Goal: Information Seeking & Learning: Learn about a topic

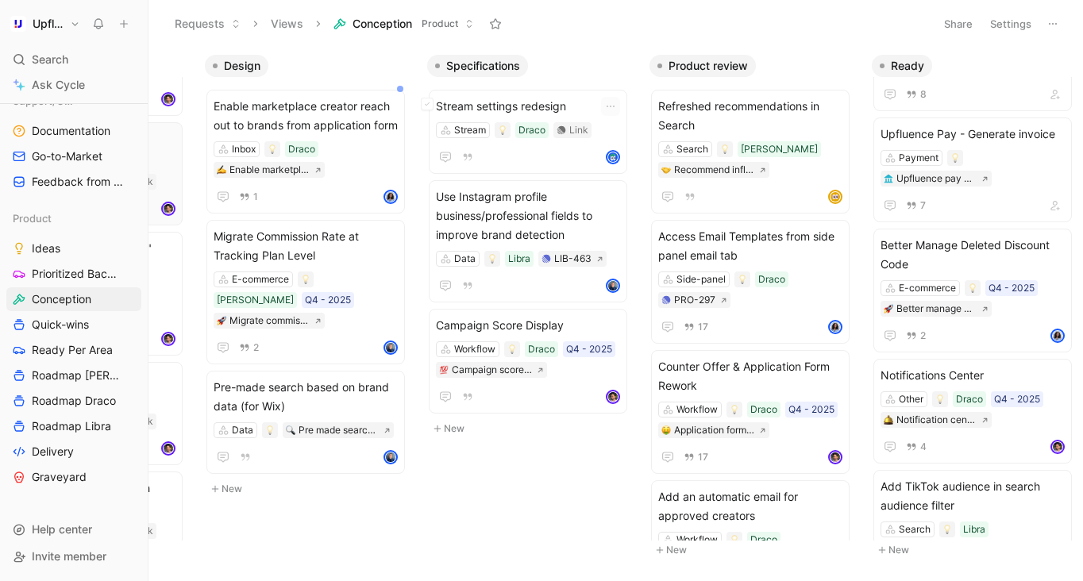
scroll to position [0, 425]
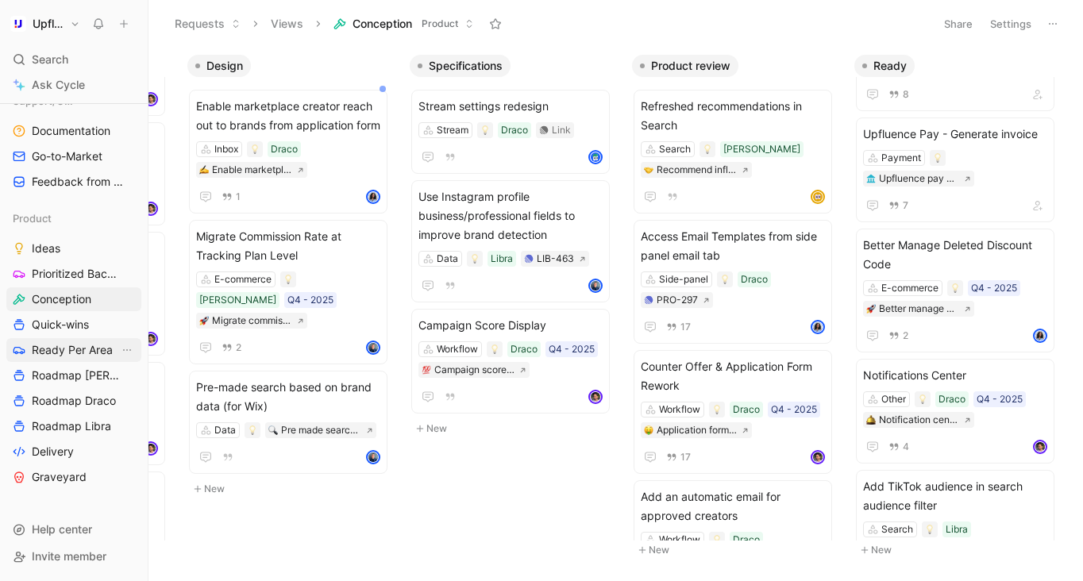
click at [96, 342] on span "Ready Per Area" at bounding box center [72, 350] width 81 height 16
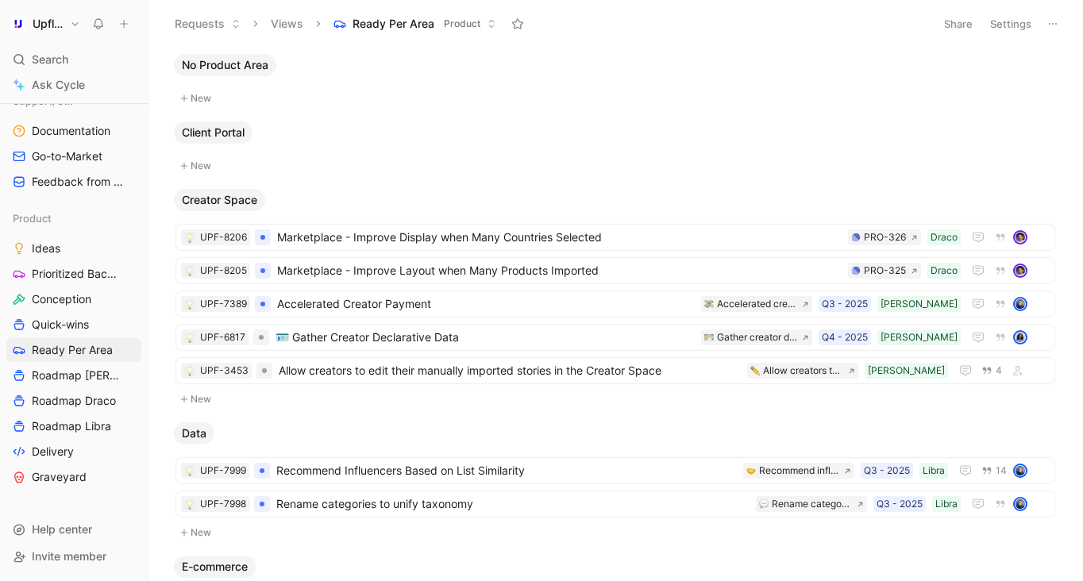
click at [1015, 22] on button "Settings" at bounding box center [1011, 24] width 56 height 22
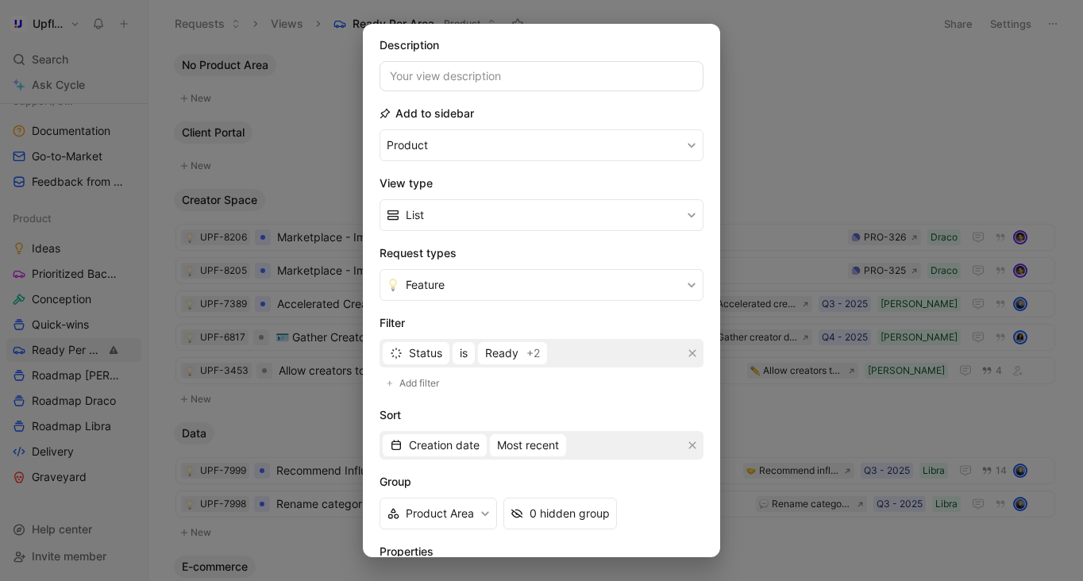
scroll to position [222, 0]
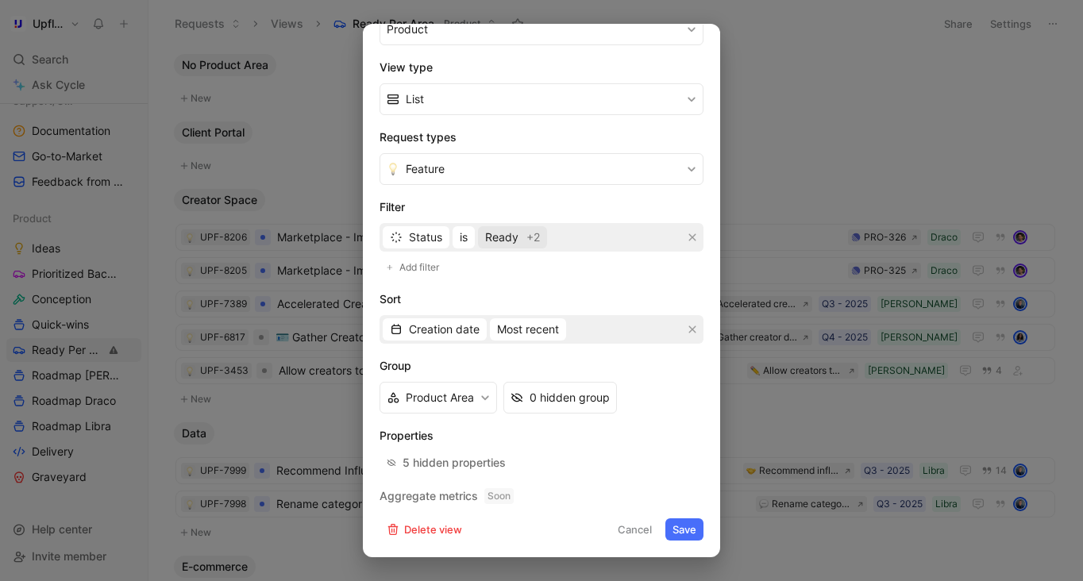
click at [500, 236] on span "Ready" at bounding box center [501, 237] width 33 height 19
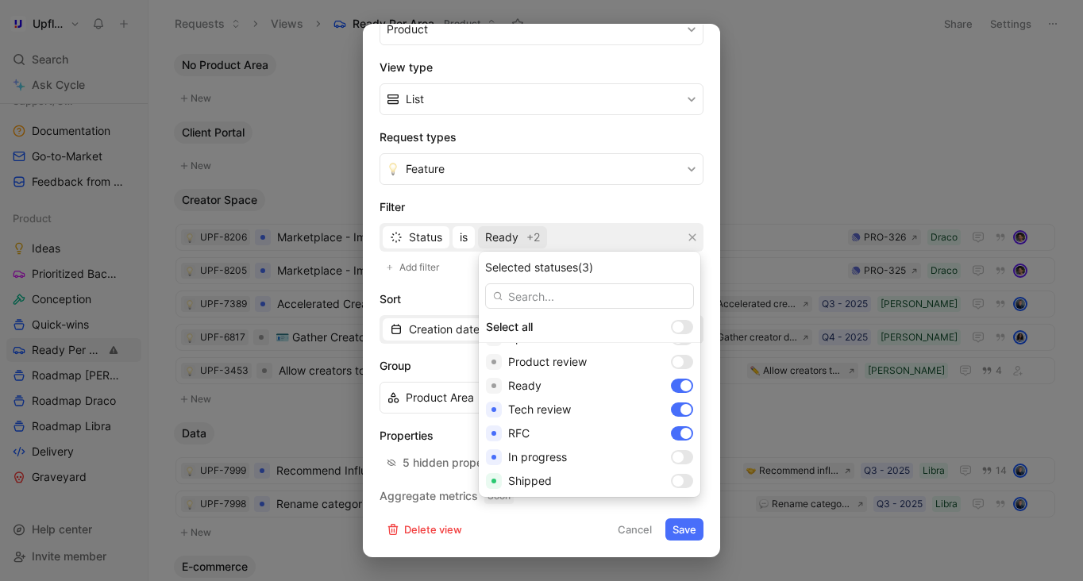
scroll to position [141, 0]
click at [672, 382] on div at bounding box center [677, 383] width 11 height 11
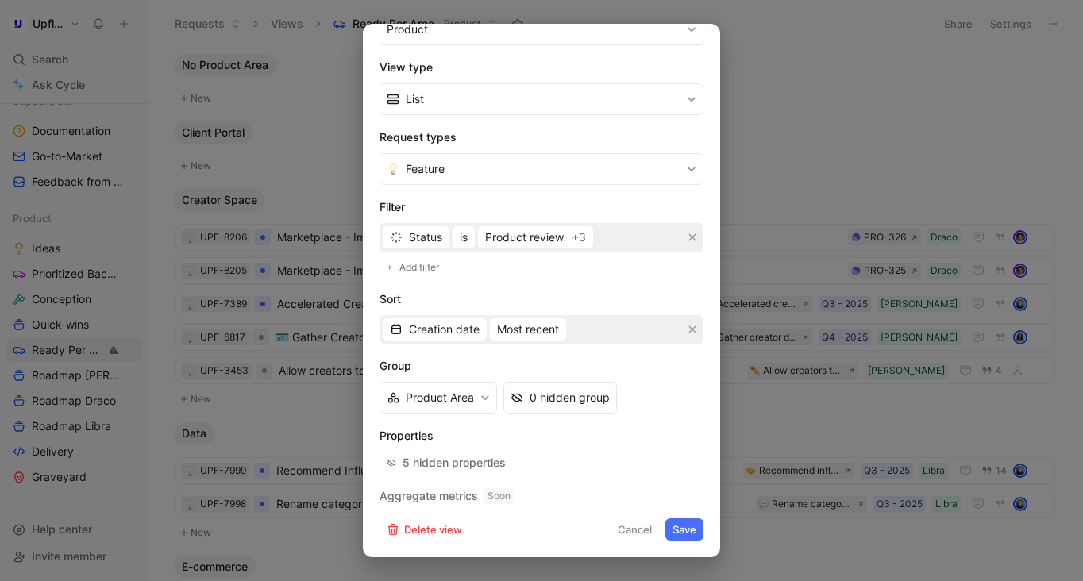
click at [683, 528] on button "Save" at bounding box center [684, 529] width 38 height 22
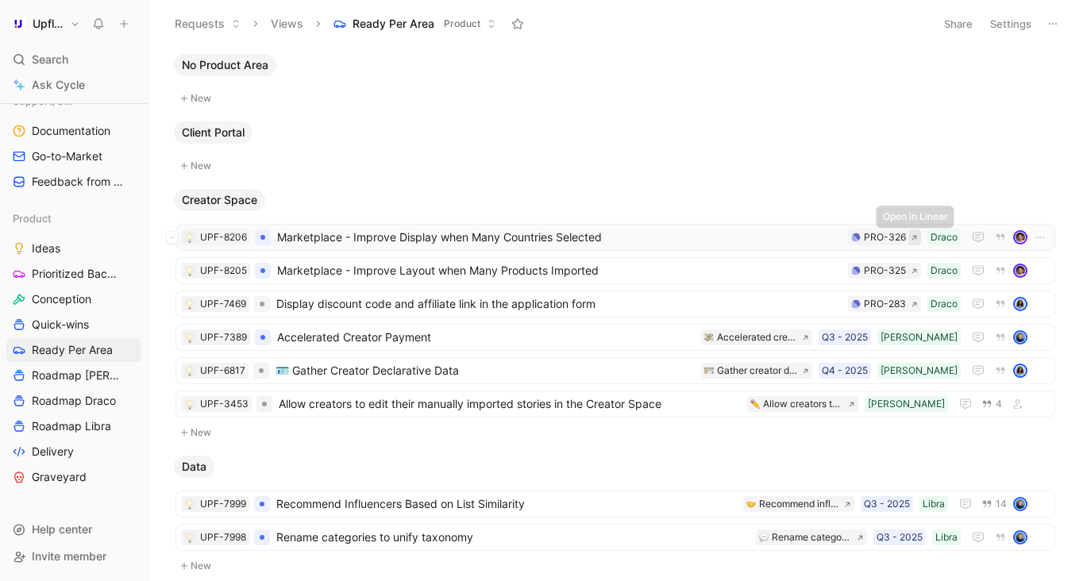
click at [914, 240] on icon at bounding box center [913, 237] width 7 height 7
click at [590, 271] on span "Marketplace - Improve Layout when Many Products Imported" at bounding box center [559, 270] width 564 height 19
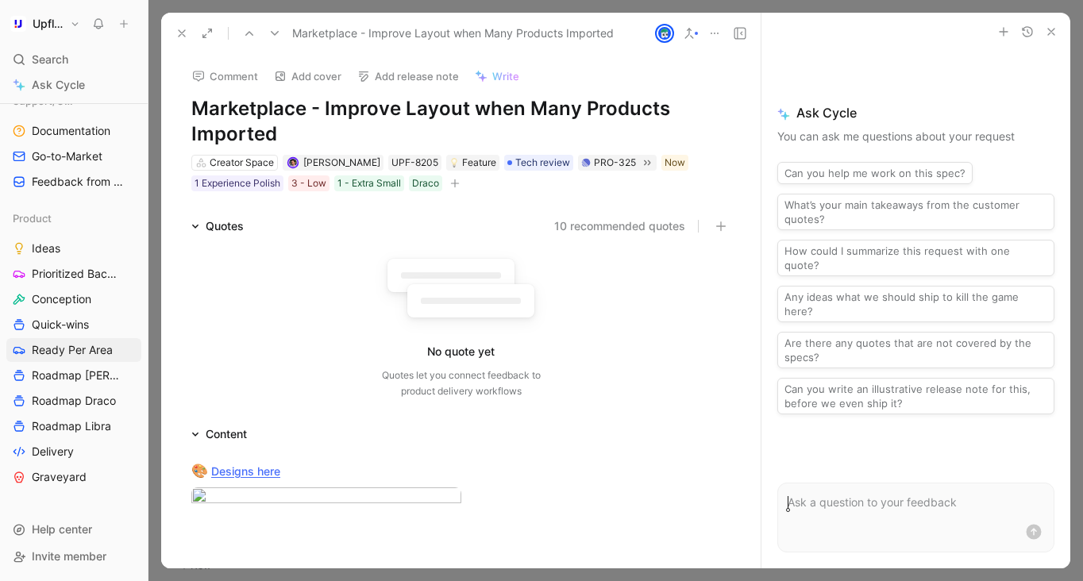
click at [181, 29] on icon at bounding box center [181, 33] width 13 height 13
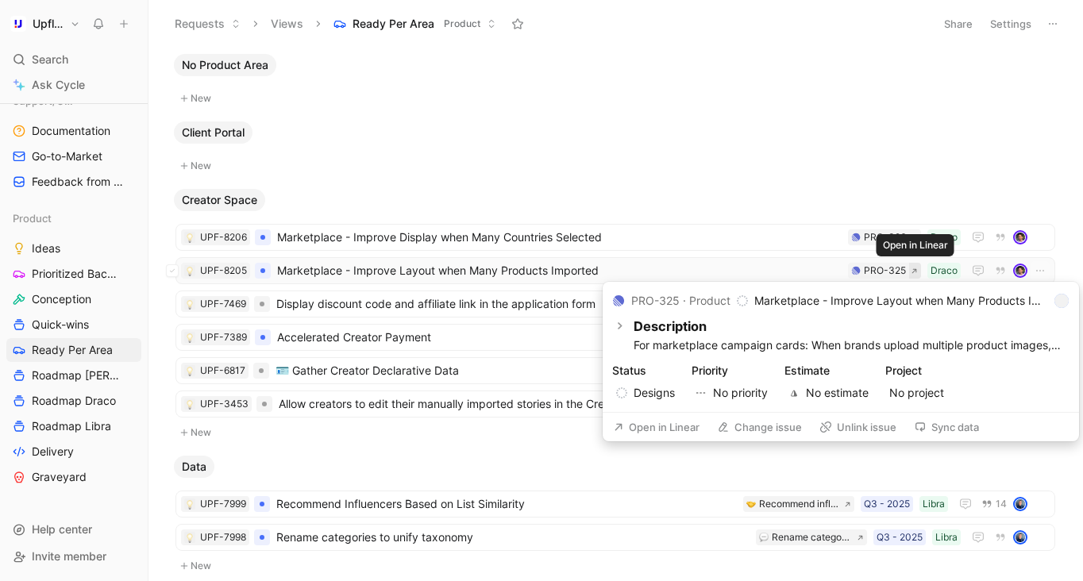
click at [913, 270] on icon at bounding box center [913, 271] width 7 height 7
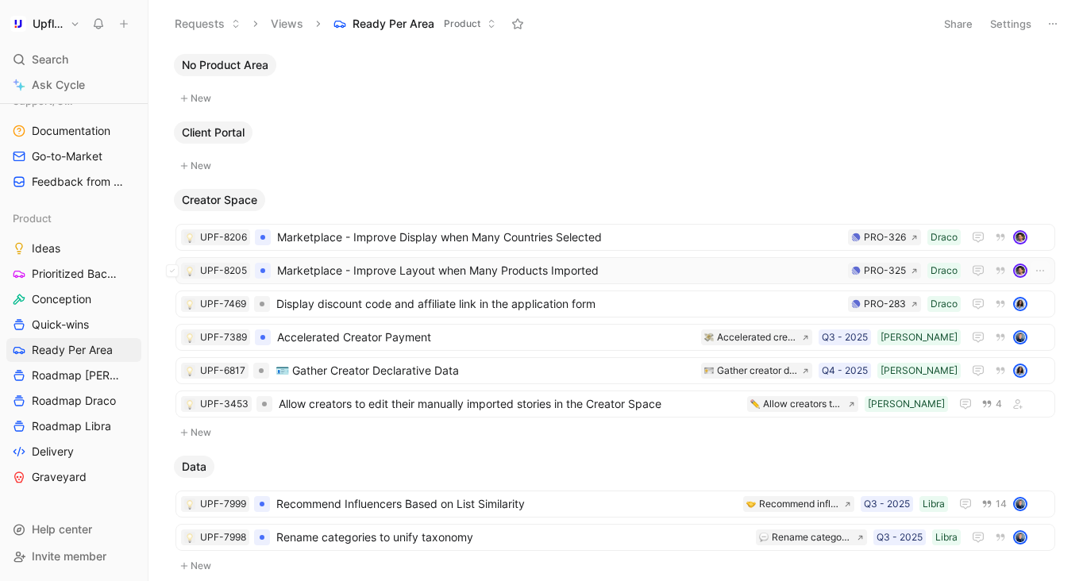
click at [769, 271] on span "Marketplace - Improve Layout when Many Products Imported" at bounding box center [559, 270] width 564 height 19
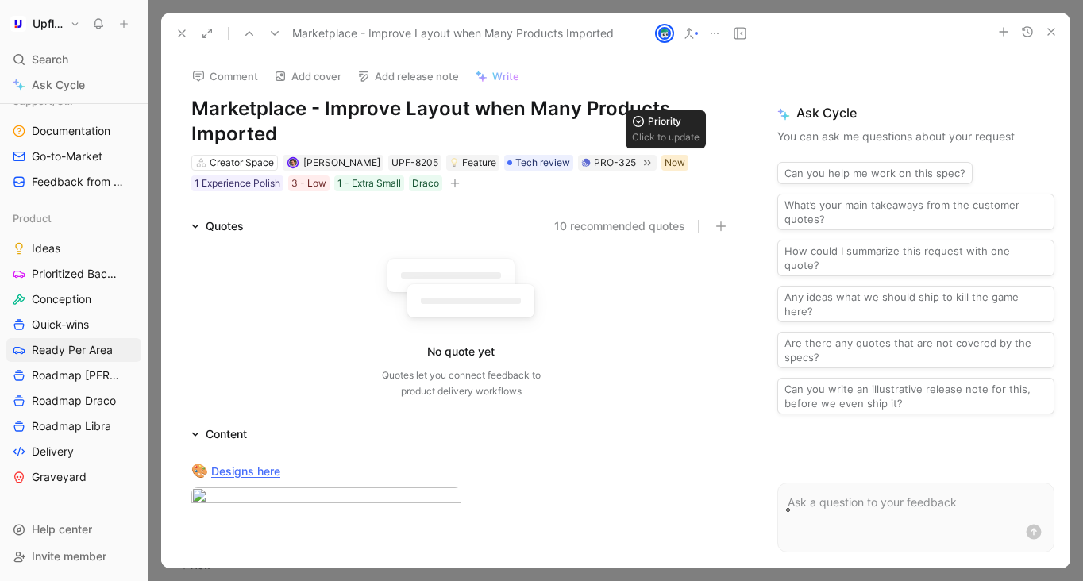
click at [668, 167] on div "Now" at bounding box center [674, 163] width 21 height 16
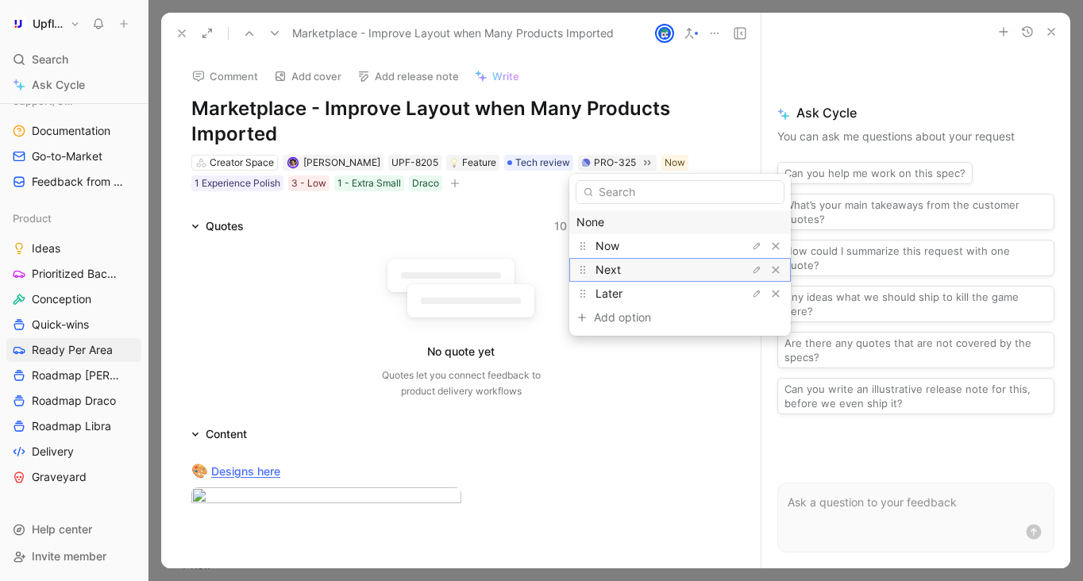
click at [633, 260] on div "Next" at bounding box center [654, 269] width 119 height 19
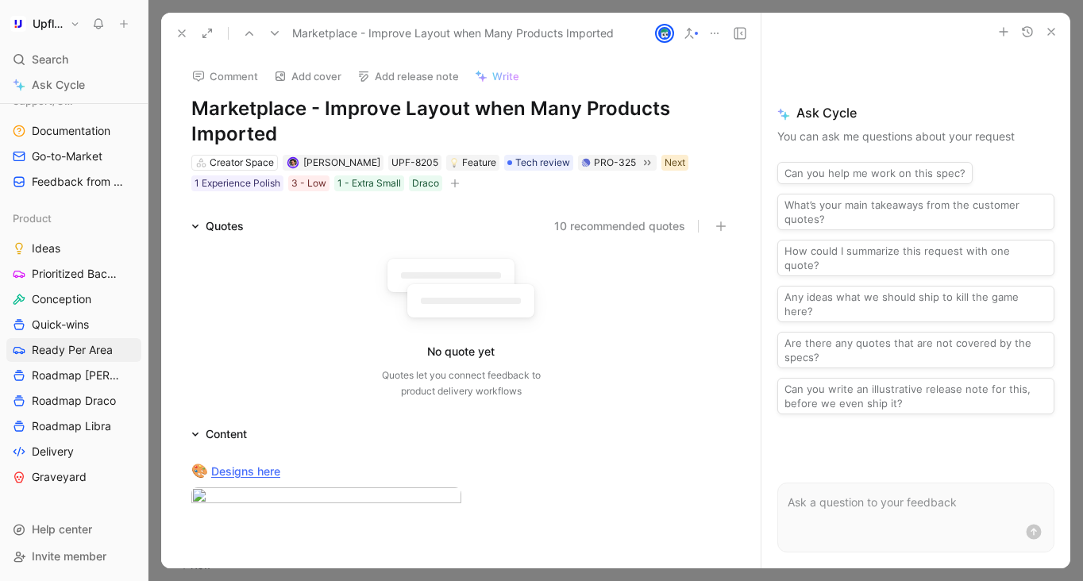
click at [677, 166] on div "Next" at bounding box center [674, 163] width 27 height 16
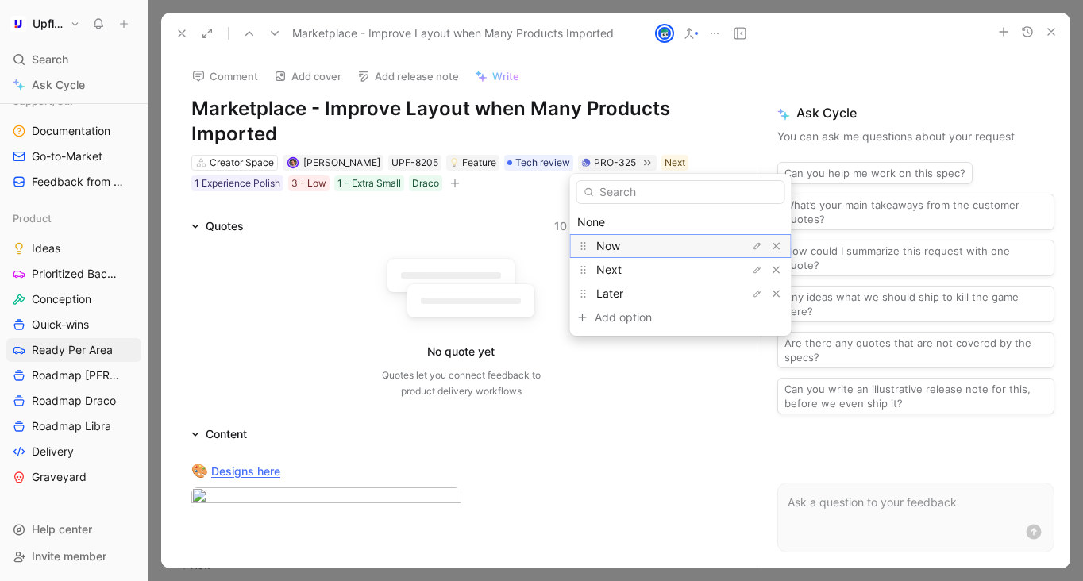
click at [634, 241] on div "Now" at bounding box center [655, 246] width 119 height 19
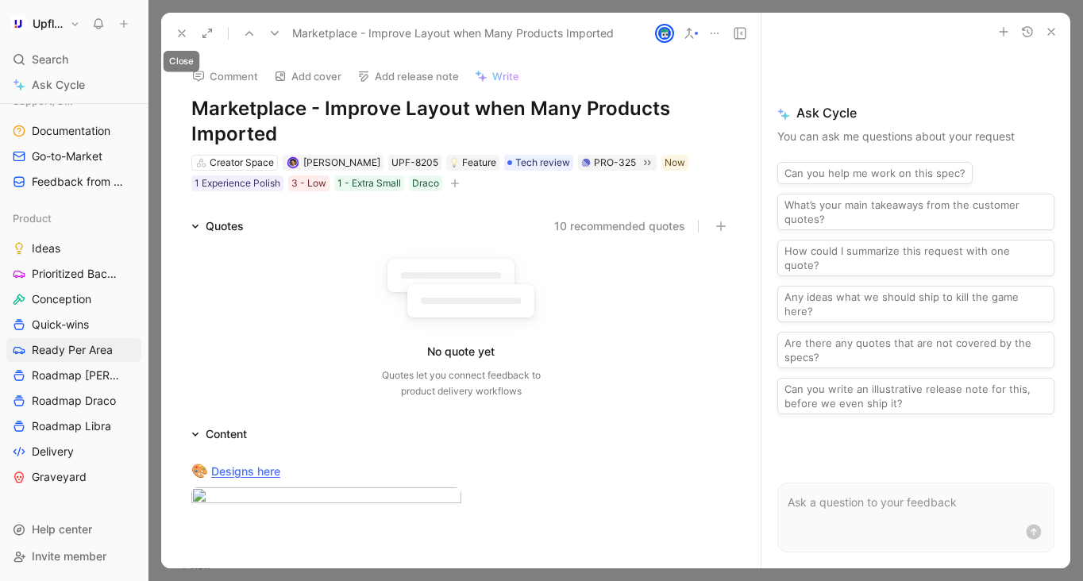
click at [179, 34] on icon at bounding box center [181, 33] width 13 height 13
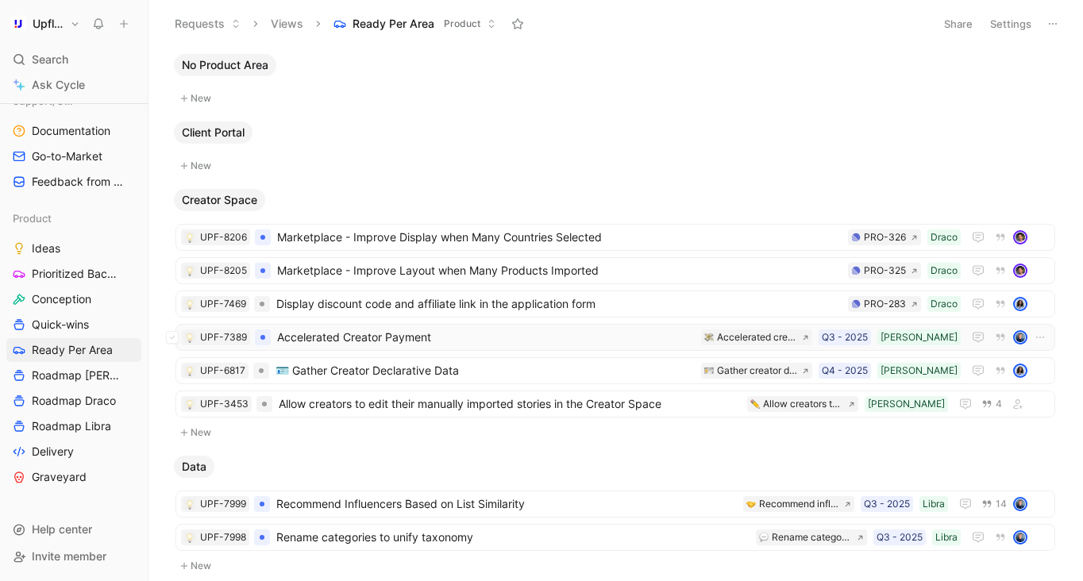
click at [592, 337] on span "Accelerated Creator Payment" at bounding box center [486, 337] width 418 height 19
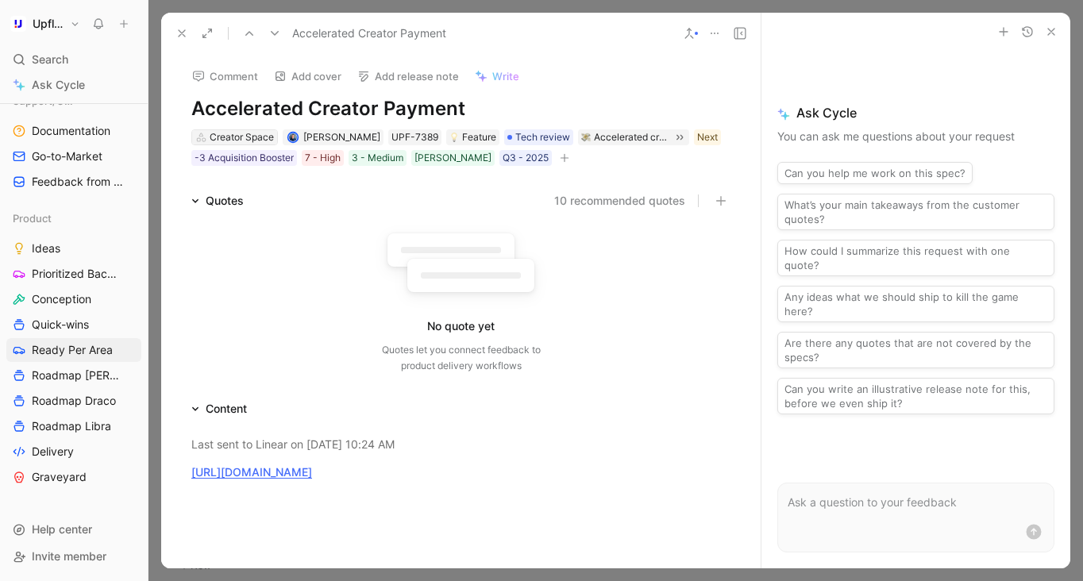
click at [218, 134] on div "Creator Space" at bounding box center [242, 137] width 64 height 16
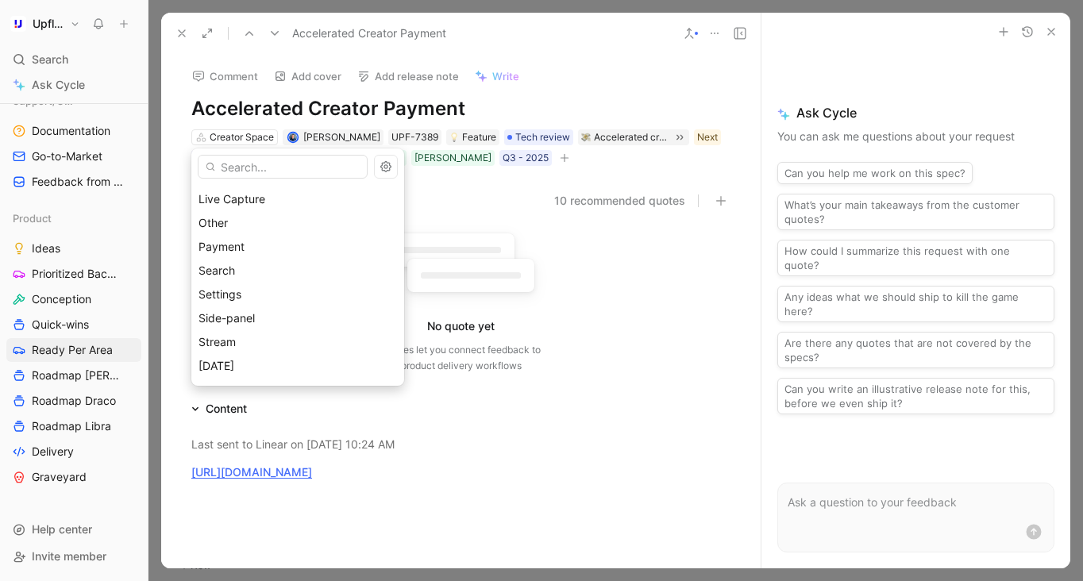
scroll to position [234, 0]
click at [287, 206] on div "Payment" at bounding box center [297, 200] width 198 height 19
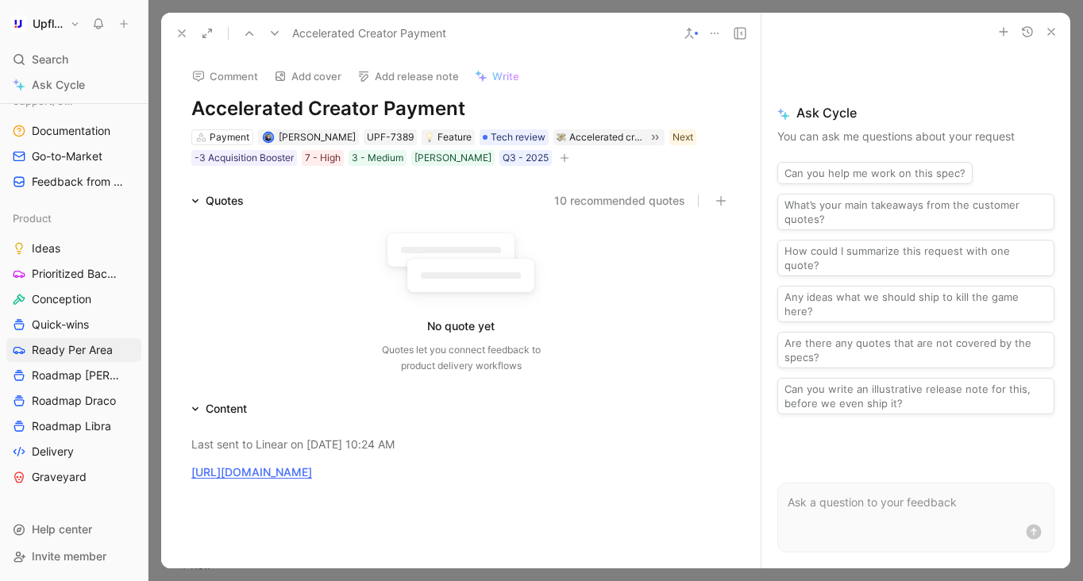
click at [183, 30] on icon at bounding box center [181, 33] width 13 height 13
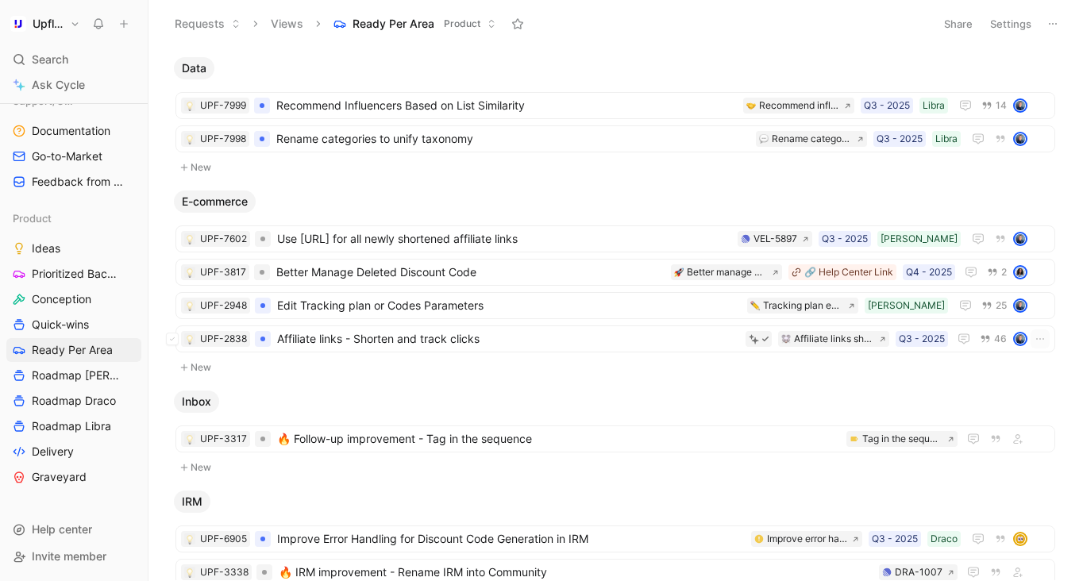
scroll to position [400, 0]
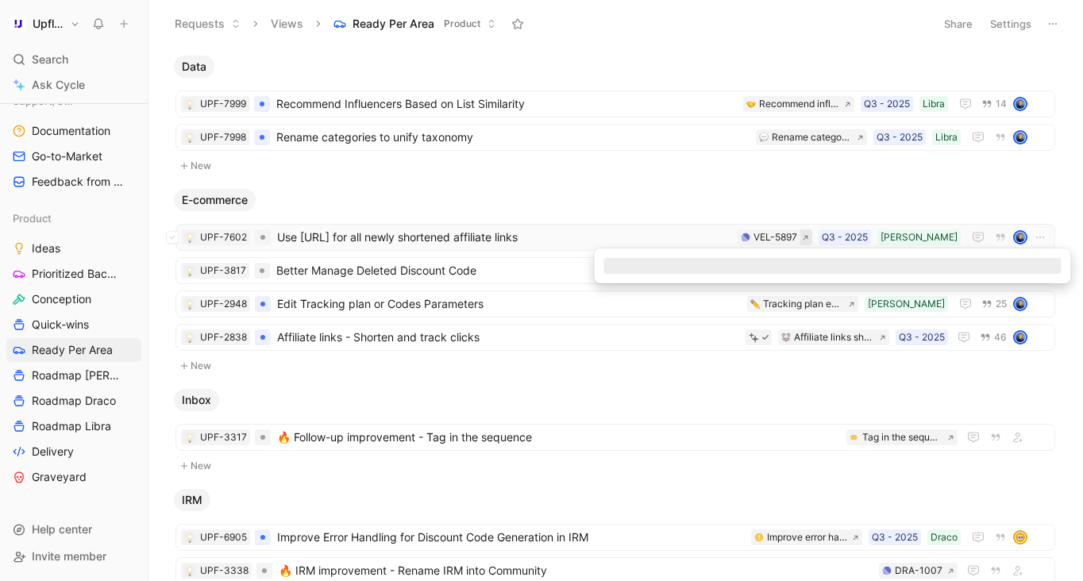
click at [809, 238] on icon at bounding box center [805, 237] width 7 height 7
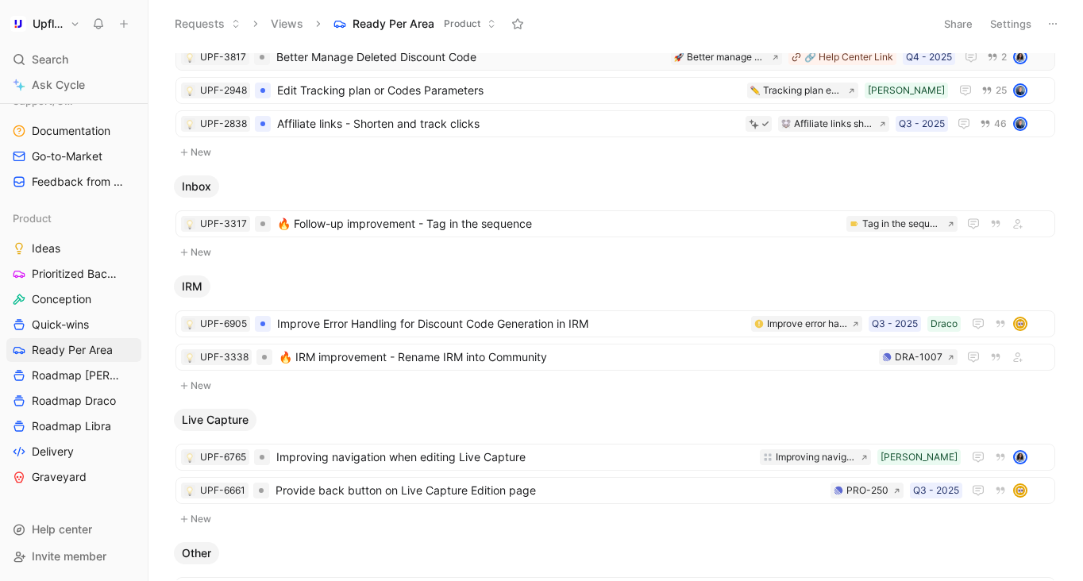
scroll to position [625, 0]
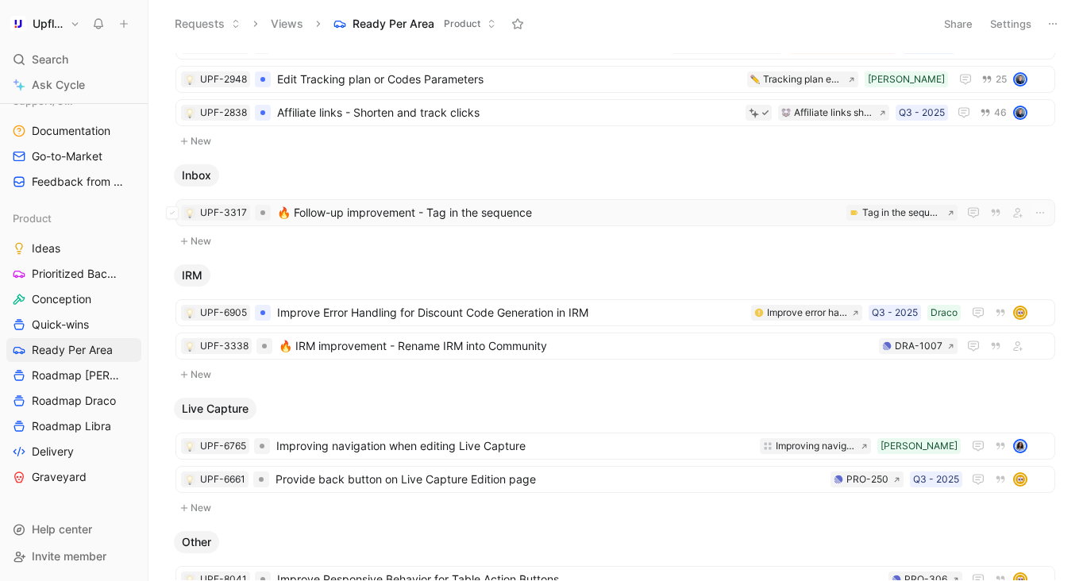
click at [641, 209] on span "🔥 Follow-up improvement - Tag in the sequence" at bounding box center [558, 212] width 563 height 19
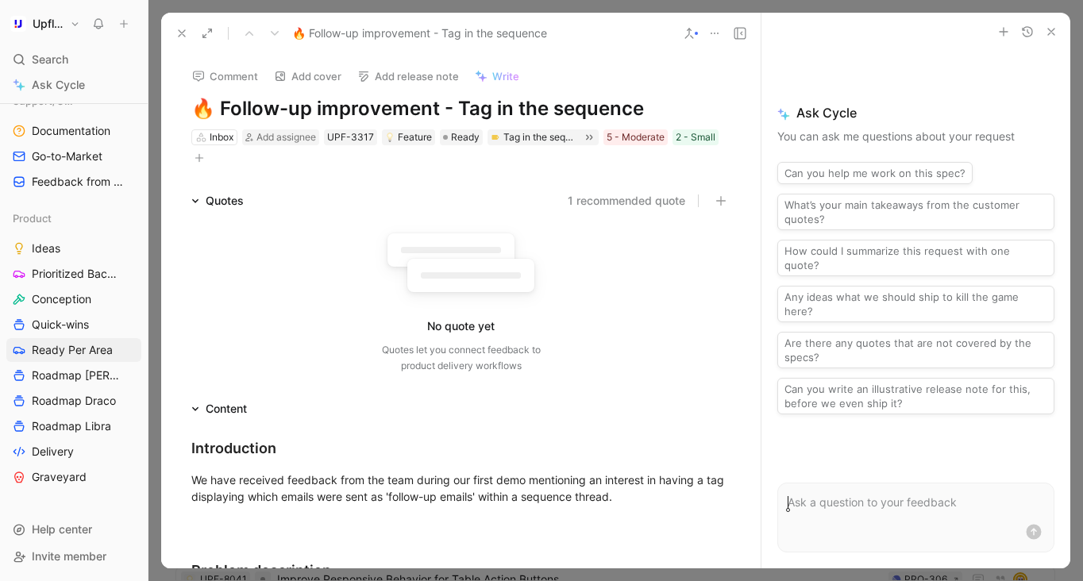
click at [202, 156] on icon "button" at bounding box center [199, 158] width 10 height 10
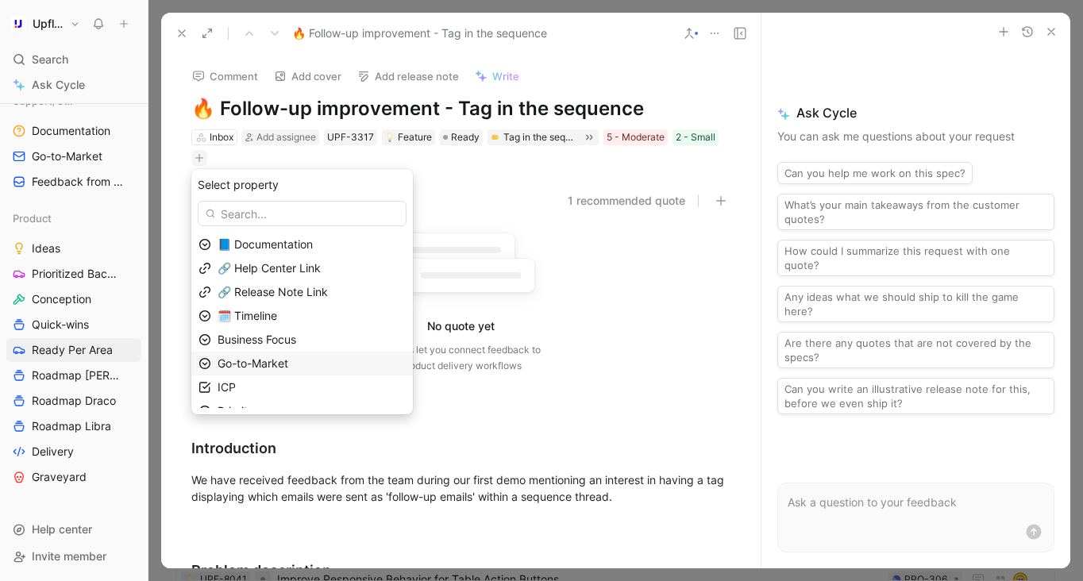
scroll to position [39, 0]
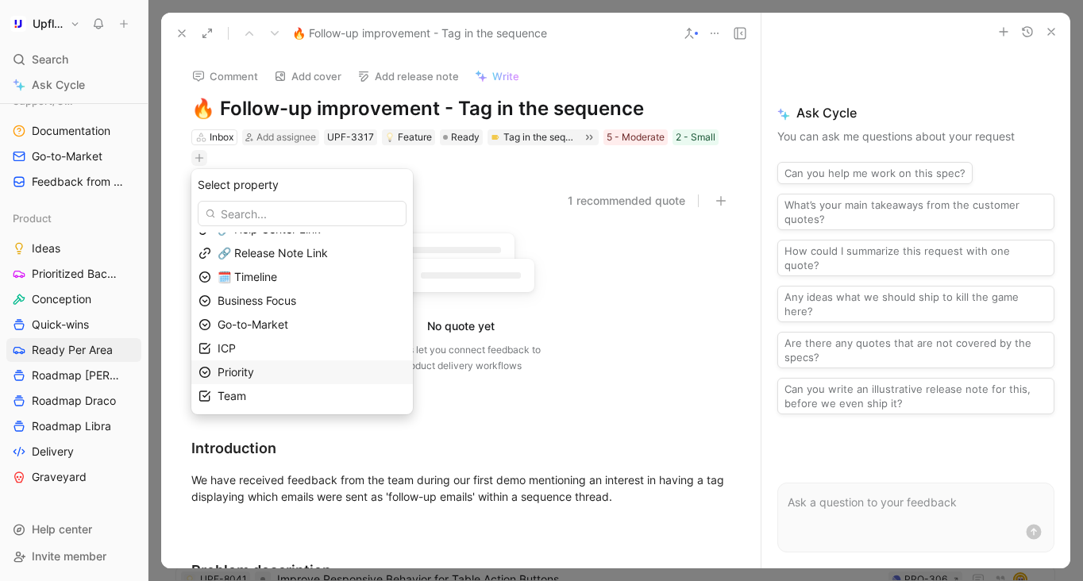
click at [285, 371] on div "Priority" at bounding box center [311, 372] width 188 height 19
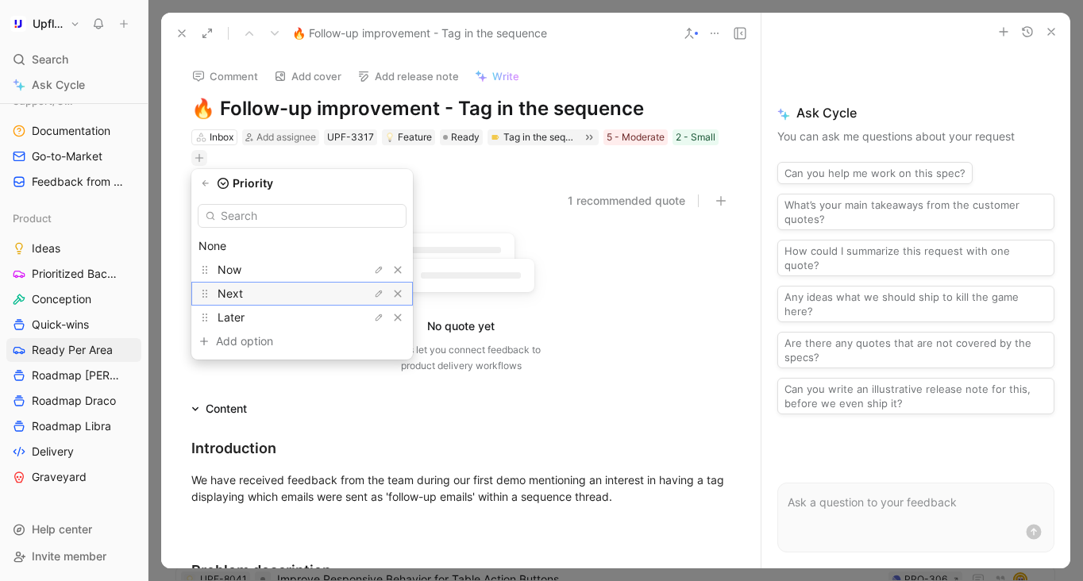
click at [300, 291] on div "Next" at bounding box center [276, 293] width 119 height 19
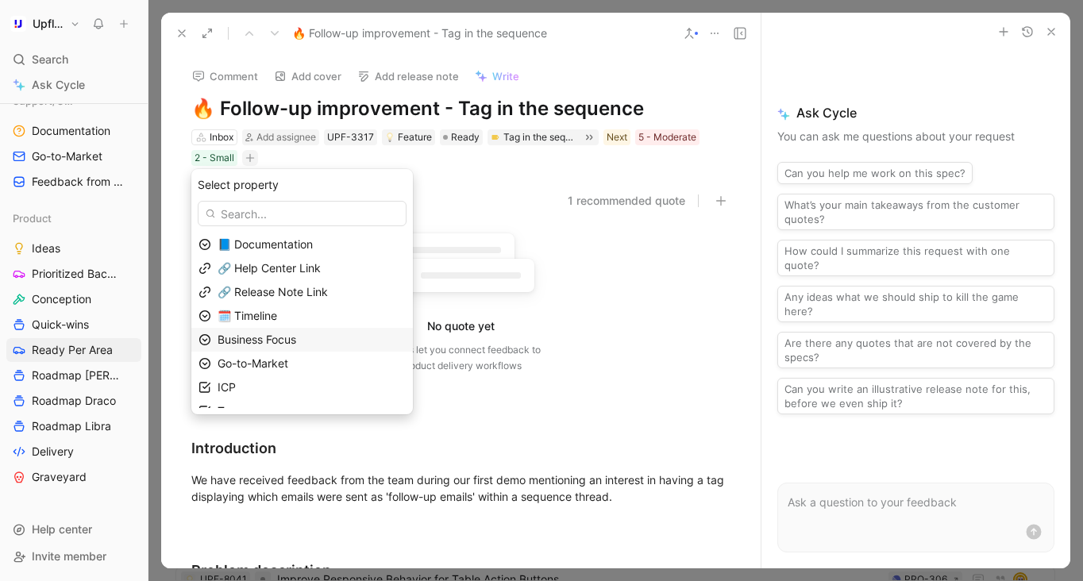
scroll to position [15, 0]
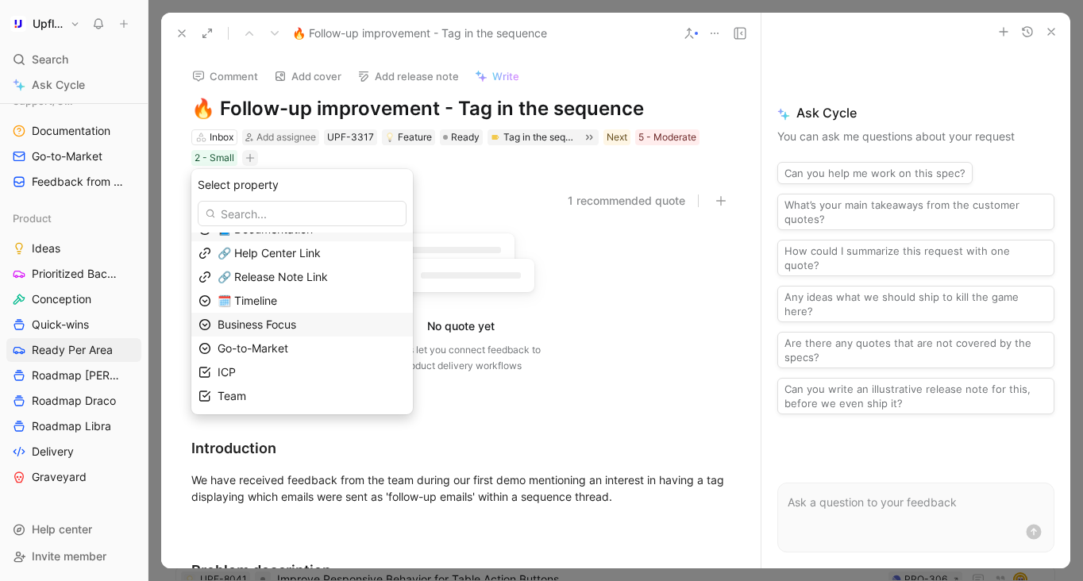
click at [284, 322] on span "Business Focus" at bounding box center [256, 324] width 79 height 13
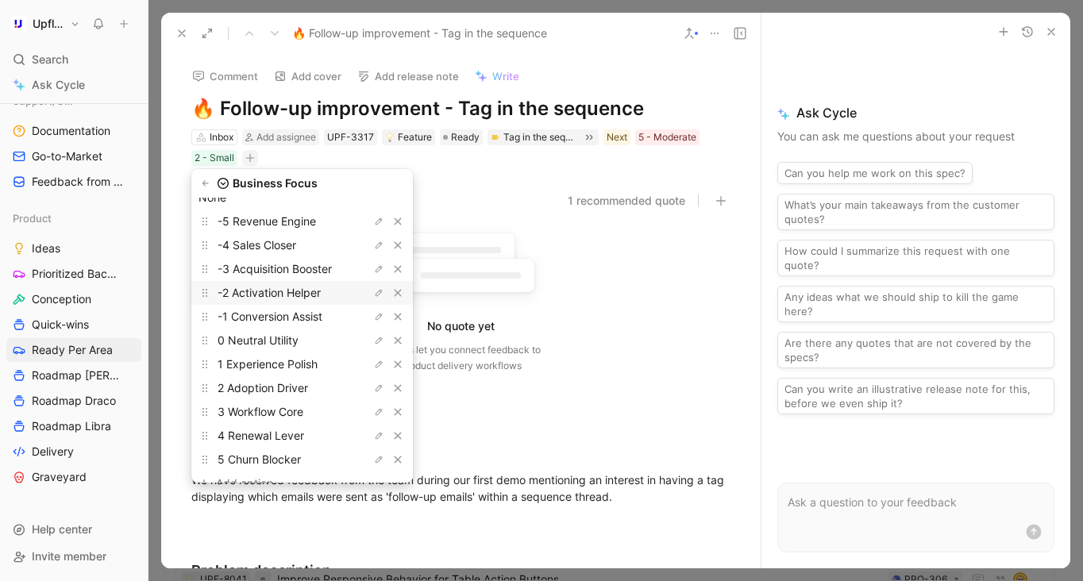
scroll to position [43, 0]
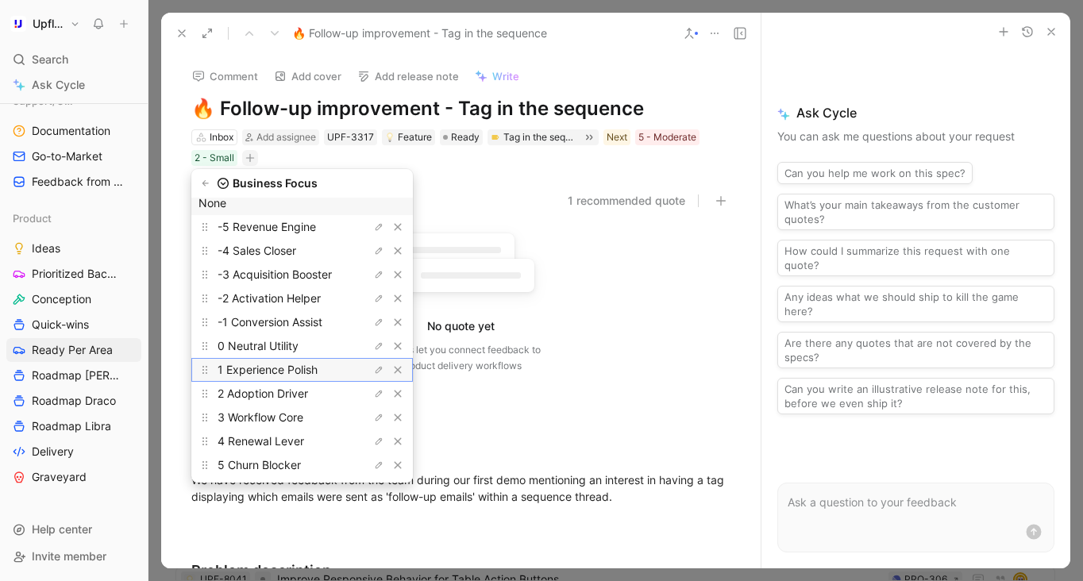
click at [298, 366] on span "1 Experience Polish" at bounding box center [267, 369] width 100 height 13
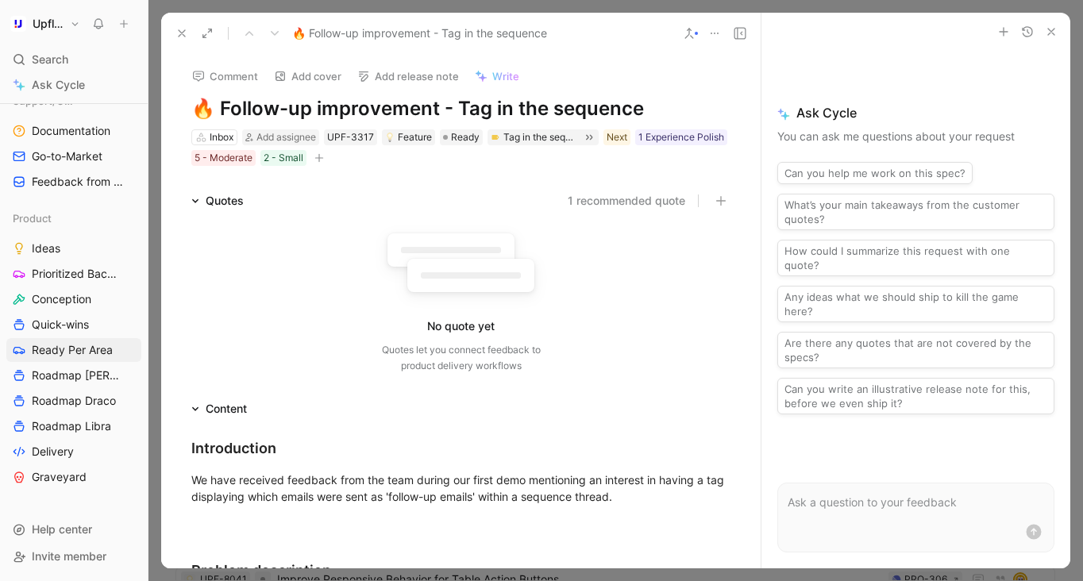
click at [185, 34] on icon at bounding box center [181, 33] width 13 height 13
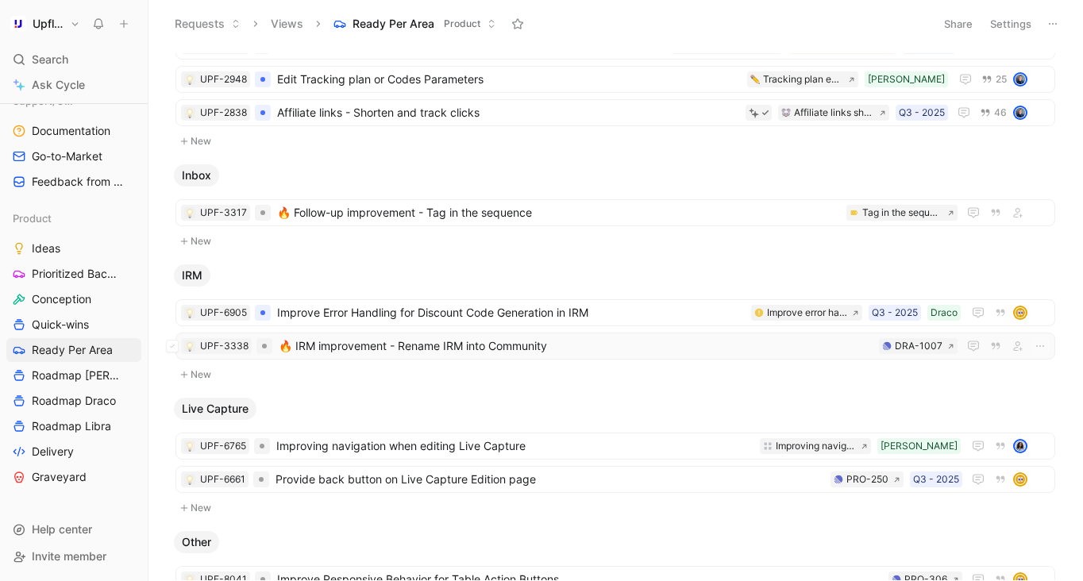
click at [629, 344] on span "🔥 IRM improvement - Rename IRM into Community" at bounding box center [576, 346] width 594 height 19
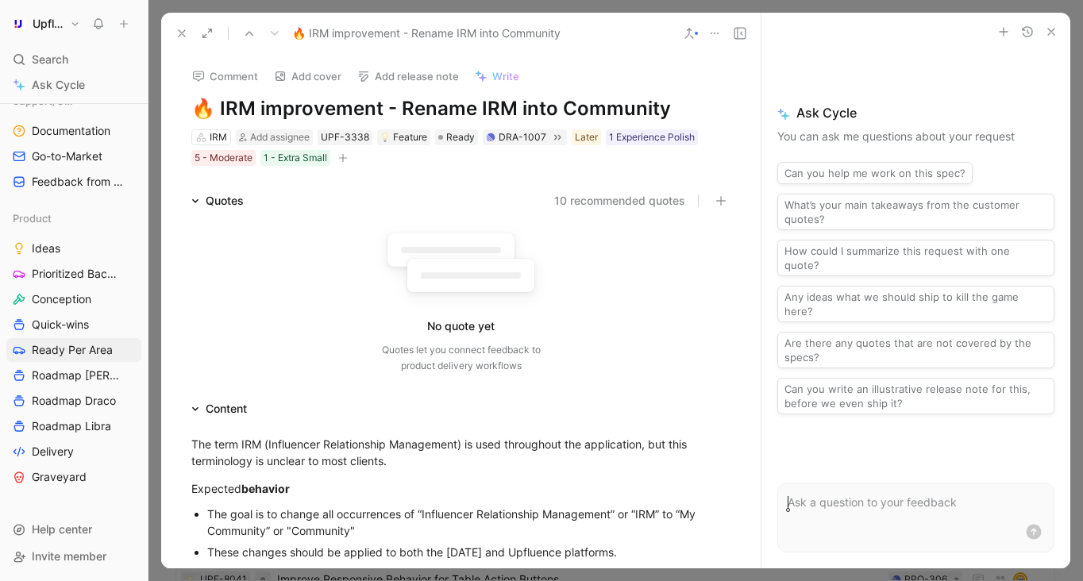
click at [345, 160] on icon "button" at bounding box center [343, 158] width 10 height 10
click at [186, 31] on icon at bounding box center [181, 33] width 13 height 13
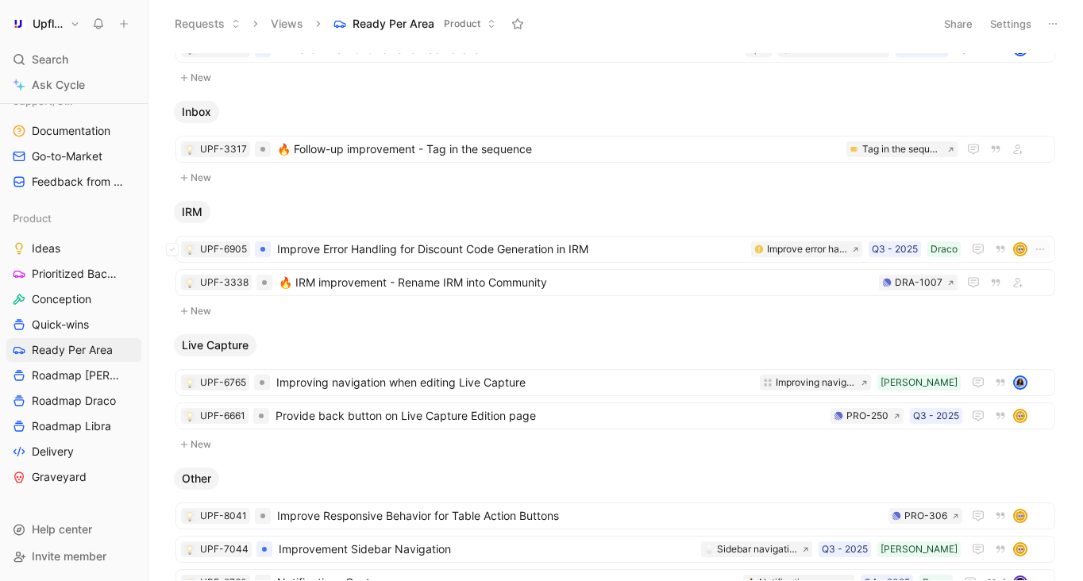
scroll to position [703, 0]
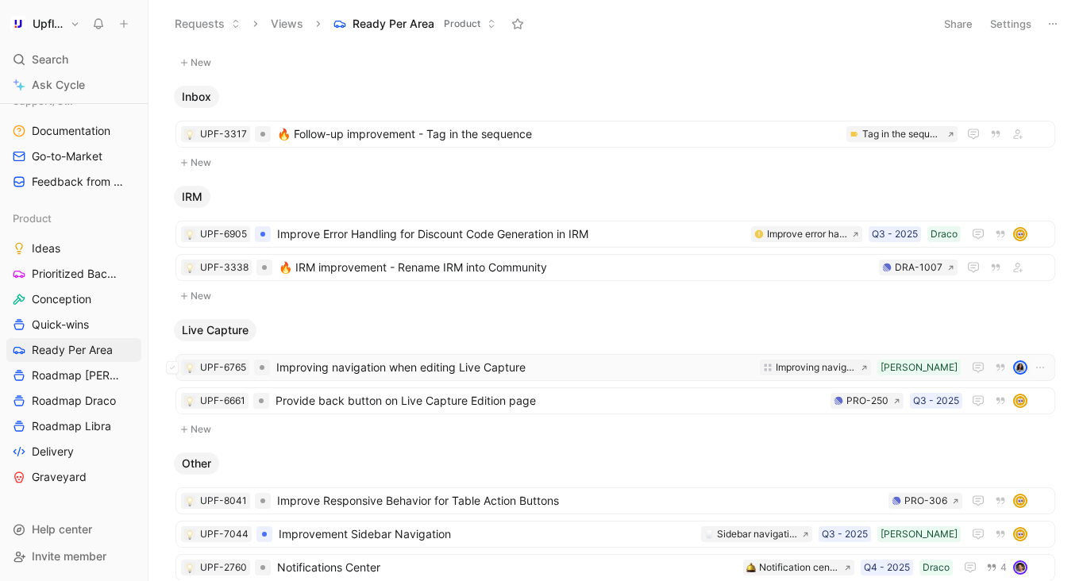
click at [608, 379] on div "UPF-6765 Improving navigation when editing Live Capture Vela Improving navigati…" at bounding box center [615, 367] width 880 height 27
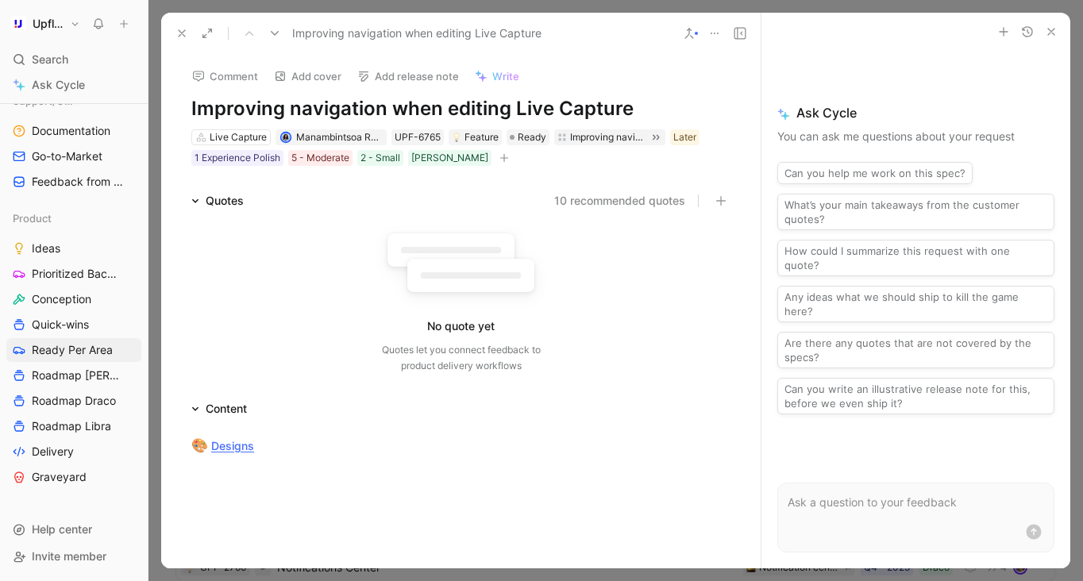
click at [179, 25] on button at bounding box center [182, 33] width 22 height 22
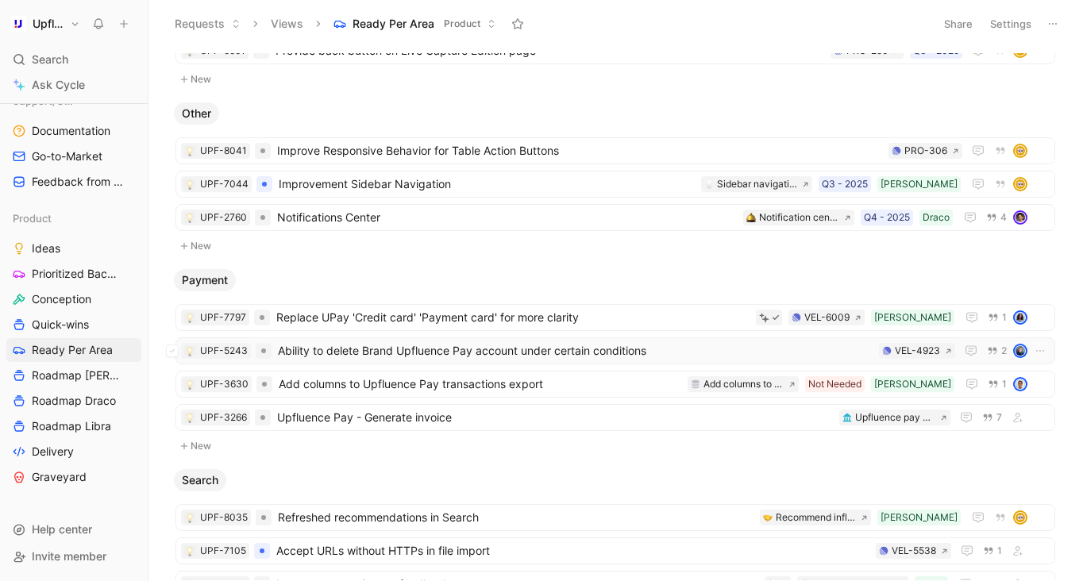
scroll to position [1052, 0]
click at [631, 323] on span "Replace UPay 'Credit card' 'Payment card' for more clarity" at bounding box center [512, 319] width 473 height 19
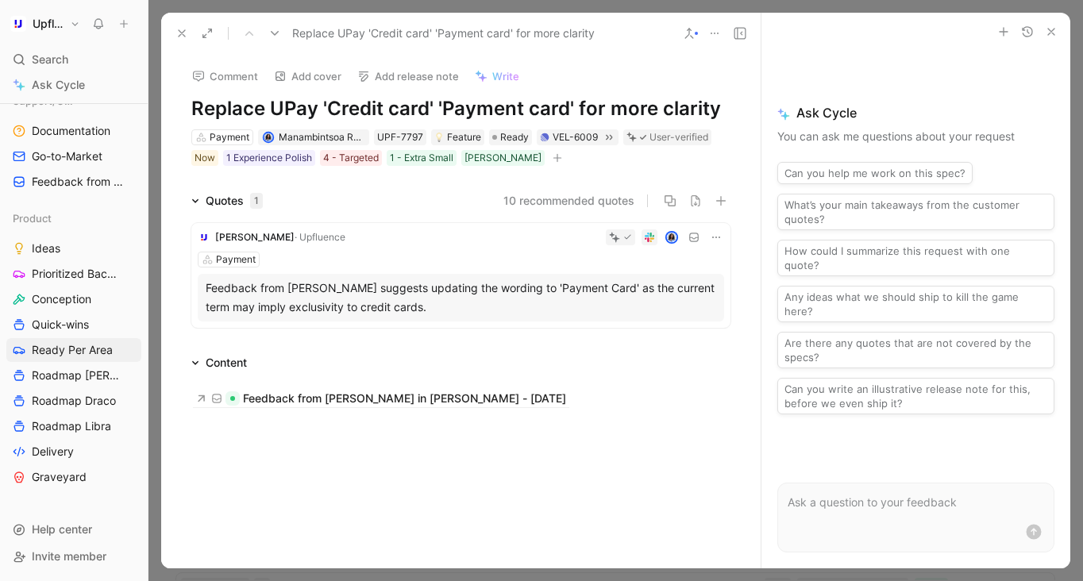
click at [179, 36] on use at bounding box center [182, 33] width 6 height 6
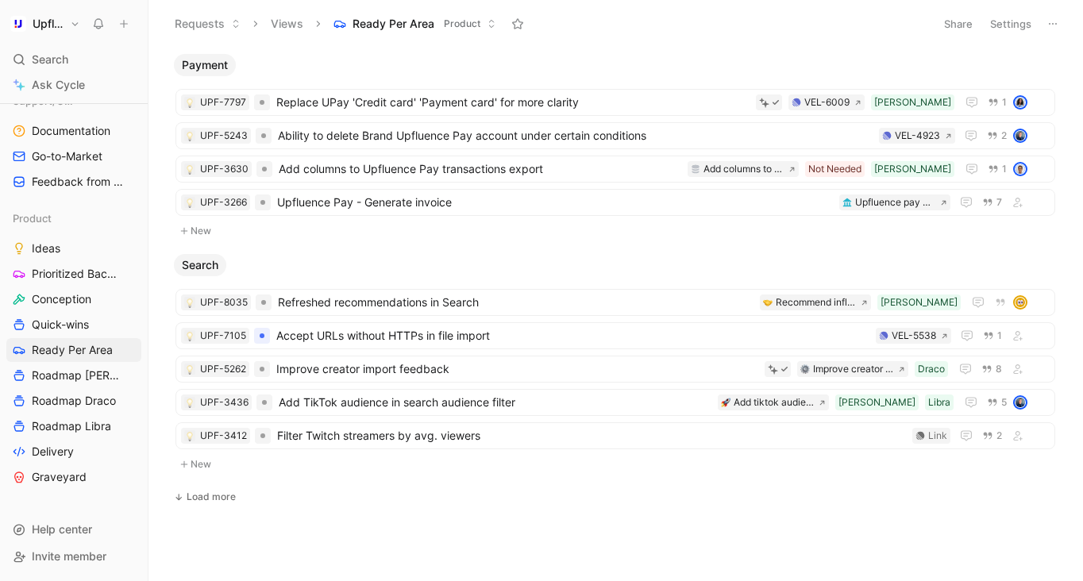
scroll to position [1270, 0]
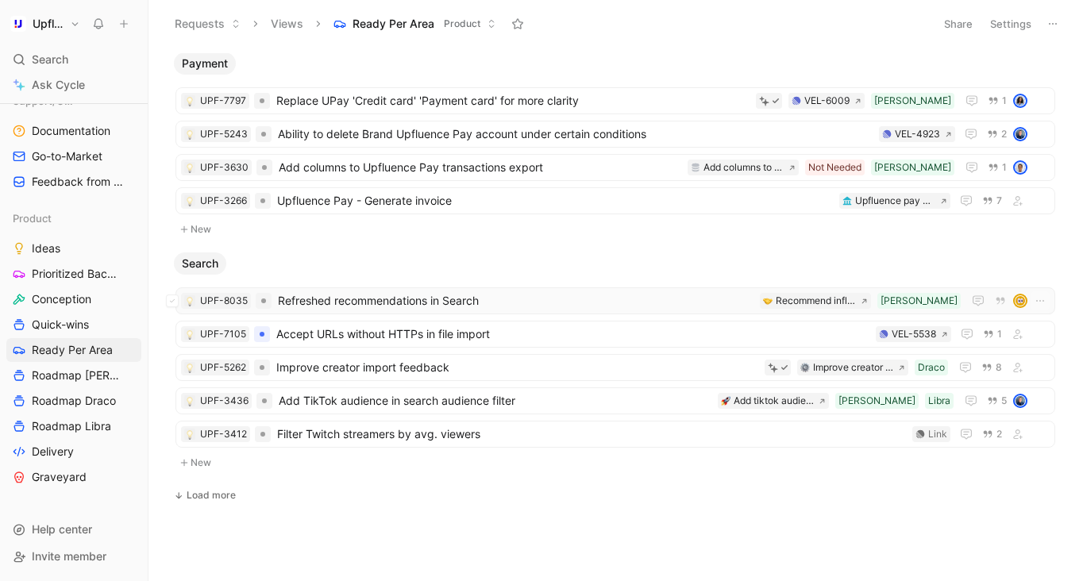
click at [753, 304] on span "Refreshed recommendations in Search" at bounding box center [515, 300] width 475 height 19
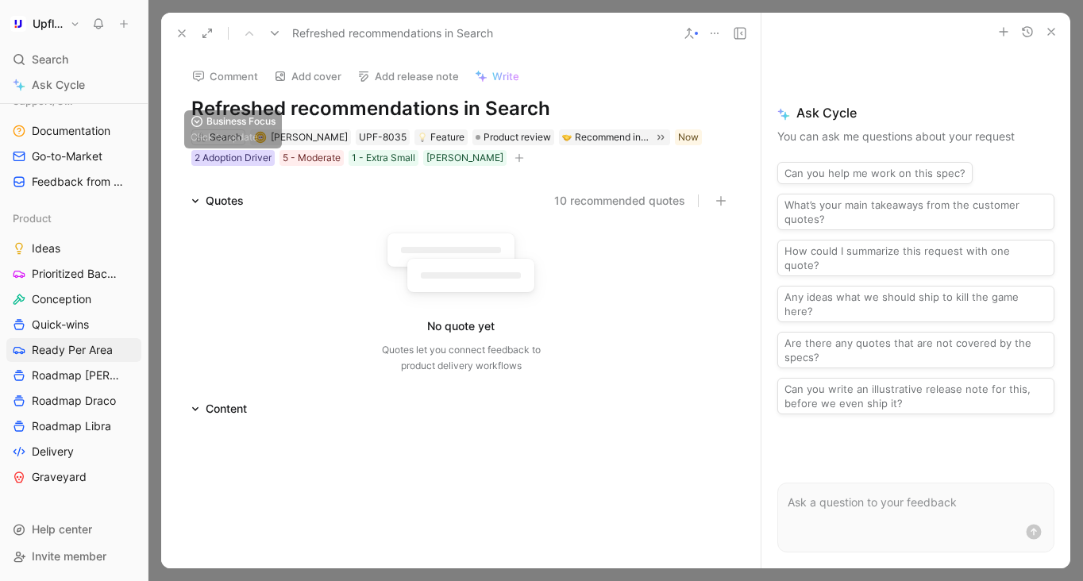
click at [252, 159] on div "2 Adoption Driver" at bounding box center [232, 158] width 77 height 16
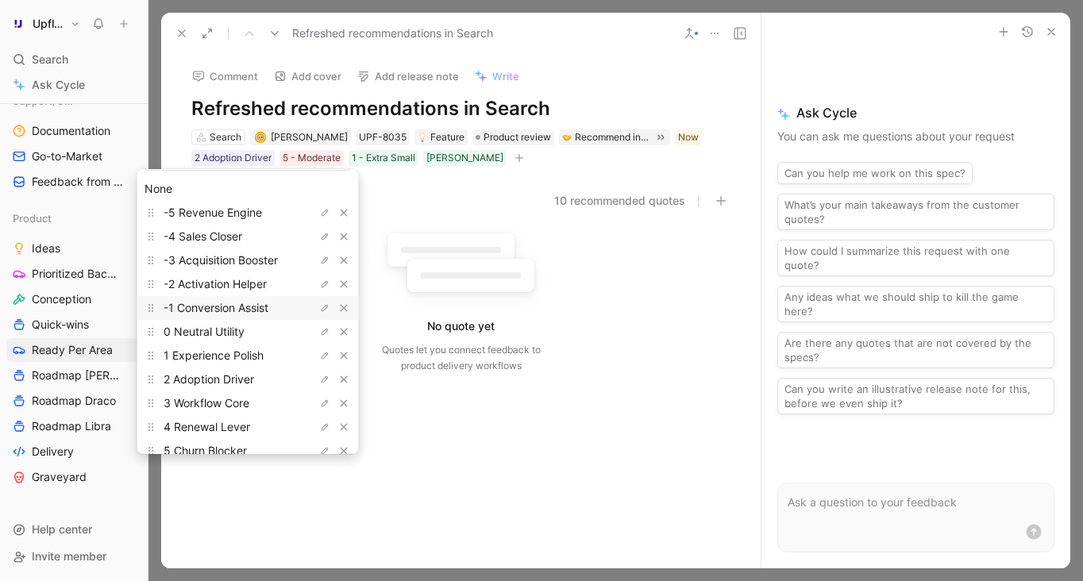
scroll to position [40, 0]
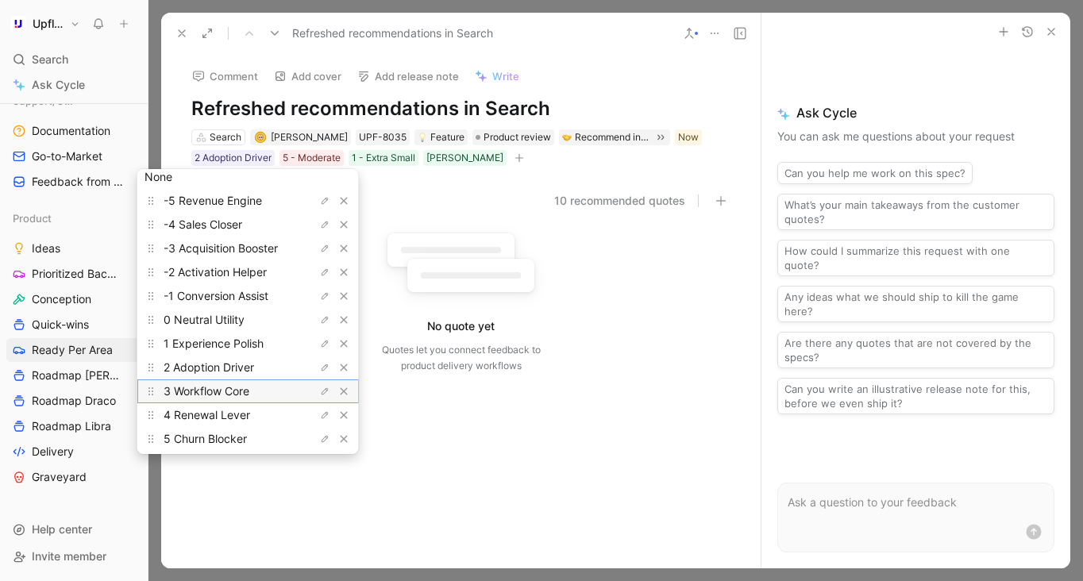
click at [241, 391] on span "3 Workflow Core" at bounding box center [207, 390] width 86 height 13
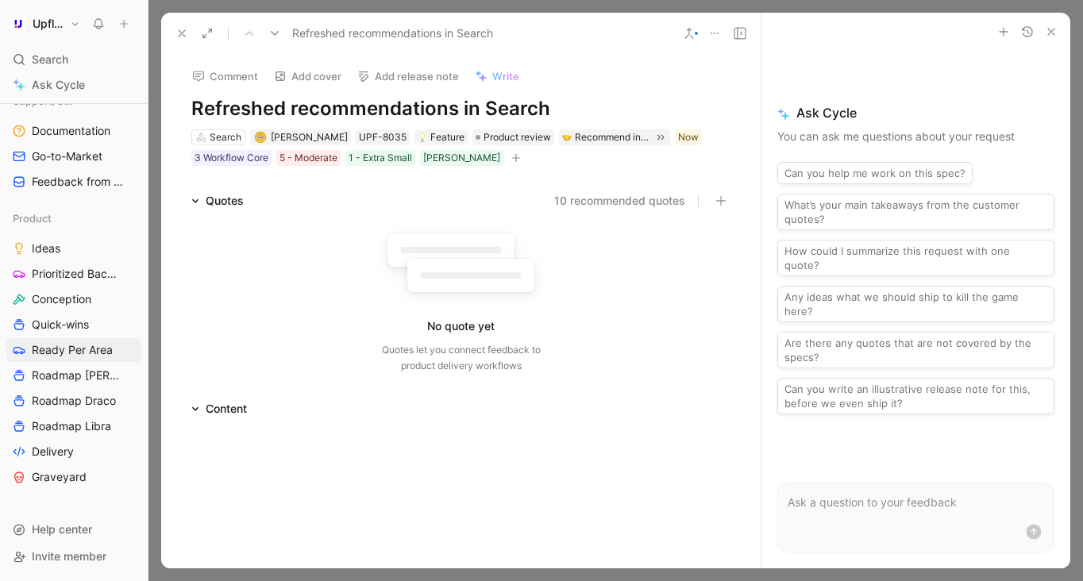
click at [184, 35] on use at bounding box center [182, 33] width 6 height 6
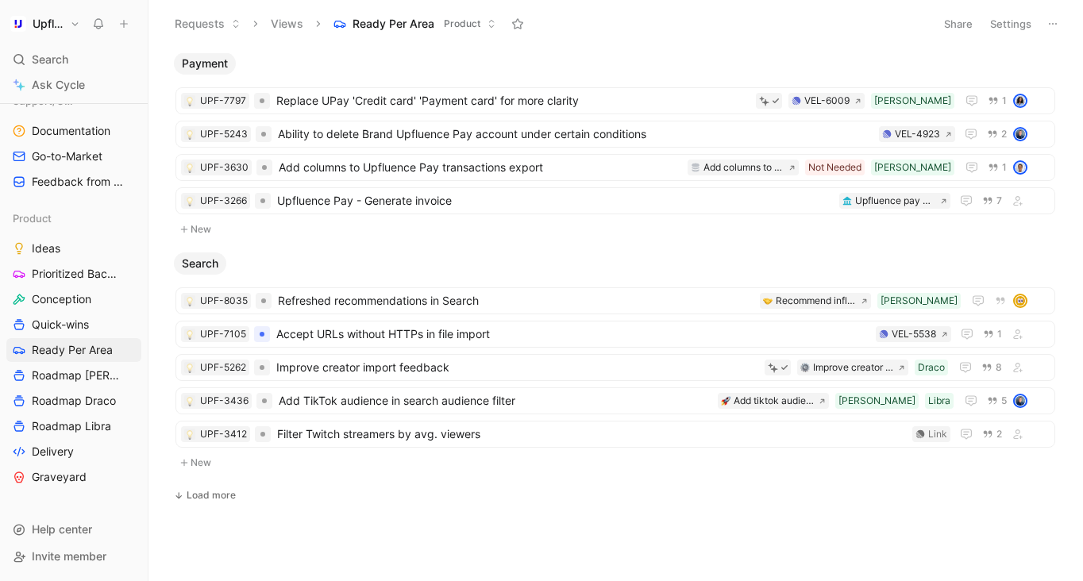
scroll to position [1274, 0]
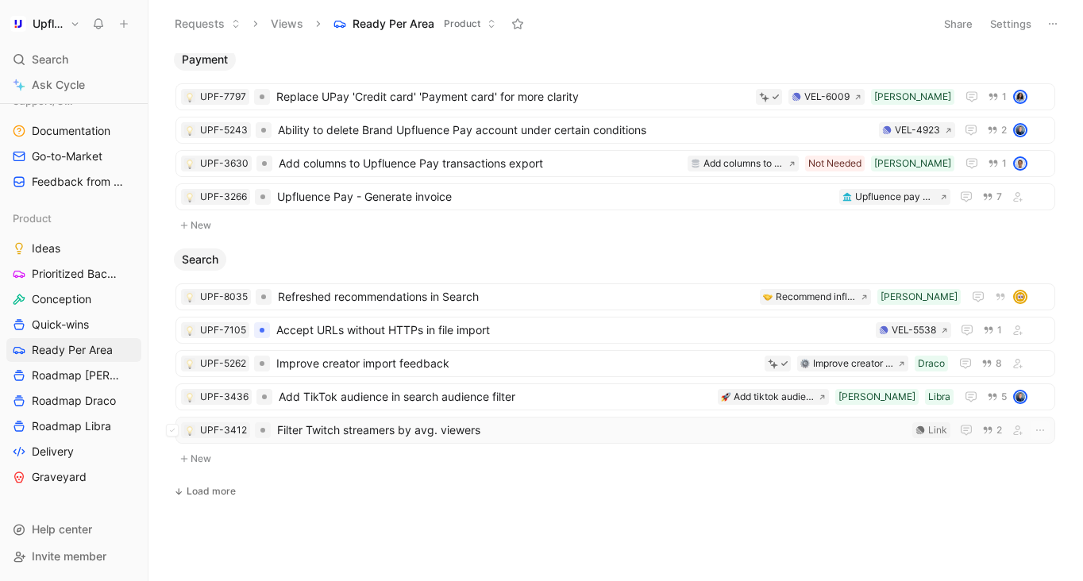
click at [520, 435] on span "Filter Twitch streamers by avg. viewers" at bounding box center [591, 430] width 629 height 19
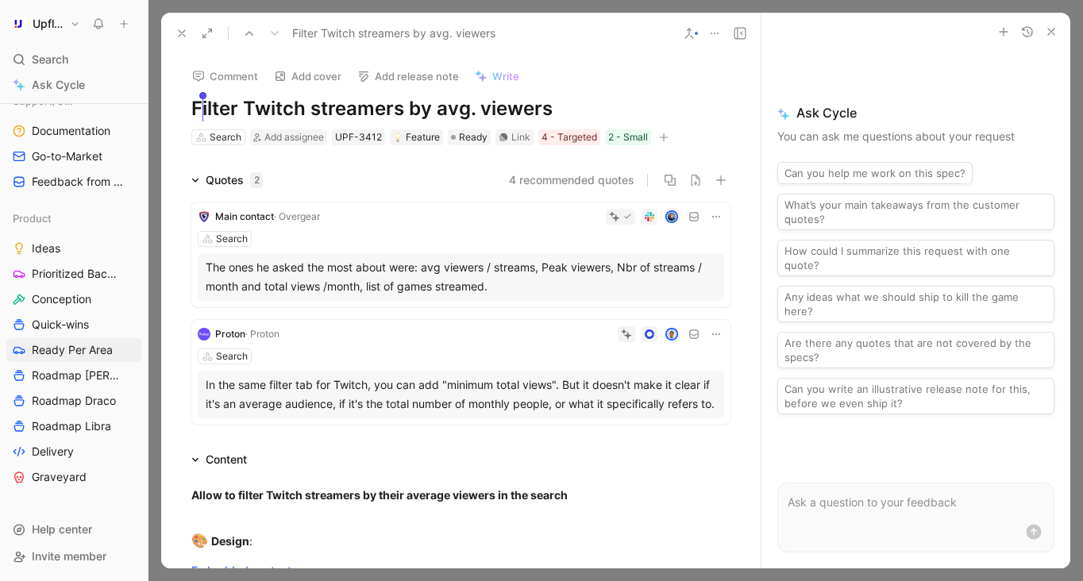
drag, startPoint x: 555, startPoint y: 102, endPoint x: 183, endPoint y: 100, distance: 371.5
click at [183, 100] on div "Comment Add cover Add release note Write Filter Twitch streamers by avg. viewer…" at bounding box center [460, 100] width 599 height 93
copy h1 "Filter Twitch streamers by avg. viewers"
click at [519, 134] on div "Link" at bounding box center [520, 137] width 19 height 16
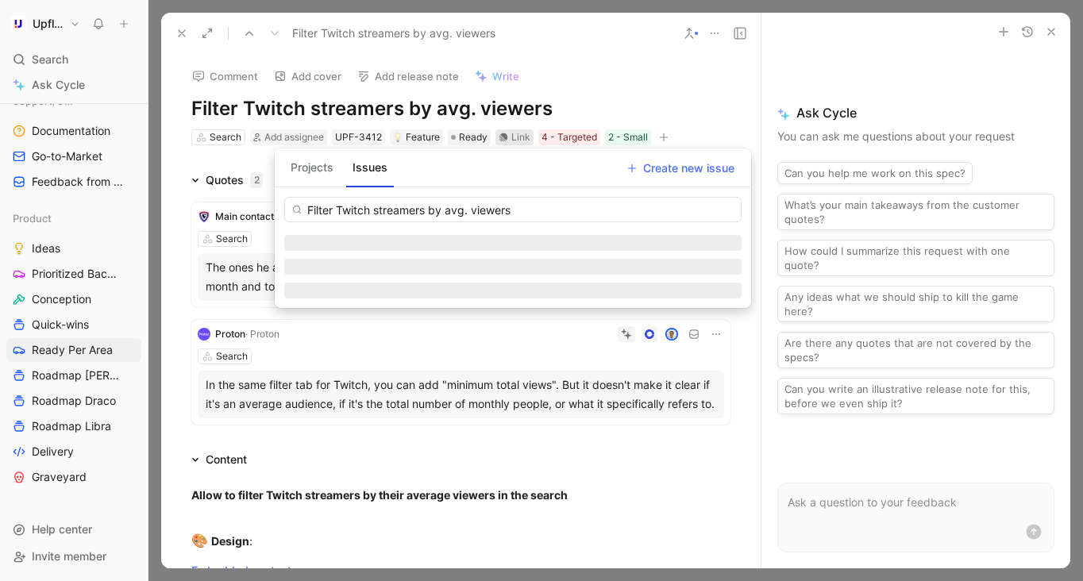
click at [306, 171] on button "Projects" at bounding box center [312, 167] width 56 height 25
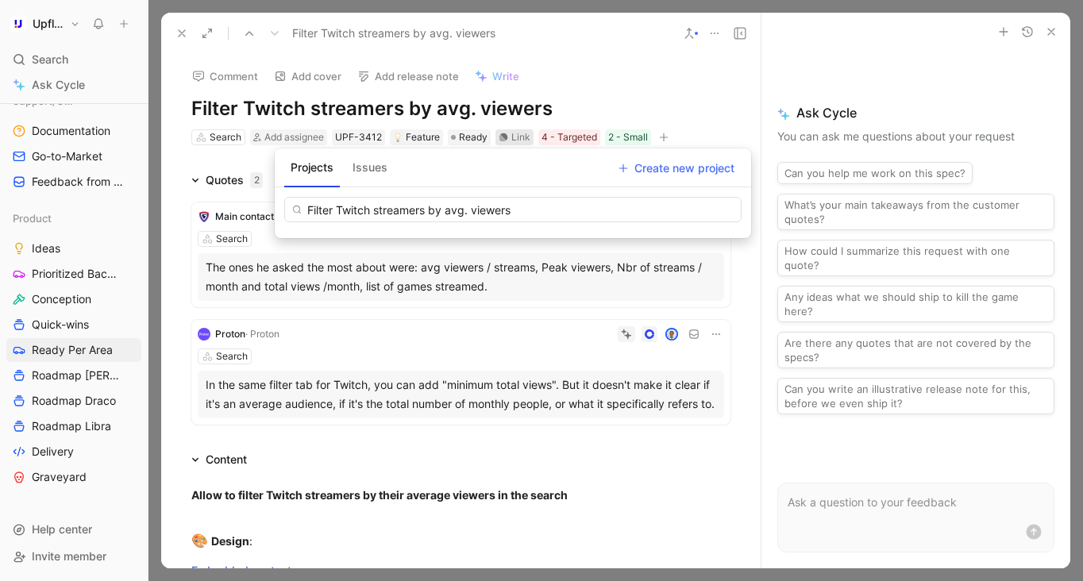
click at [379, 175] on button "Issues" at bounding box center [370, 167] width 48 height 25
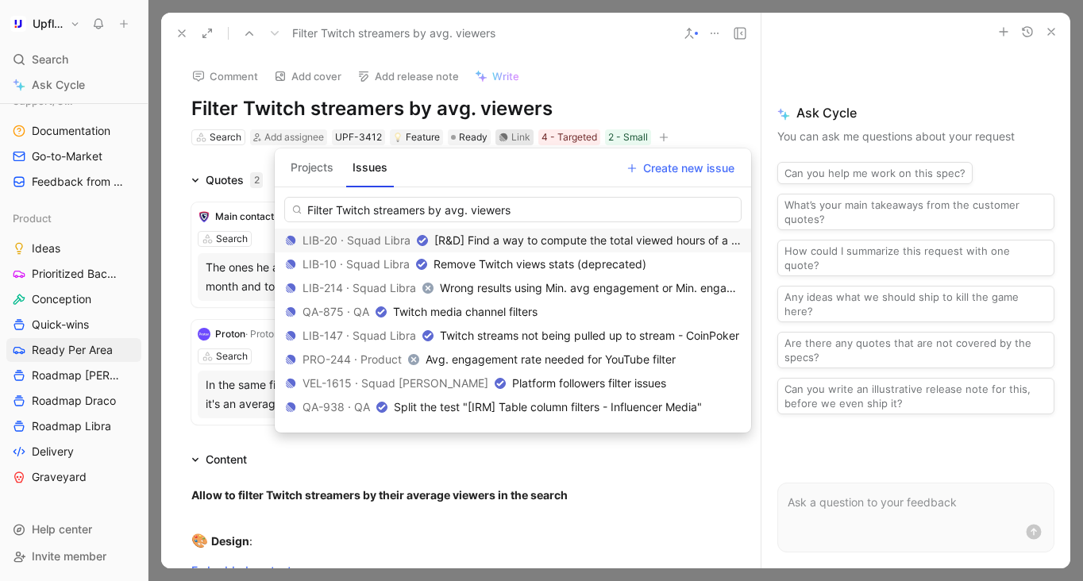
click at [306, 178] on button "Projects" at bounding box center [312, 167] width 56 height 25
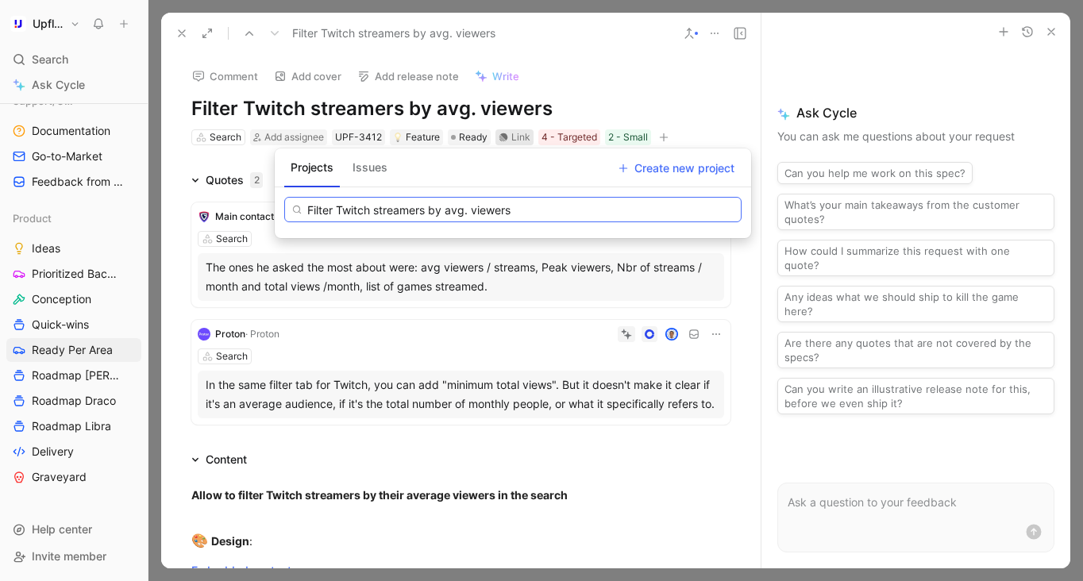
drag, startPoint x: 429, startPoint y: 205, endPoint x: 519, endPoint y: 203, distance: 90.5
click at [518, 203] on input "Filter Twitch streamers by avg. viewers" at bounding box center [512, 209] width 457 height 25
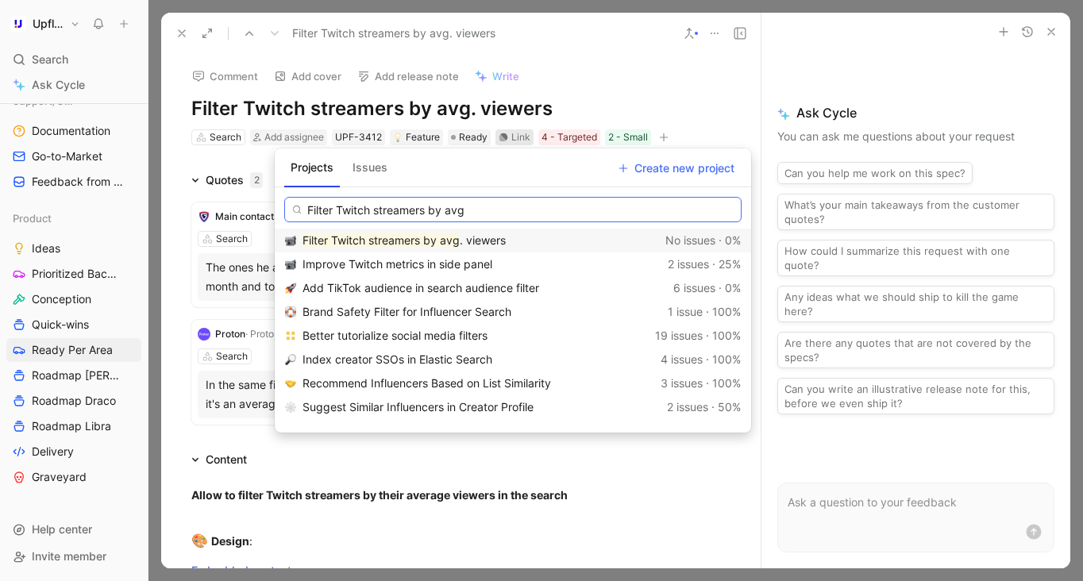
type input "Filter Twitch streamers by avg"
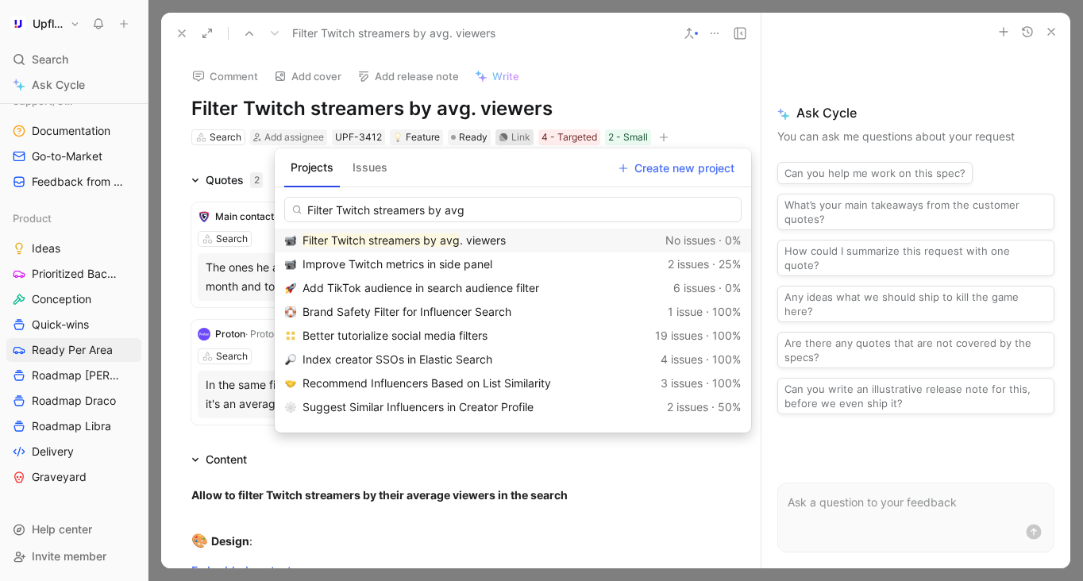
click at [558, 245] on div "Filter Twitch streamers by avg . viewers" at bounding box center [480, 240] width 356 height 19
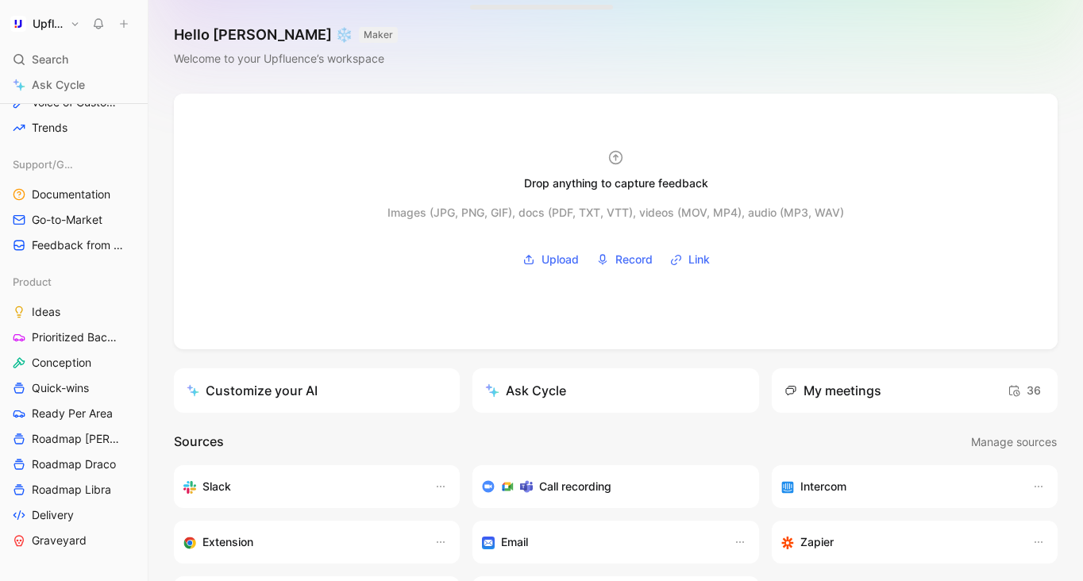
scroll to position [467, 0]
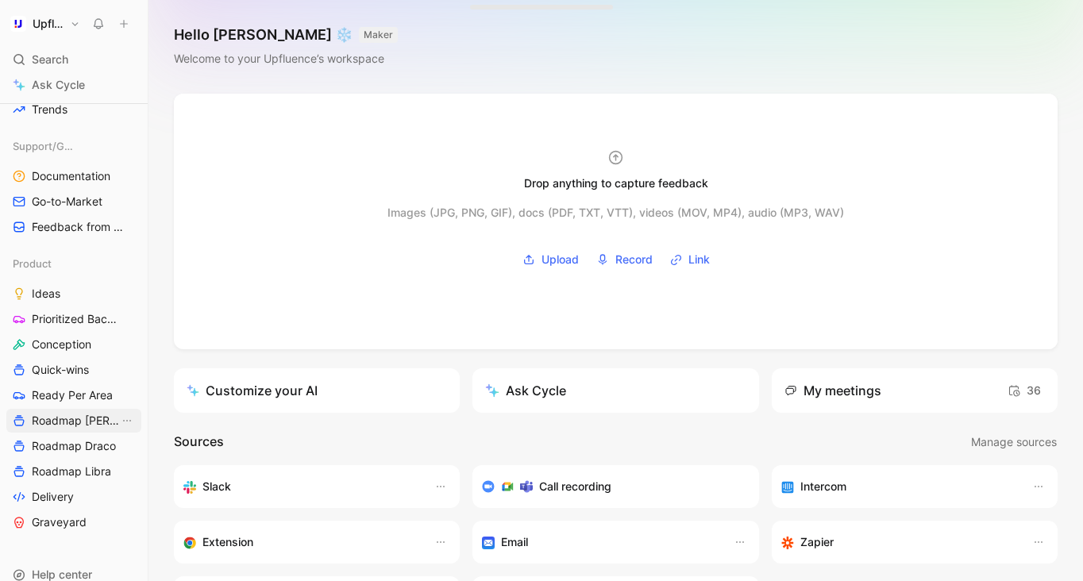
click at [83, 425] on span "Roadmap [PERSON_NAME]" at bounding box center [75, 421] width 87 height 16
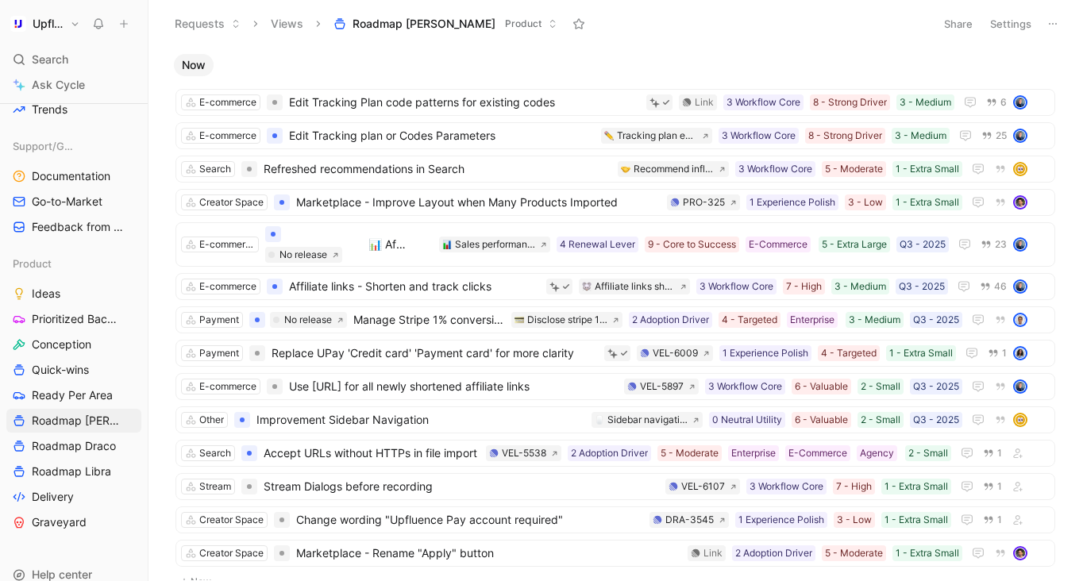
click at [1016, 23] on button "Settings" at bounding box center [1011, 24] width 56 height 22
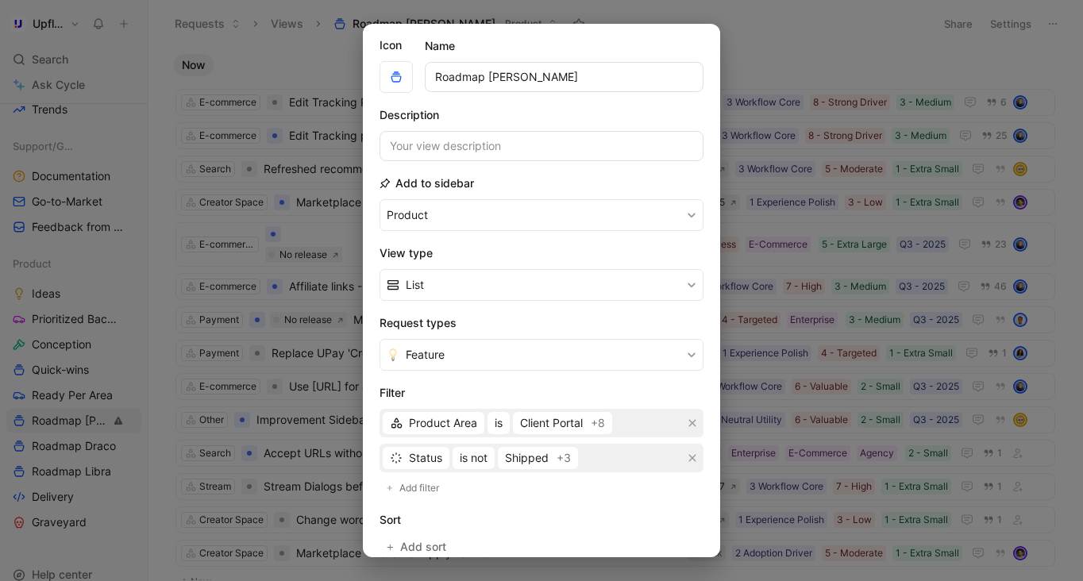
scroll to position [37, 0]
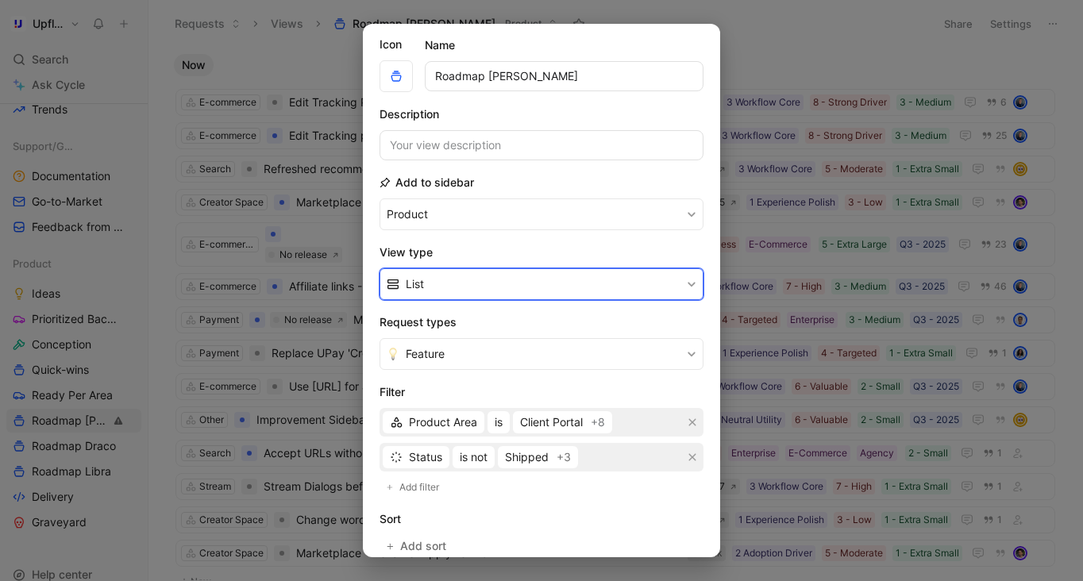
click at [526, 288] on button "List" at bounding box center [541, 284] width 324 height 32
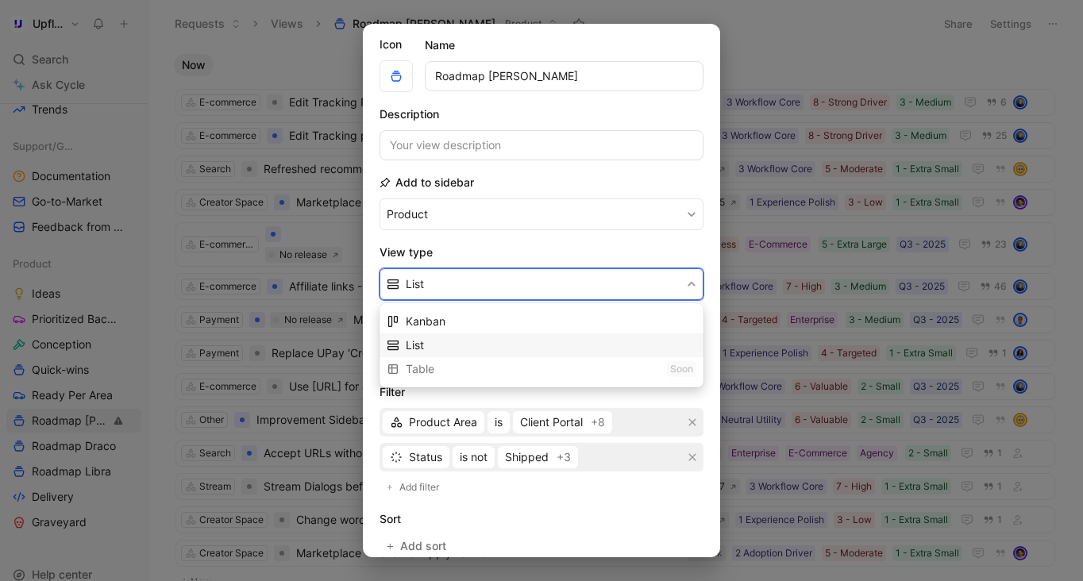
click at [498, 344] on div "List" at bounding box center [551, 345] width 291 height 19
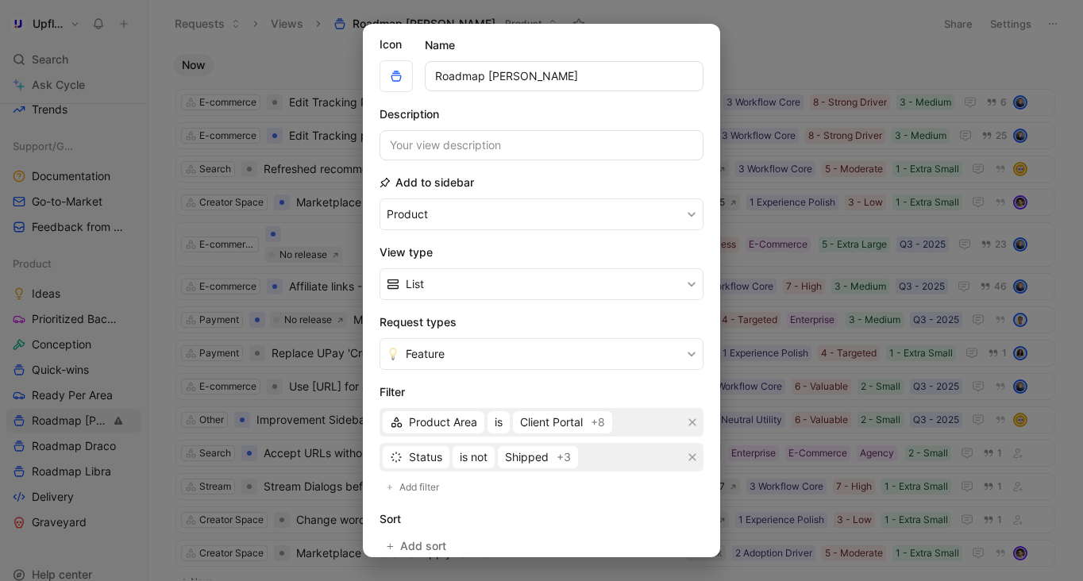
scroll to position [251, 0]
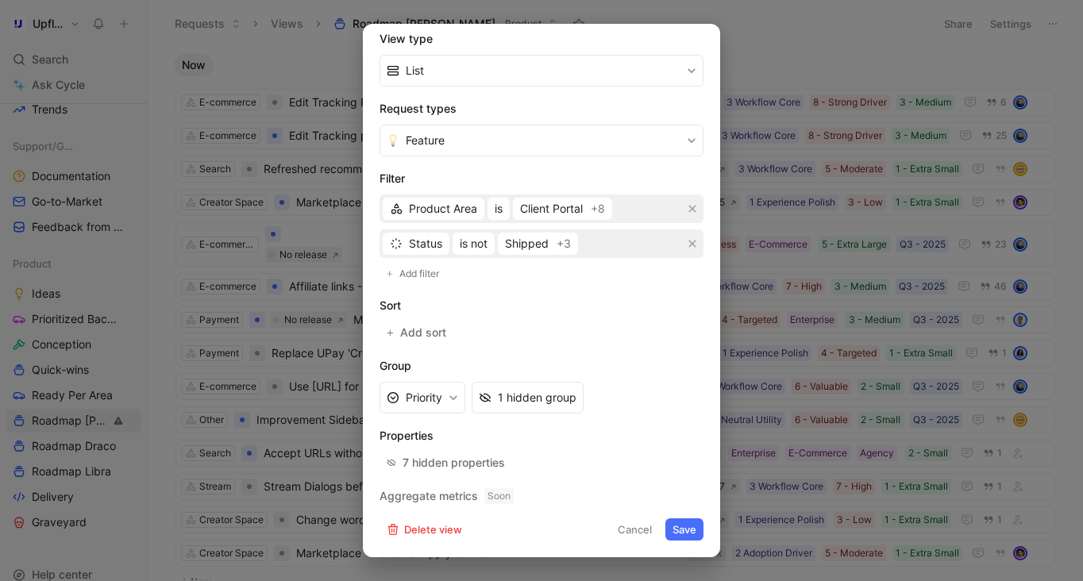
click at [691, 522] on button "Save" at bounding box center [684, 529] width 38 height 22
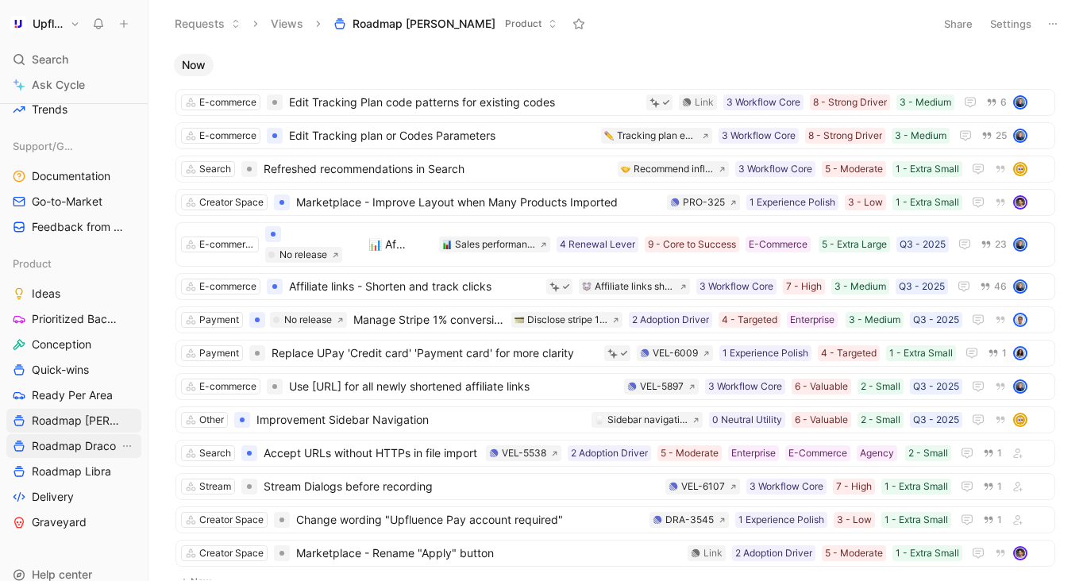
click at [76, 449] on span "Roadmap Draco" at bounding box center [74, 446] width 84 height 16
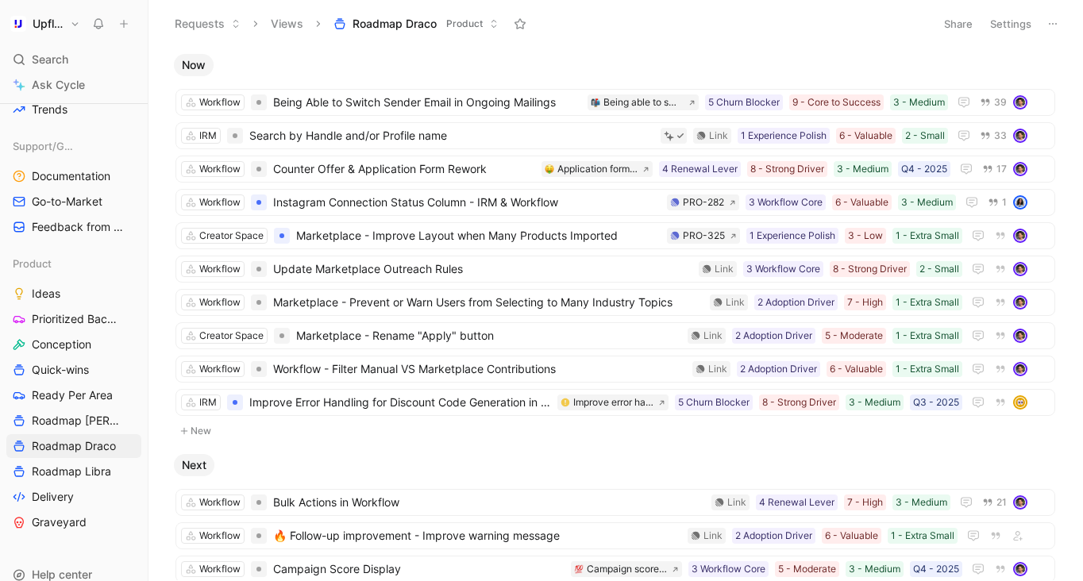
click at [1029, 24] on button "Settings" at bounding box center [1011, 24] width 56 height 22
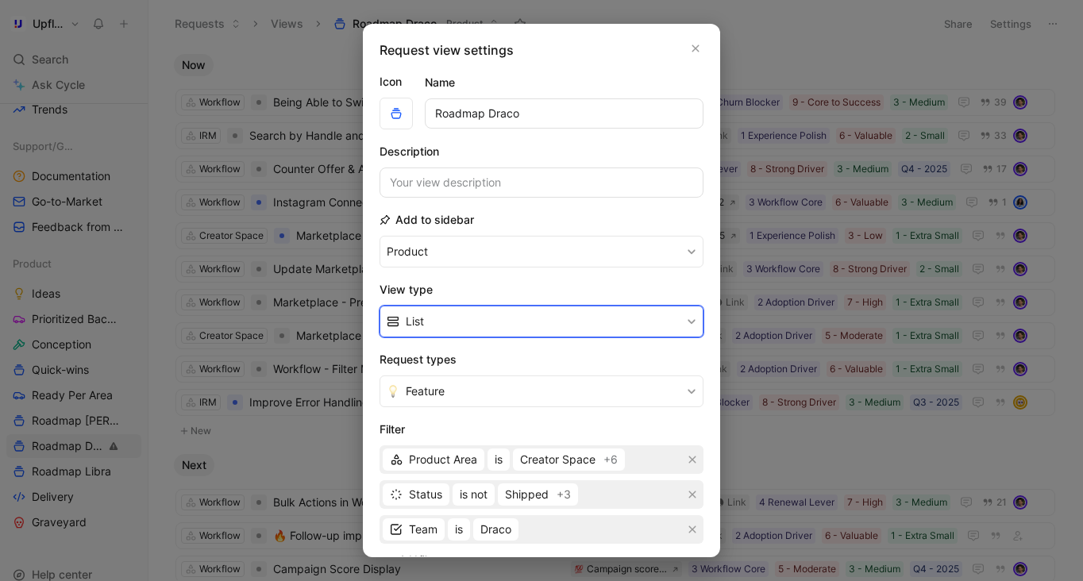
click at [564, 321] on button "List" at bounding box center [541, 322] width 324 height 32
click at [522, 362] on div "Kanban" at bounding box center [551, 358] width 291 height 19
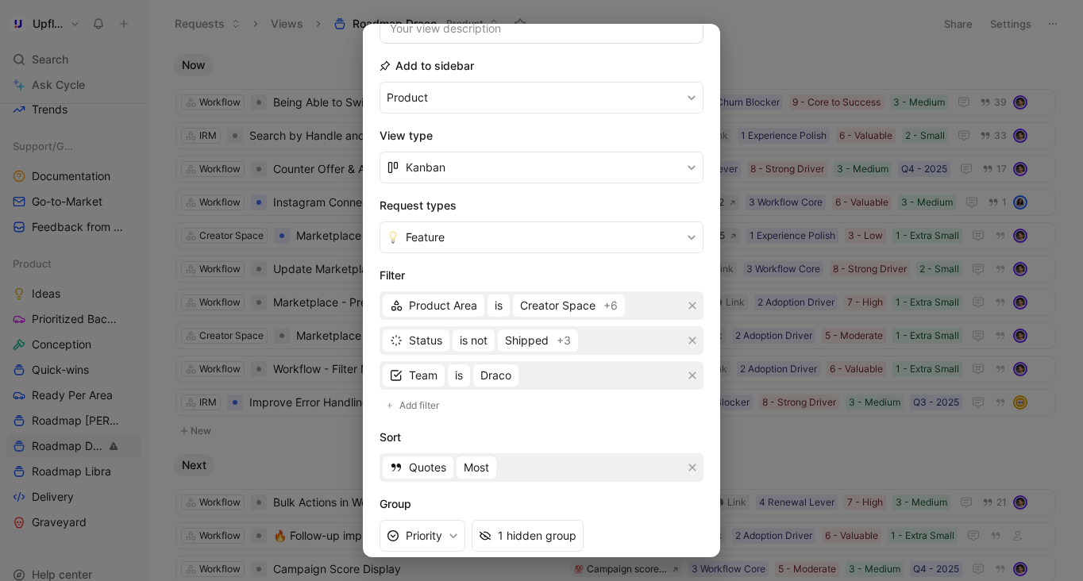
scroll to position [352, 0]
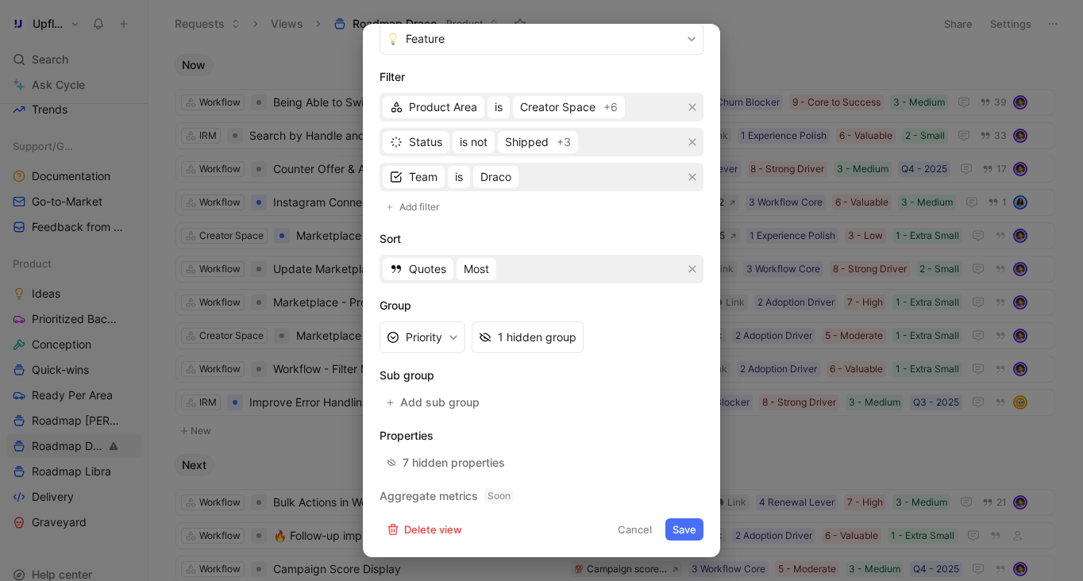
click at [685, 537] on button "Save" at bounding box center [684, 529] width 38 height 22
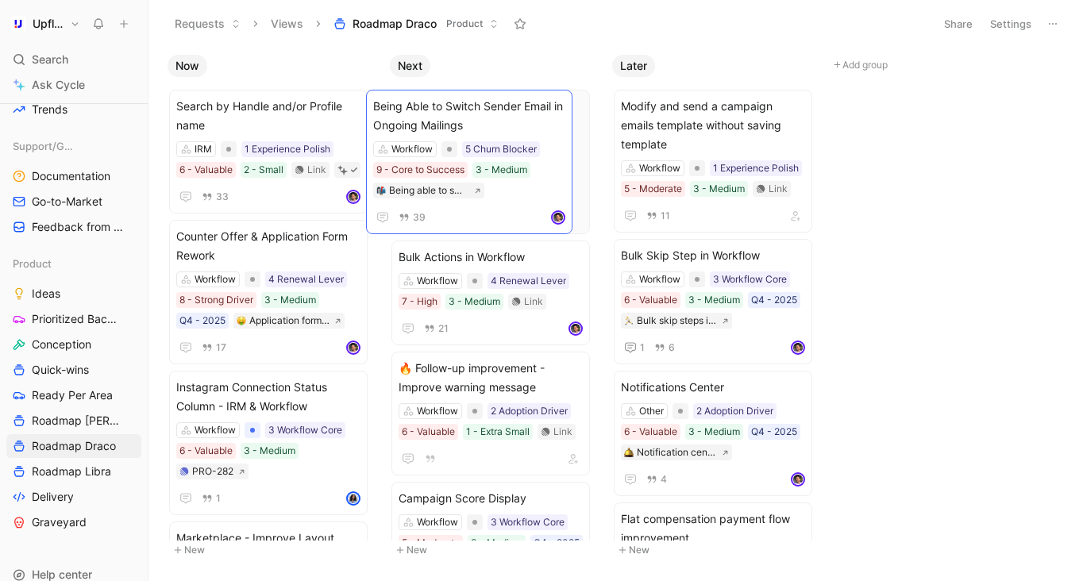
drag, startPoint x: 289, startPoint y: 110, endPoint x: 485, endPoint y: 109, distance: 196.1
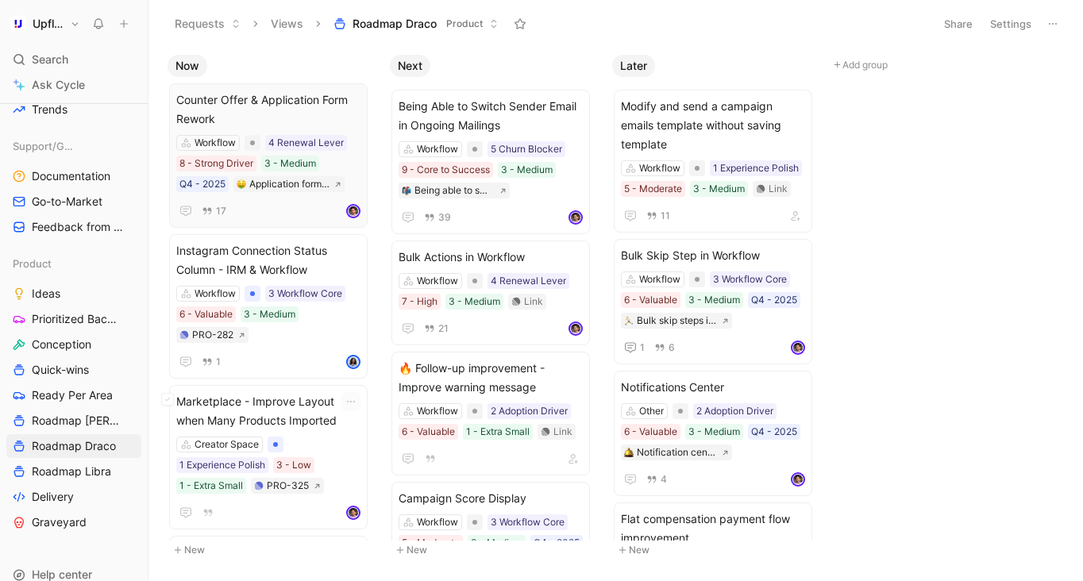
scroll to position [0, 0]
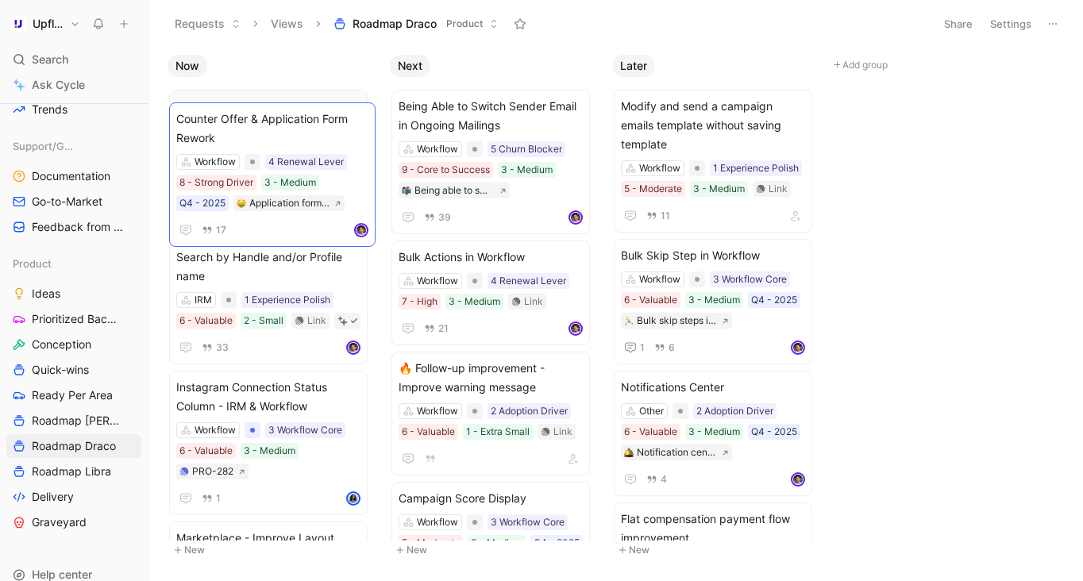
drag, startPoint x: 286, startPoint y: 255, endPoint x: 286, endPoint y: 135, distance: 119.9
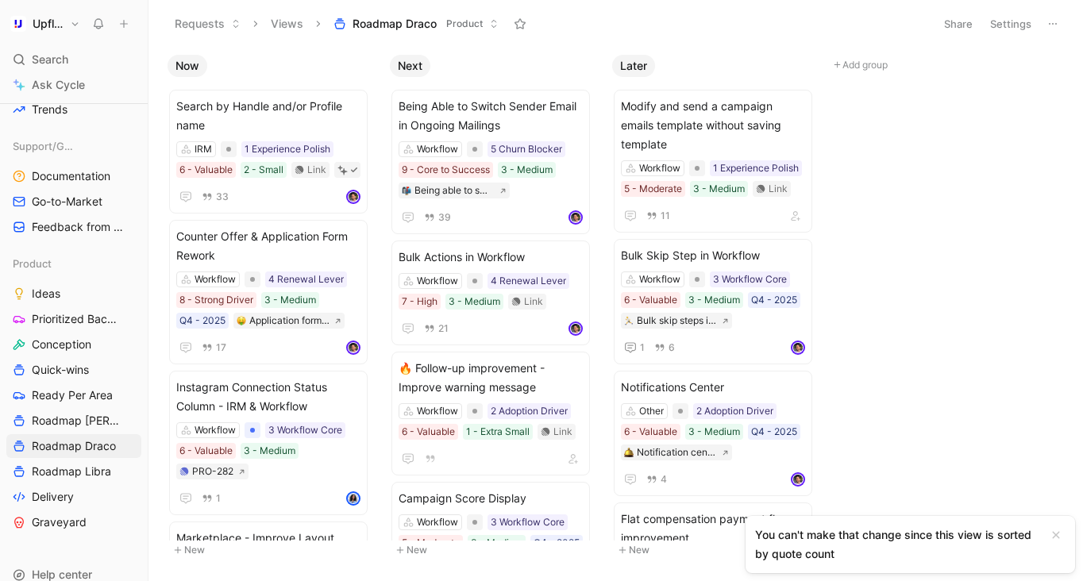
click at [998, 19] on button "Settings" at bounding box center [1011, 24] width 56 height 22
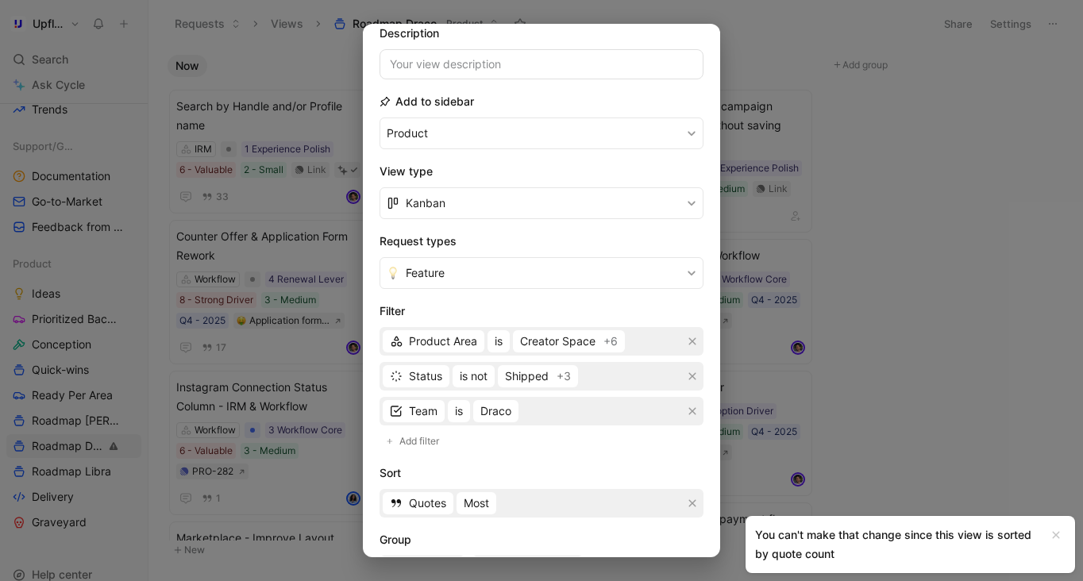
scroll to position [352, 0]
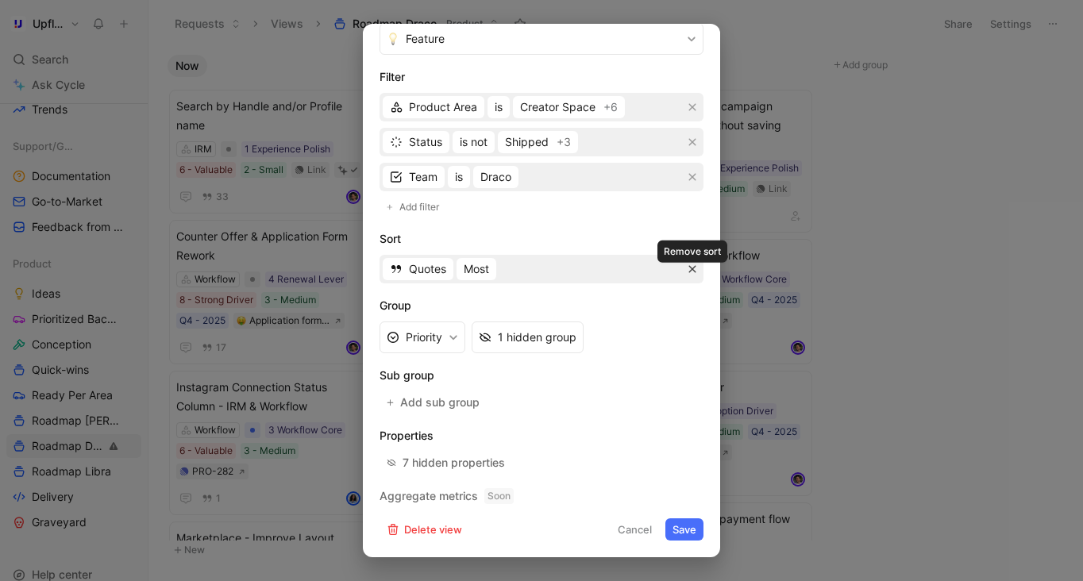
click at [692, 274] on button "button" at bounding box center [692, 269] width 16 height 16
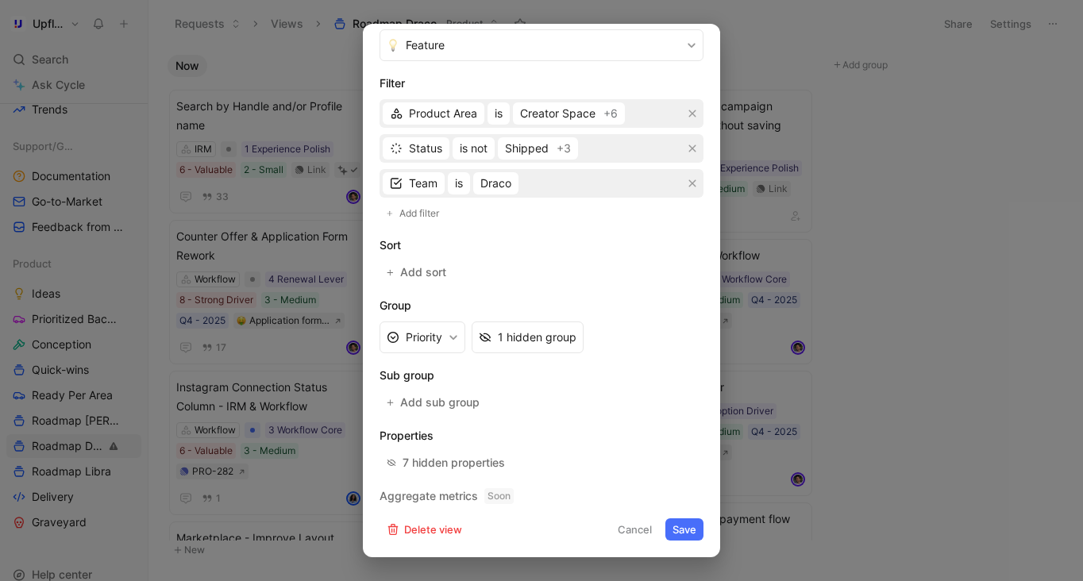
scroll to position [346, 0]
click at [684, 525] on button "Save" at bounding box center [684, 529] width 38 height 22
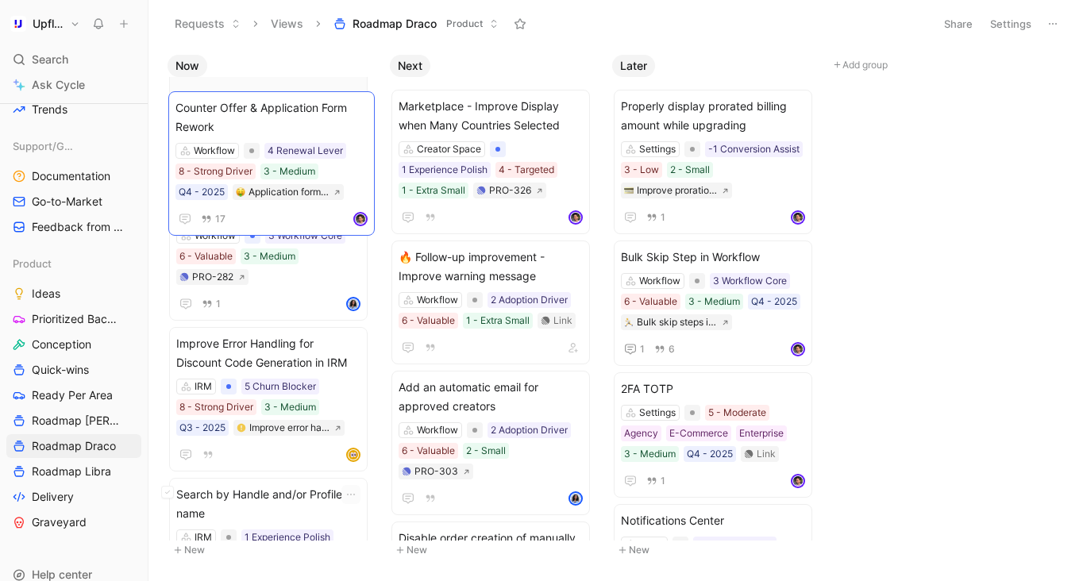
scroll to position [104, 0]
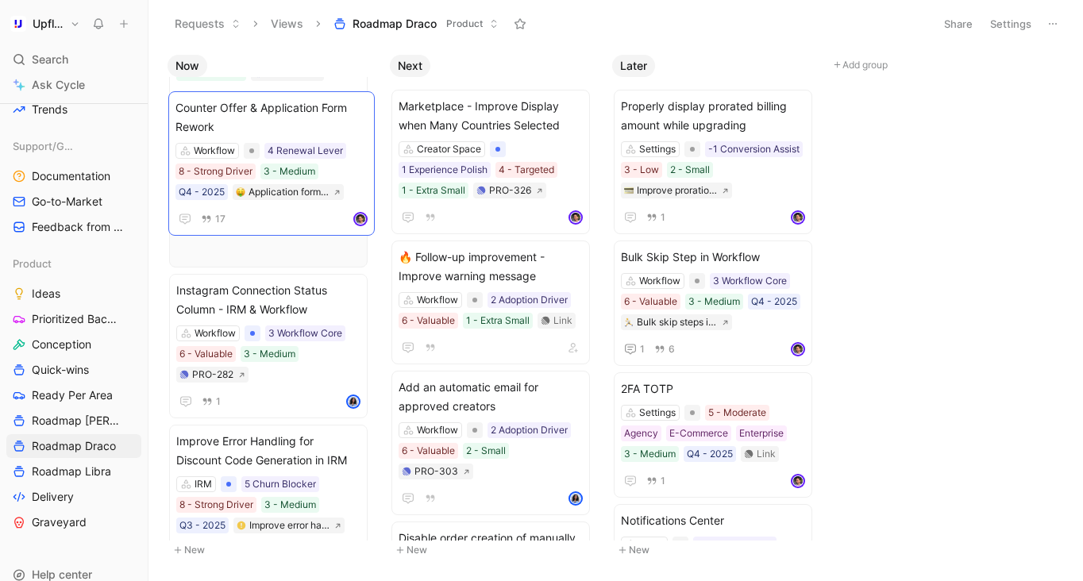
drag, startPoint x: 282, startPoint y: 252, endPoint x: 282, endPoint y: 124, distance: 128.6
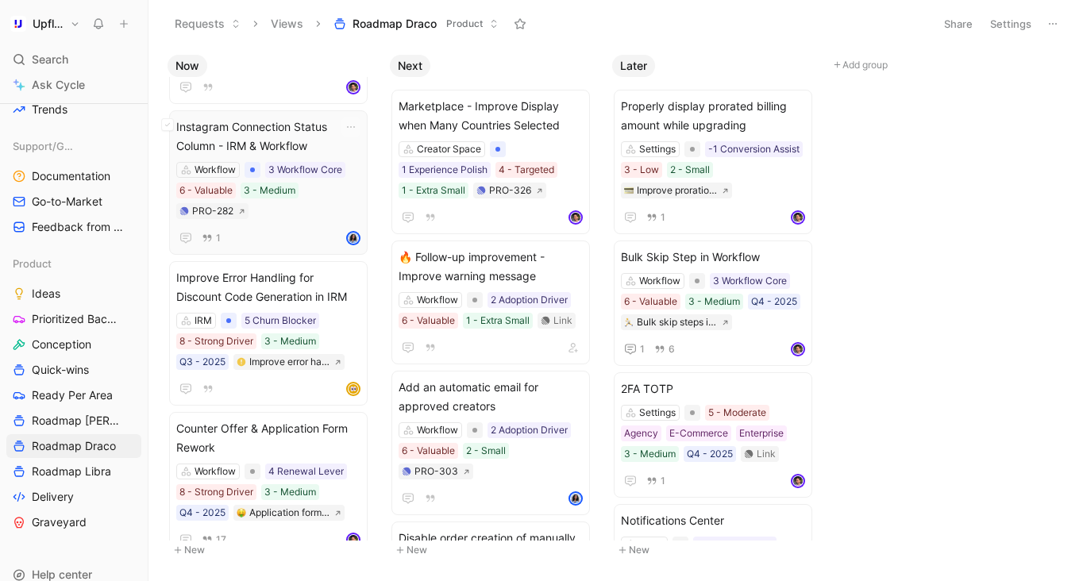
scroll to position [60, 0]
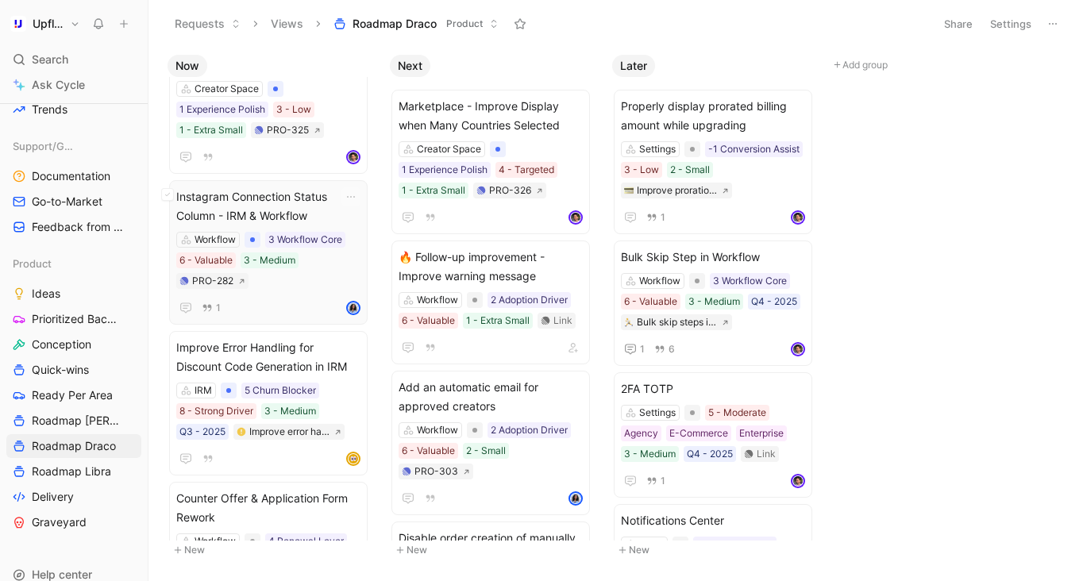
click at [307, 221] on span "Instagram Connection Status Column - IRM & Workflow" at bounding box center [268, 206] width 184 height 38
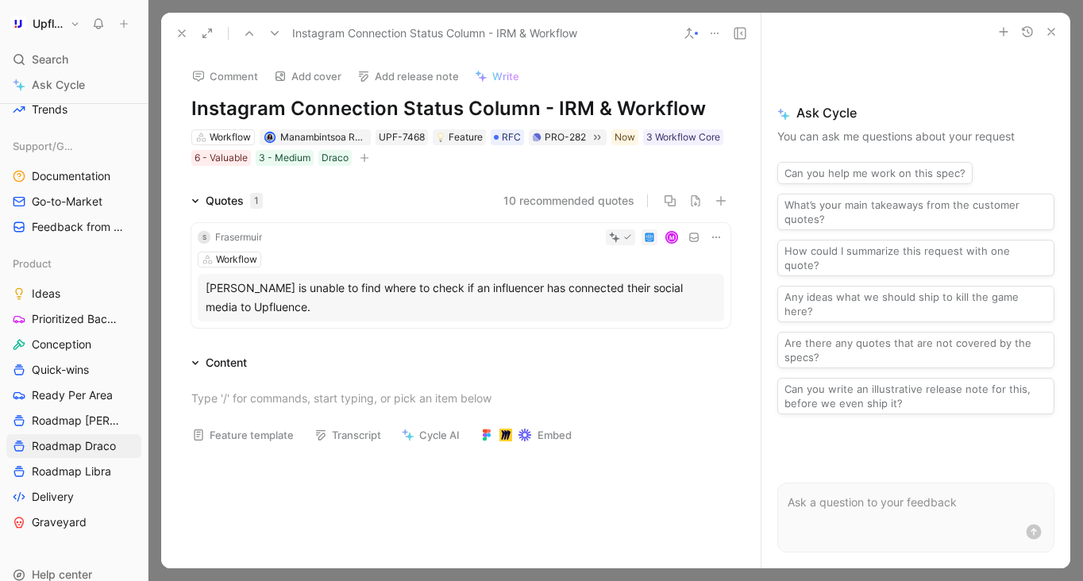
drag, startPoint x: 188, startPoint y: 103, endPoint x: 630, endPoint y: 109, distance: 442.2
click at [630, 109] on div "Comment Add cover Add release note Write Instagram Connection Status Column - I…" at bounding box center [460, 111] width 599 height 114
click at [651, 109] on h1 "Instagram Connection Status Column - IRM & Workflow" at bounding box center [460, 108] width 539 height 25
copy h1 "Instagram Connection Status Column - IRM & Workflow"
click at [184, 33] on icon at bounding box center [181, 33] width 13 height 13
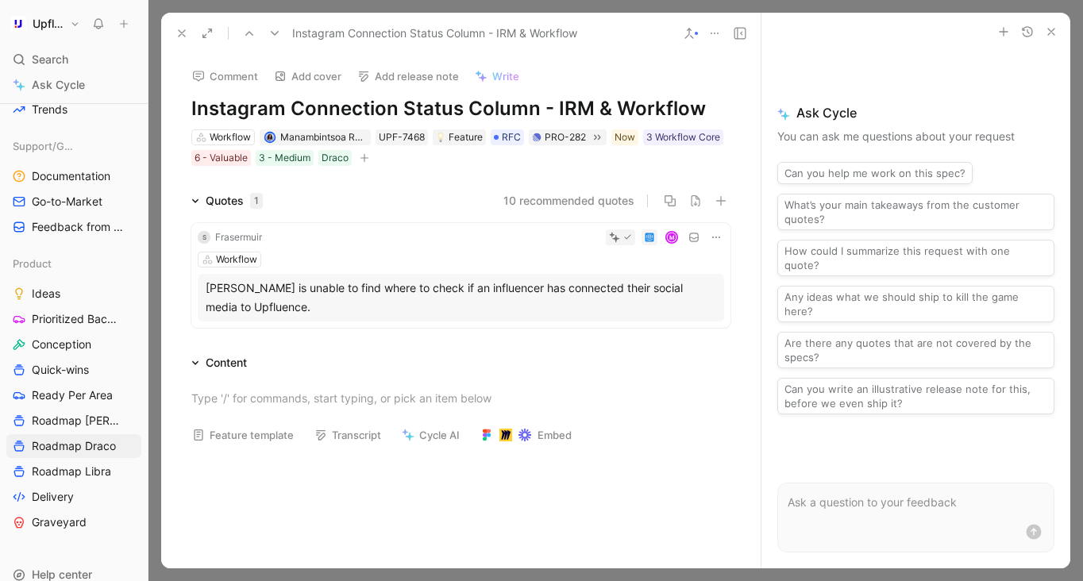
click at [178, 33] on icon at bounding box center [181, 33] width 13 height 13
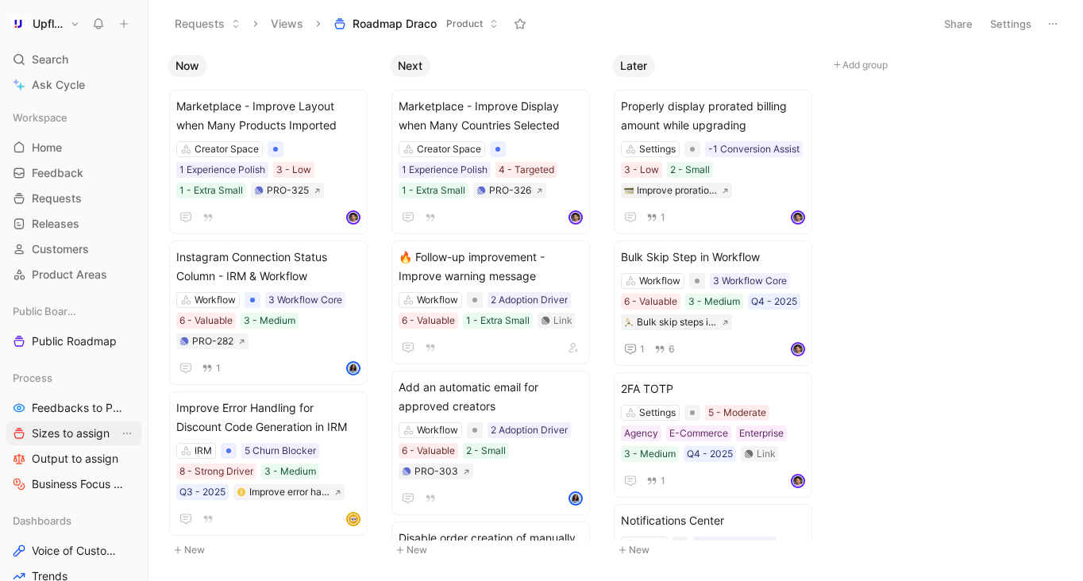
click at [72, 425] on span "Sizes to assign" at bounding box center [71, 433] width 78 height 16
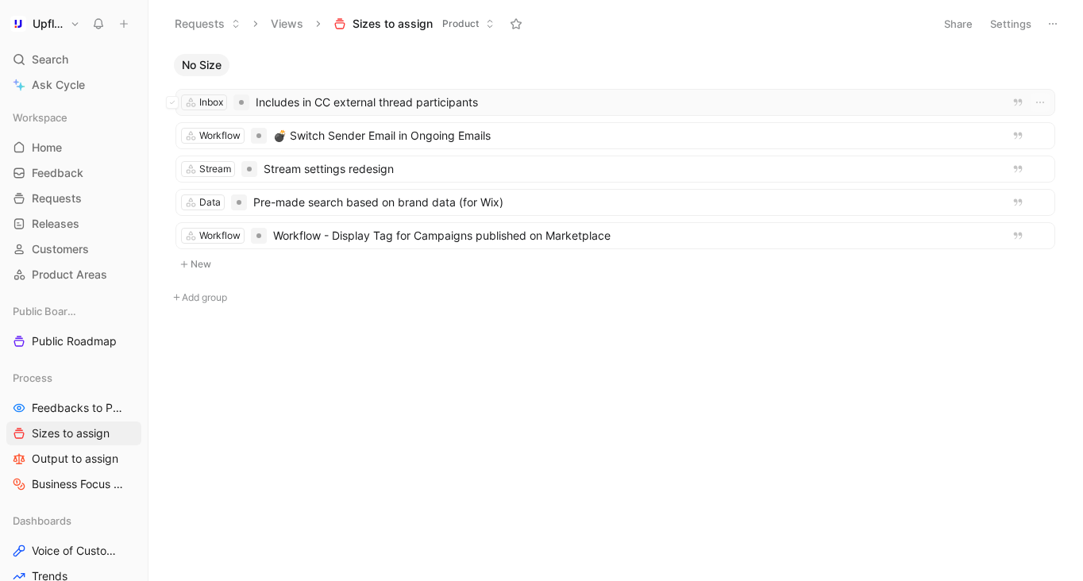
click at [448, 107] on span "Includes in CC external thread participants" at bounding box center [626, 102] width 740 height 19
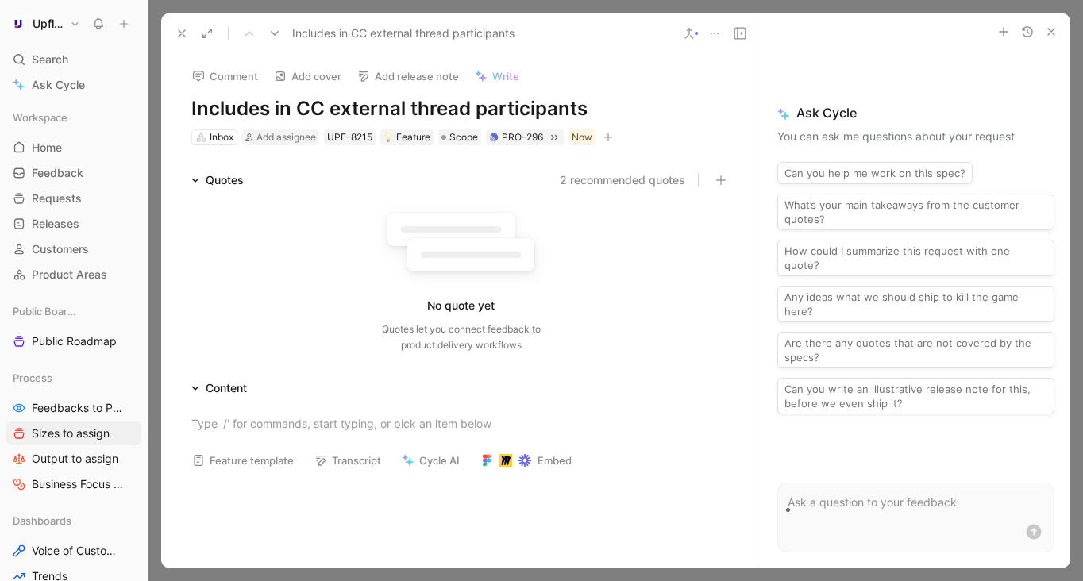
click at [604, 141] on button "button" at bounding box center [608, 137] width 16 height 16
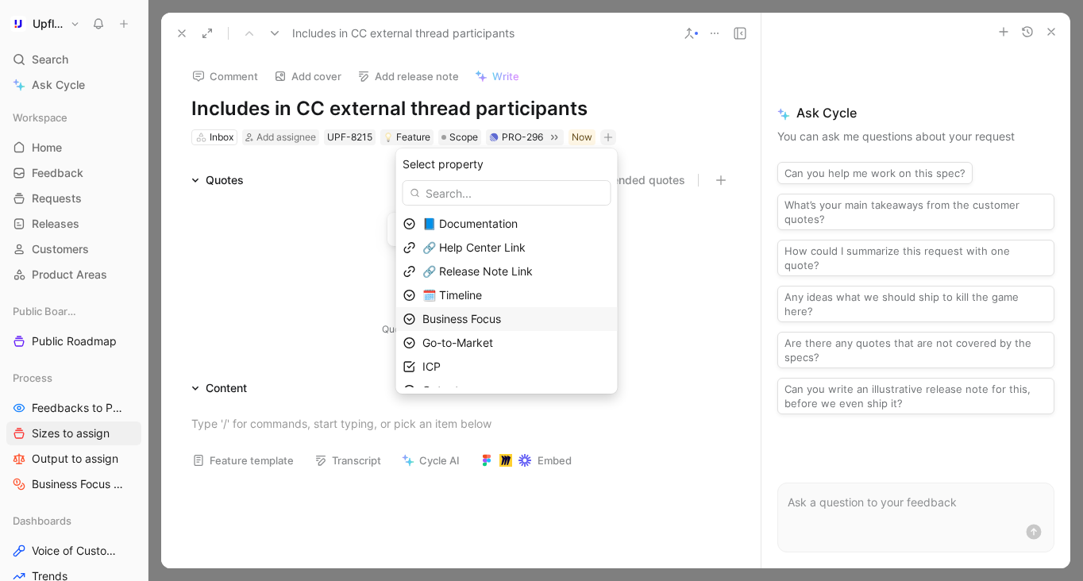
scroll to position [63, 0]
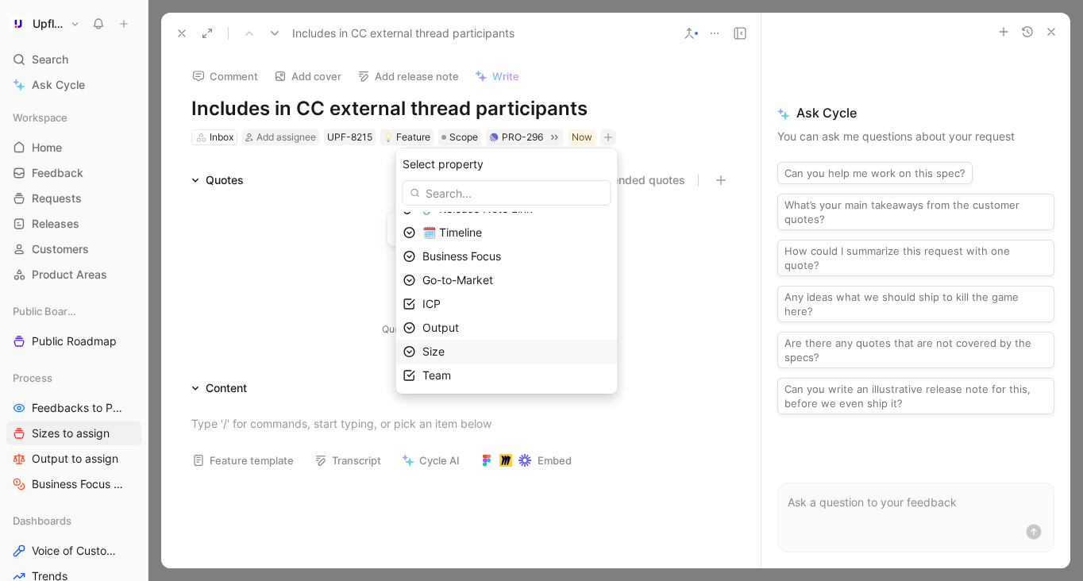
click at [493, 360] on div "Size" at bounding box center [506, 352] width 221 height 24
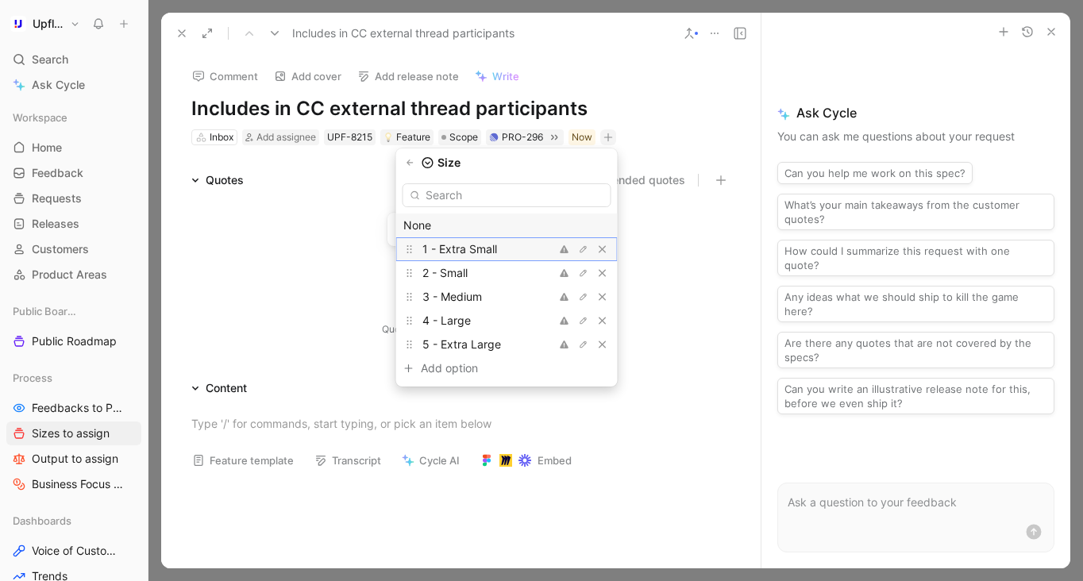
click at [497, 253] on span "1 - Extra Small" at bounding box center [459, 248] width 75 height 13
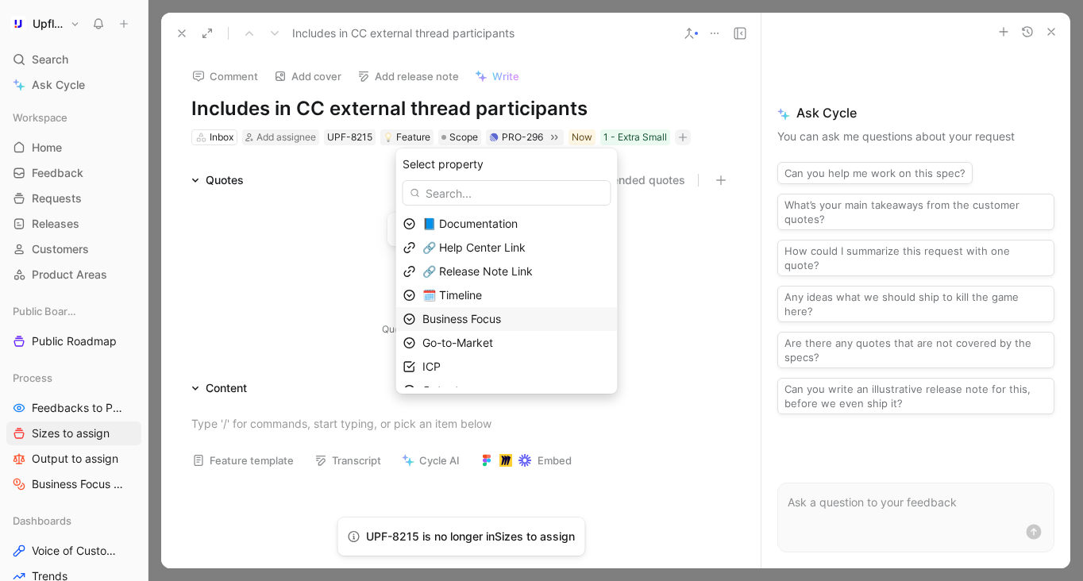
click at [483, 317] on span "Business Focus" at bounding box center [461, 318] width 79 height 13
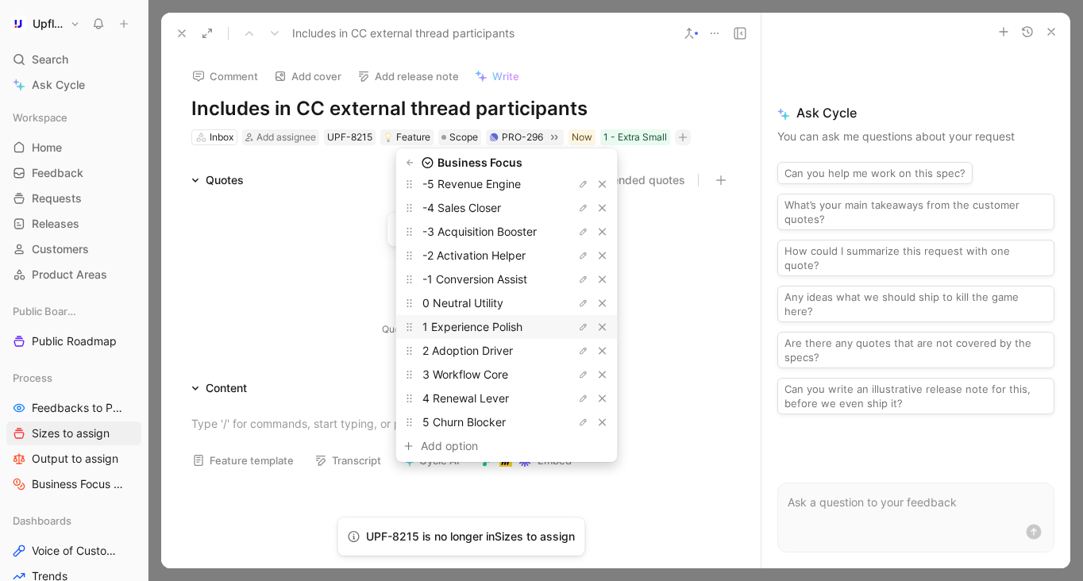
scroll to position [67, 0]
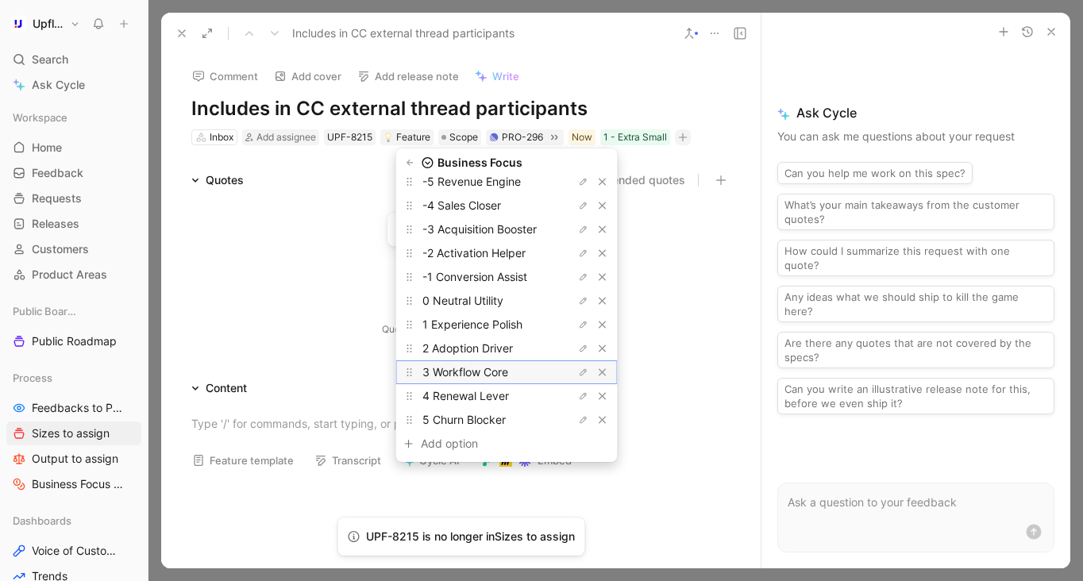
click at [508, 373] on span "3 Workflow Core" at bounding box center [465, 371] width 86 height 13
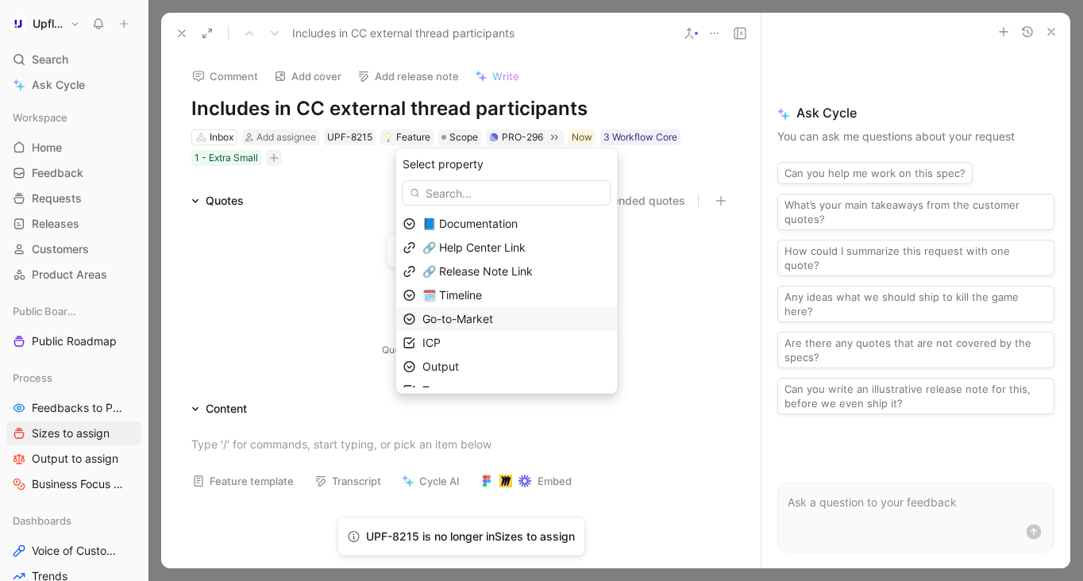
scroll to position [15, 0]
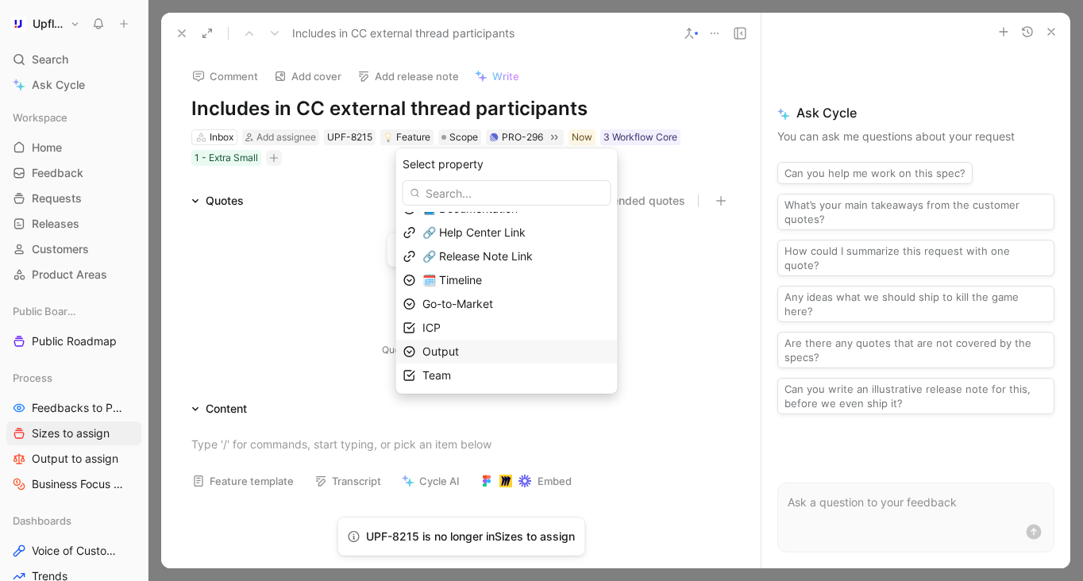
click at [488, 349] on div "Output" at bounding box center [516, 351] width 188 height 19
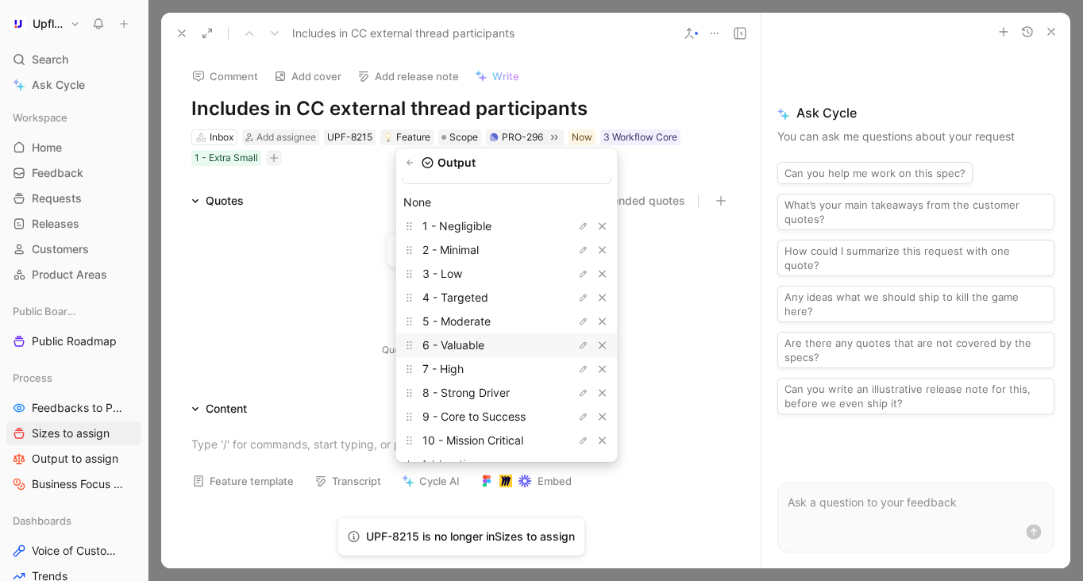
scroll to position [44, 0]
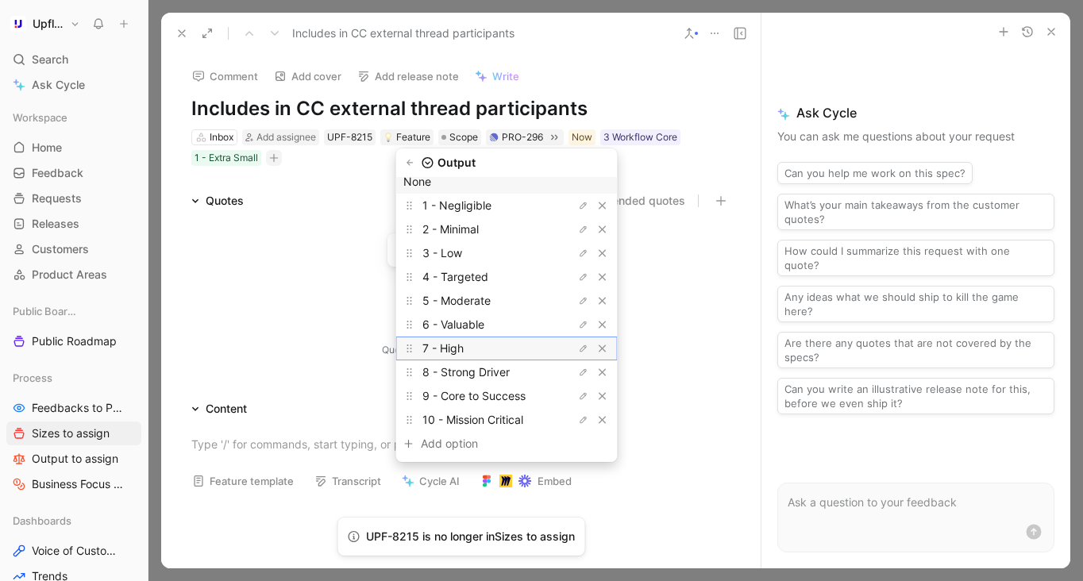
click at [505, 348] on div "7 - High" at bounding box center [481, 348] width 119 height 19
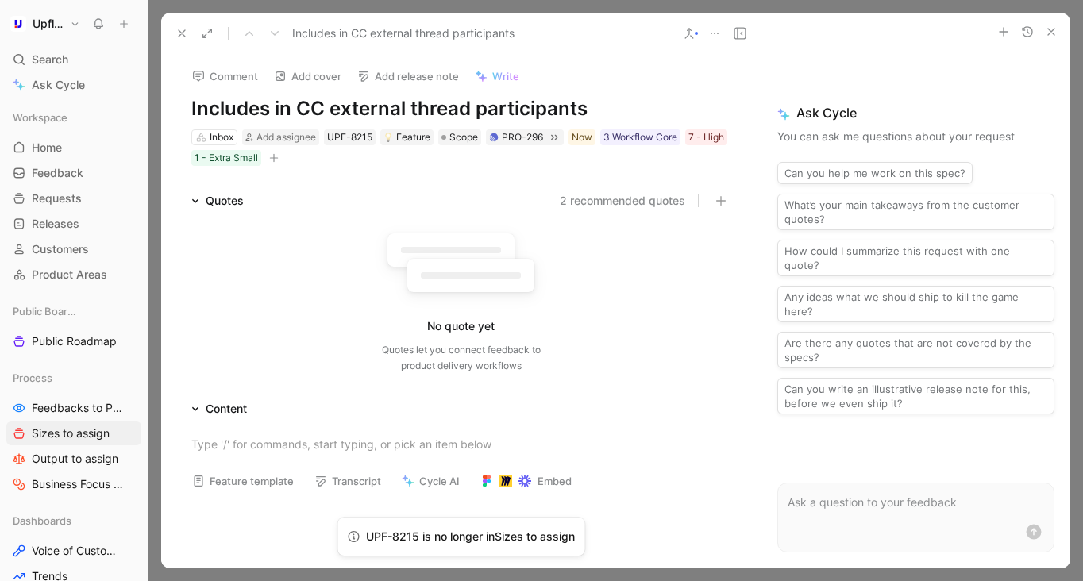
click at [181, 35] on icon at bounding box center [181, 33] width 13 height 13
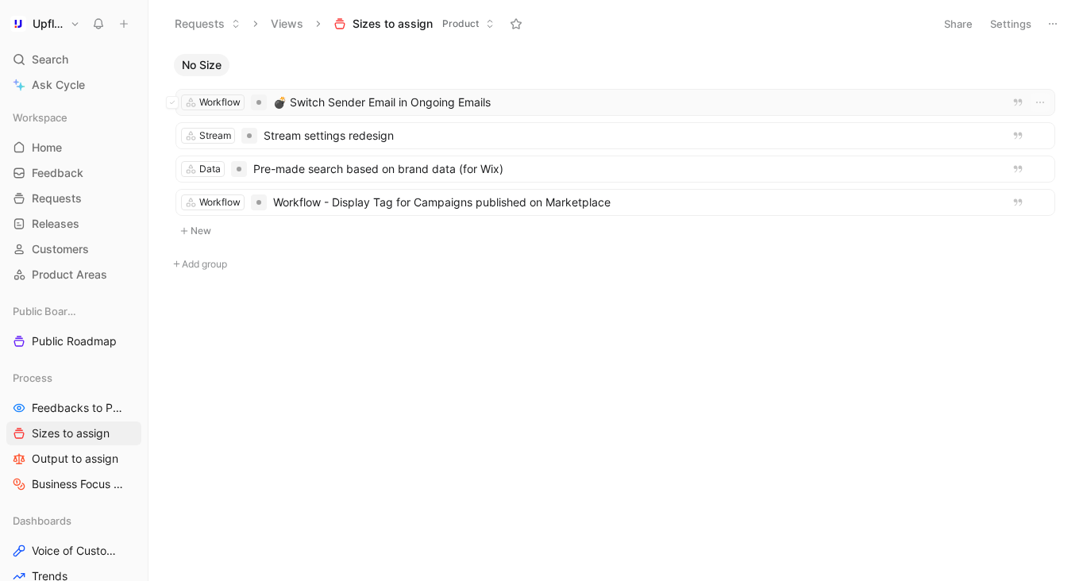
click at [361, 98] on span "💣 Switch Sender Email in Ongoing Emails" at bounding box center [637, 102] width 729 height 19
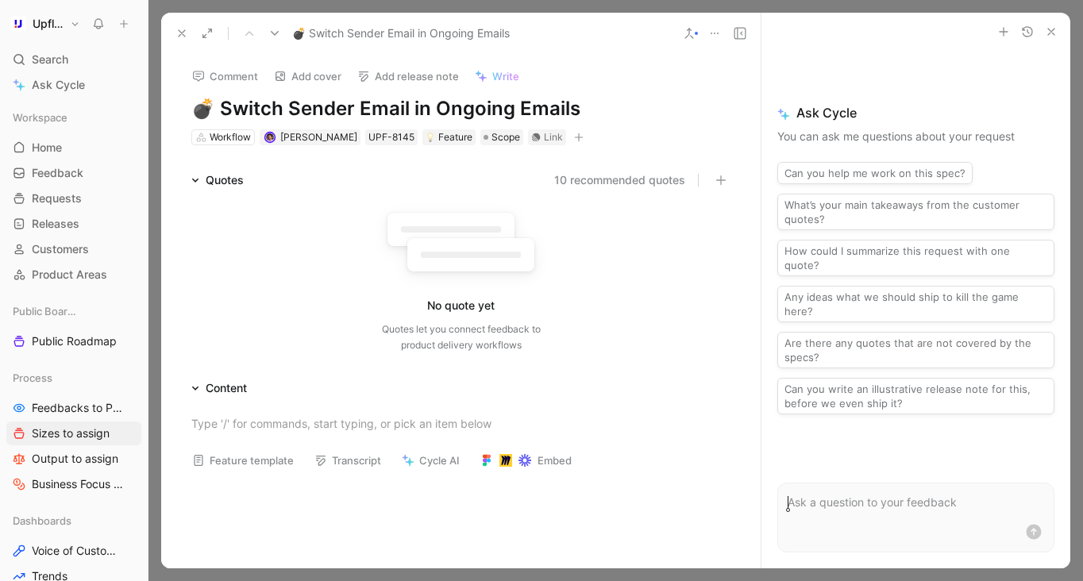
click at [575, 137] on icon "button" at bounding box center [579, 137] width 9 height 1
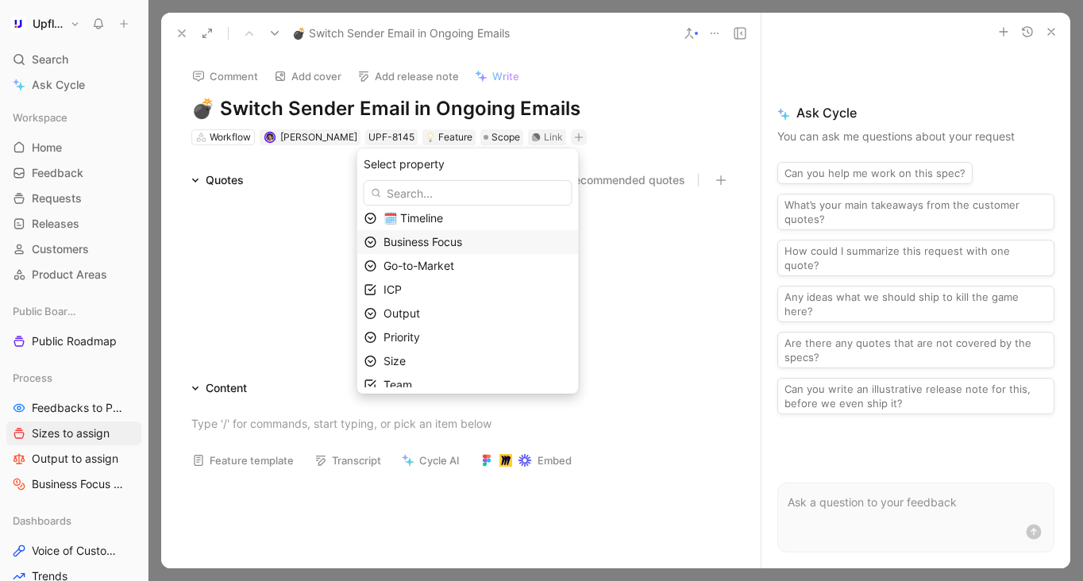
scroll to position [87, 0]
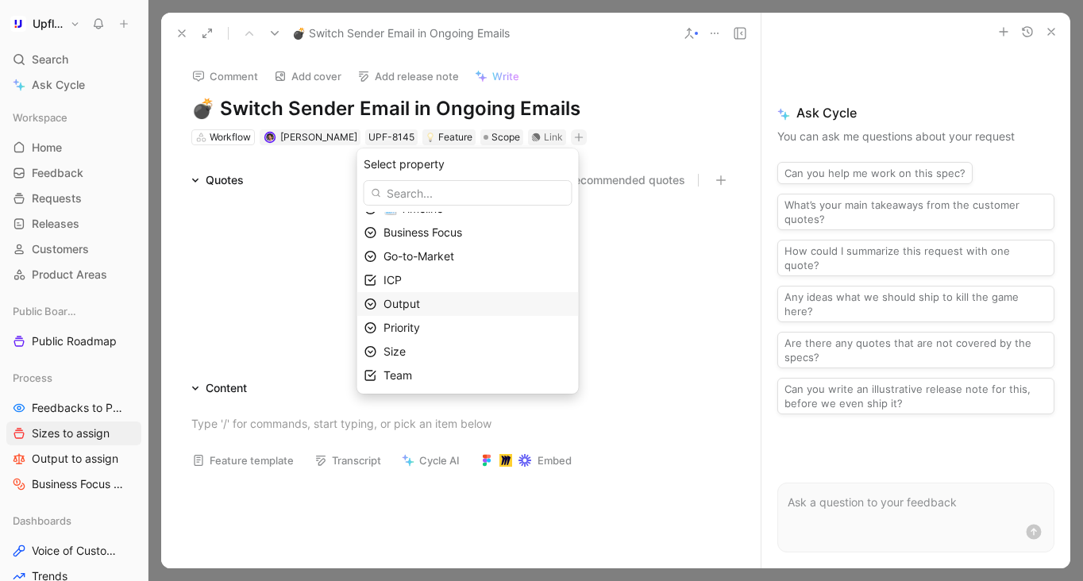
click at [461, 297] on div "Output" at bounding box center [477, 303] width 188 height 19
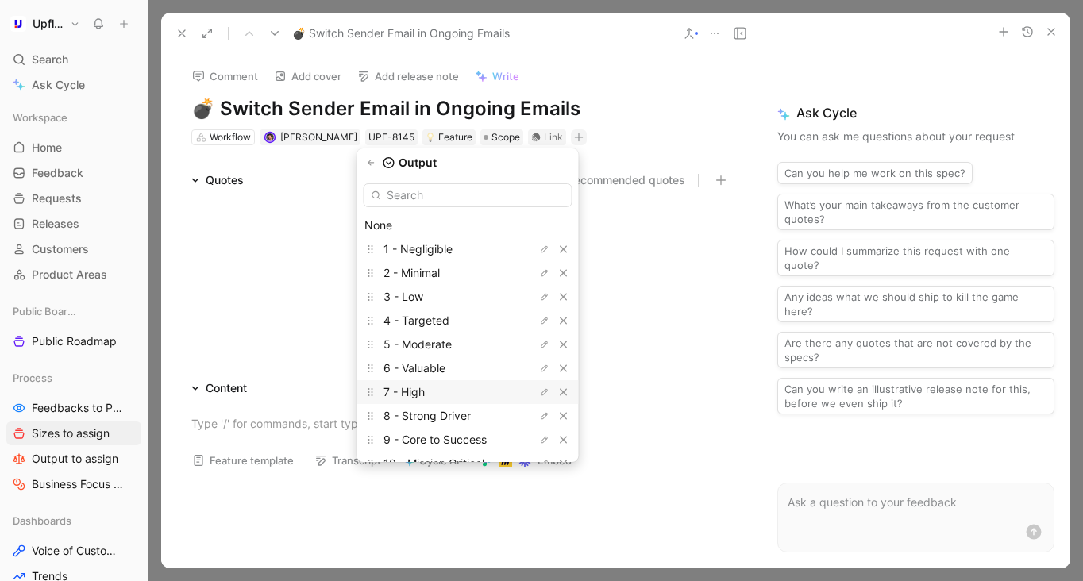
scroll to position [44, 0]
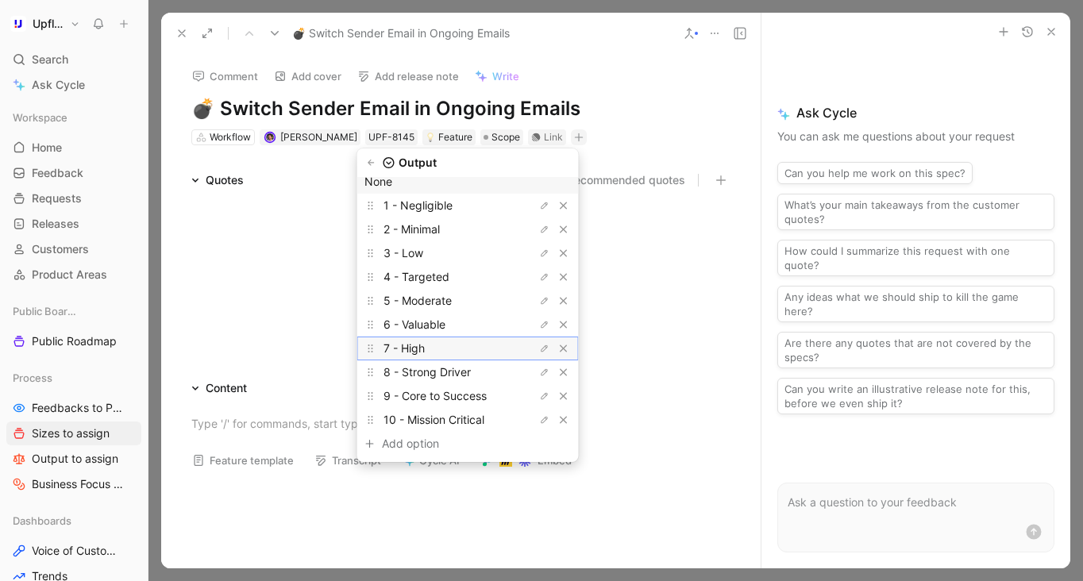
click at [463, 345] on div "7 - High" at bounding box center [442, 348] width 119 height 19
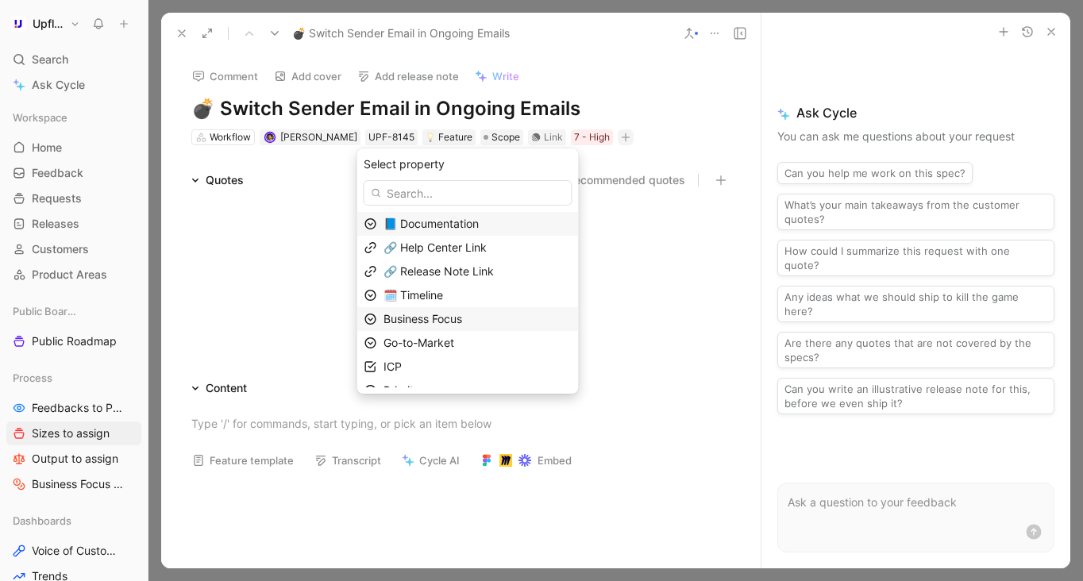
click at [446, 318] on span "Business Focus" at bounding box center [422, 318] width 79 height 13
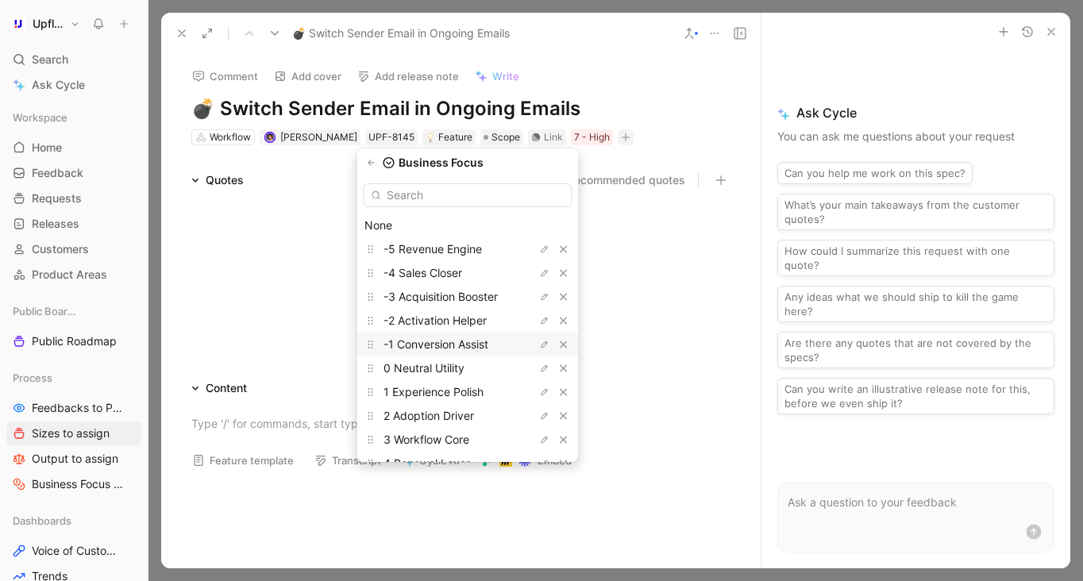
scroll to position [67, 0]
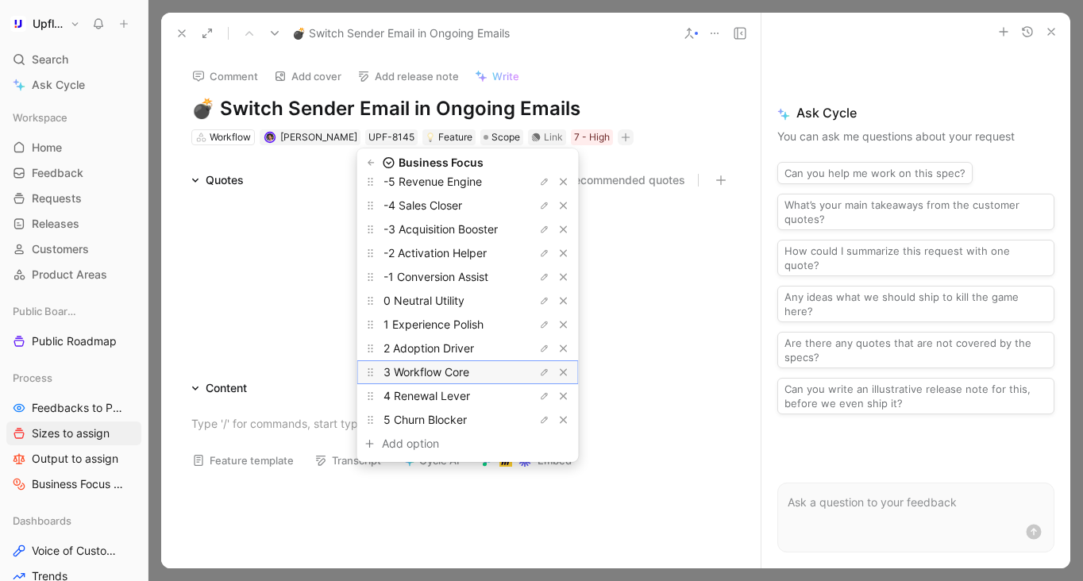
click at [453, 372] on span "3 Workflow Core" at bounding box center [426, 371] width 86 height 13
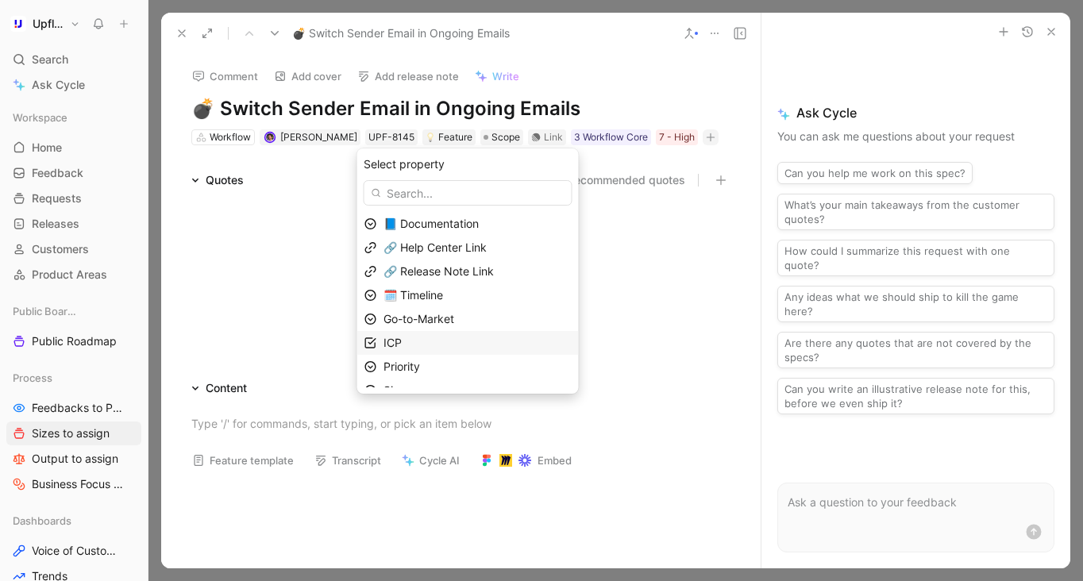
scroll to position [39, 0]
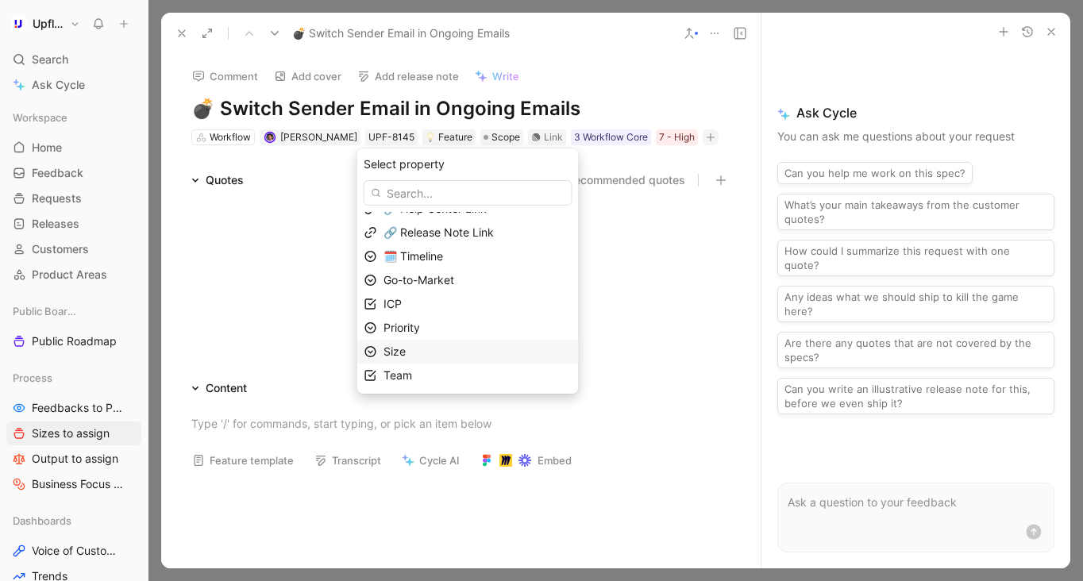
click at [443, 347] on div "Size" at bounding box center [477, 351] width 188 height 19
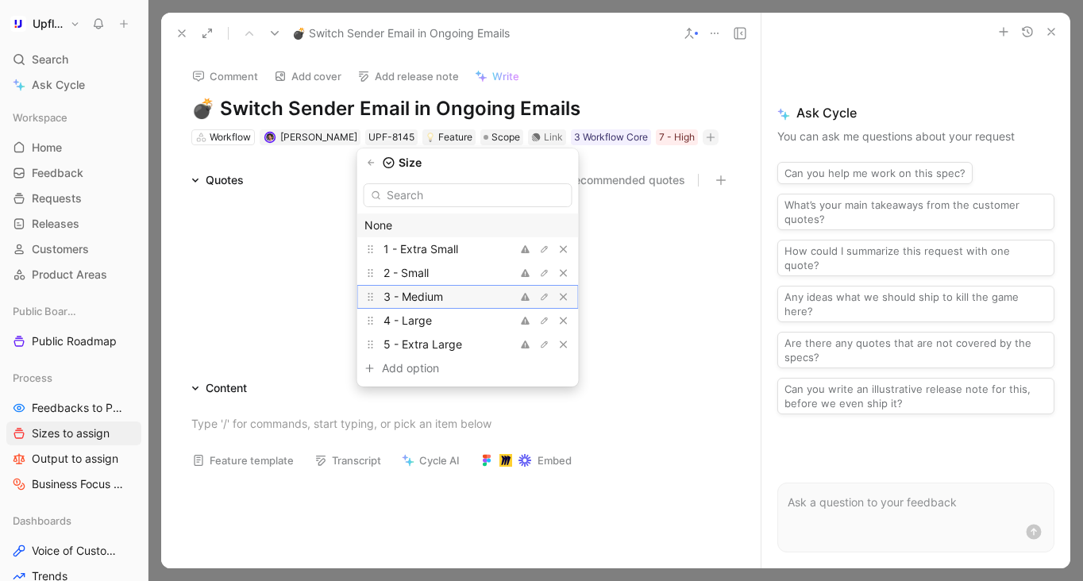
click at [458, 299] on div "3 - Medium" at bounding box center [442, 296] width 119 height 19
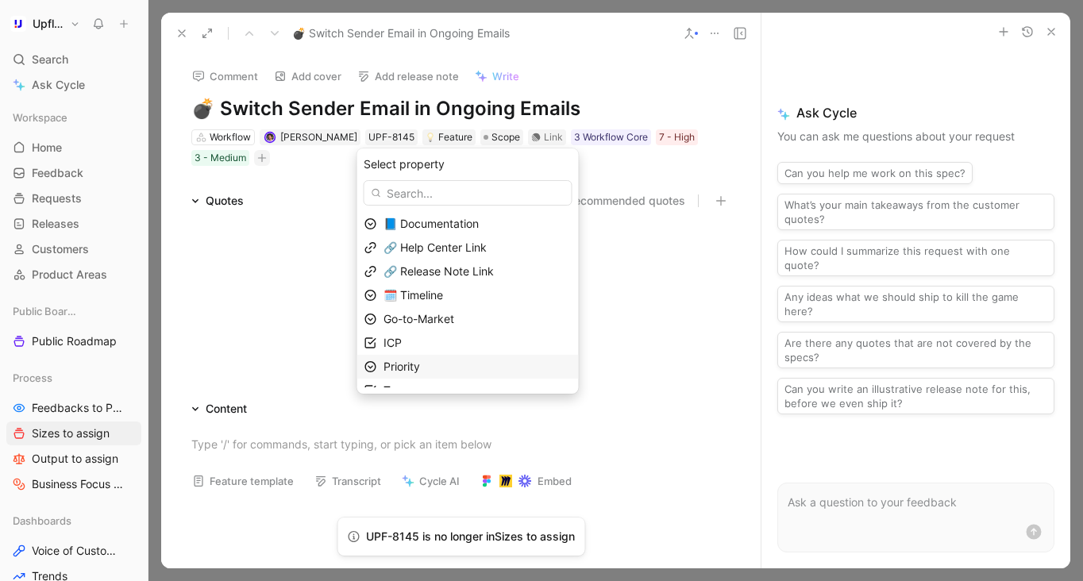
scroll to position [15, 0]
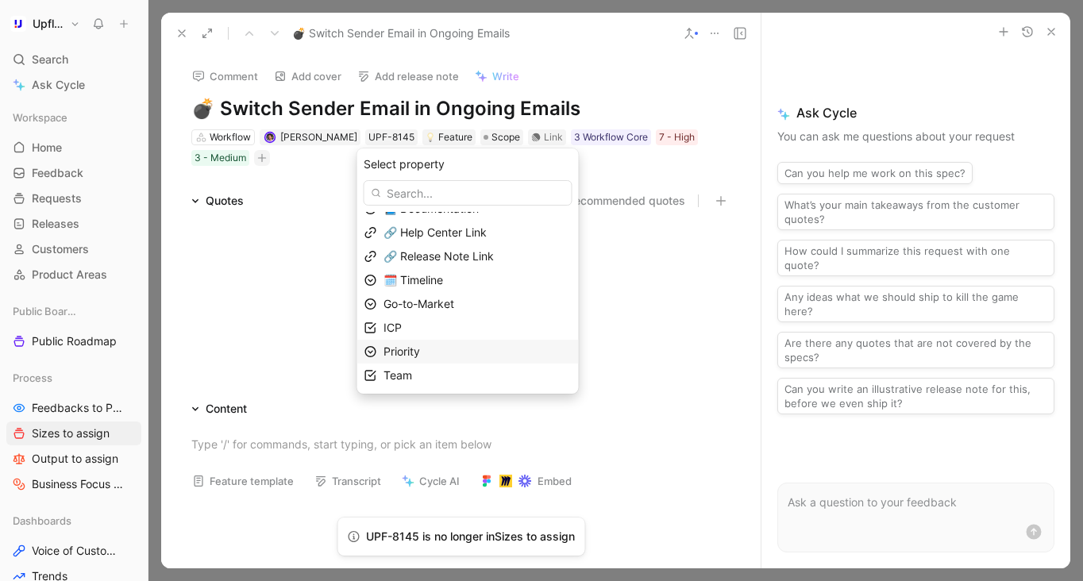
click at [449, 356] on div "Priority" at bounding box center [477, 351] width 188 height 19
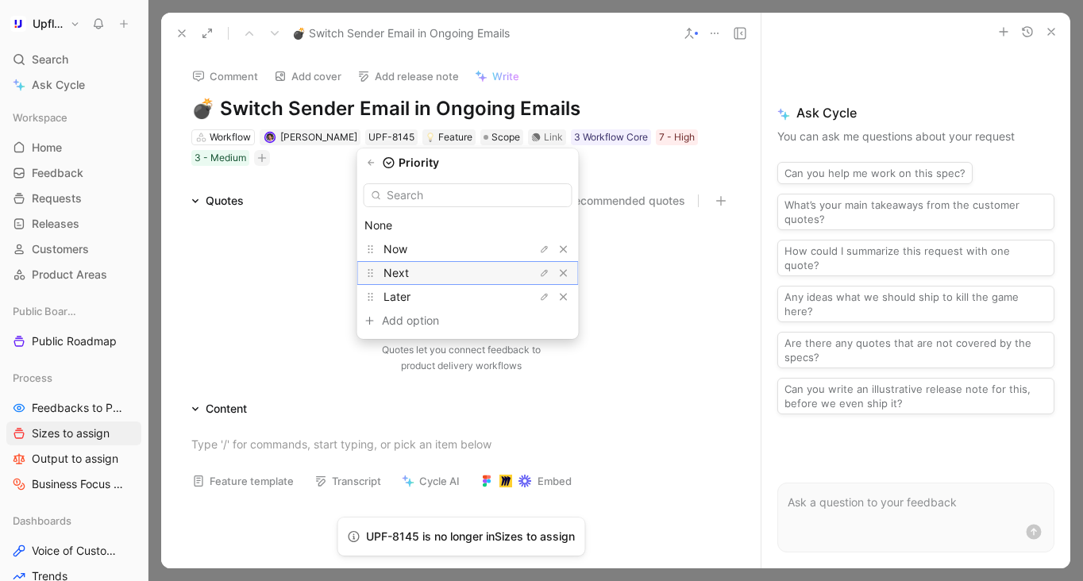
click at [464, 271] on div "Next" at bounding box center [442, 273] width 119 height 19
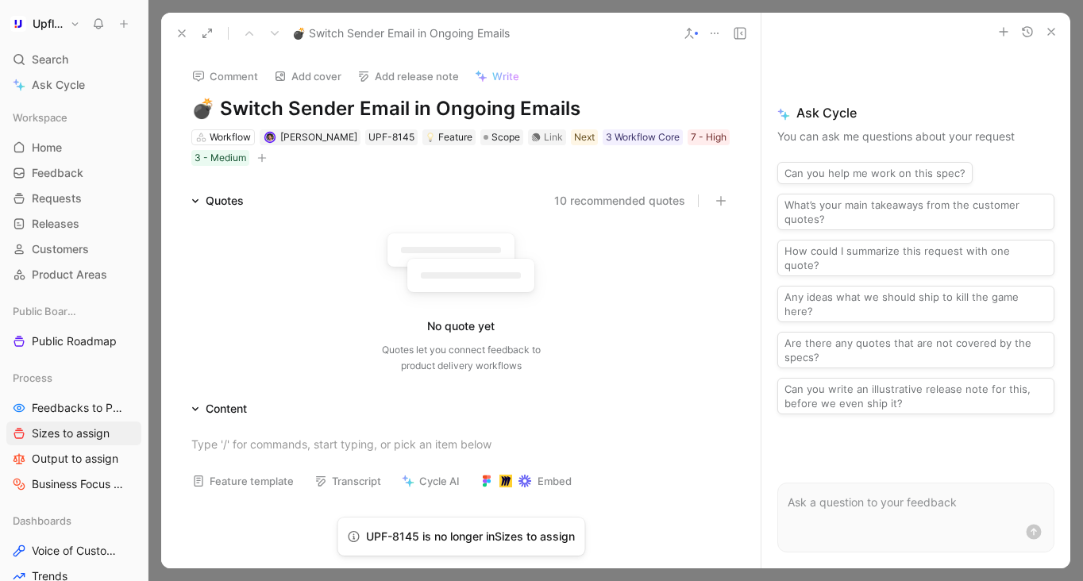
click at [179, 30] on icon at bounding box center [181, 33] width 13 height 13
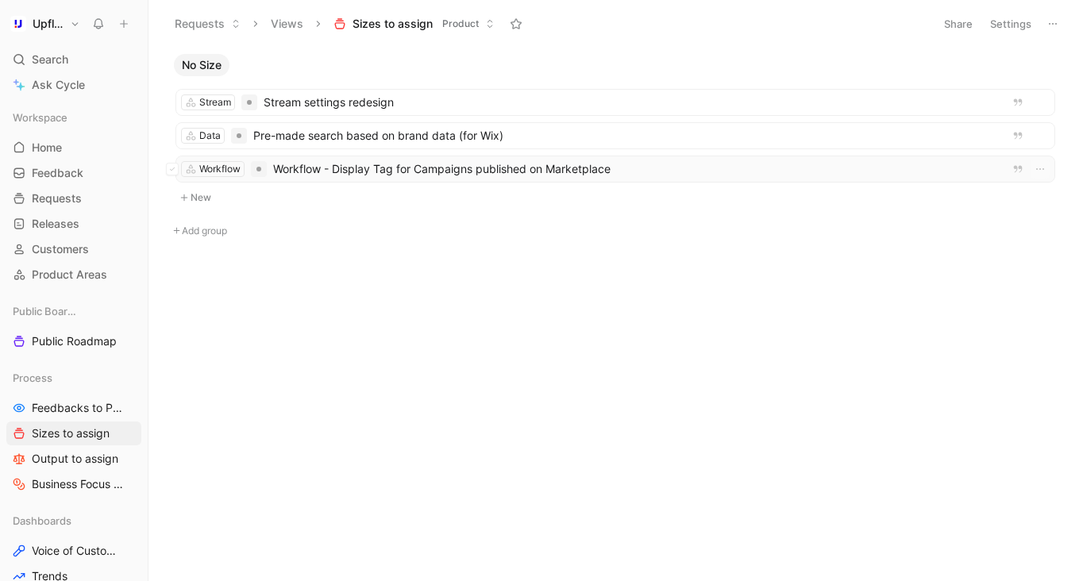
click at [381, 167] on span "Workflow - Display Tag for Campaigns published on Marketplace" at bounding box center [637, 169] width 729 height 19
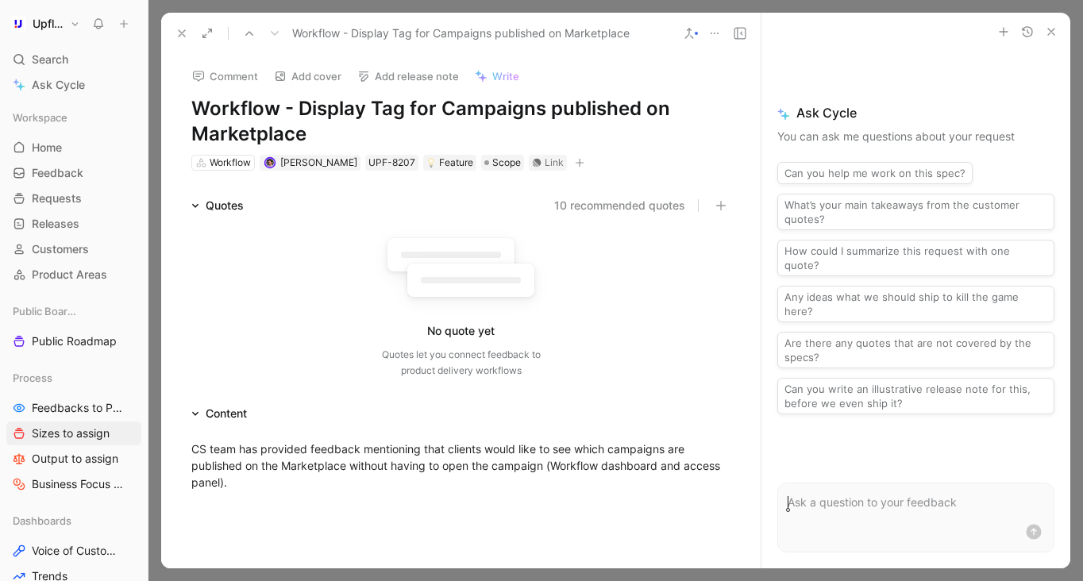
click at [572, 168] on button "button" at bounding box center [580, 163] width 16 height 16
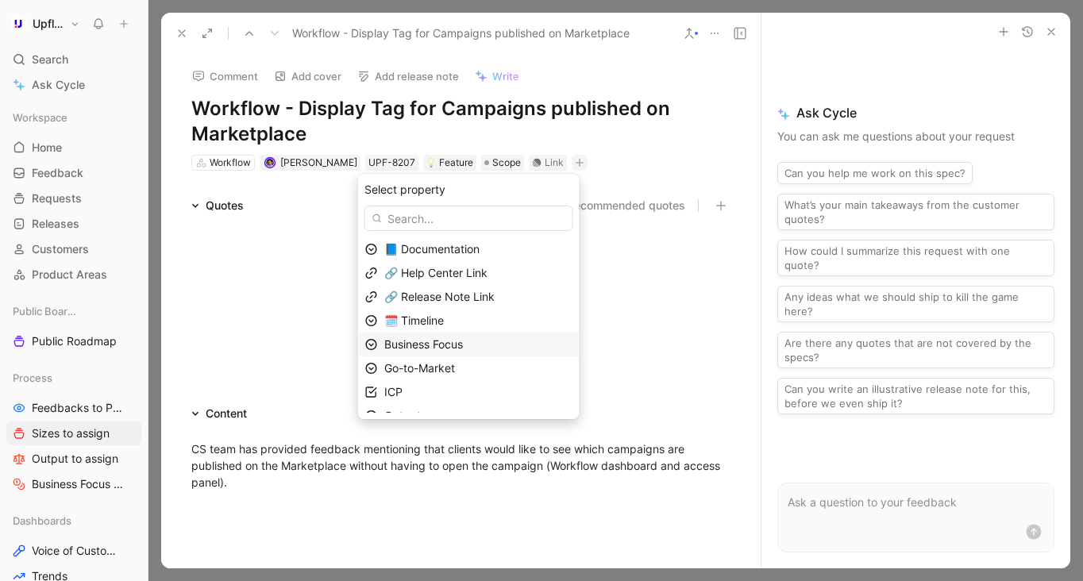
scroll to position [87, 0]
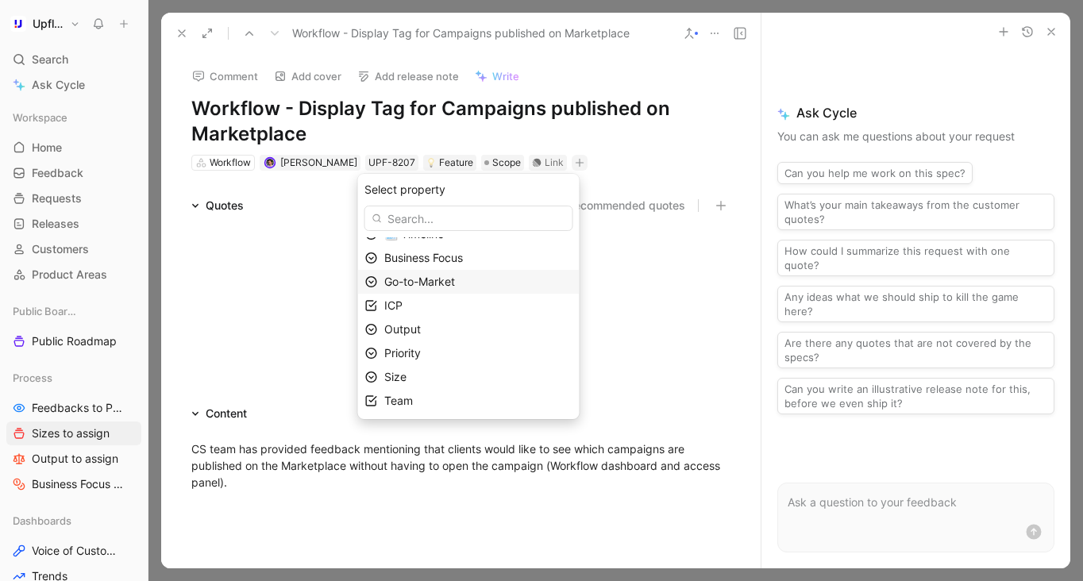
click at [472, 285] on div "Go-to-Market" at bounding box center [478, 281] width 188 height 19
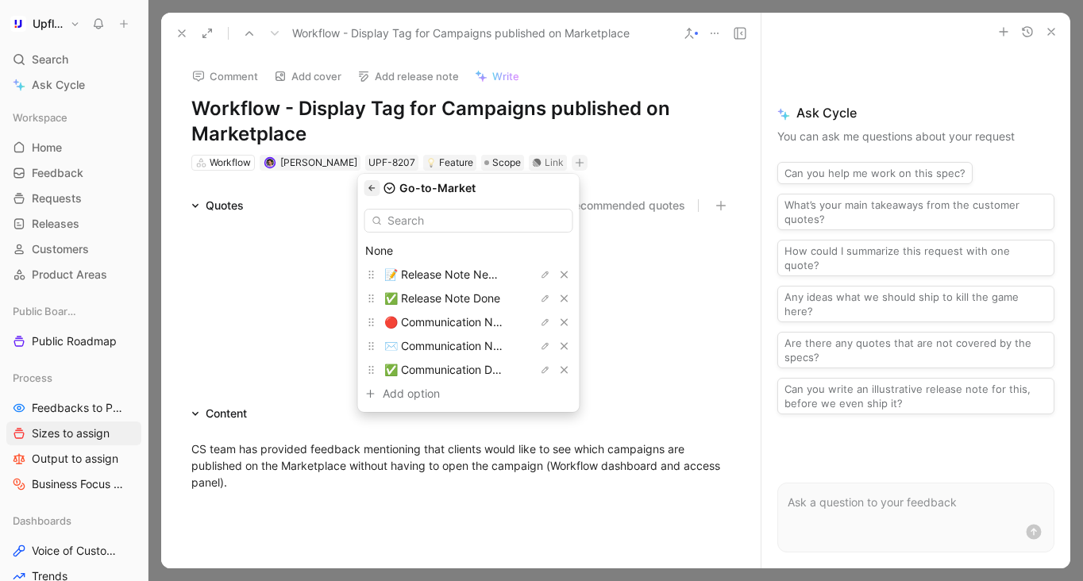
click at [380, 185] on button "button" at bounding box center [372, 188] width 16 height 16
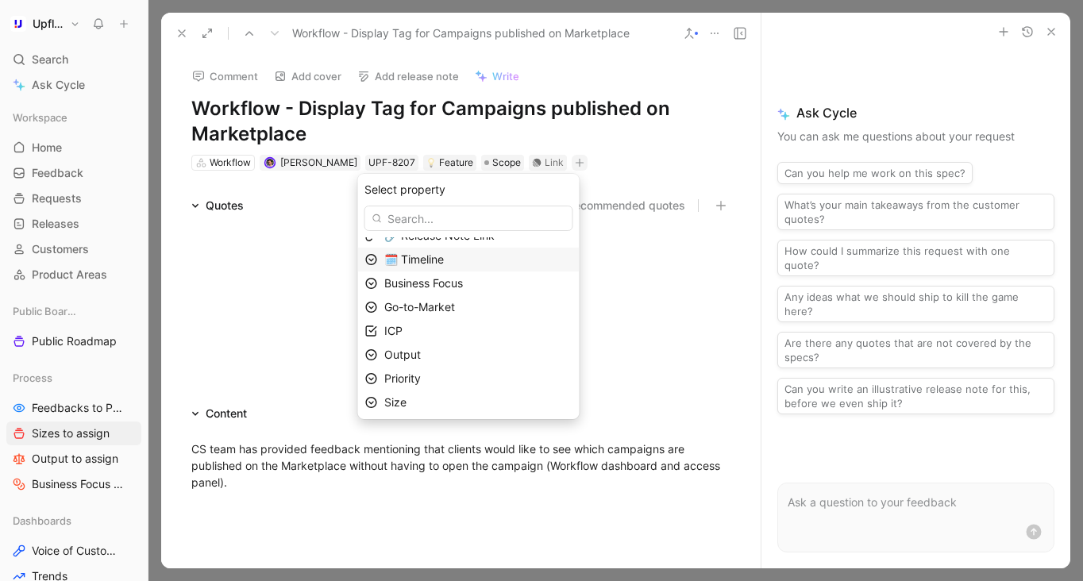
scroll to position [83, 0]
click at [440, 339] on div "Output" at bounding box center [478, 332] width 188 height 19
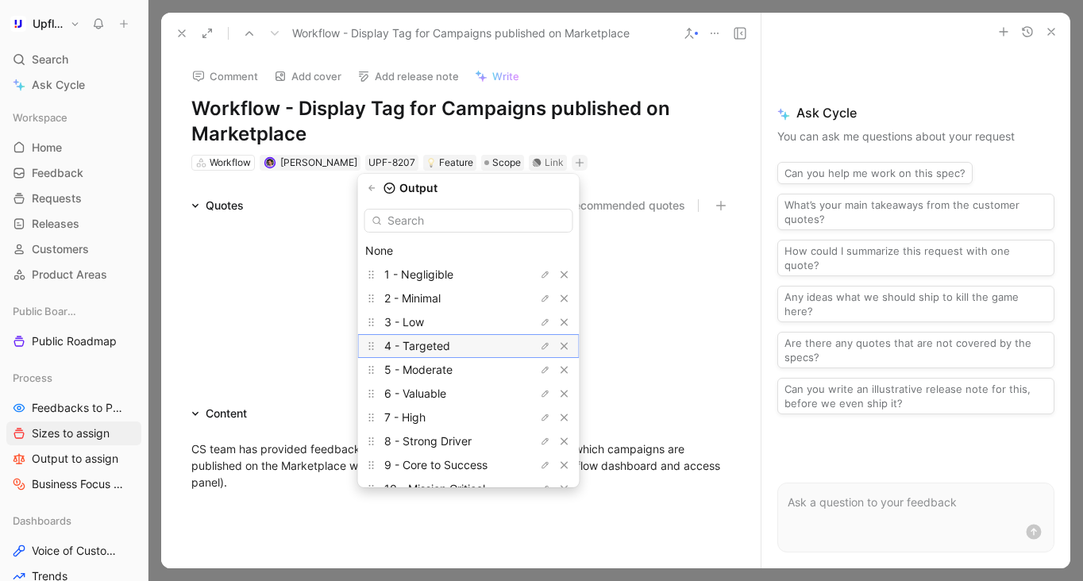
click at [450, 340] on span "4 - Targeted" at bounding box center [417, 345] width 66 height 13
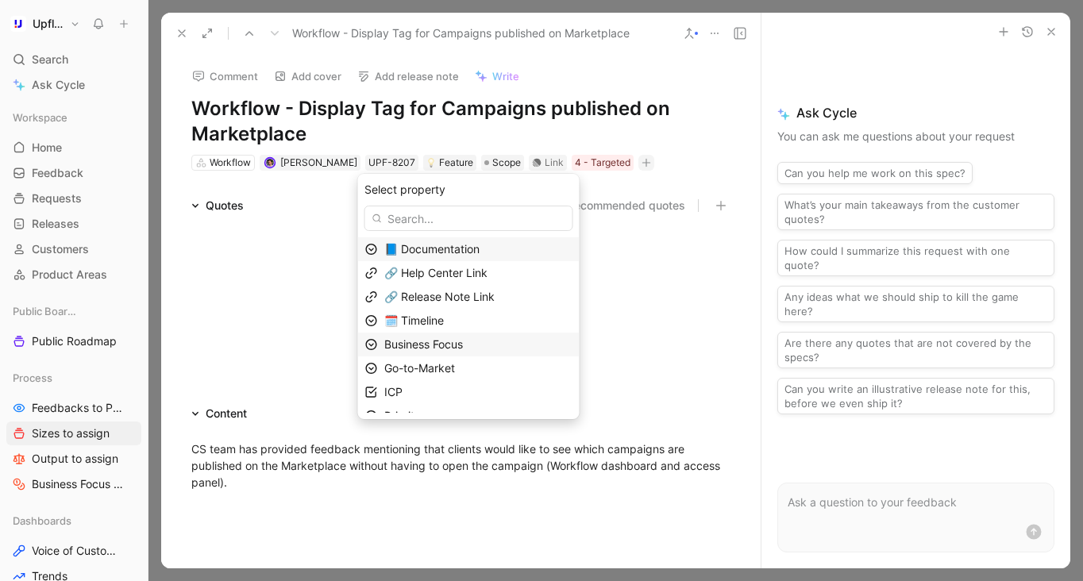
click at [449, 348] on span "Business Focus" at bounding box center [423, 343] width 79 height 13
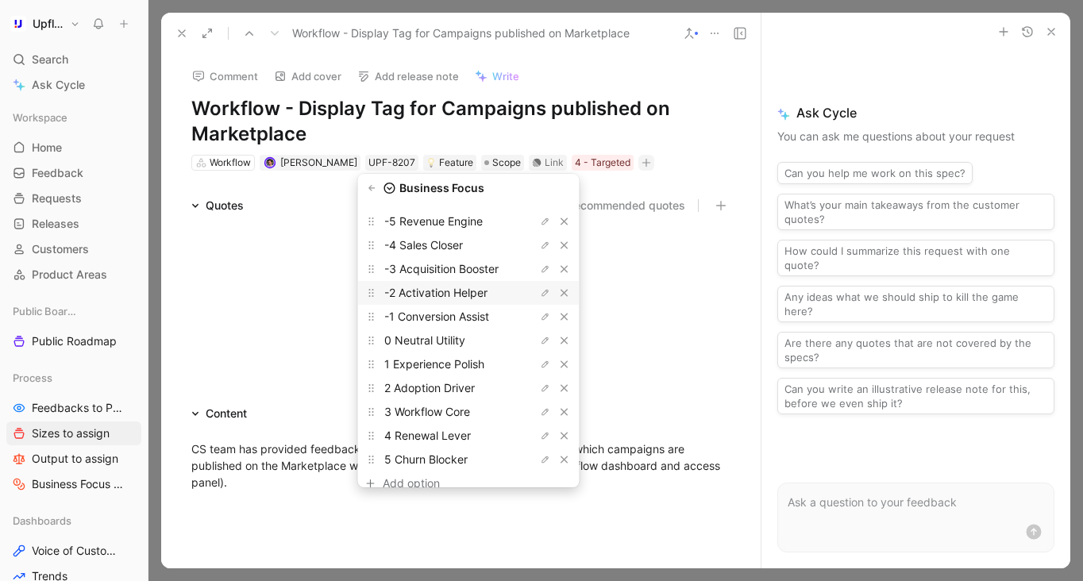
scroll to position [55, 0]
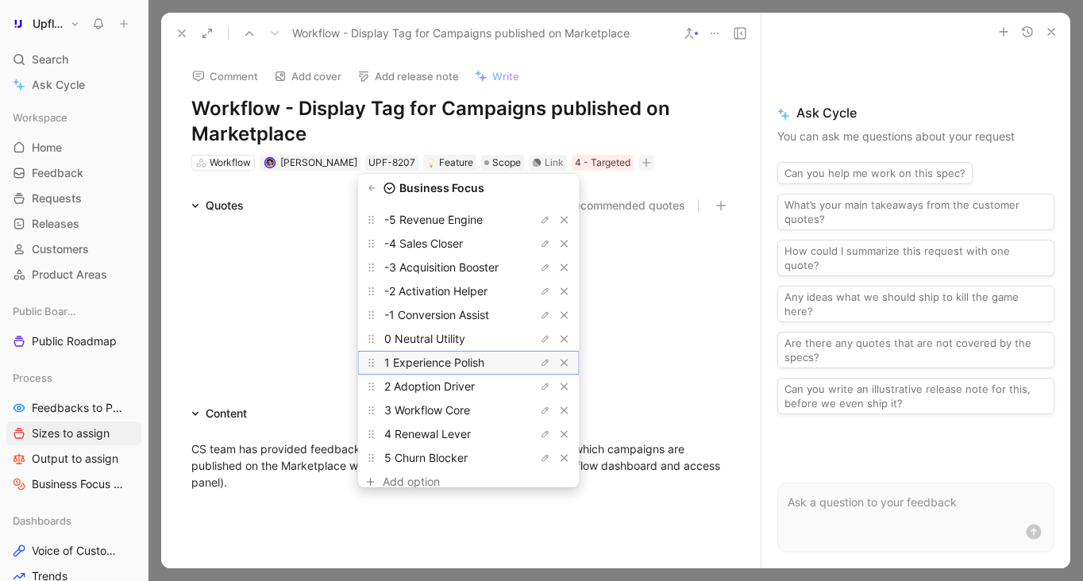
click at [458, 362] on span "1 Experience Polish" at bounding box center [434, 362] width 100 height 13
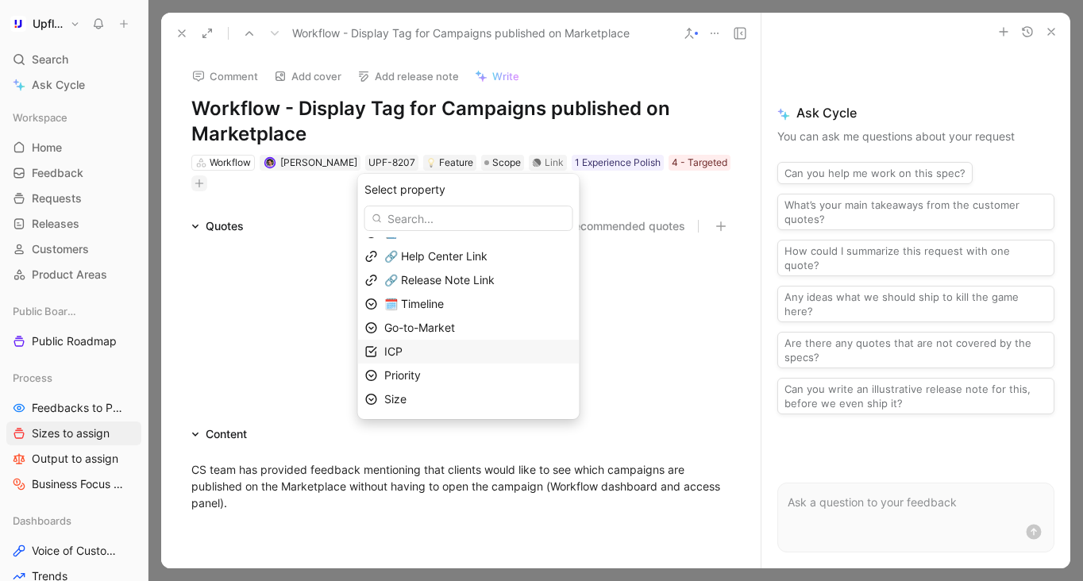
scroll to position [39, 0]
click at [475, 357] on div "Priority" at bounding box center [478, 353] width 188 height 19
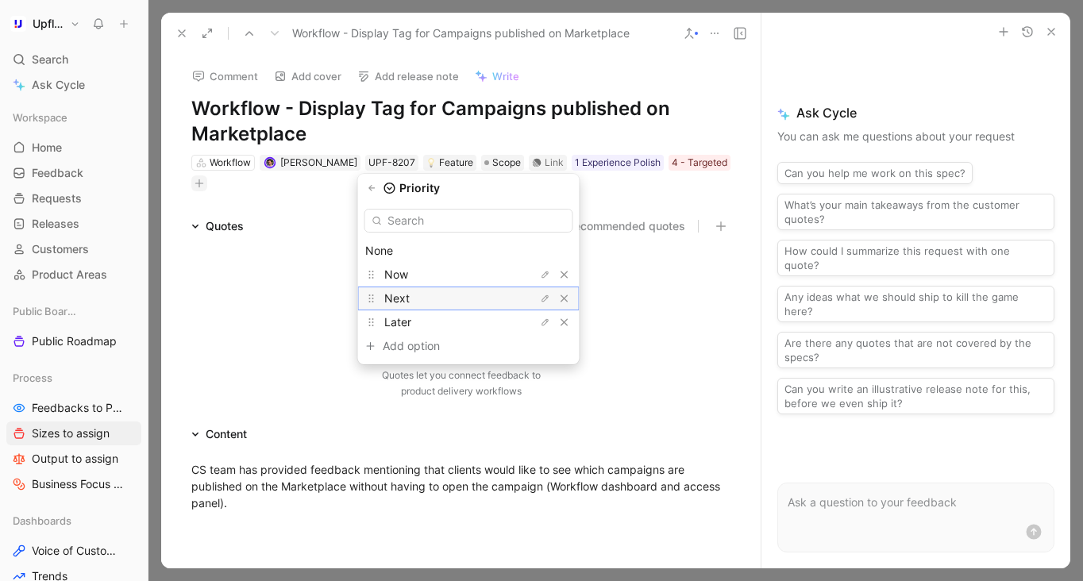
click at [449, 297] on div "Next" at bounding box center [443, 298] width 119 height 19
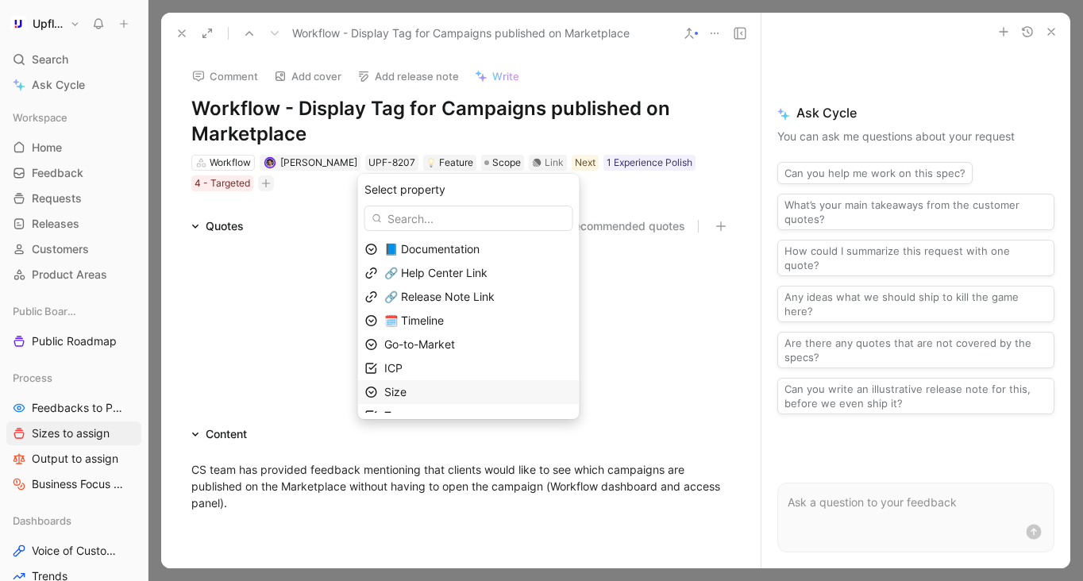
scroll to position [15, 0]
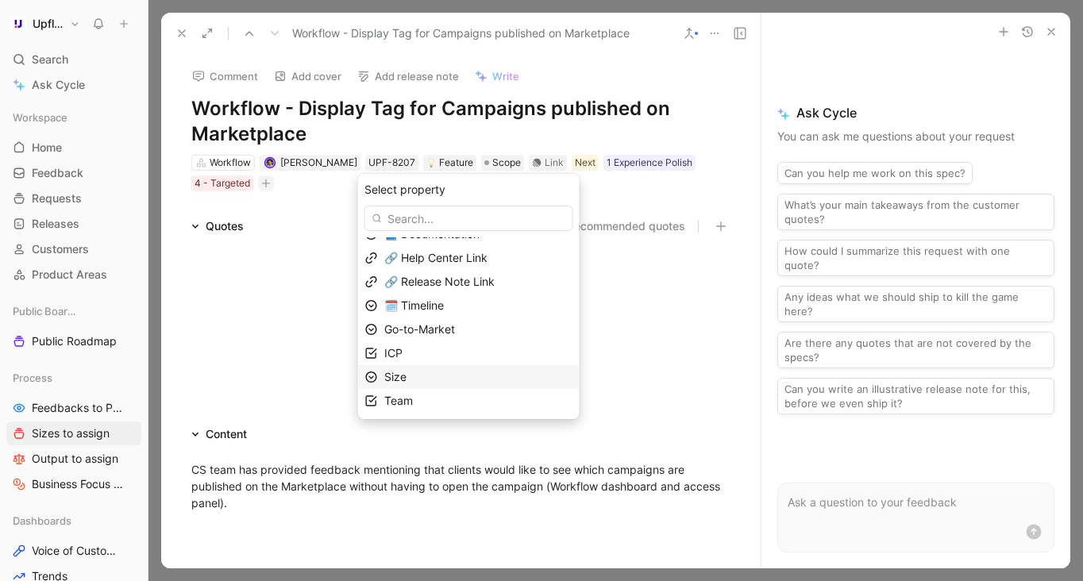
drag, startPoint x: 450, startPoint y: 321, endPoint x: 453, endPoint y: 375, distance: 53.3
click at [453, 375] on div "📘 Documentation 🔗 Help Center Link 🔗 Release Note Link 🗓️ Timeline Go-to-Market…" at bounding box center [468, 317] width 221 height 191
click at [456, 372] on div "Size" at bounding box center [478, 377] width 188 height 19
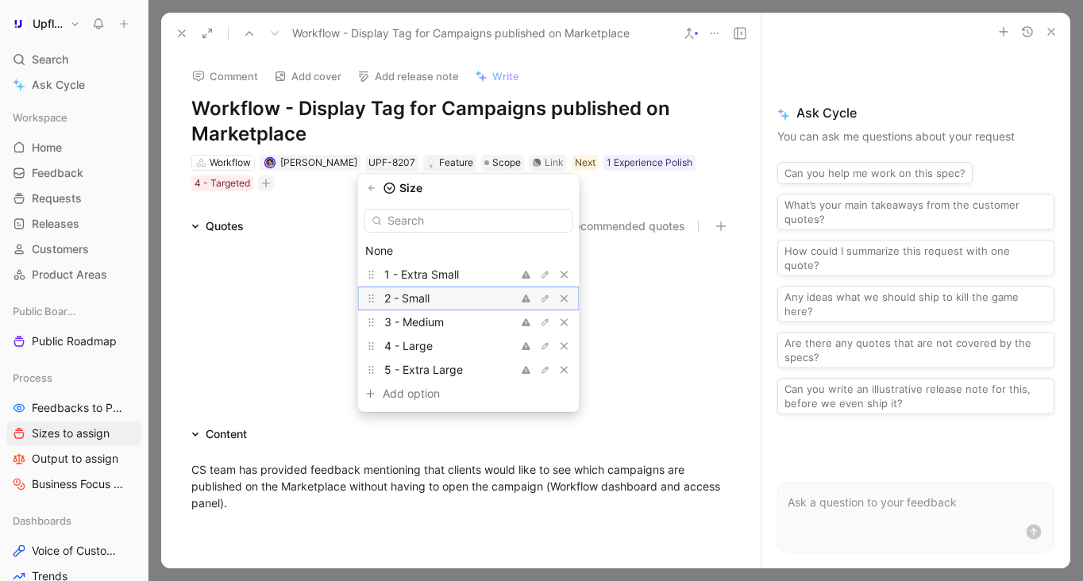
click at [448, 291] on div "2 - Small" at bounding box center [443, 298] width 119 height 19
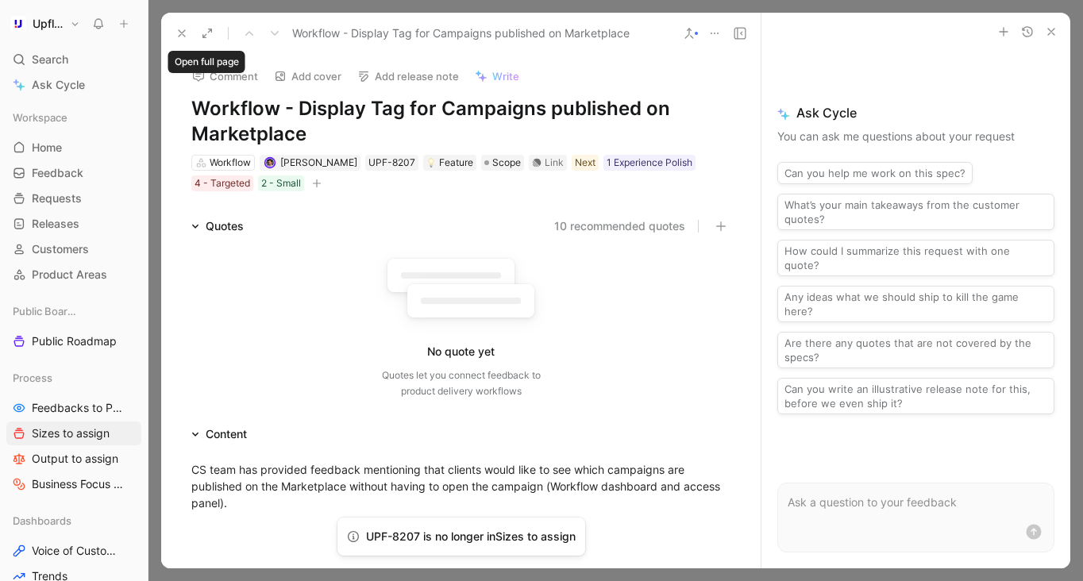
click at [188, 33] on button at bounding box center [182, 33] width 22 height 22
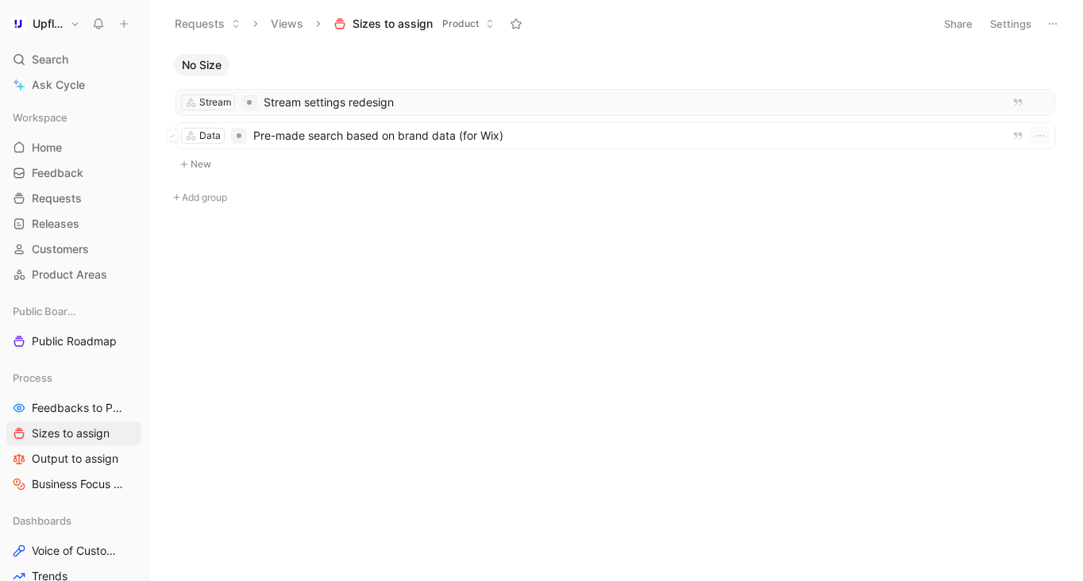
click at [325, 106] on span "Stream settings redesign" at bounding box center [630, 102] width 732 height 19
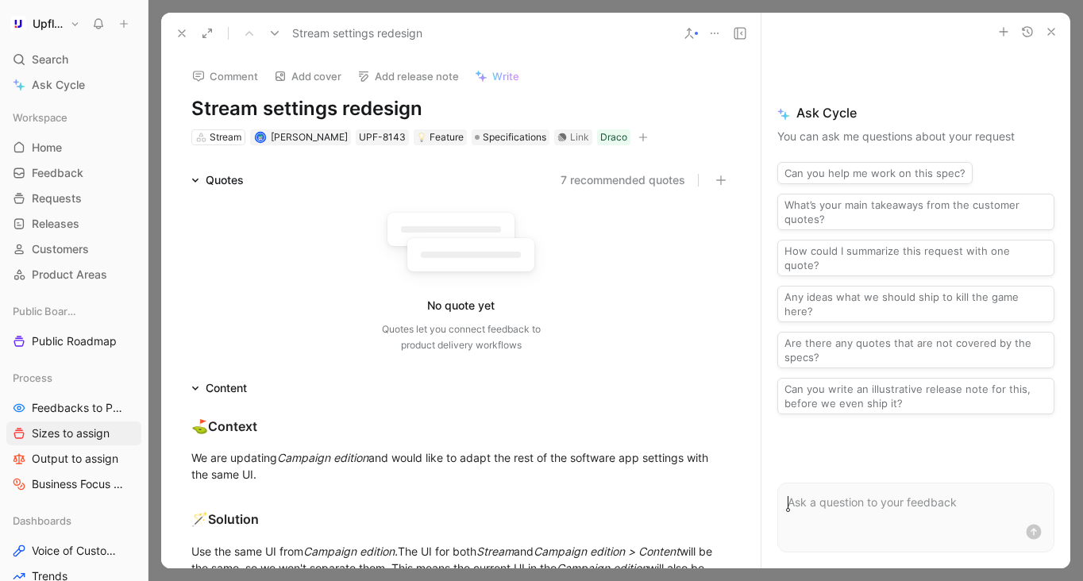
click at [638, 136] on icon "button" at bounding box center [643, 138] width 10 height 10
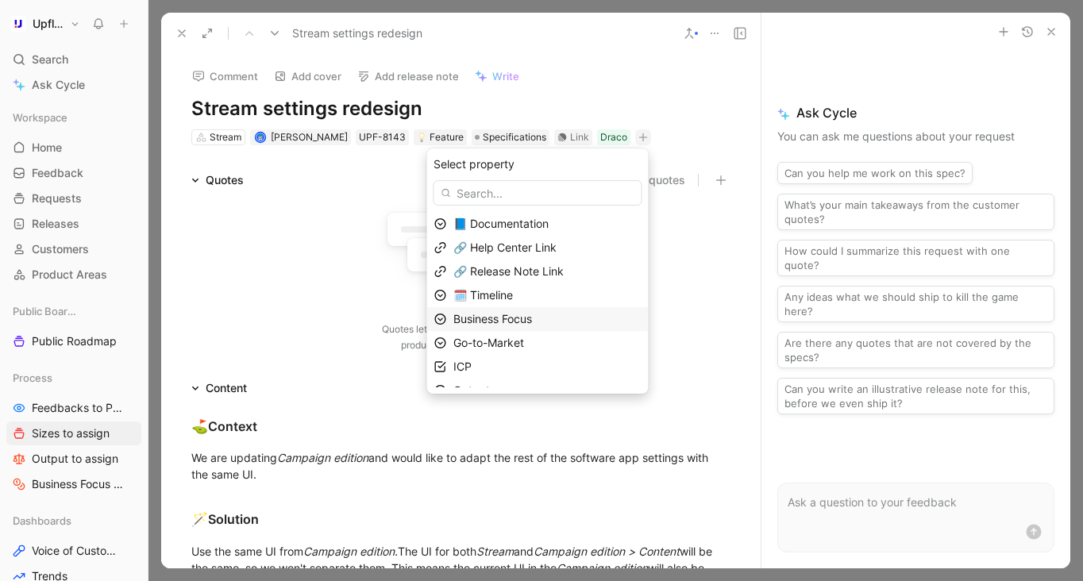
scroll to position [63, 0]
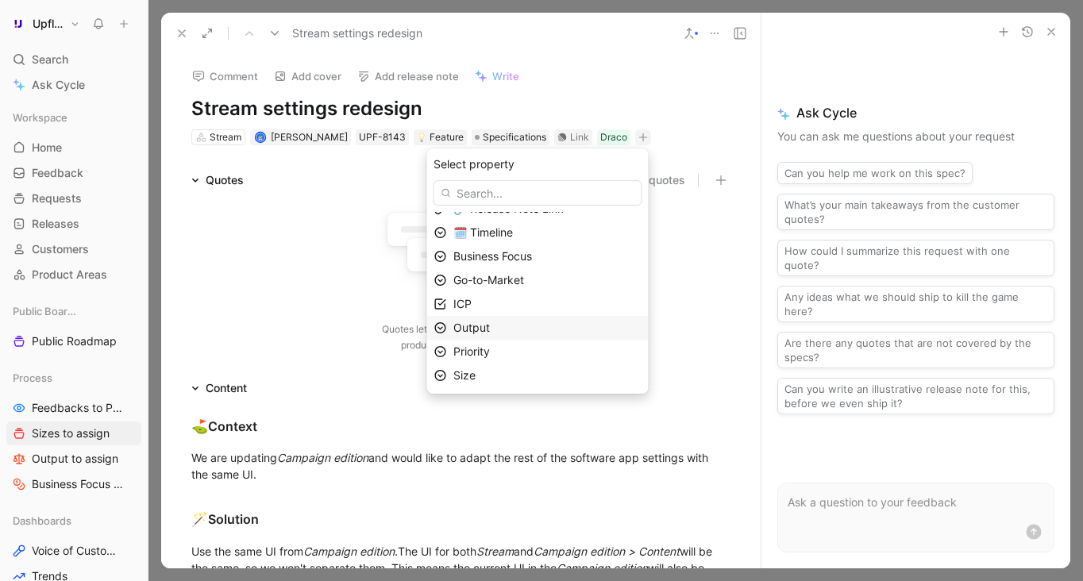
click at [527, 328] on div "Output" at bounding box center [547, 327] width 188 height 19
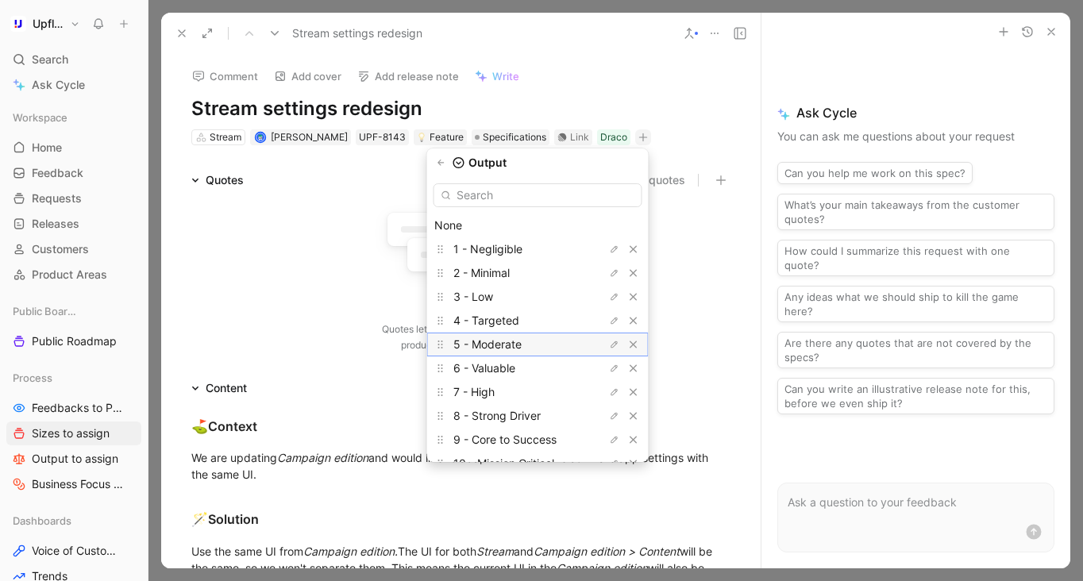
click at [549, 340] on div "5 - Moderate" at bounding box center [512, 344] width 119 height 19
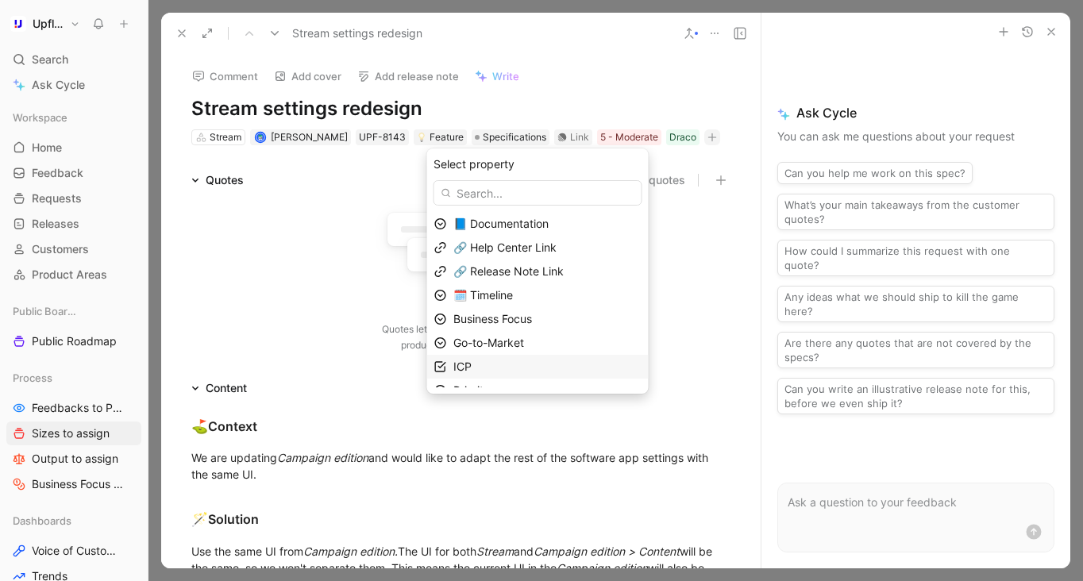
scroll to position [39, 0]
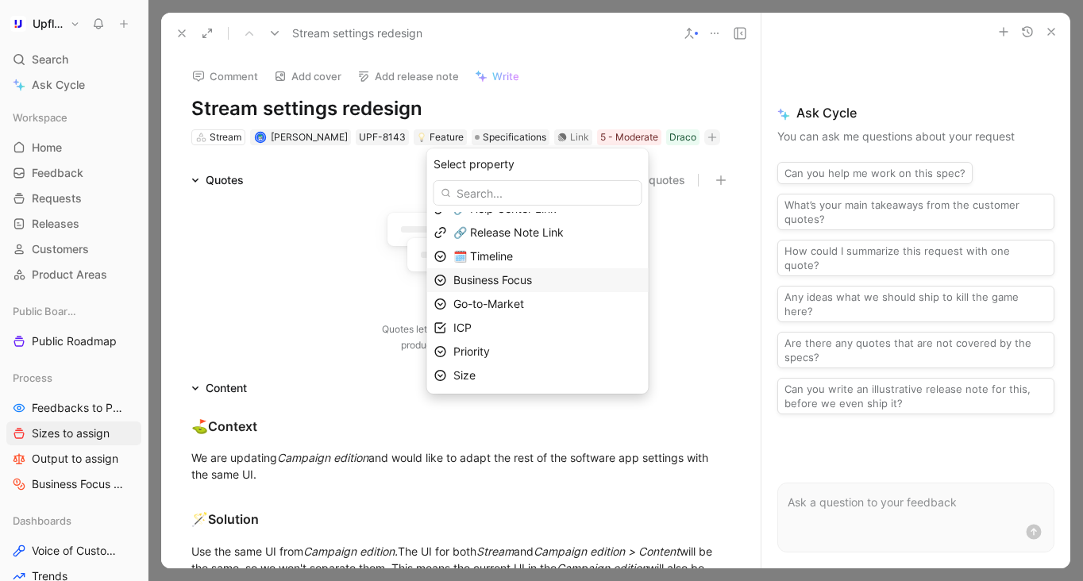
click at [524, 279] on span "Business Focus" at bounding box center [492, 279] width 79 height 13
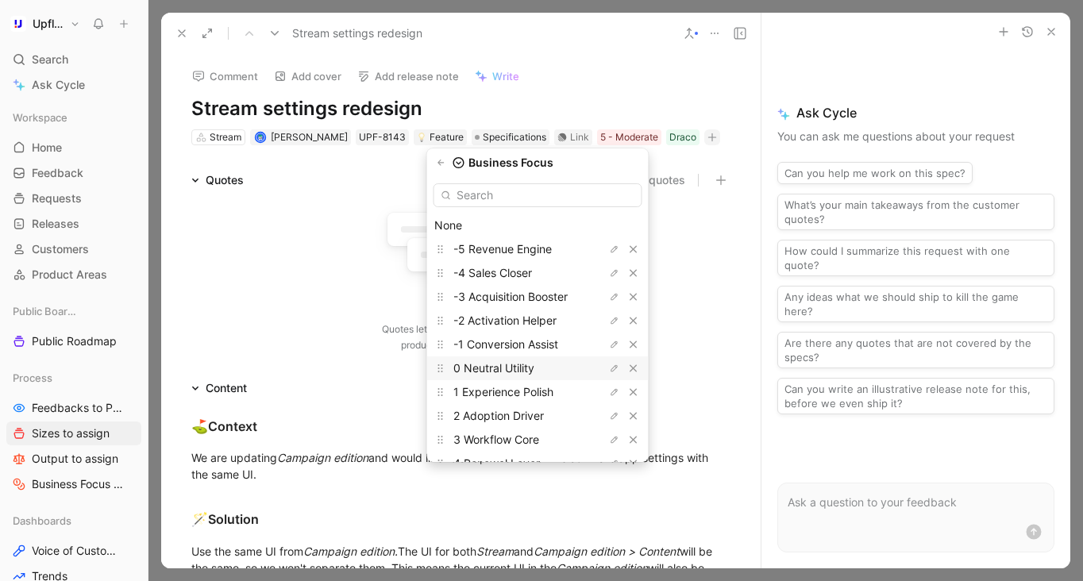
scroll to position [64, 0]
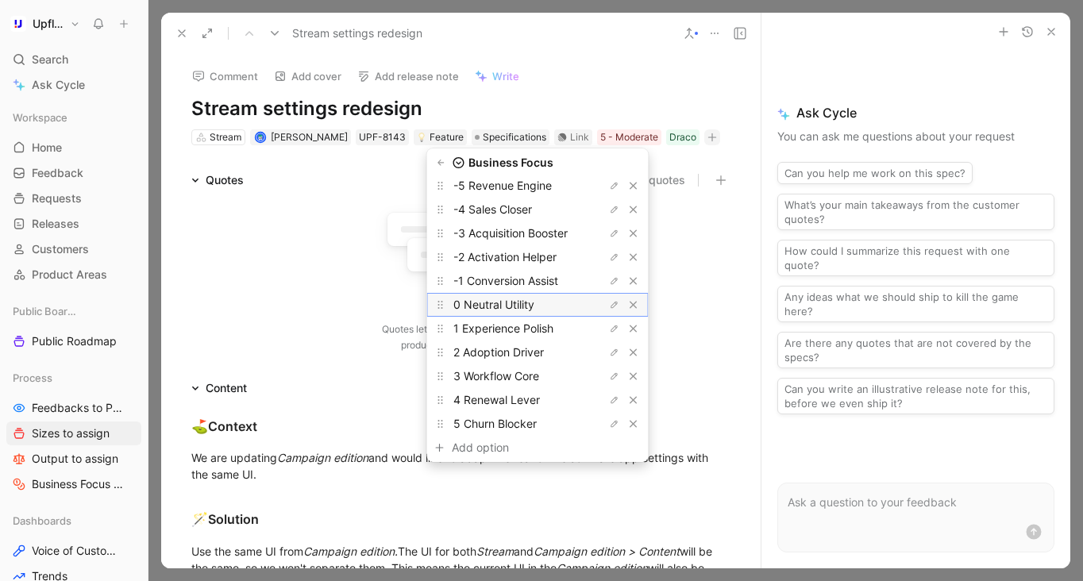
click at [534, 306] on span "0 Neutral Utility" at bounding box center [493, 304] width 81 height 13
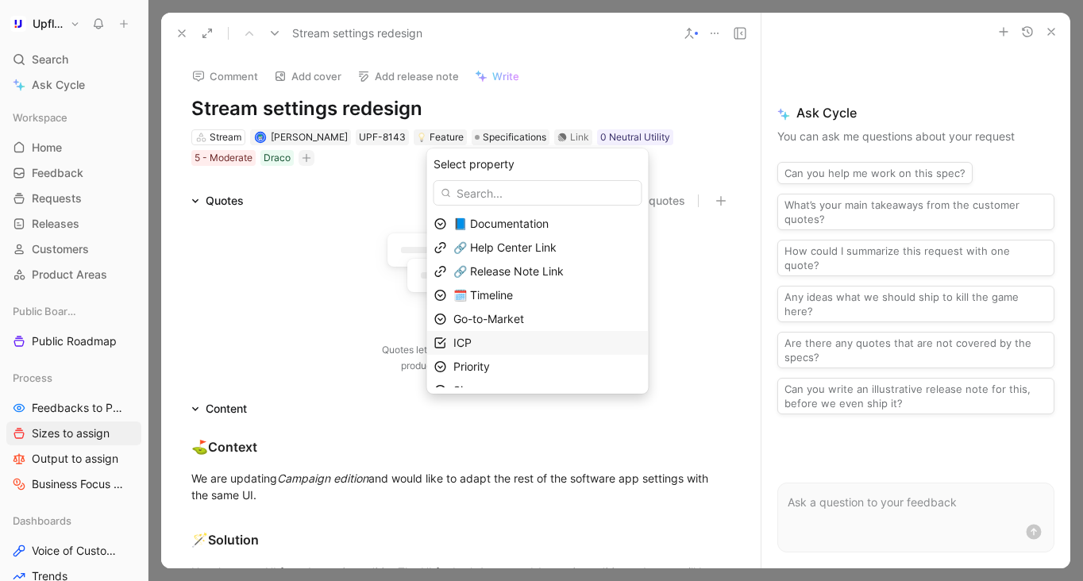
scroll to position [15, 0]
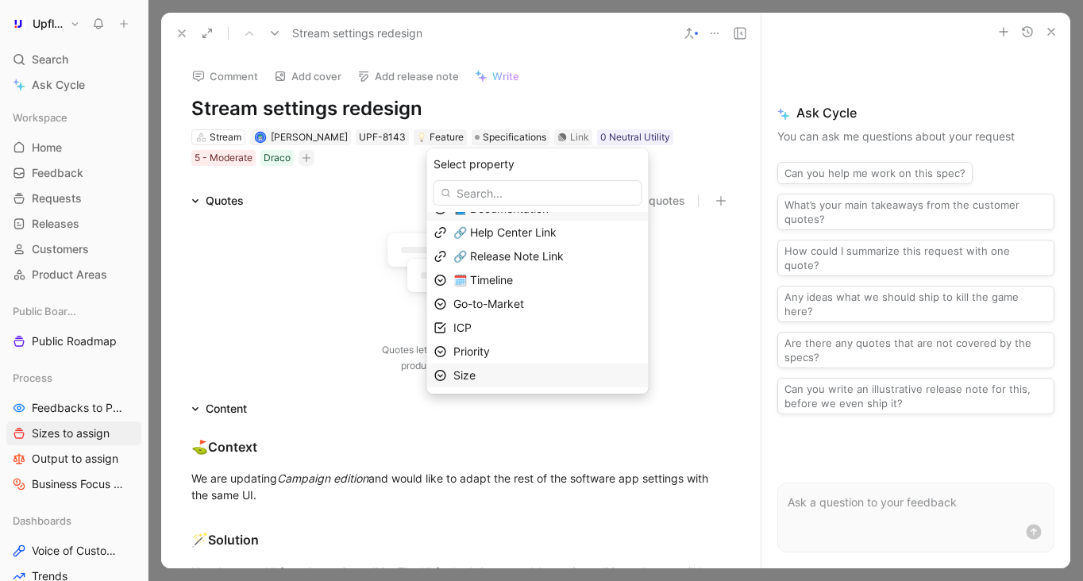
click at [525, 375] on div "Size" at bounding box center [547, 375] width 188 height 19
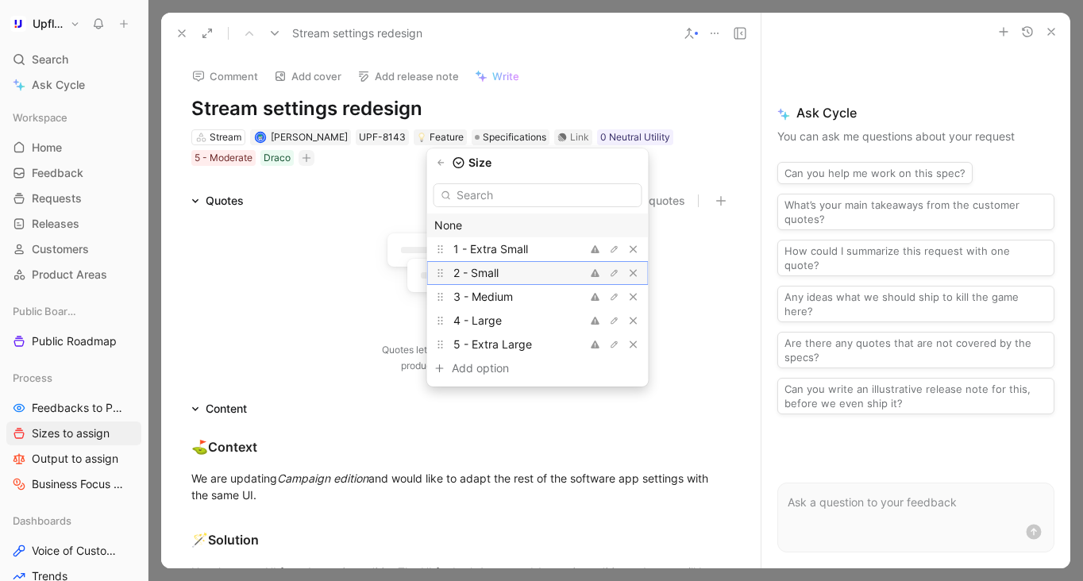
click at [529, 268] on div "2 - Small" at bounding box center [512, 273] width 119 height 19
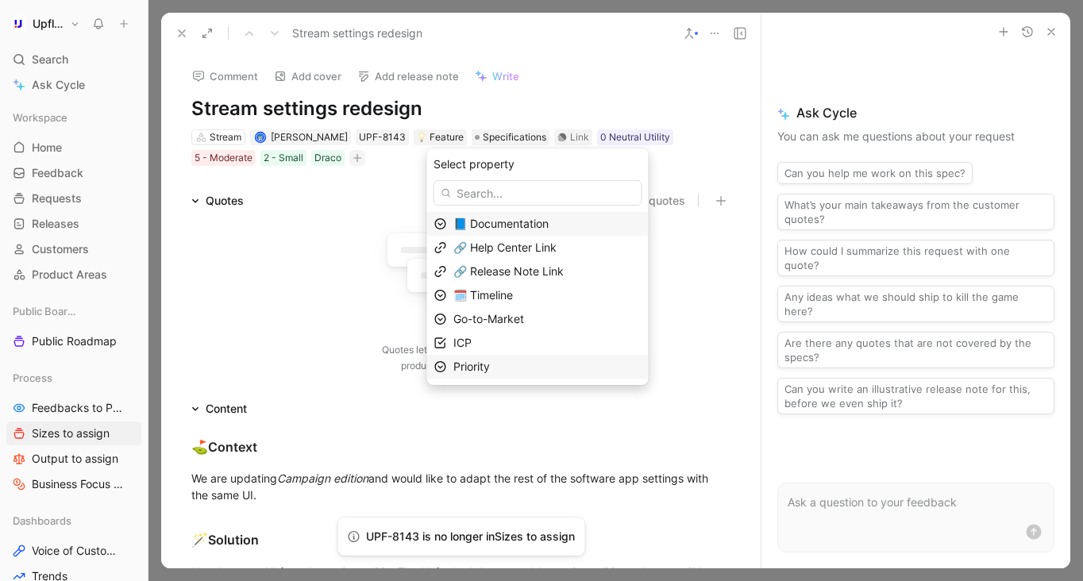
click at [518, 361] on div "Priority" at bounding box center [547, 366] width 188 height 19
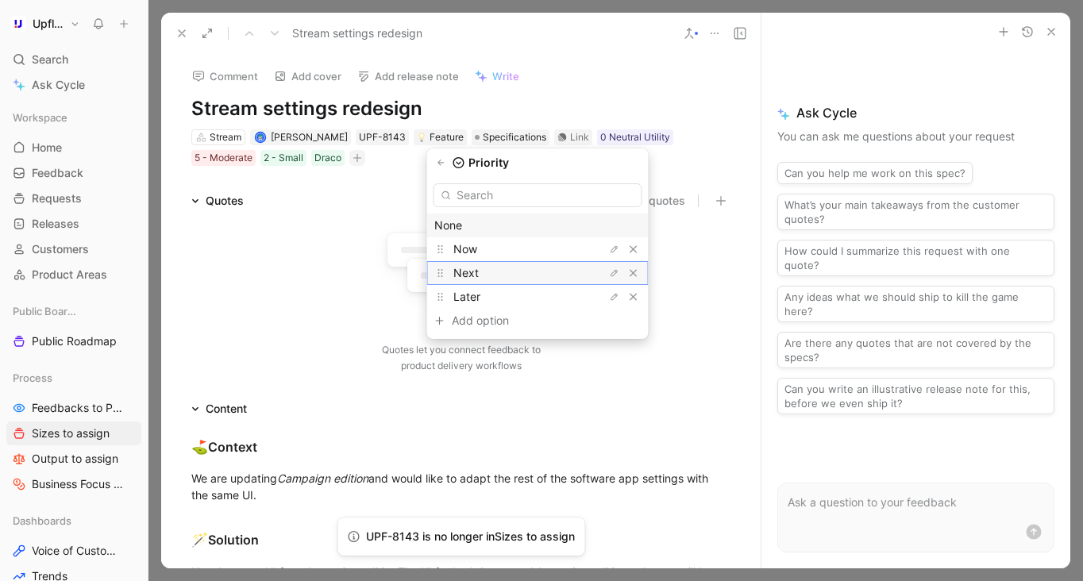
click at [522, 266] on div "Next" at bounding box center [512, 273] width 119 height 19
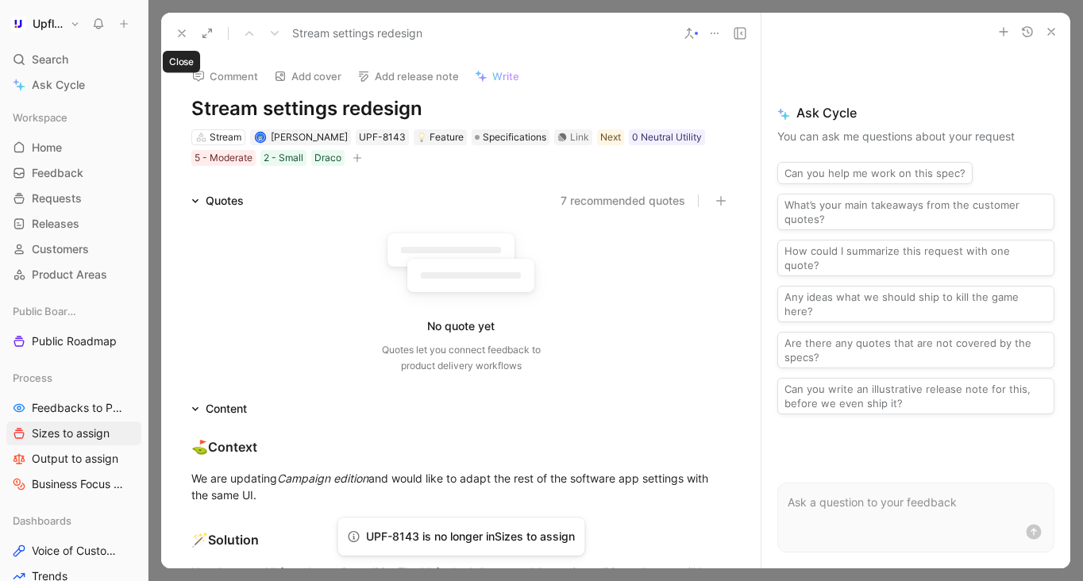
click at [186, 36] on icon at bounding box center [181, 33] width 13 height 13
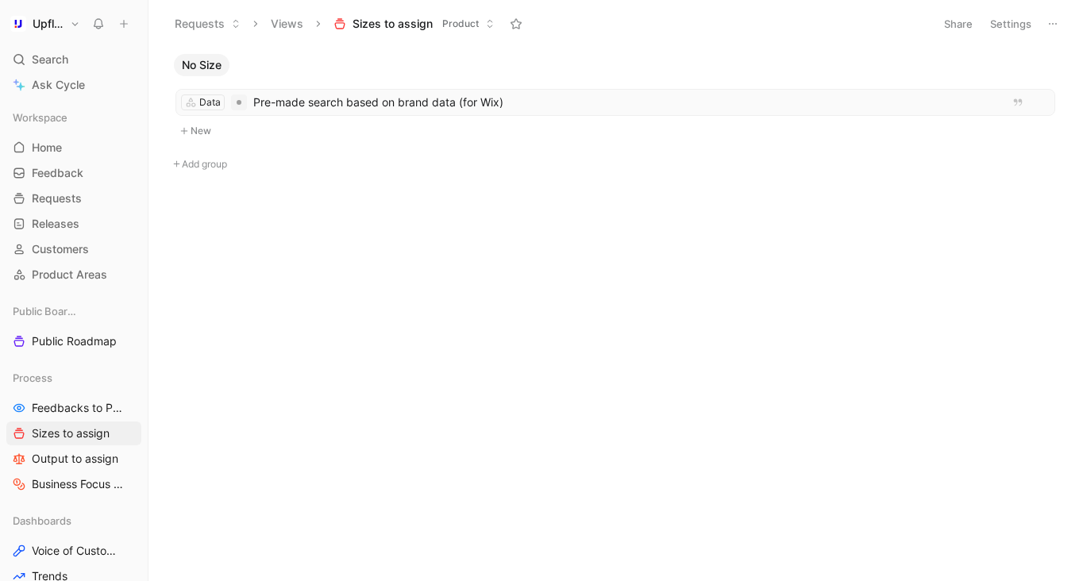
click at [341, 103] on span "Pre-made search based on brand data (for Wix)" at bounding box center [624, 102] width 742 height 19
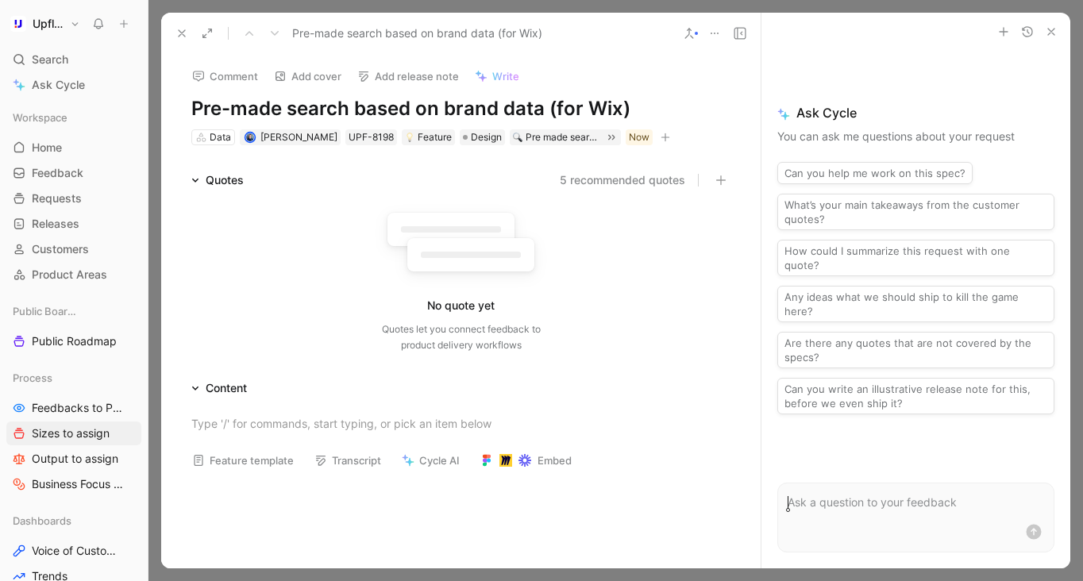
click at [668, 140] on icon "button" at bounding box center [665, 138] width 10 height 10
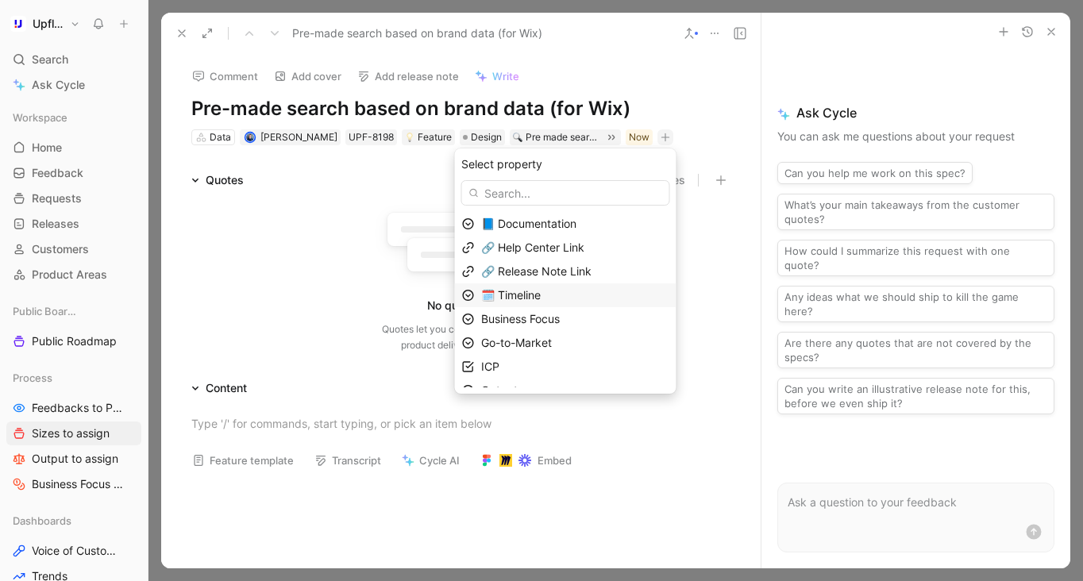
scroll to position [63, 0]
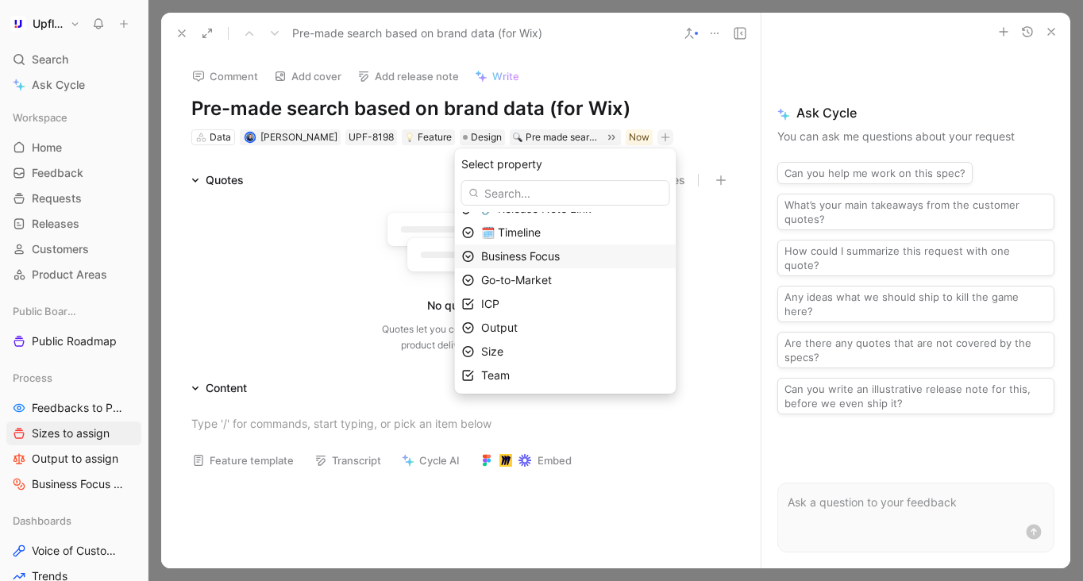
click at [538, 251] on span "Business Focus" at bounding box center [520, 255] width 79 height 13
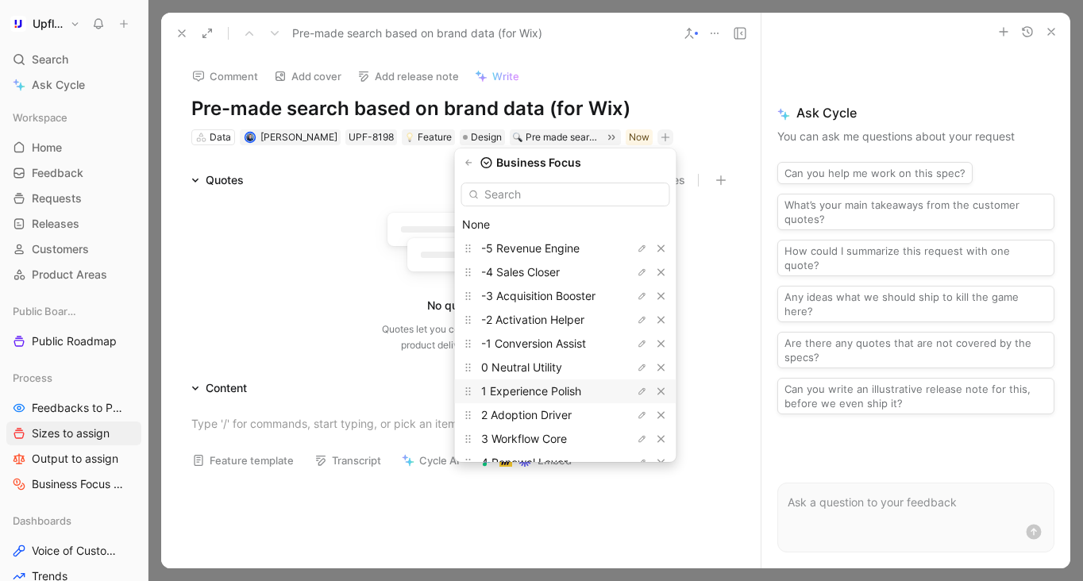
scroll to position [48, 0]
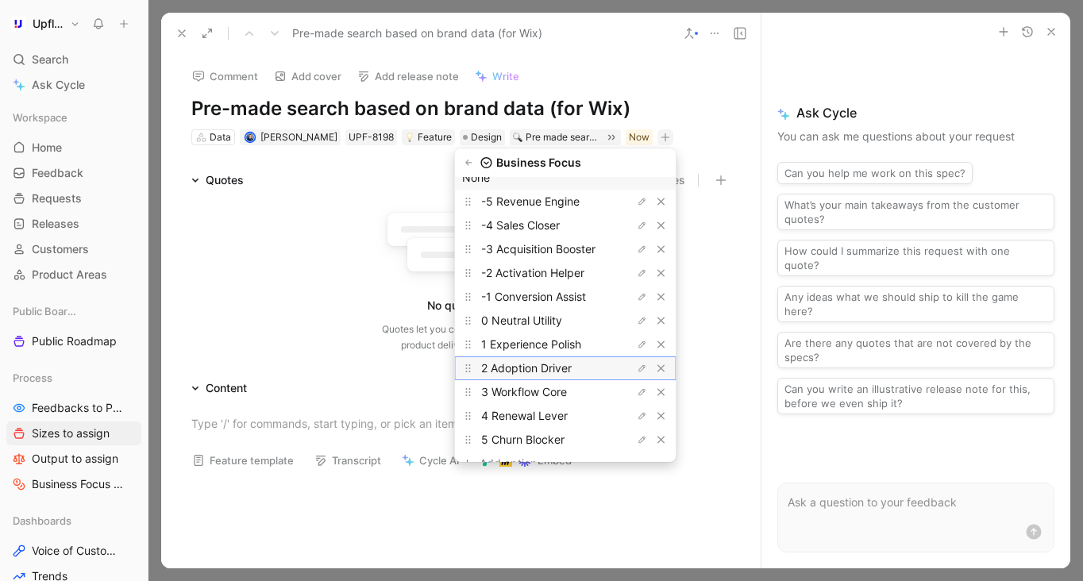
click at [567, 371] on span "2 Adoption Driver" at bounding box center [526, 367] width 90 height 13
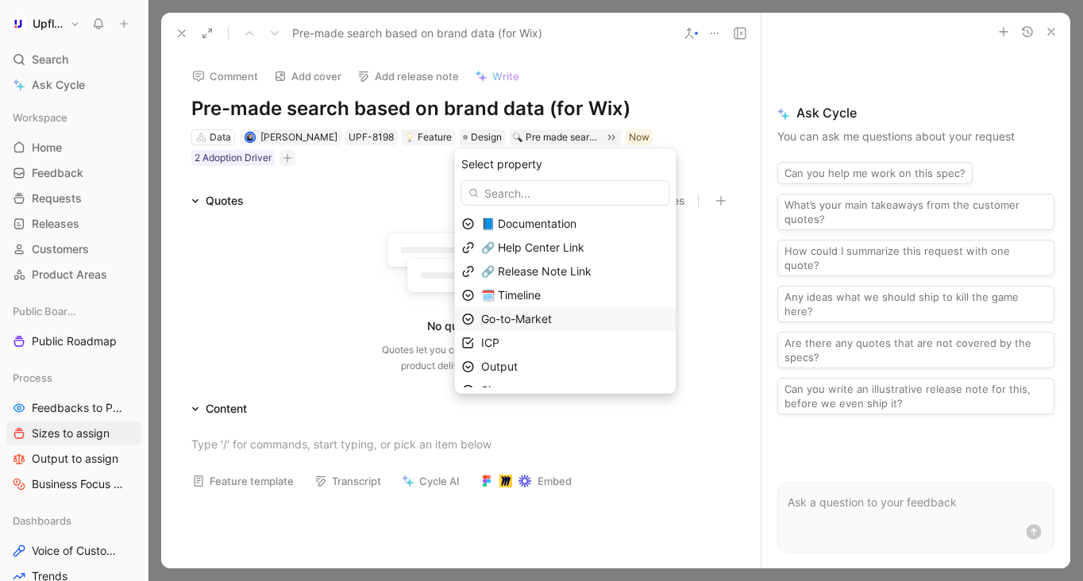
scroll to position [39, 0]
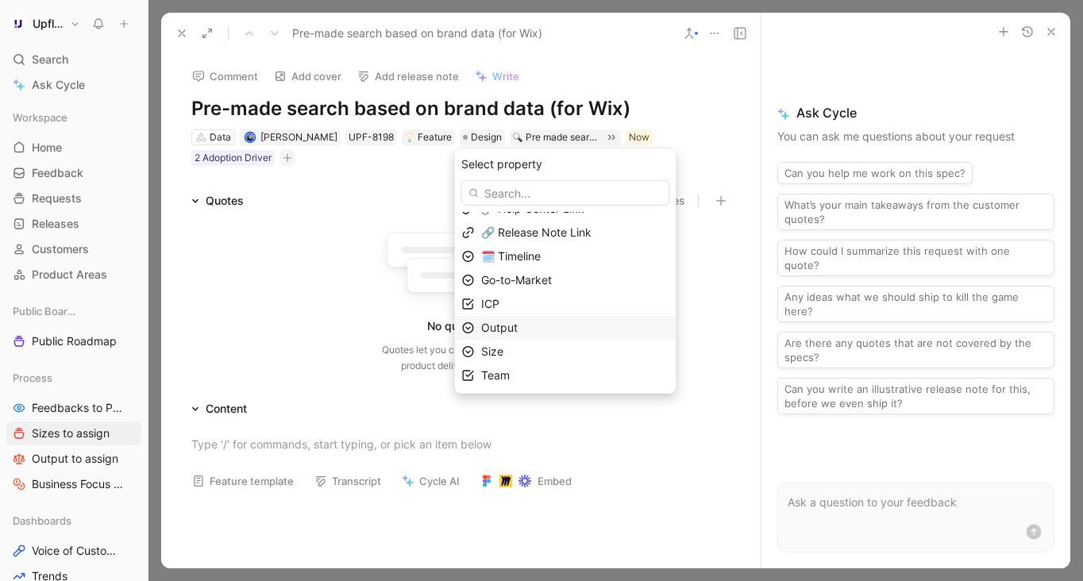
click at [545, 321] on div "Output" at bounding box center [575, 327] width 188 height 19
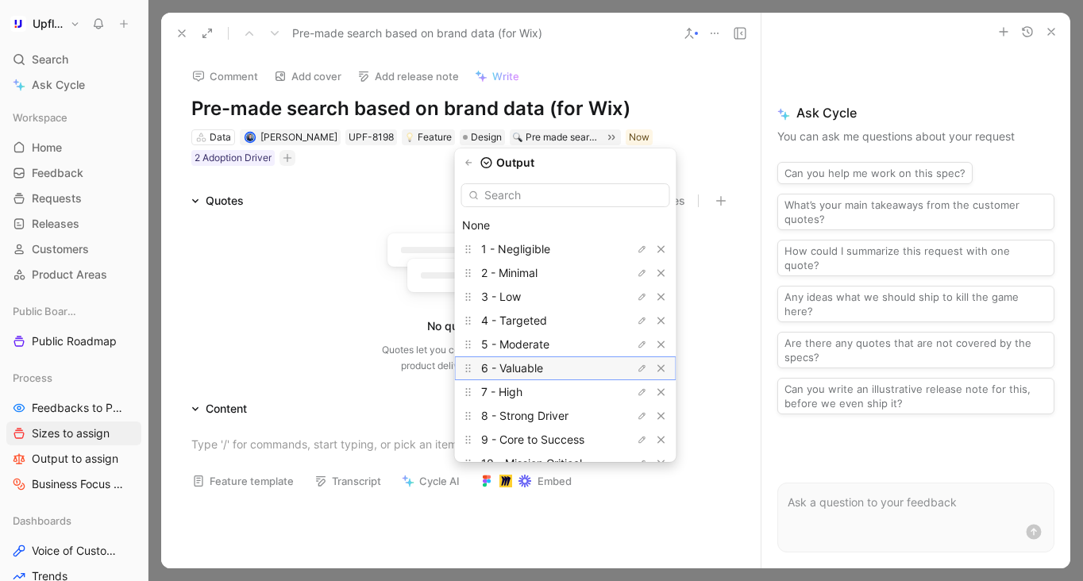
click at [543, 369] on span "6 - Valuable" at bounding box center [512, 367] width 62 height 13
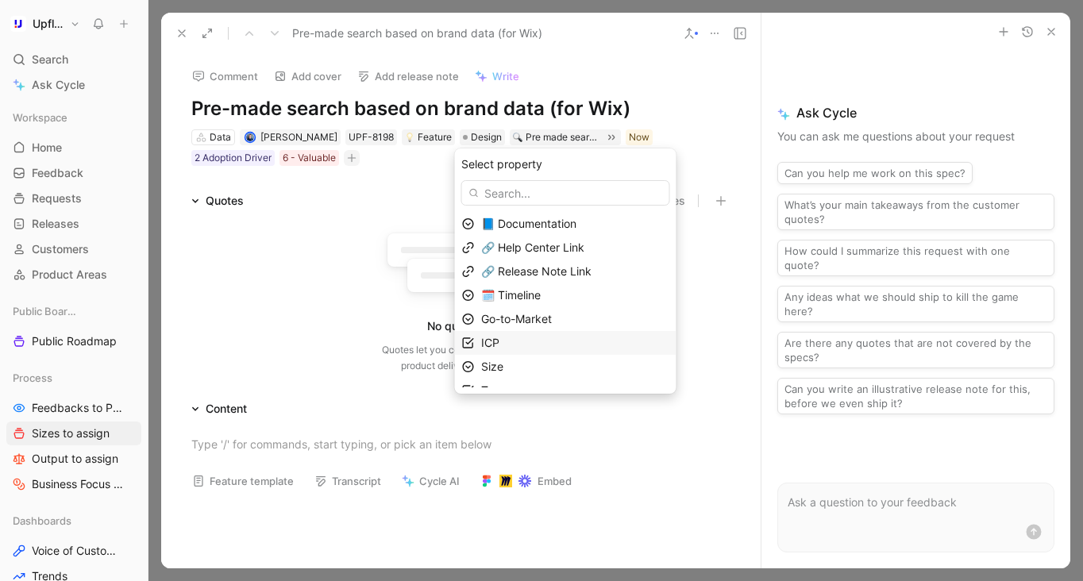
scroll to position [15, 0]
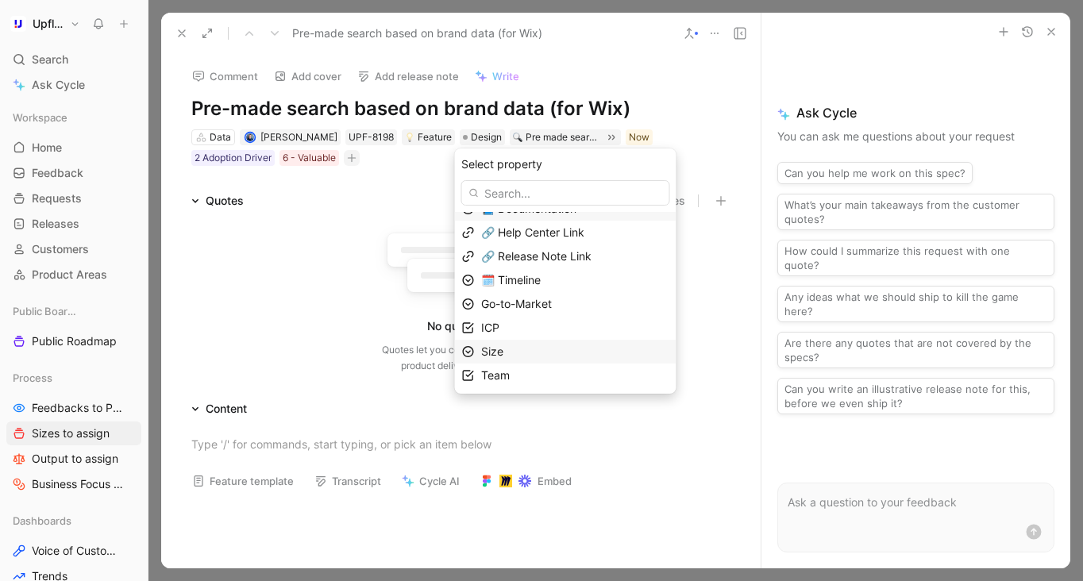
click at [543, 346] on div "Size" at bounding box center [575, 351] width 188 height 19
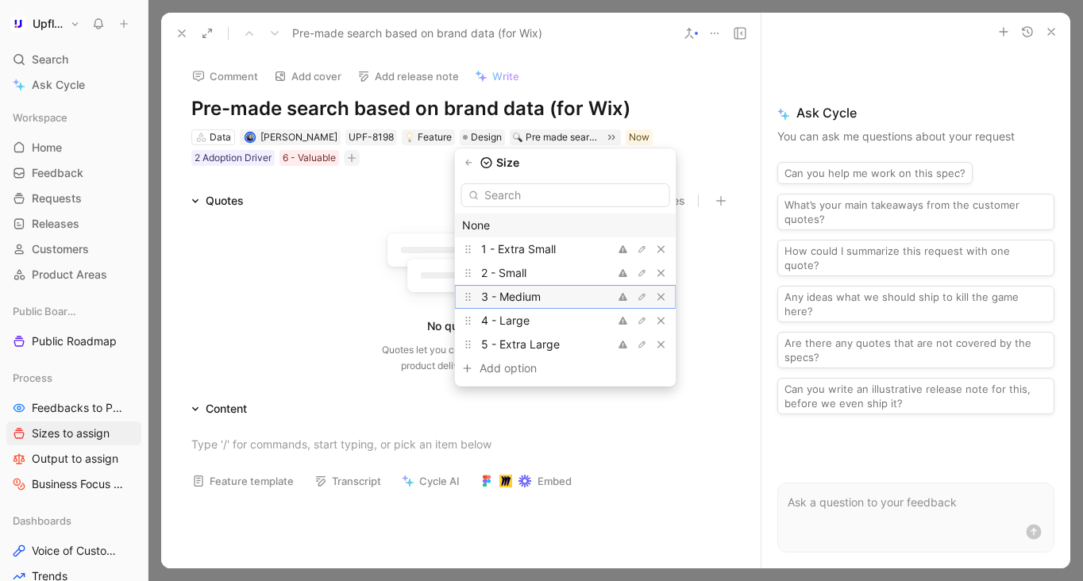
click at [541, 290] on span "3 - Medium" at bounding box center [511, 296] width 60 height 13
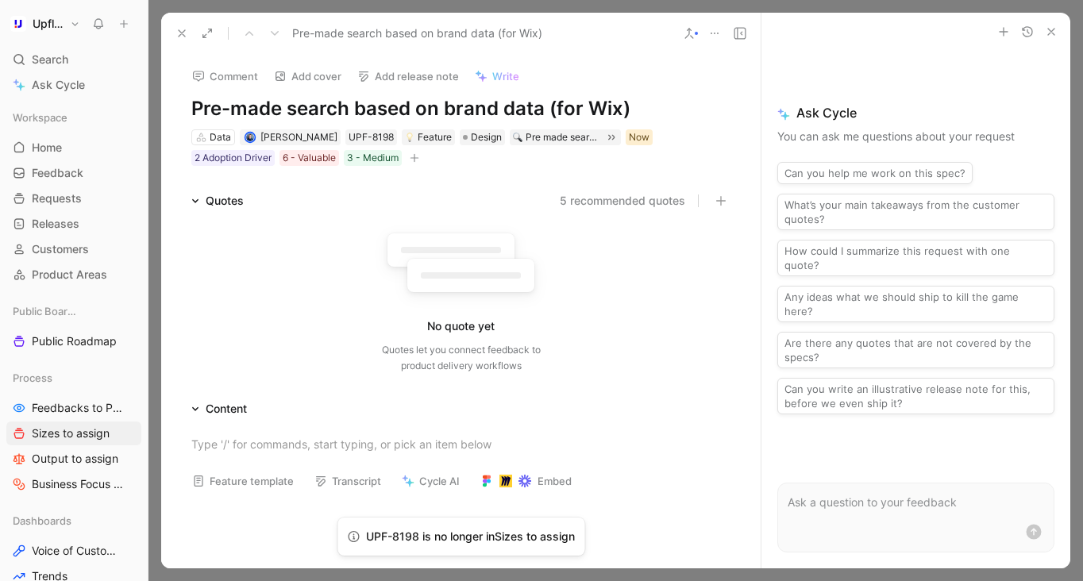
click at [649, 131] on div "Now" at bounding box center [639, 137] width 21 height 16
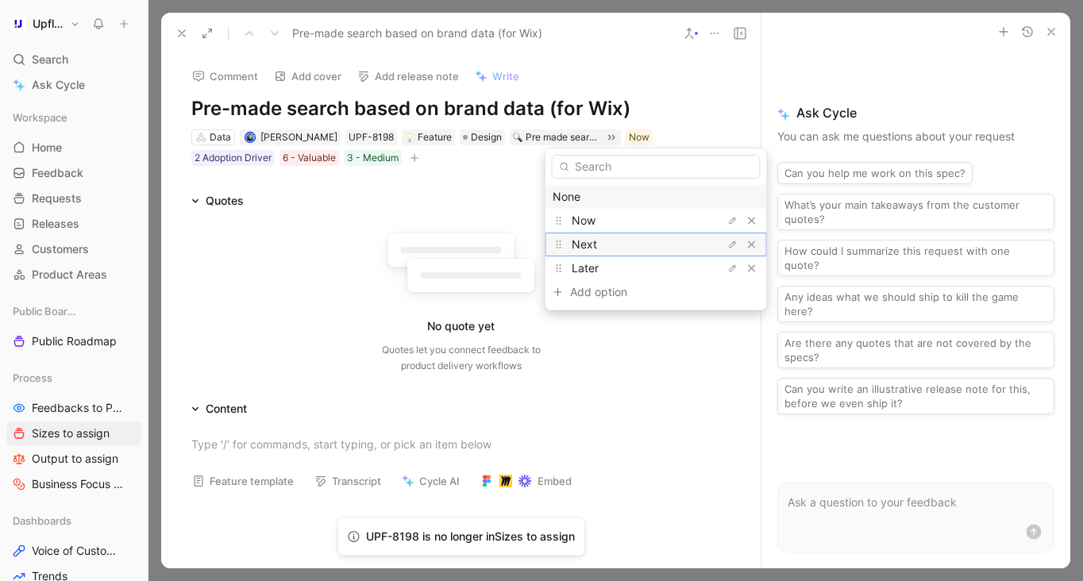
click at [614, 241] on div "Next" at bounding box center [631, 244] width 119 height 19
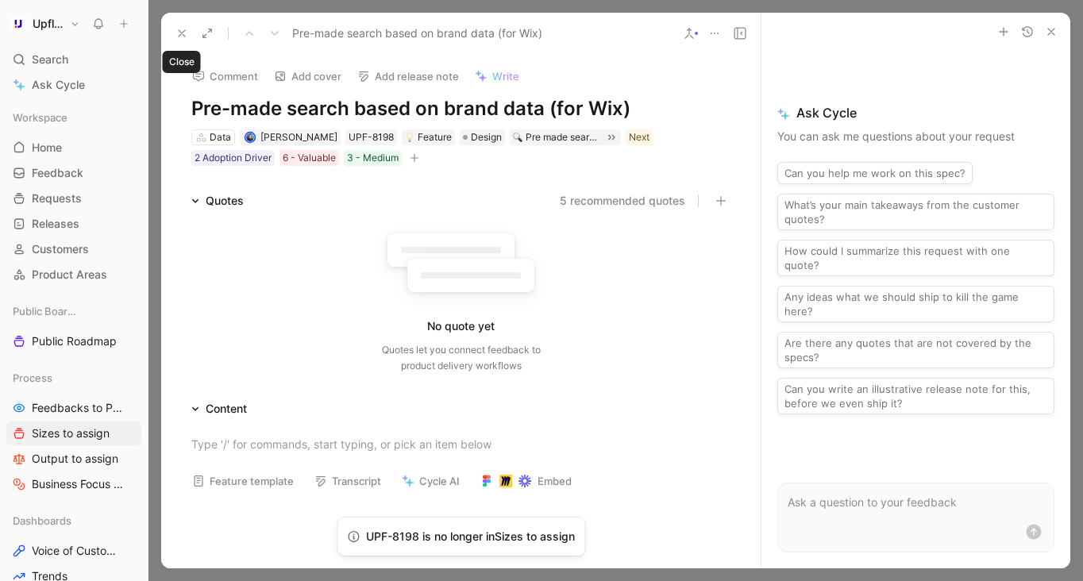
click at [185, 33] on icon at bounding box center [181, 33] width 13 height 13
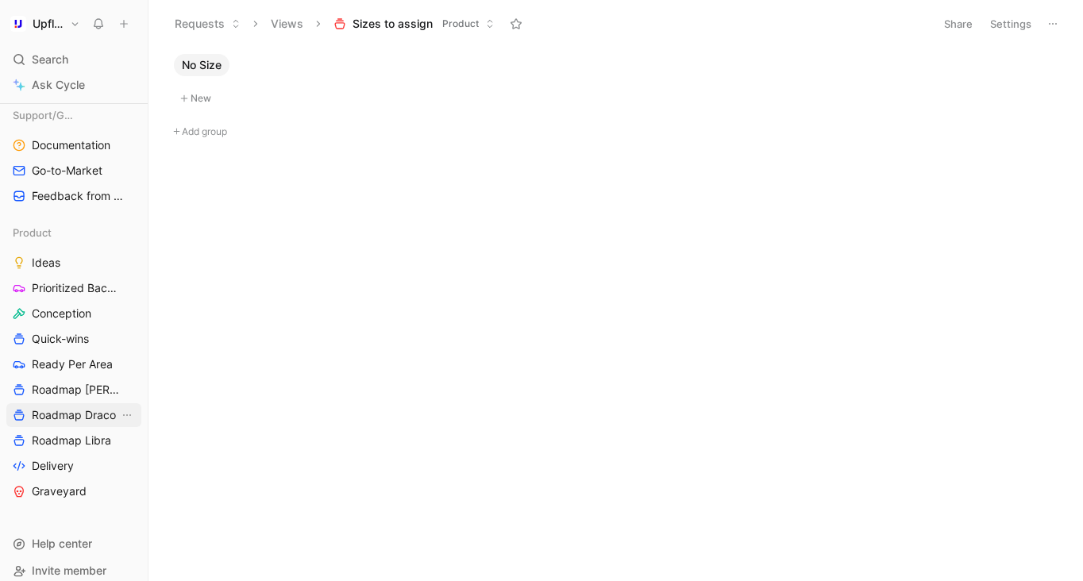
scroll to position [512, 0]
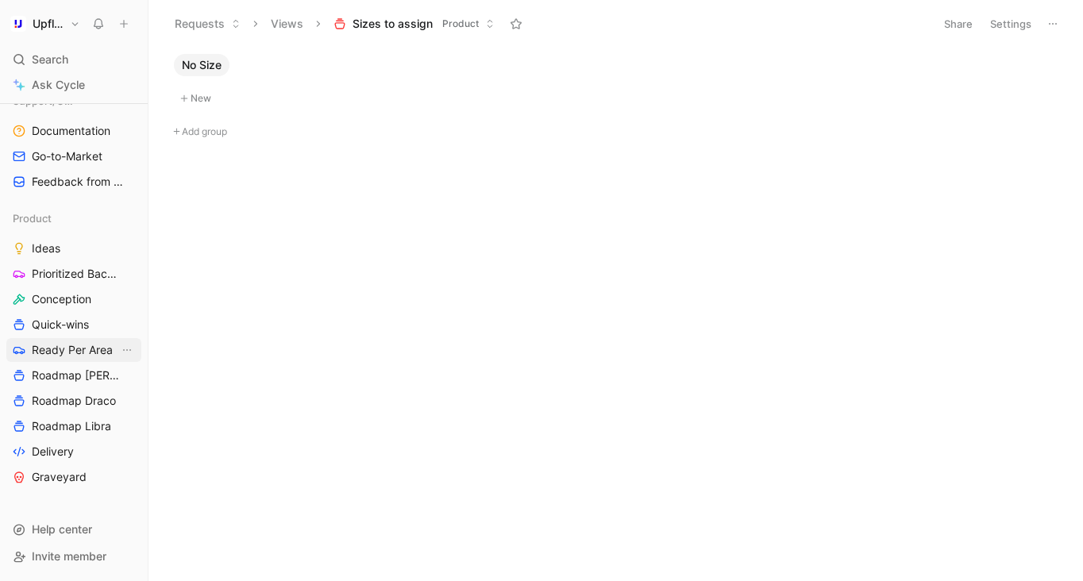
click at [80, 348] on span "Ready Per Area" at bounding box center [72, 350] width 81 height 16
click at [90, 375] on span "Roadmap V[PERSON_NAME]" at bounding box center [75, 376] width 87 height 16
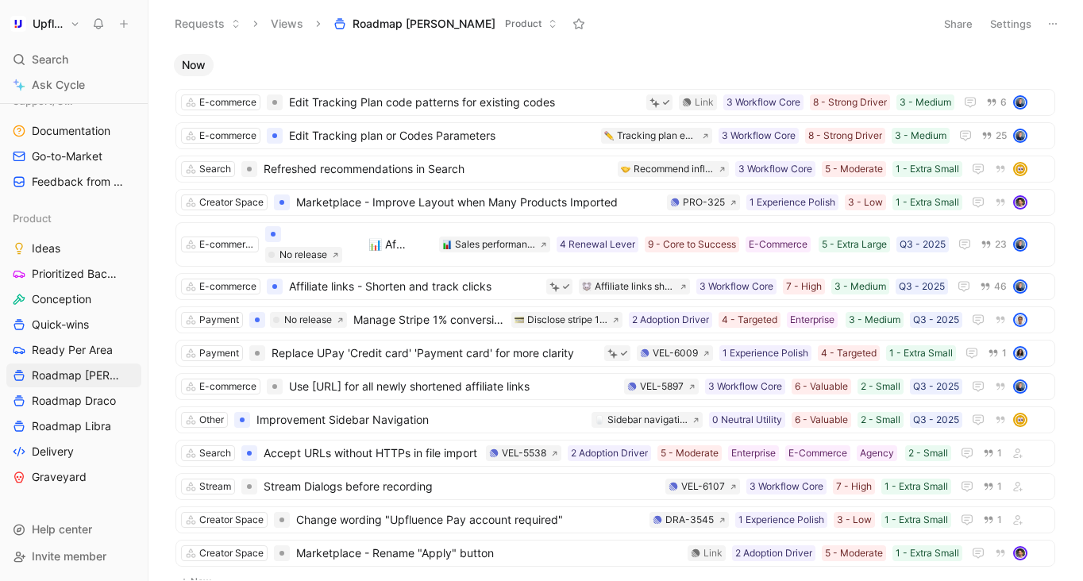
click at [1010, 25] on button "Settings" at bounding box center [1011, 24] width 56 height 22
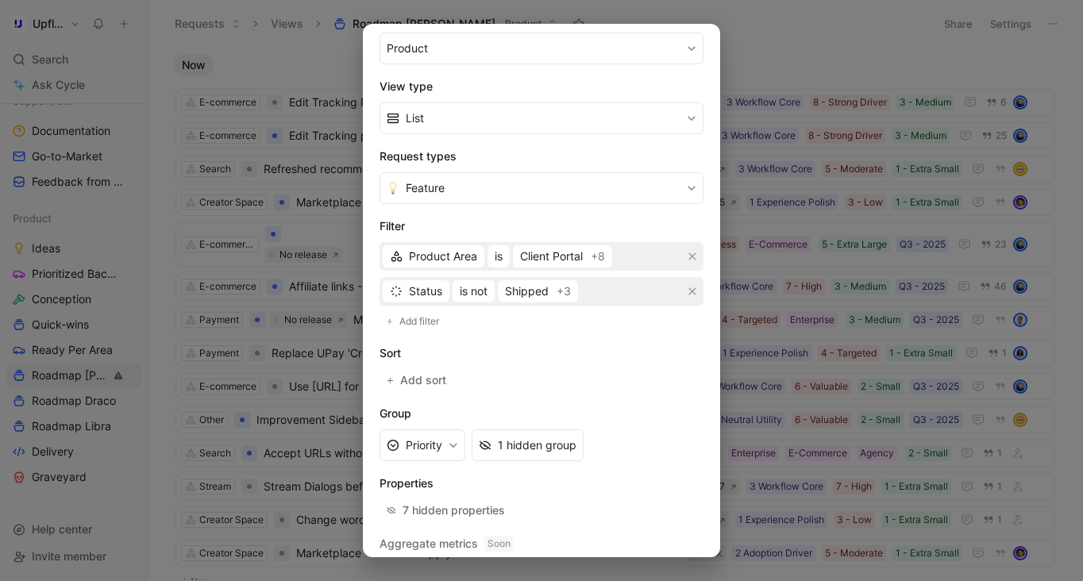
scroll to position [251, 0]
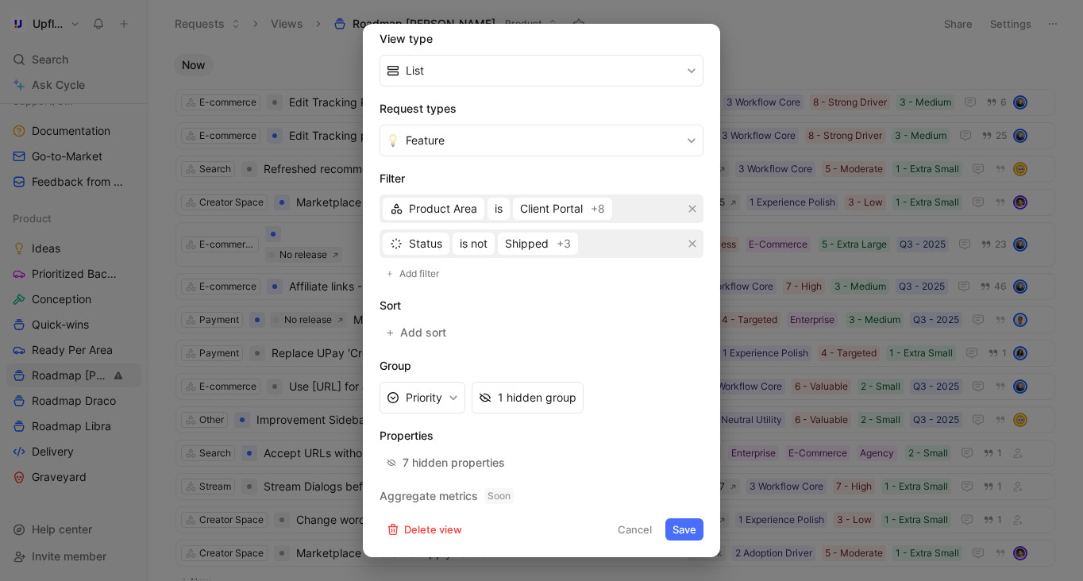
click at [679, 522] on button "Save" at bounding box center [684, 529] width 38 height 22
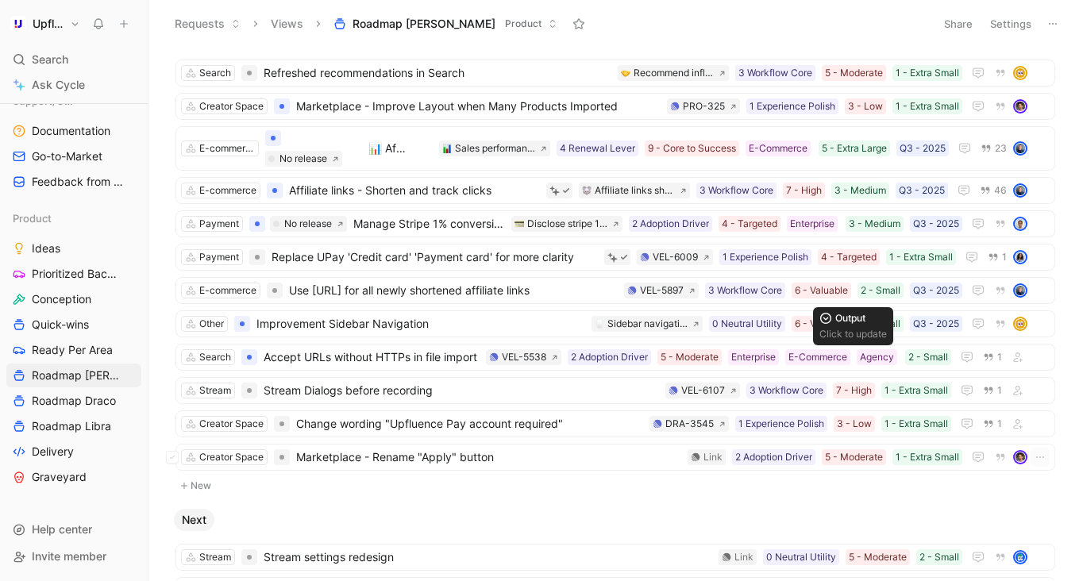
scroll to position [348, 0]
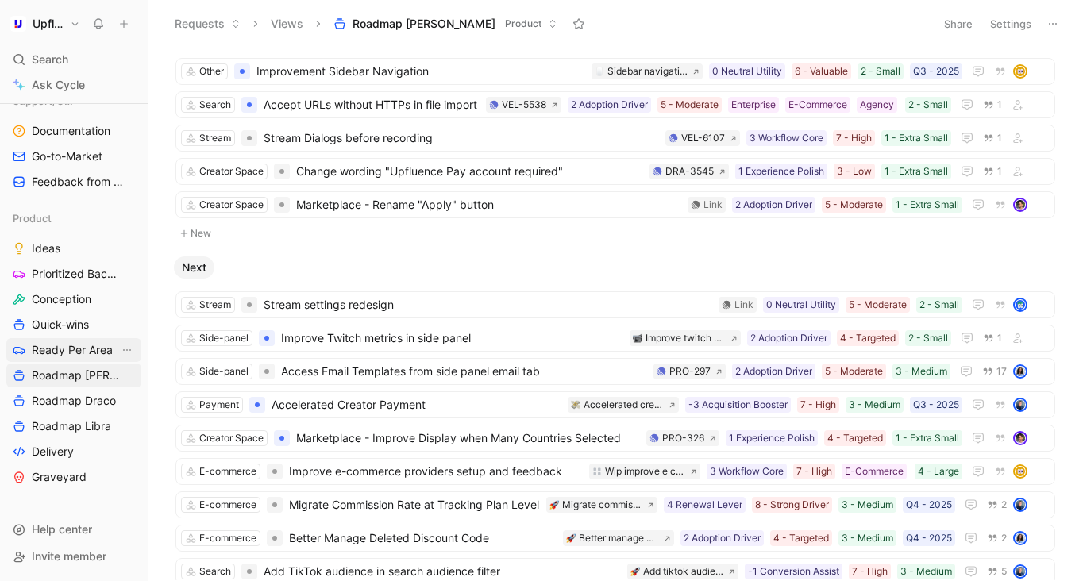
click at [72, 348] on span "Ready Per Area" at bounding box center [72, 350] width 81 height 16
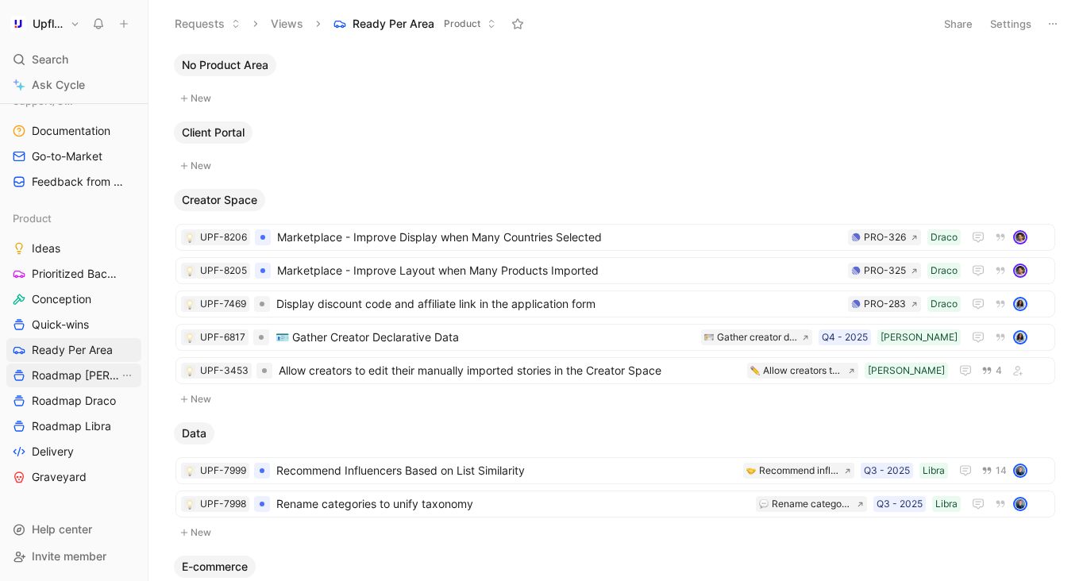
click at [80, 374] on span "Roadmap V[PERSON_NAME]" at bounding box center [75, 376] width 87 height 16
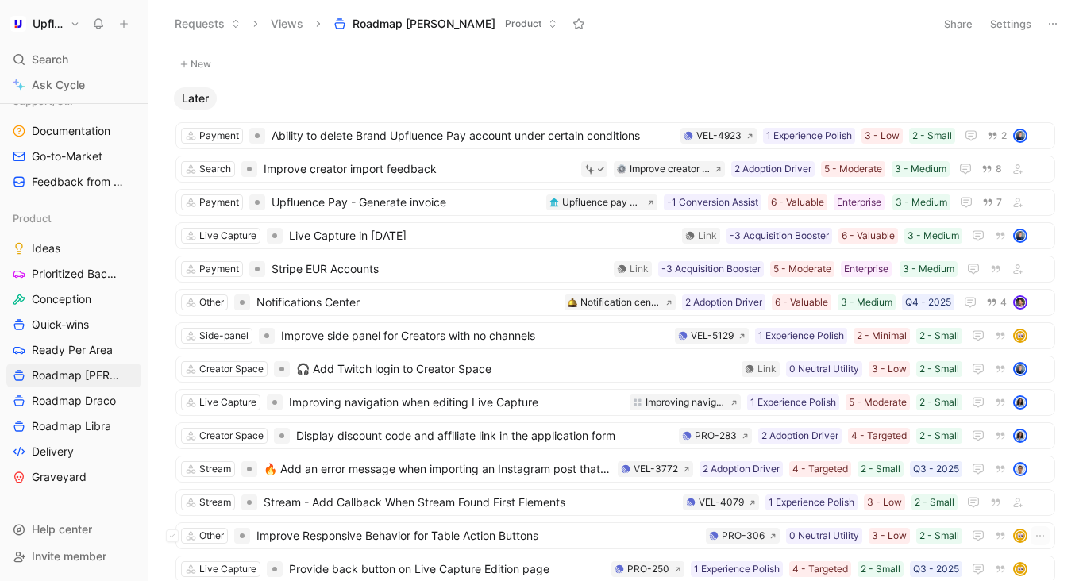
scroll to position [1157, 0]
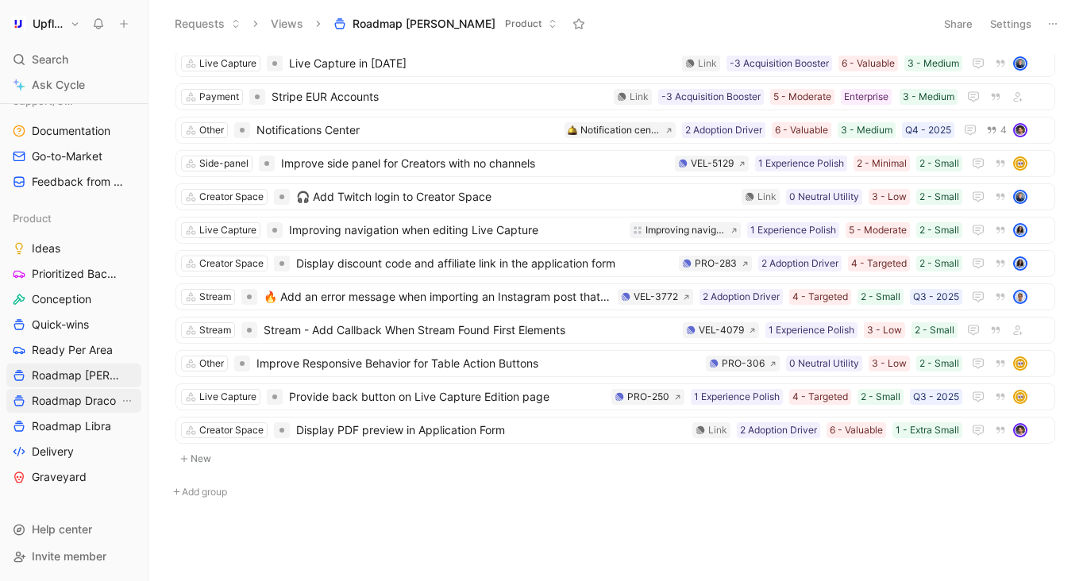
click at [106, 399] on span "Roadmap Draco" at bounding box center [74, 401] width 84 height 16
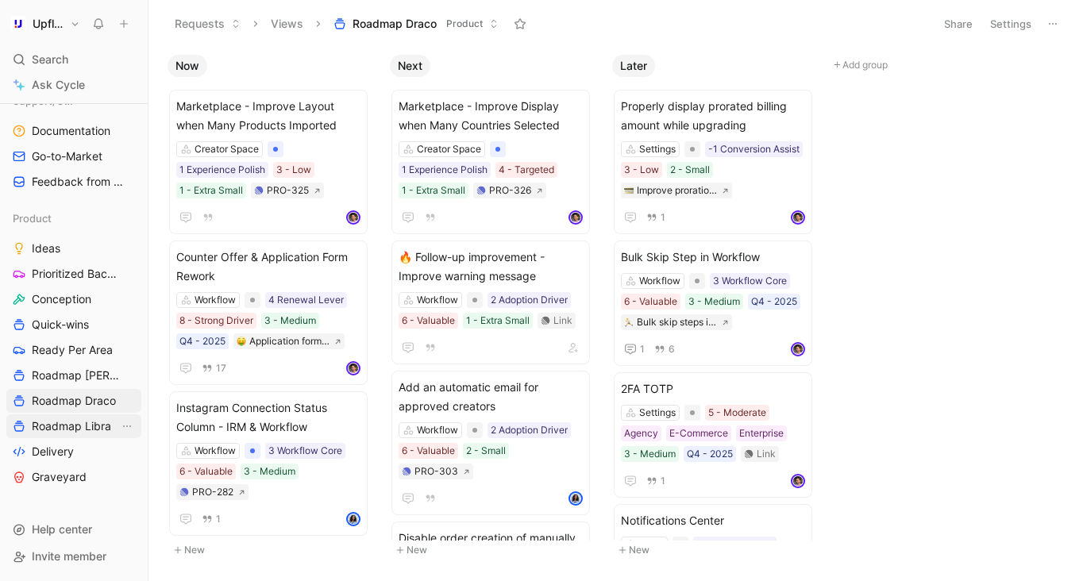
click at [93, 428] on span "Roadmap Libra" at bounding box center [71, 426] width 79 height 16
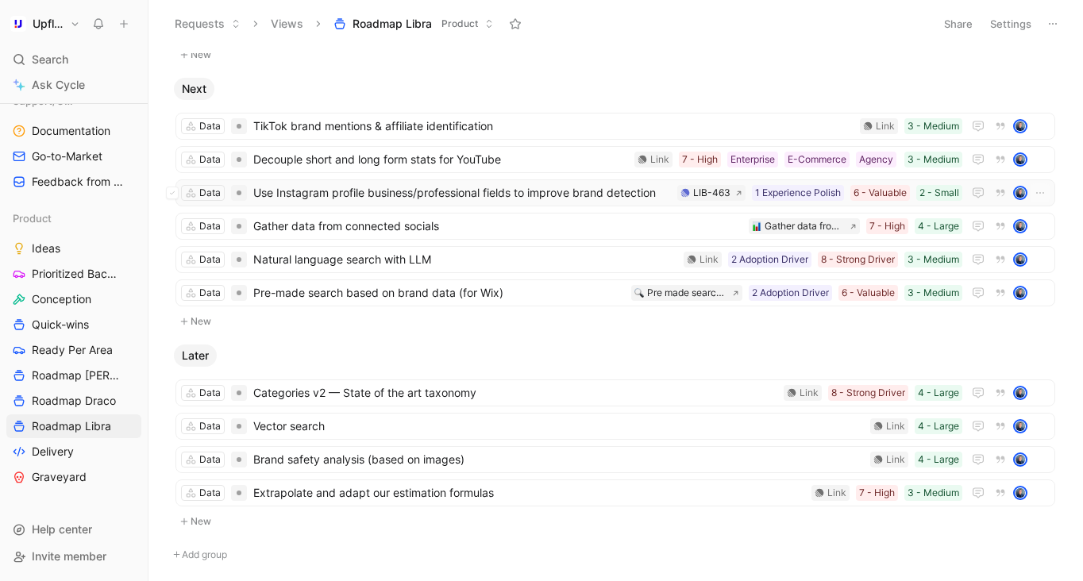
scroll to position [239, 0]
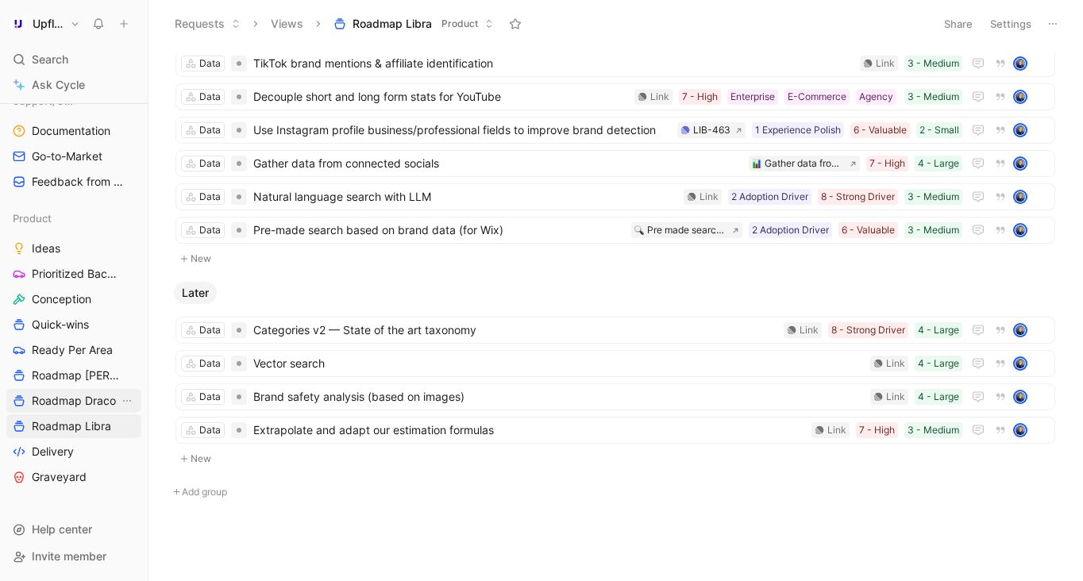
click at [90, 403] on span "Roadmap Draco" at bounding box center [74, 401] width 84 height 16
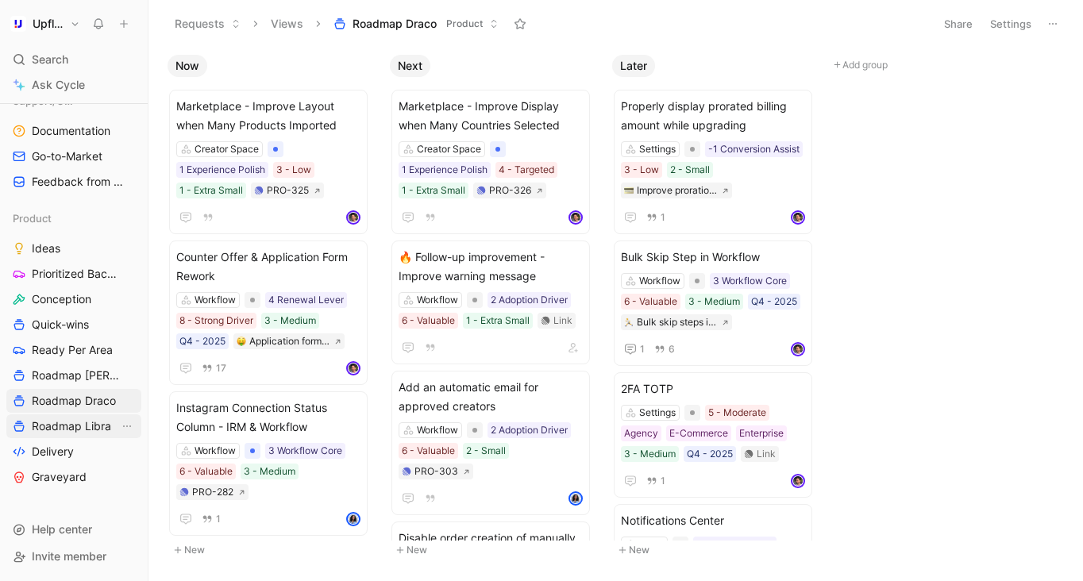
click at [90, 431] on span "Roadmap Libra" at bounding box center [71, 426] width 79 height 16
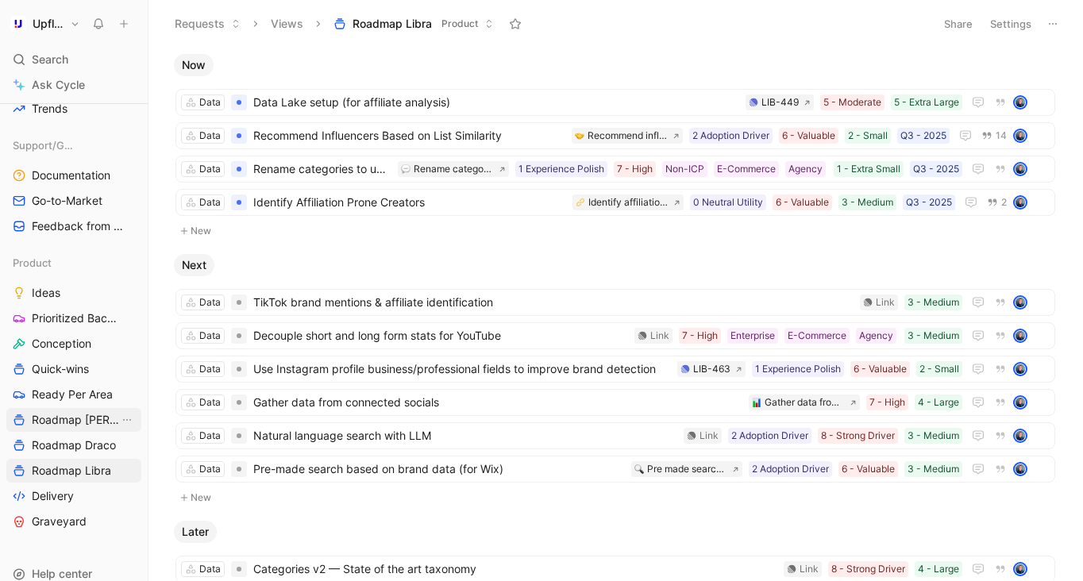
scroll to position [460, 0]
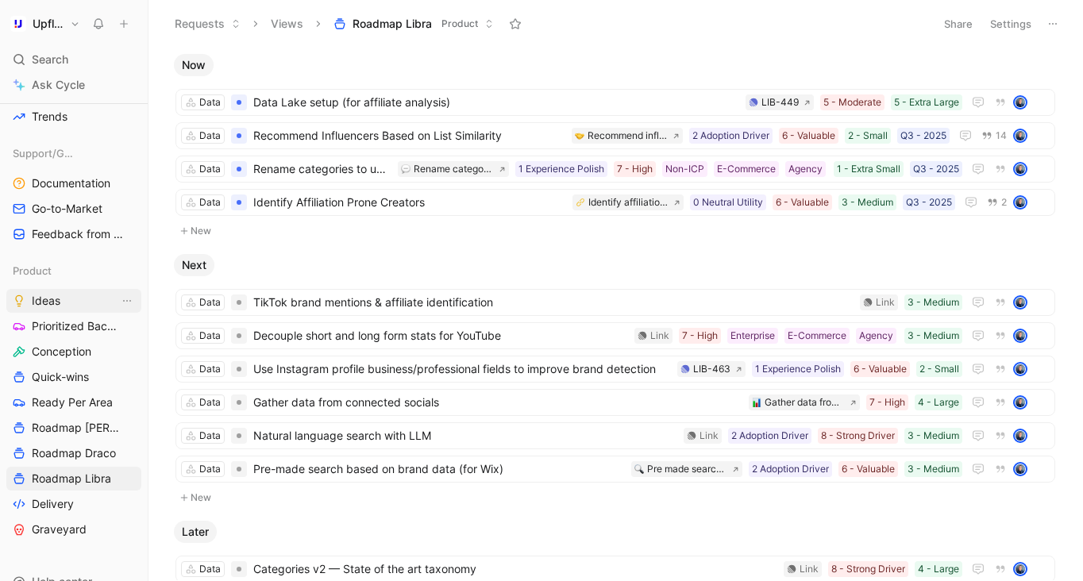
click at [75, 305] on link "Ideas" at bounding box center [73, 301] width 135 height 24
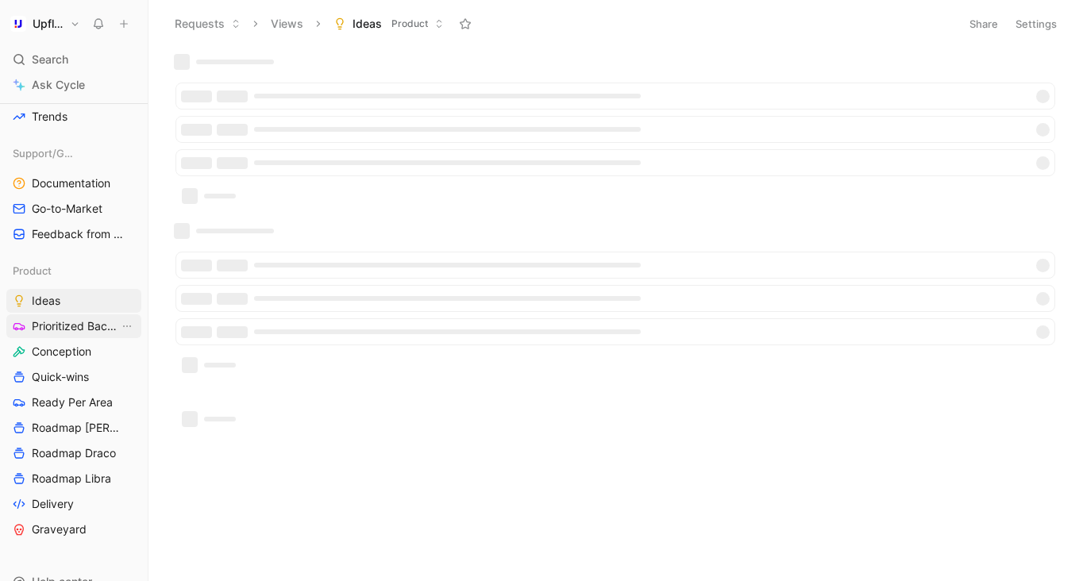
click at [77, 328] on span "Prioritized Backlog" at bounding box center [75, 326] width 87 height 16
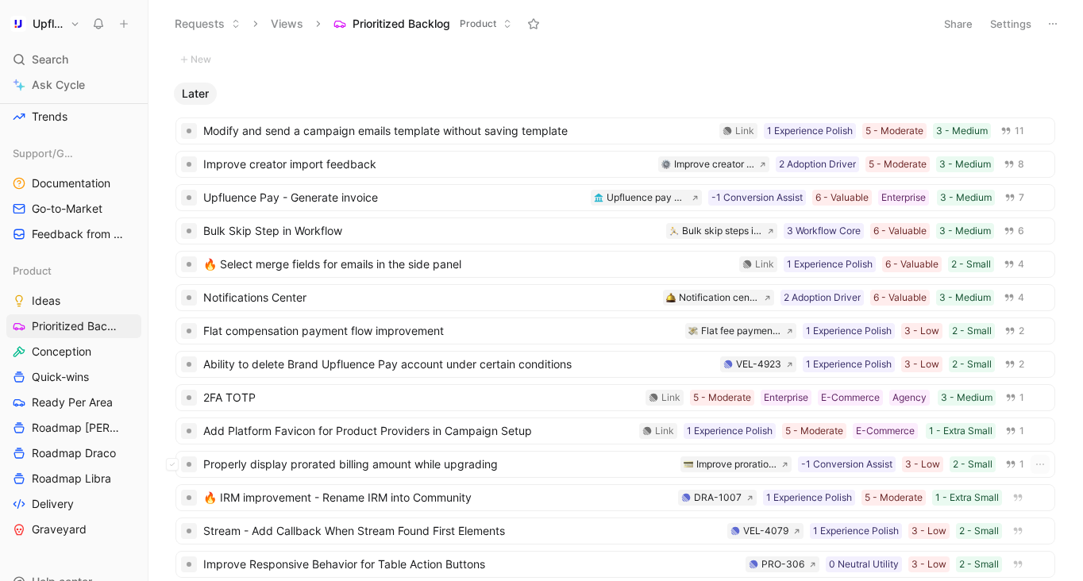
scroll to position [1161, 0]
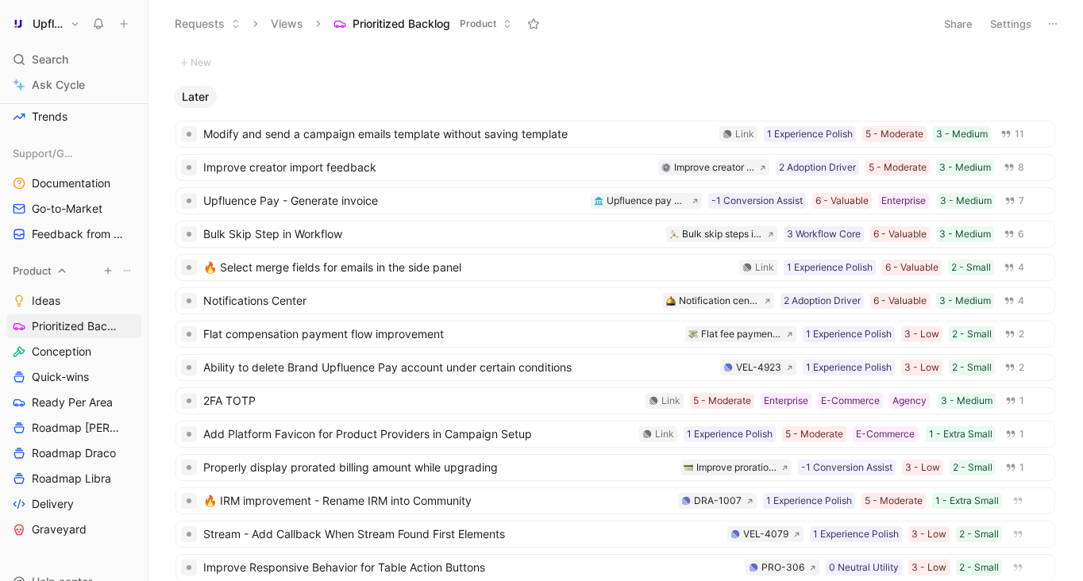
click at [109, 271] on icon "button" at bounding box center [108, 271] width 10 height 10
click at [73, 271] on div at bounding box center [541, 290] width 1083 height 581
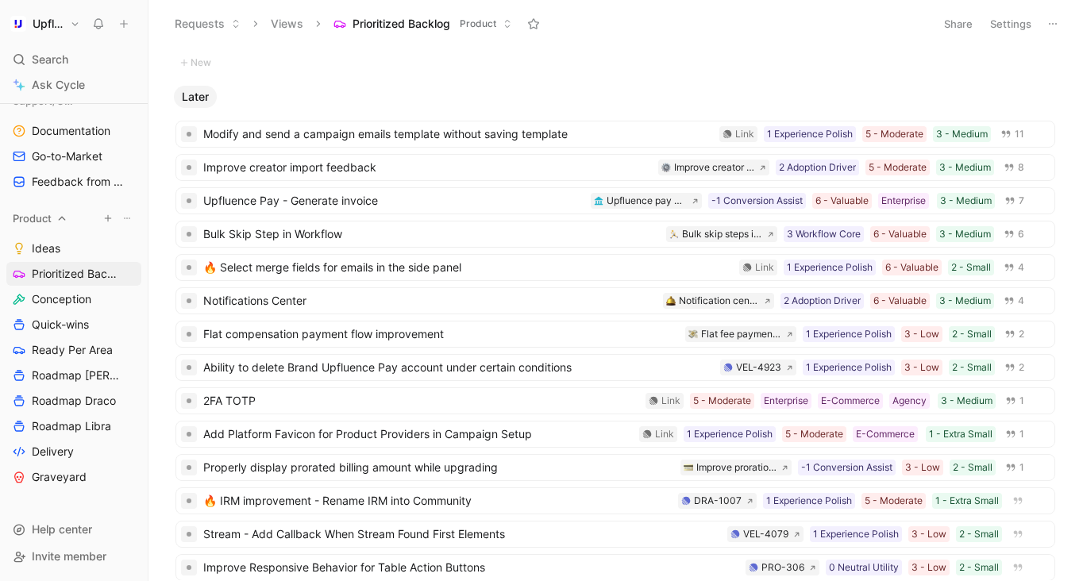
click at [126, 214] on icon at bounding box center [127, 219] width 10 height 10
click at [114, 244] on span "Create section" at bounding box center [111, 247] width 75 height 13
type input "[PERSON_NAME]"
click at [126, 216] on icon at bounding box center [127, 219] width 10 height 10
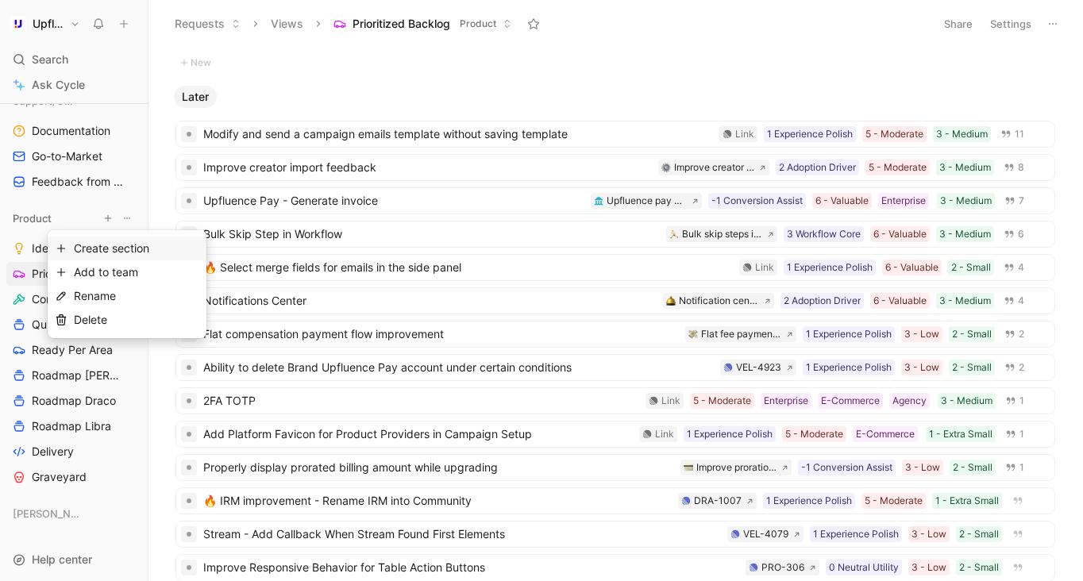
click at [124, 249] on span "Create section" at bounding box center [111, 247] width 75 height 13
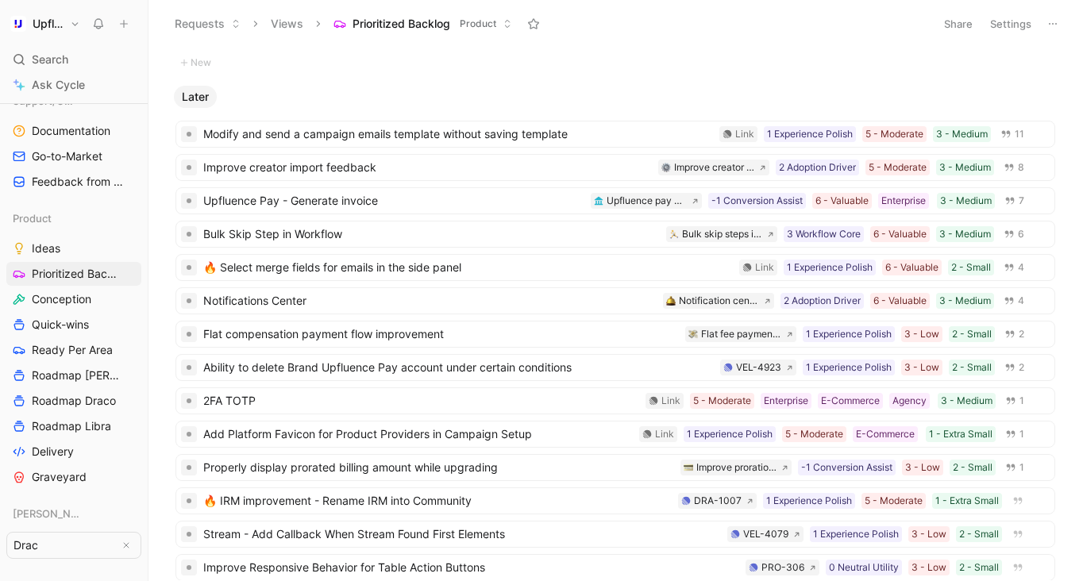
type input "Draco"
click at [129, 216] on icon at bounding box center [127, 219] width 10 height 10
click at [137, 253] on span "Create section" at bounding box center [111, 247] width 75 height 13
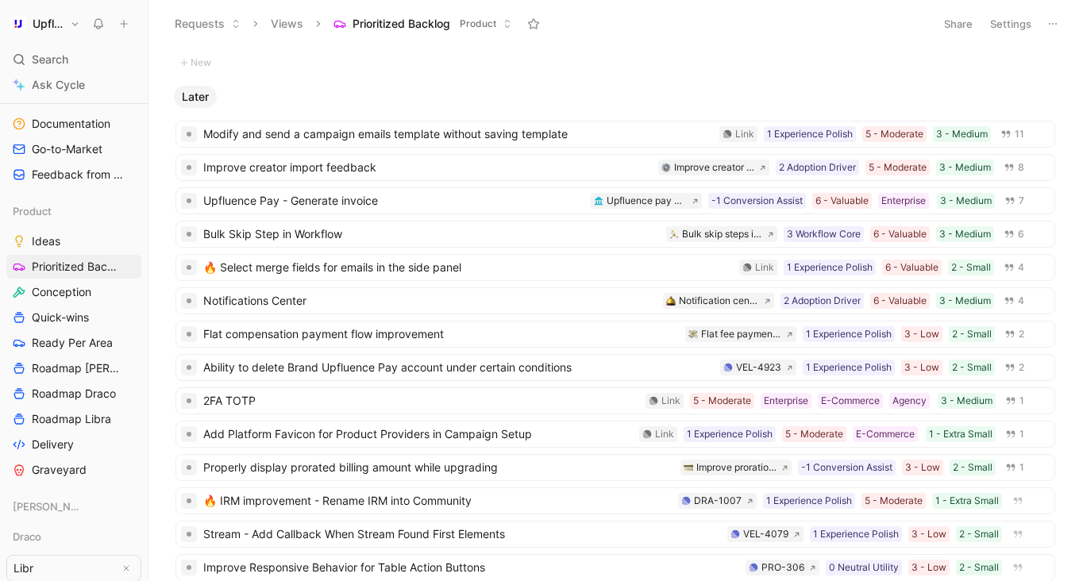
type input "Libra"
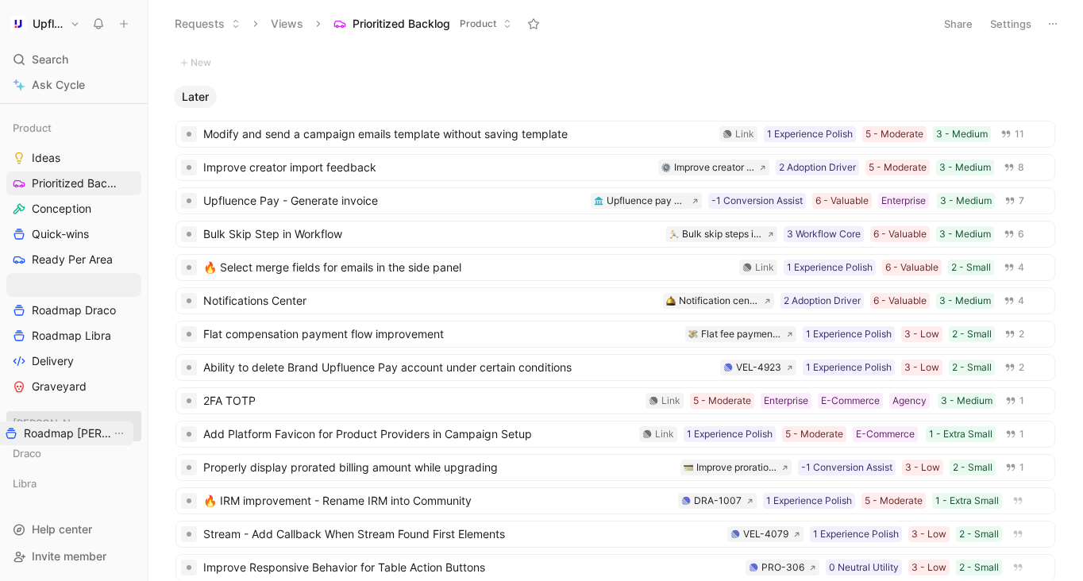
drag, startPoint x: 77, startPoint y: 280, endPoint x: 69, endPoint y: 429, distance: 148.6
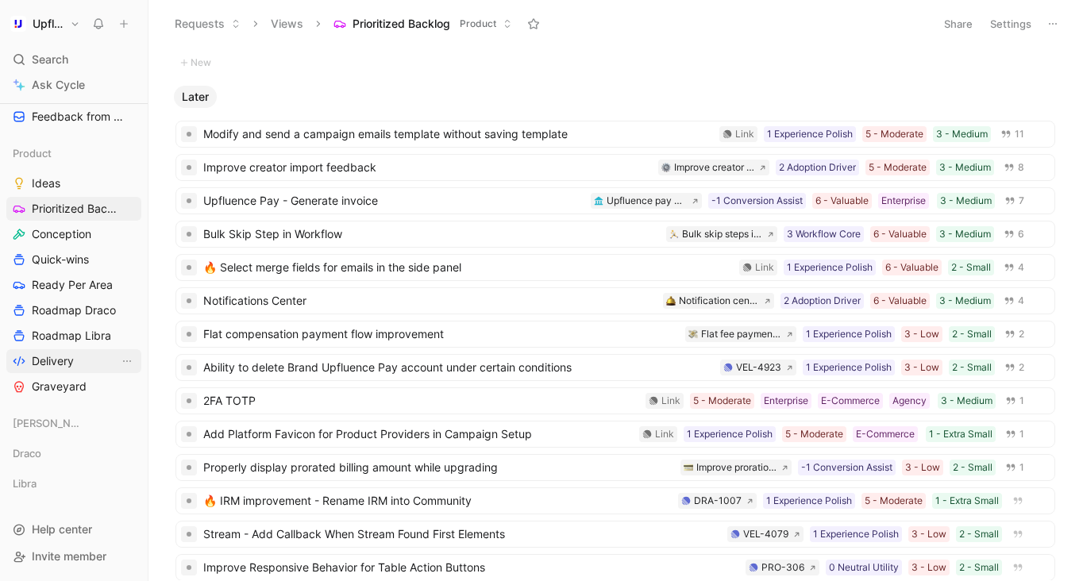
scroll to position [577, 0]
drag, startPoint x: 88, startPoint y: 306, endPoint x: 67, endPoint y: 452, distance: 148.3
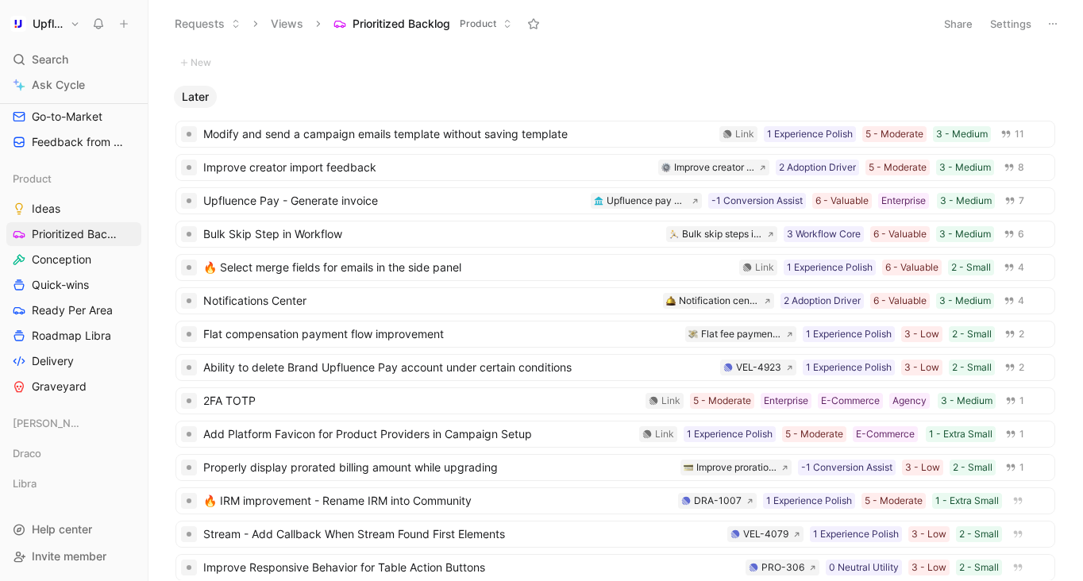
scroll to position [552, 0]
drag, startPoint x: 88, startPoint y: 337, endPoint x: 74, endPoint y: 485, distance: 149.1
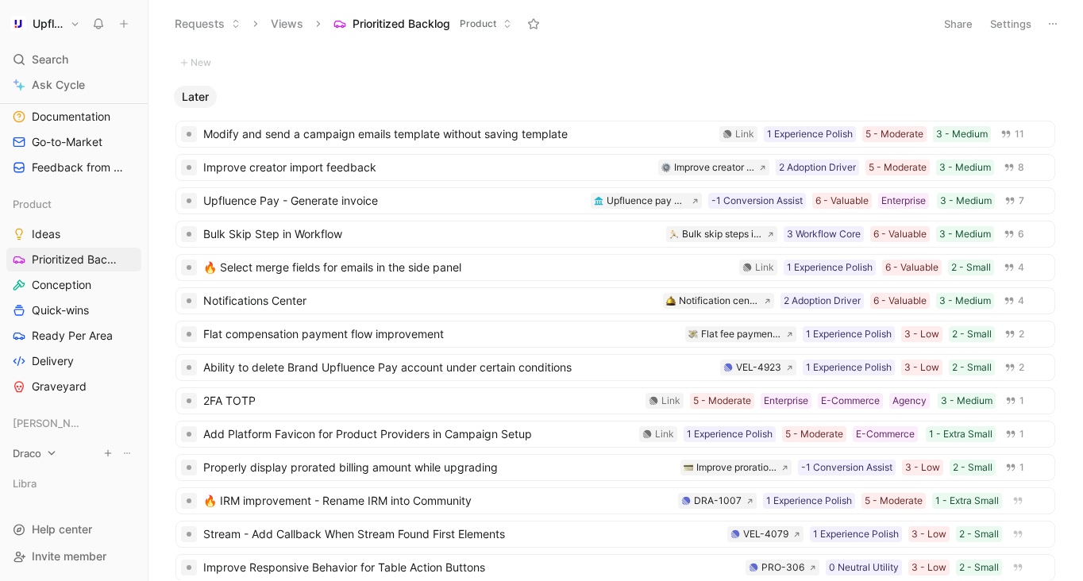
scroll to position [526, 0]
click at [50, 422] on div "[PERSON_NAME]" at bounding box center [73, 423] width 135 height 24
click at [79, 422] on icon at bounding box center [84, 423] width 11 height 11
click at [79, 419] on icon at bounding box center [84, 423] width 11 height 11
click at [53, 488] on icon at bounding box center [51, 489] width 11 height 11
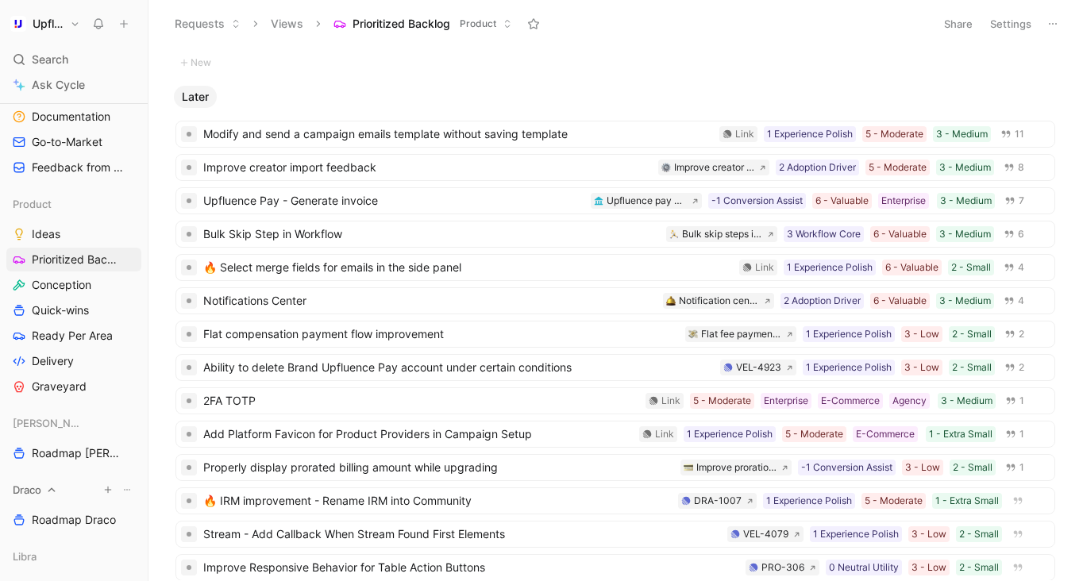
scroll to position [599, 0]
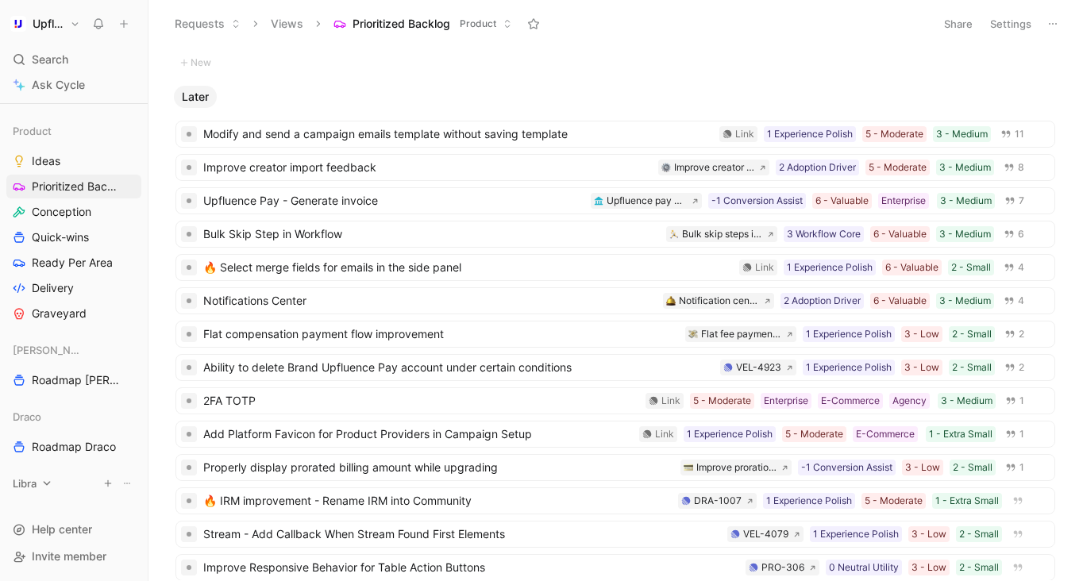
click at [50, 485] on icon at bounding box center [46, 483] width 11 height 11
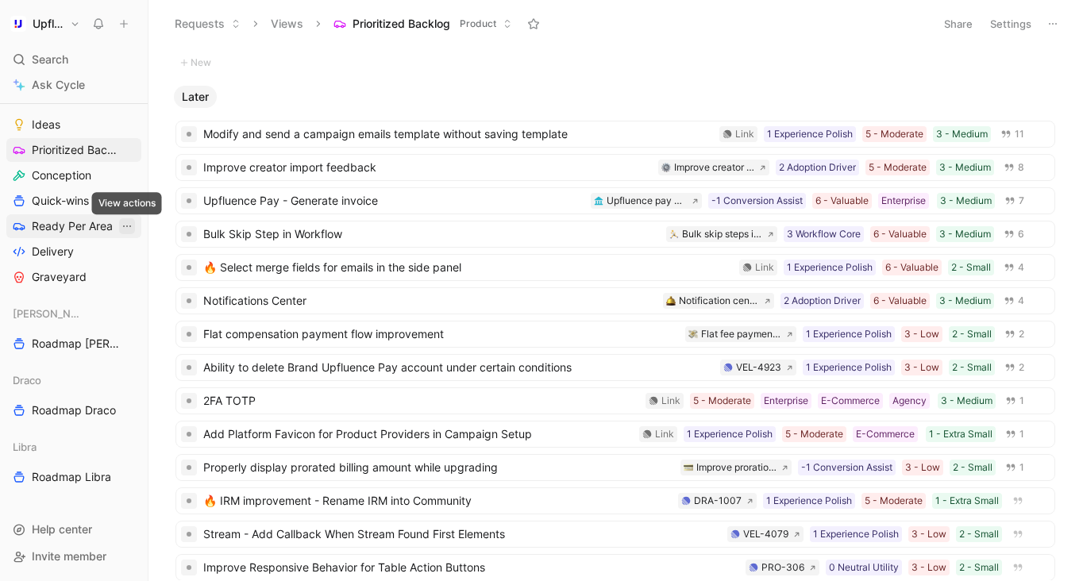
click at [129, 221] on icon "View actions" at bounding box center [127, 226] width 13 height 13
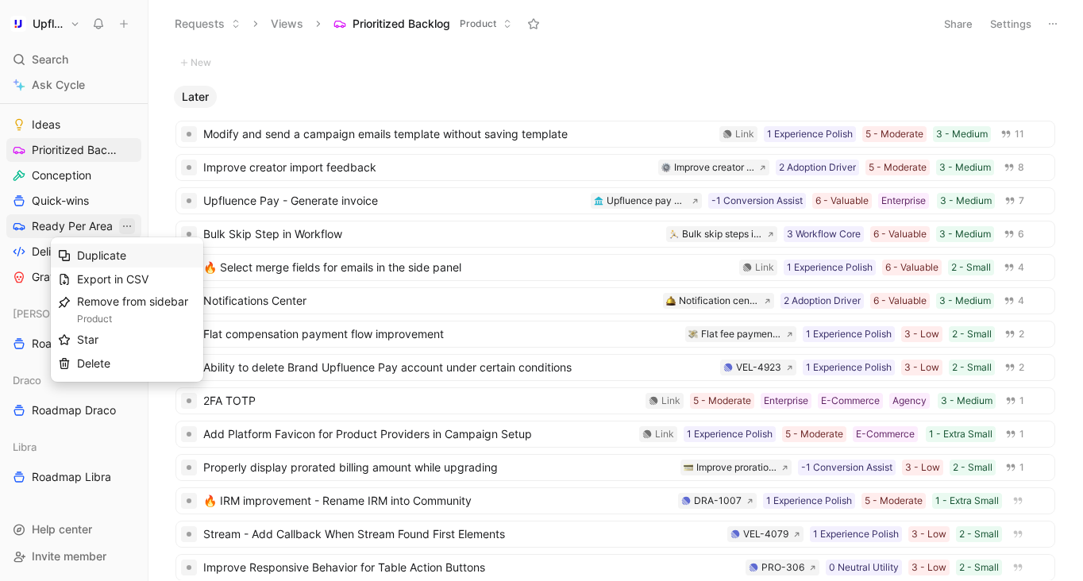
click at [139, 255] on div "Duplicate" at bounding box center [136, 255] width 119 height 19
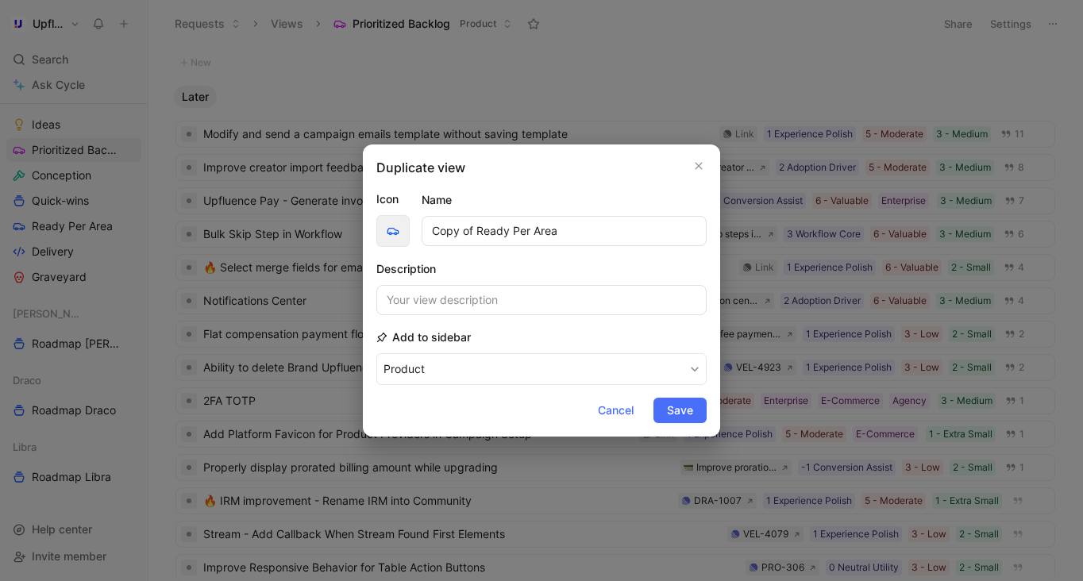
drag, startPoint x: 476, startPoint y: 227, endPoint x: 409, endPoint y: 227, distance: 67.5
click at [409, 227] on div "Icon Name Copy of Ready Per Area" at bounding box center [541, 218] width 330 height 57
click at [533, 237] on input "Ready Per Area" at bounding box center [563, 231] width 285 height 30
drag, startPoint x: 548, startPoint y: 232, endPoint x: 469, endPoint y: 231, distance: 78.6
click at [469, 231] on input "Ready Per Area" at bounding box center [563, 231] width 285 height 30
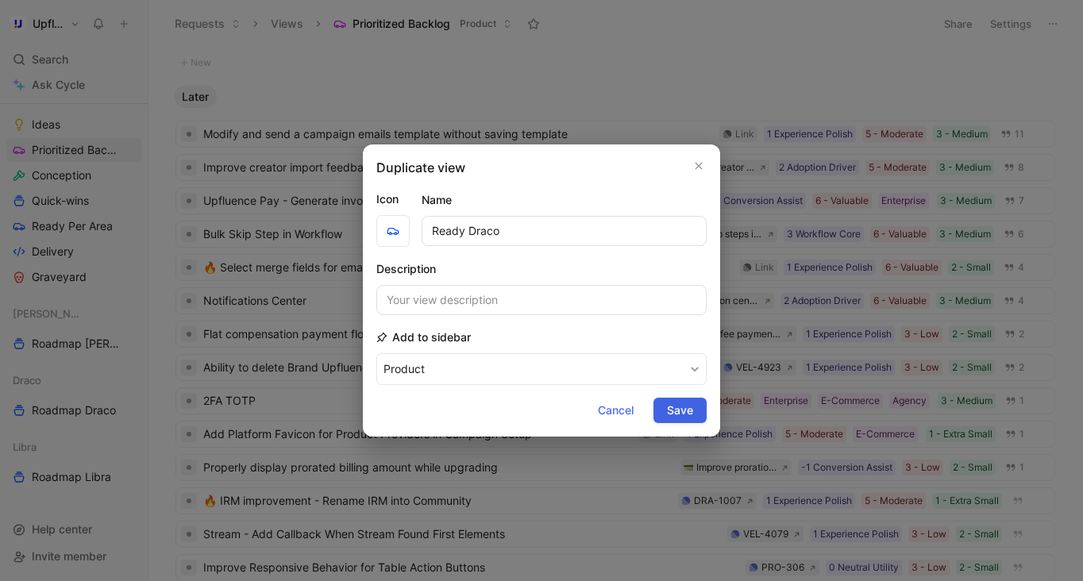
type input "Ready Draco"
click at [681, 412] on span "Save" at bounding box center [680, 410] width 26 height 19
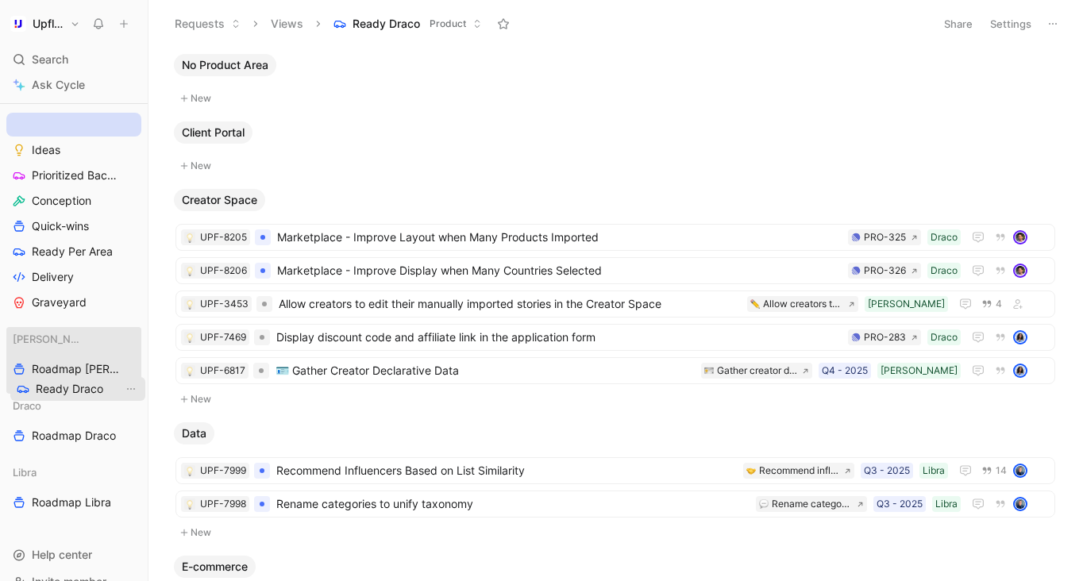
drag, startPoint x: 81, startPoint y: 123, endPoint x: 85, endPoint y: 387, distance: 263.6
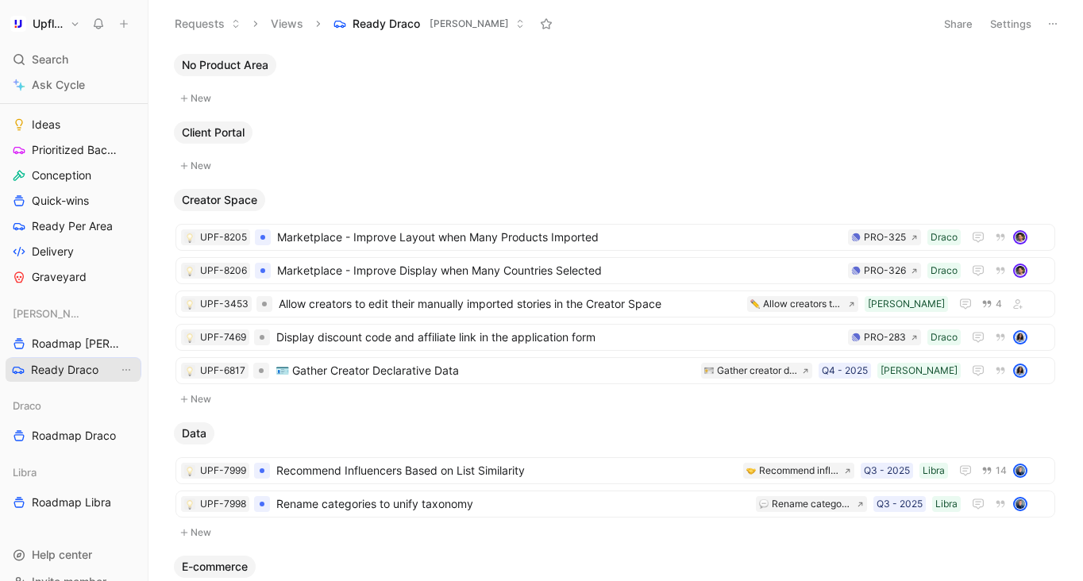
drag, startPoint x: 71, startPoint y: 343, endPoint x: 71, endPoint y: 370, distance: 27.0
click at [1019, 27] on button "Settings" at bounding box center [1011, 24] width 56 height 22
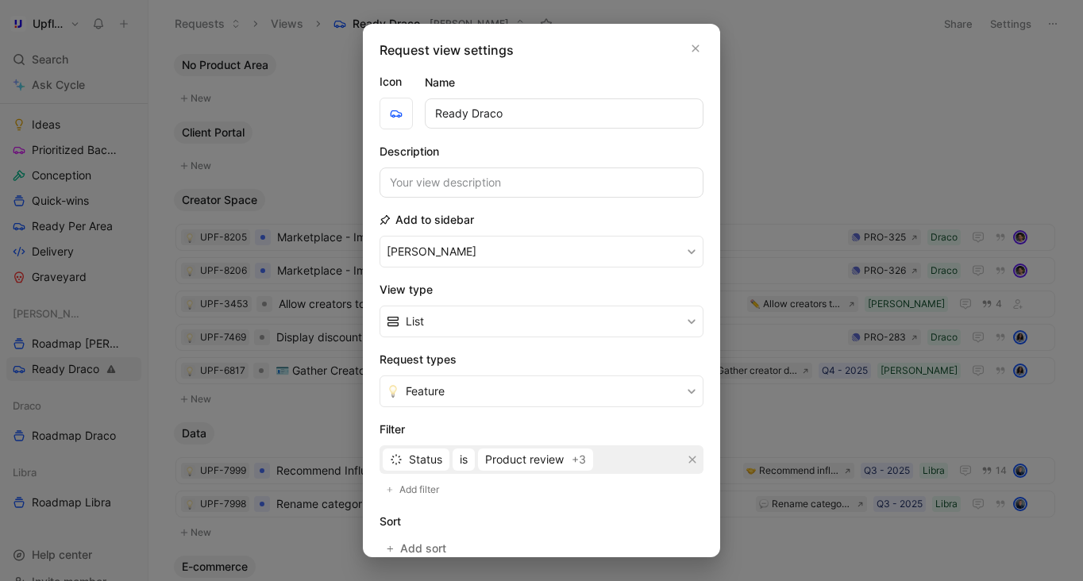
scroll to position [8, 0]
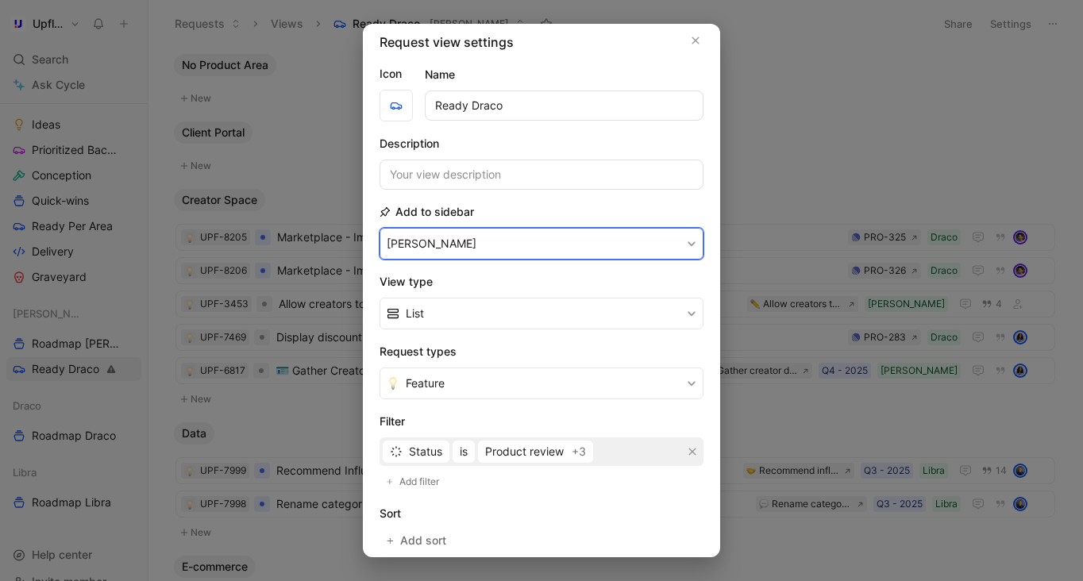
click at [507, 242] on button "[PERSON_NAME]" at bounding box center [541, 244] width 324 height 32
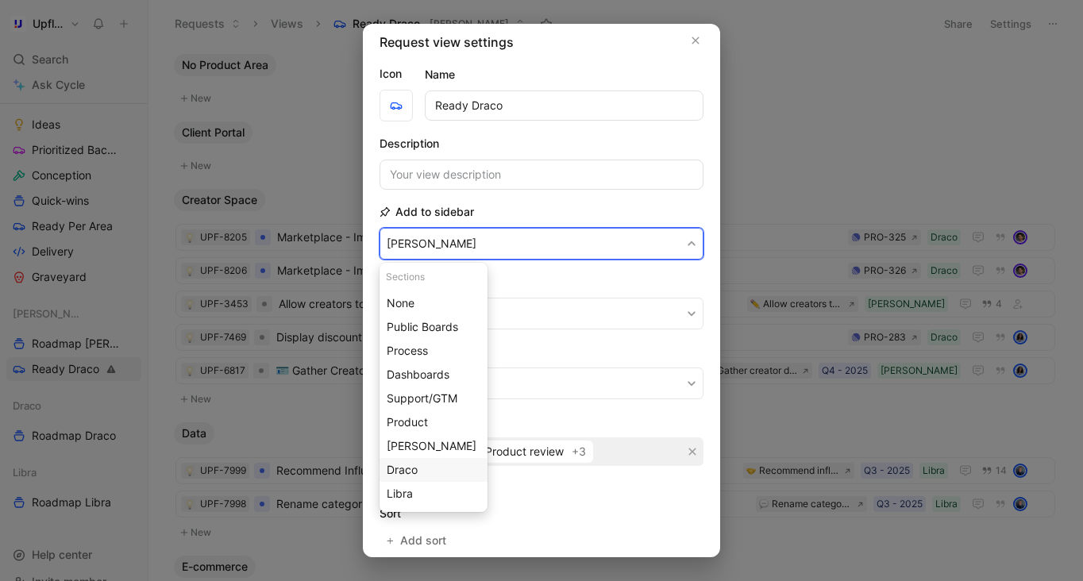
click at [410, 471] on span "Draco" at bounding box center [402, 469] width 31 height 13
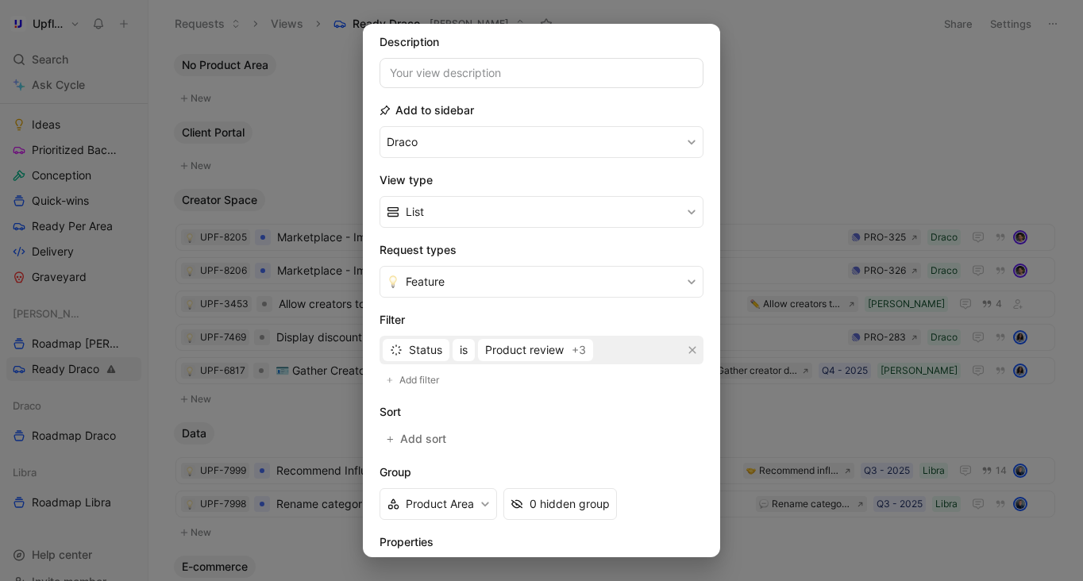
scroll to position [216, 0]
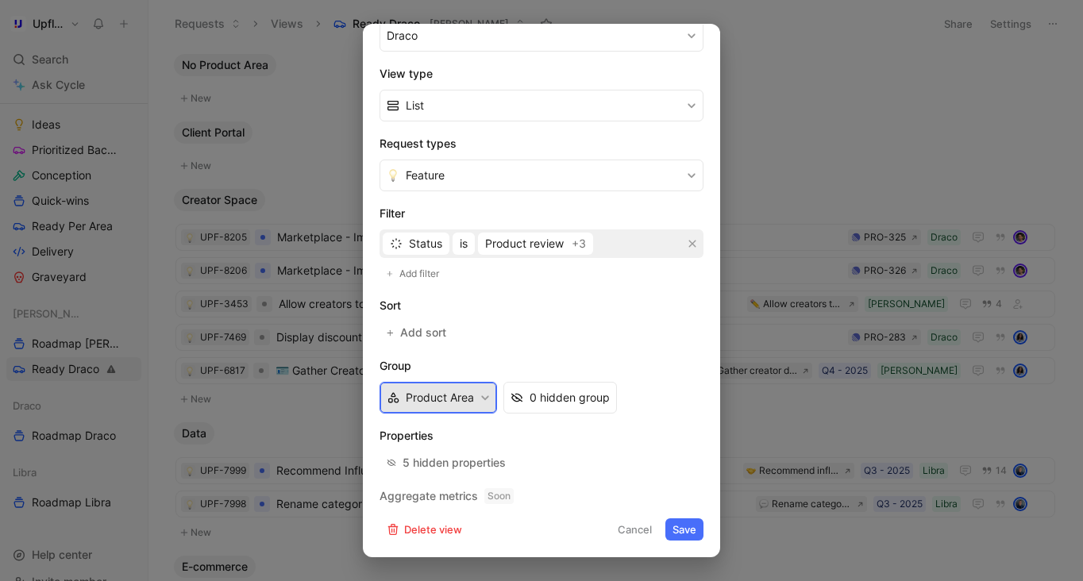
click at [456, 391] on button "Product Area" at bounding box center [437, 398] width 117 height 32
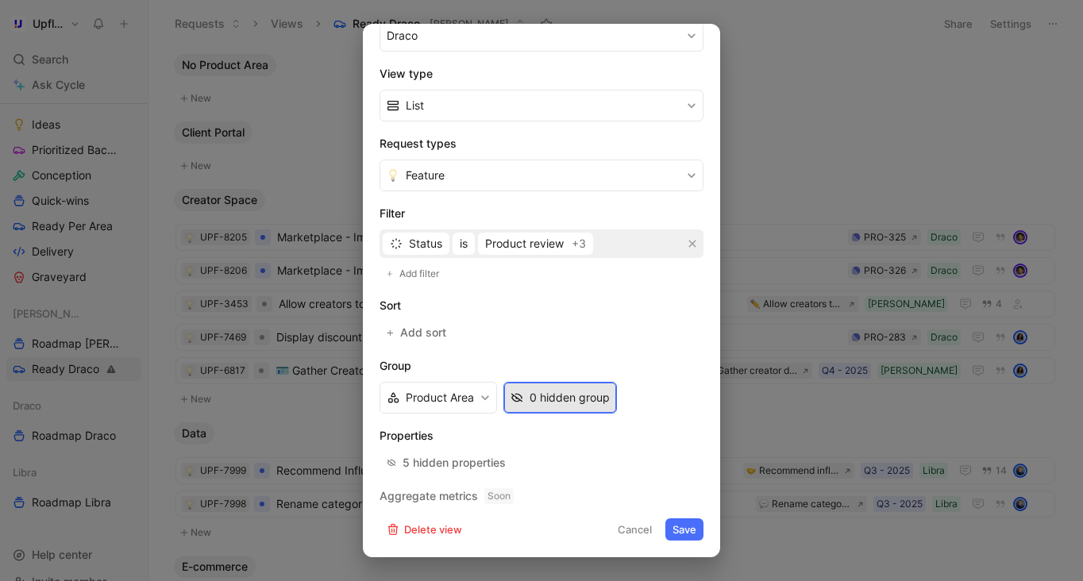
click at [553, 405] on div "0 hidden group" at bounding box center [569, 397] width 80 height 19
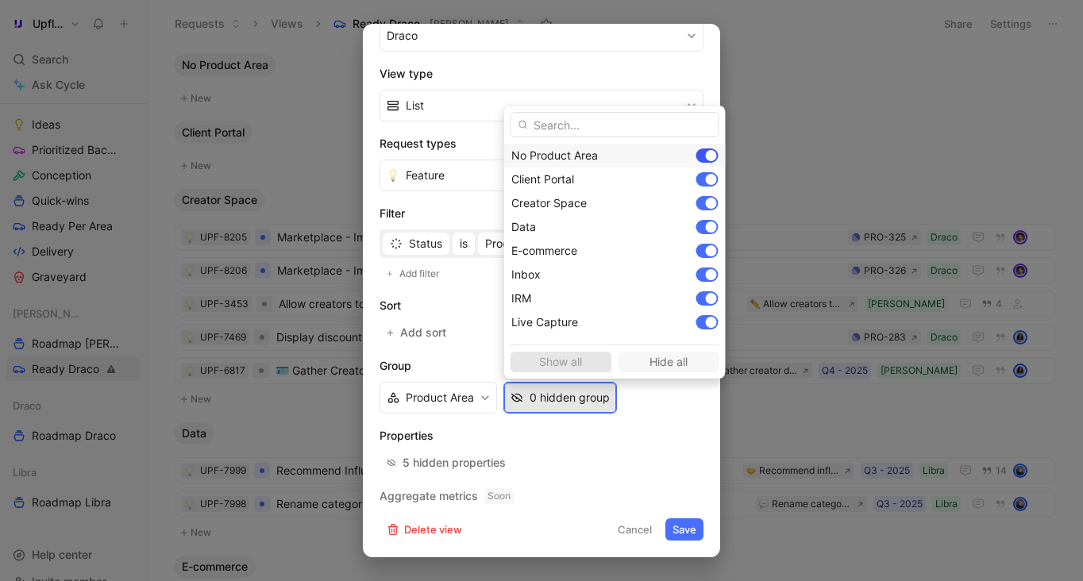
click at [706, 153] on div at bounding box center [711, 155] width 11 height 11
click at [706, 228] on div at bounding box center [711, 226] width 11 height 11
click at [706, 253] on div at bounding box center [711, 250] width 11 height 11
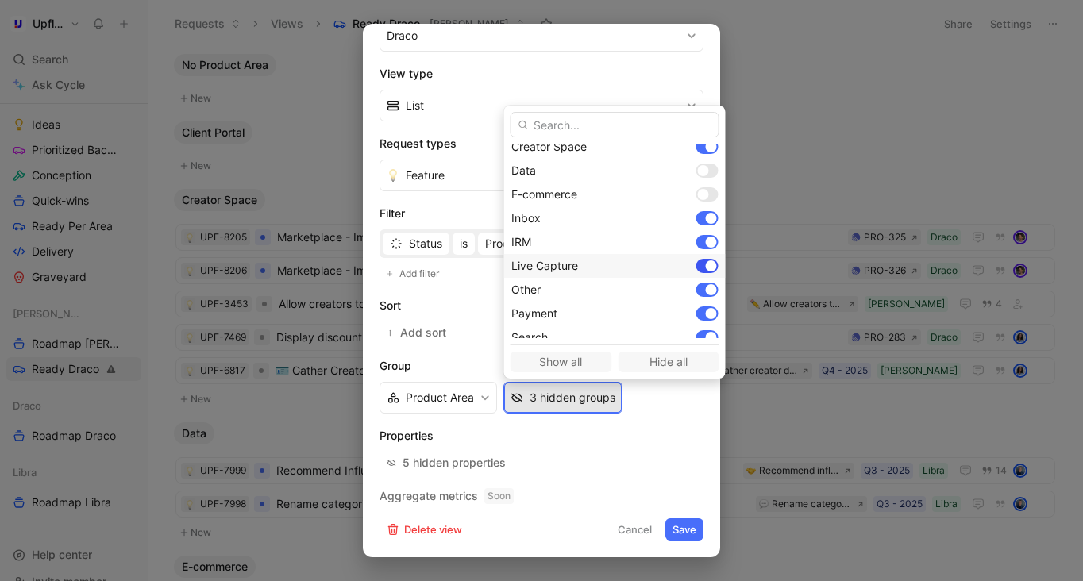
click at [696, 264] on div at bounding box center [707, 266] width 22 height 14
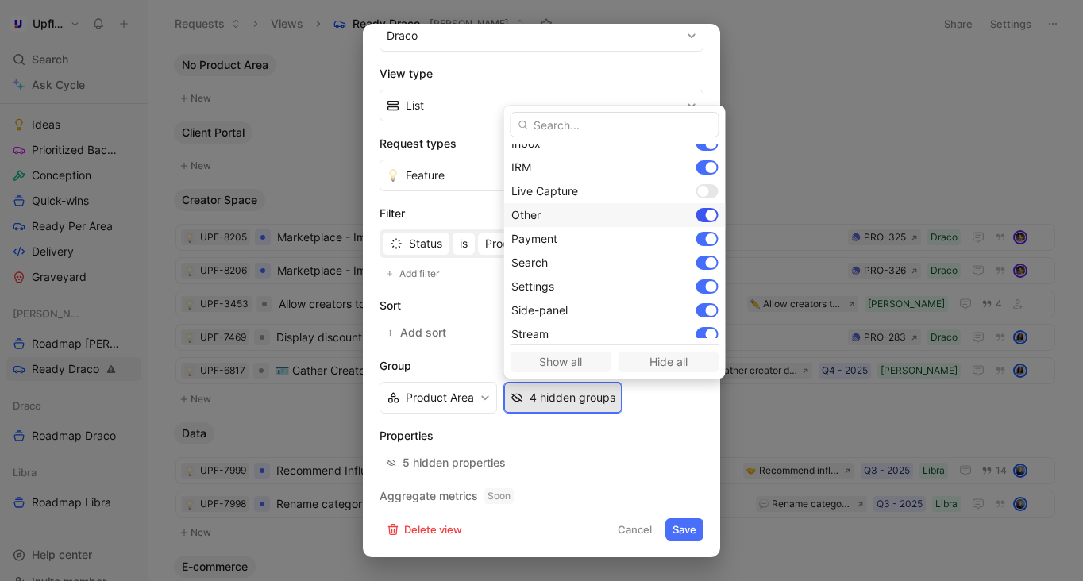
scroll to position [152, 0]
click at [706, 217] on div at bounding box center [711, 218] width 11 height 11
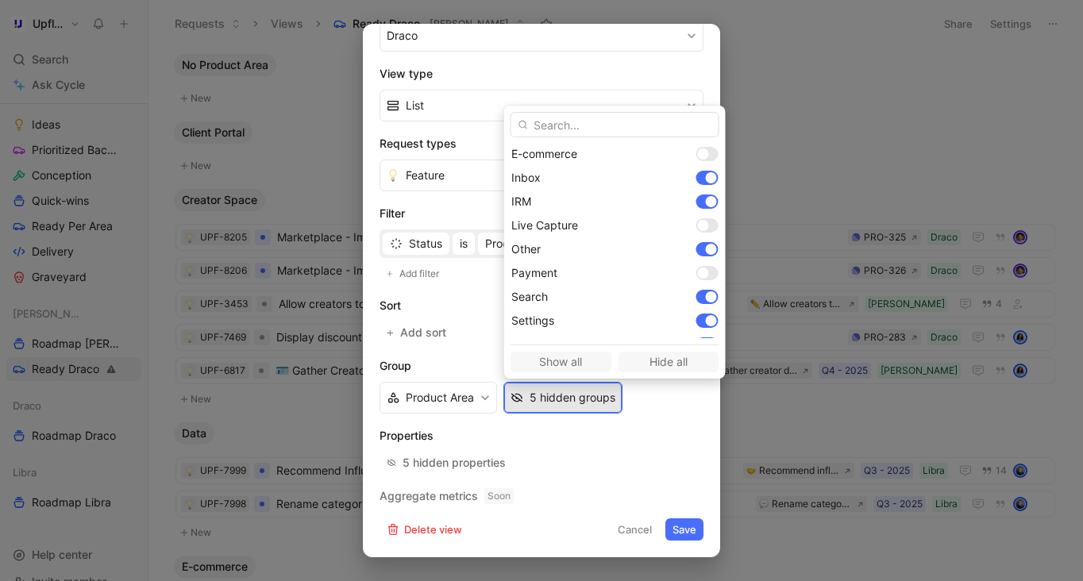
scroll to position [137, 0]
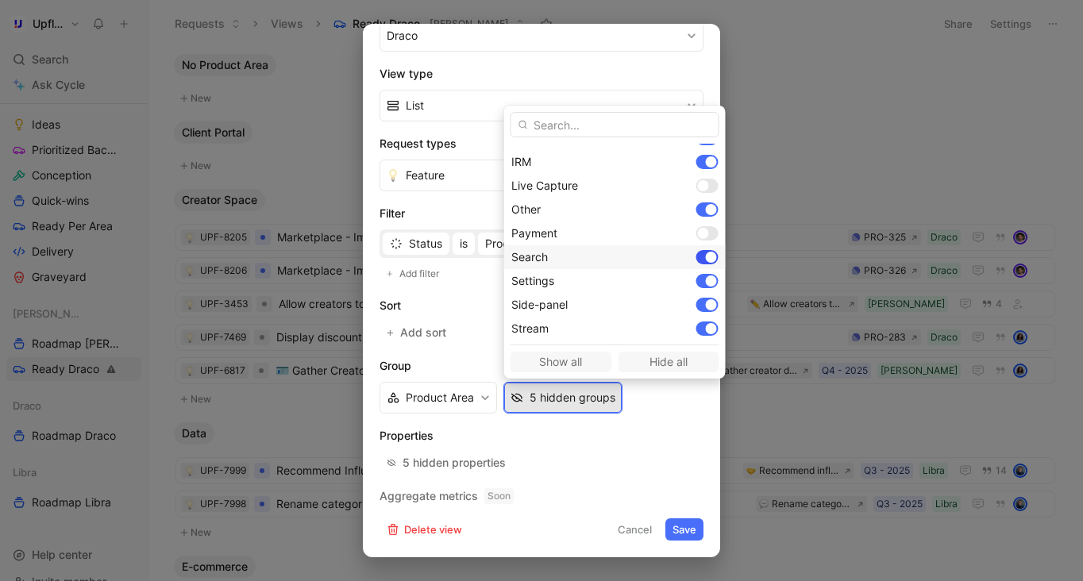
click at [706, 258] on div at bounding box center [711, 257] width 11 height 11
click at [706, 305] on div at bounding box center [711, 304] width 11 height 11
click at [706, 275] on div at bounding box center [711, 278] width 11 height 11
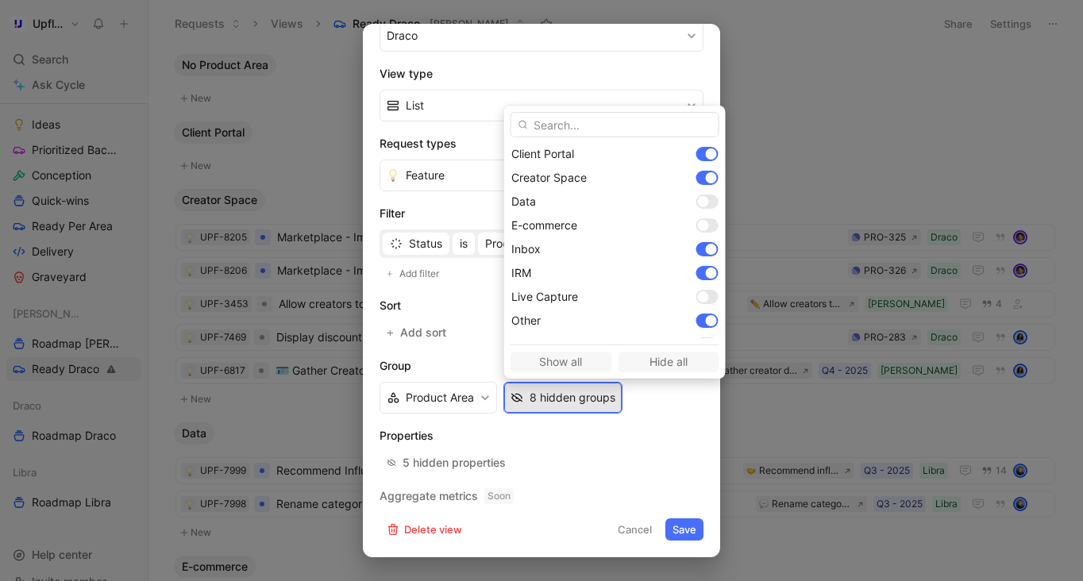
scroll to position [0, 0]
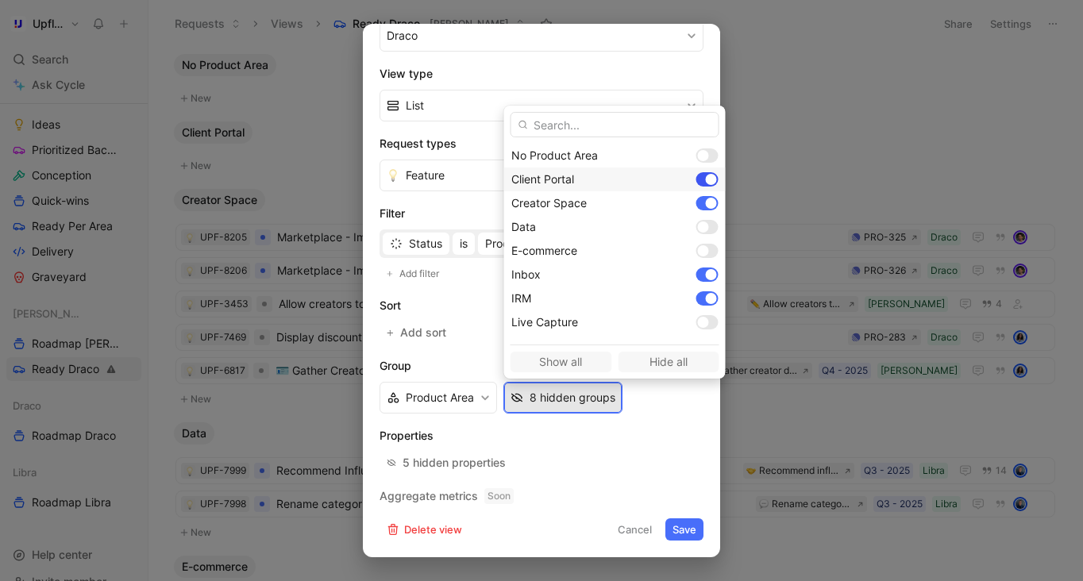
click at [706, 179] on div at bounding box center [711, 179] width 11 height 11
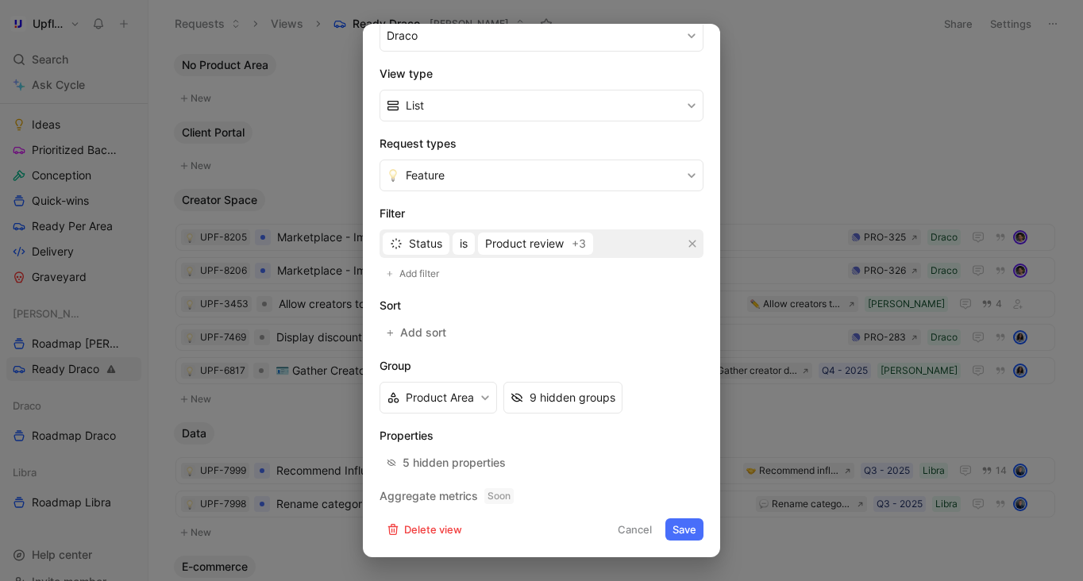
click at [687, 529] on button "Save" at bounding box center [684, 529] width 38 height 22
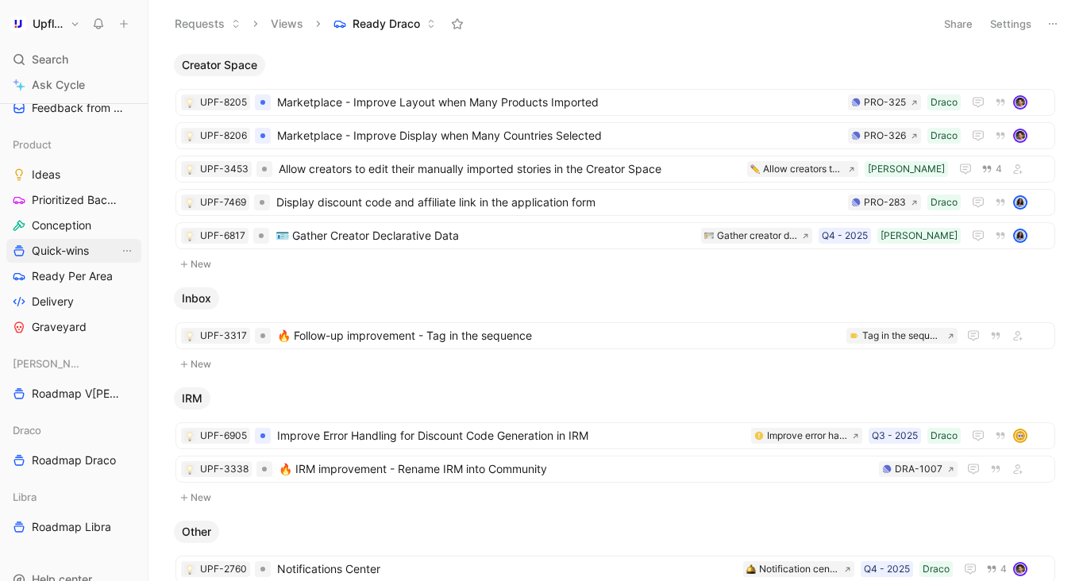
scroll to position [576, 0]
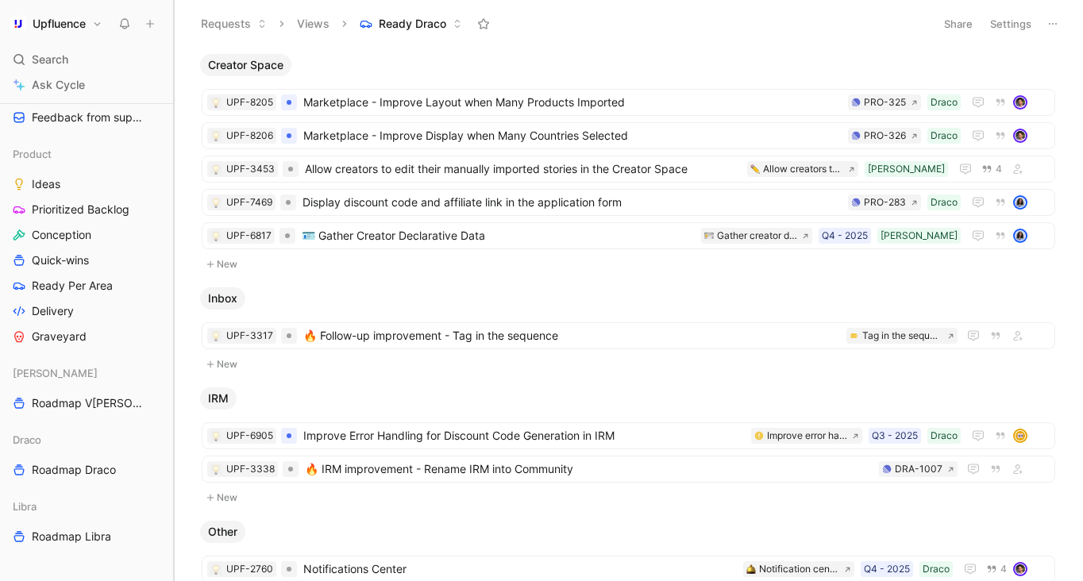
drag, startPoint x: 146, startPoint y: 242, endPoint x: 170, endPoint y: 244, distance: 23.9
click at [171, 247] on div at bounding box center [174, 290] width 6 height 581
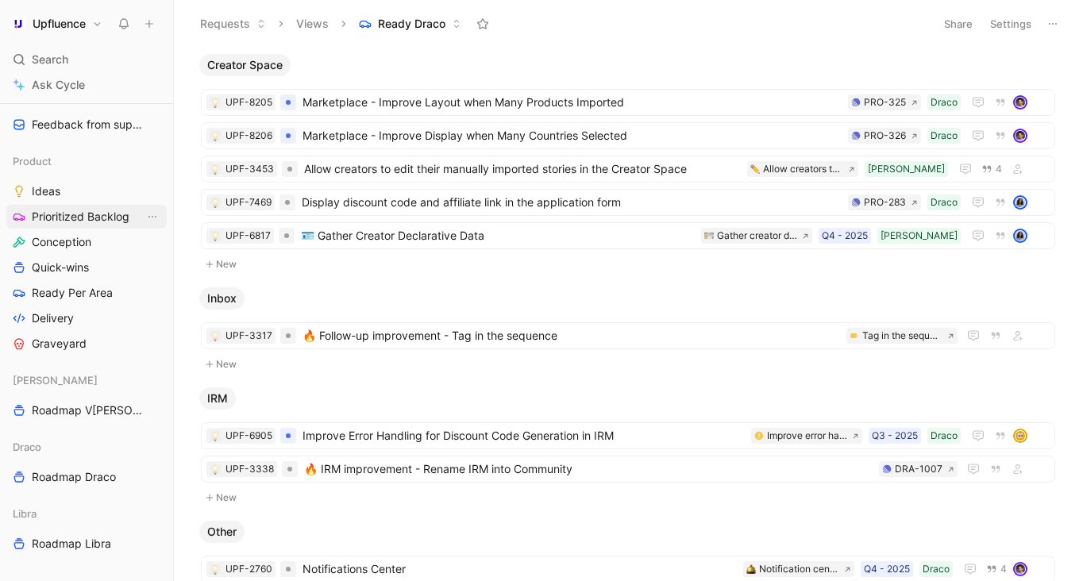
scroll to position [575, 0]
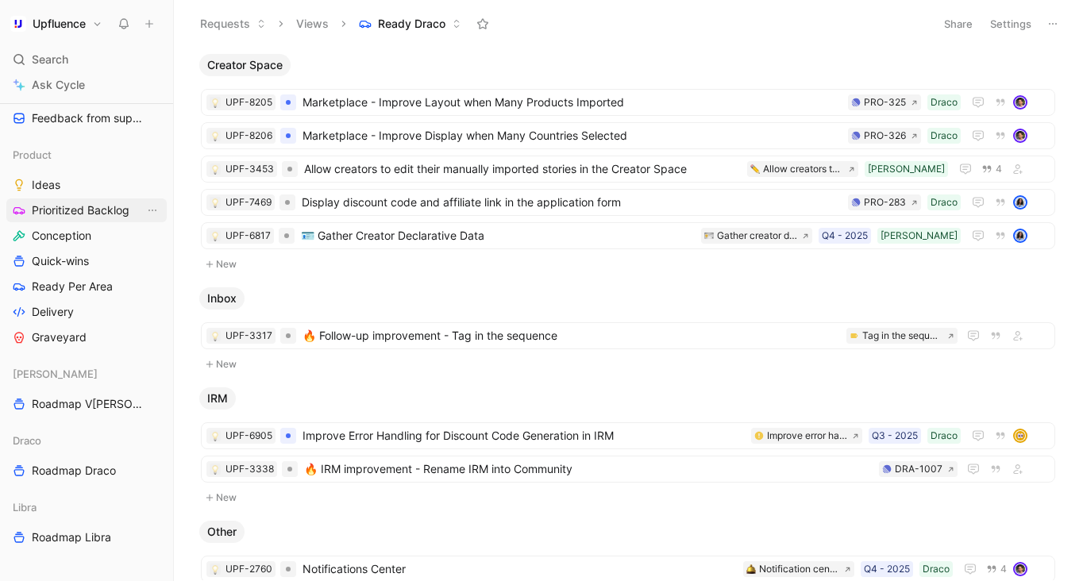
click at [89, 205] on span "Prioritized Backlog" at bounding box center [81, 210] width 98 height 16
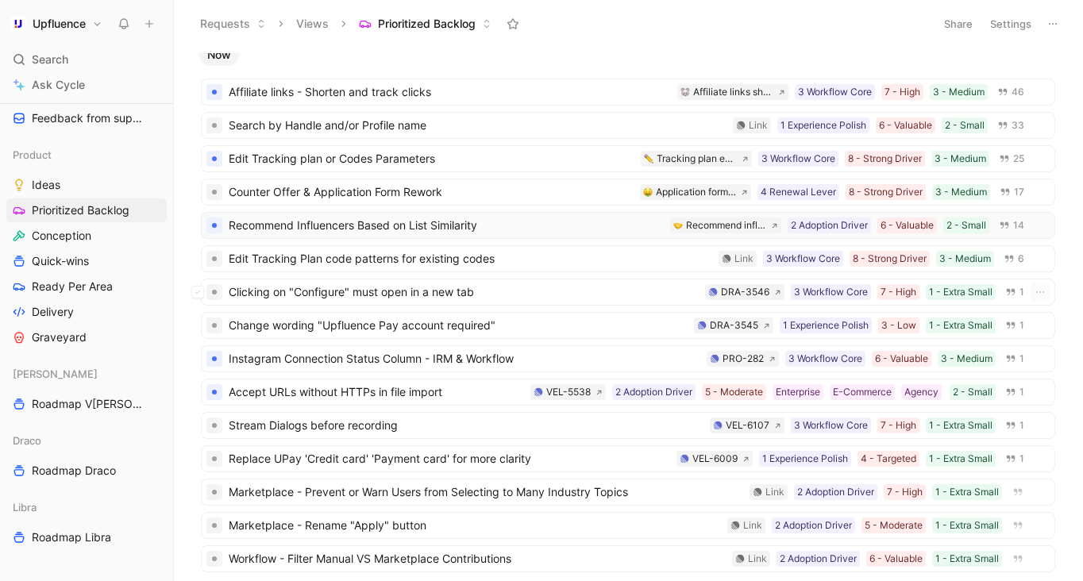
scroll to position [131, 0]
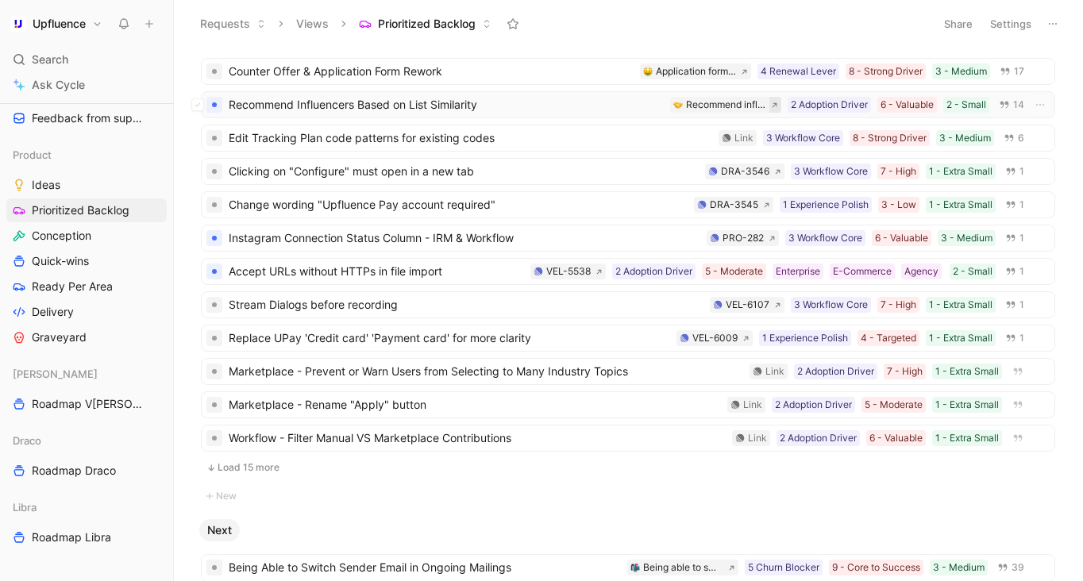
click at [772, 102] on icon at bounding box center [774, 105] width 7 height 7
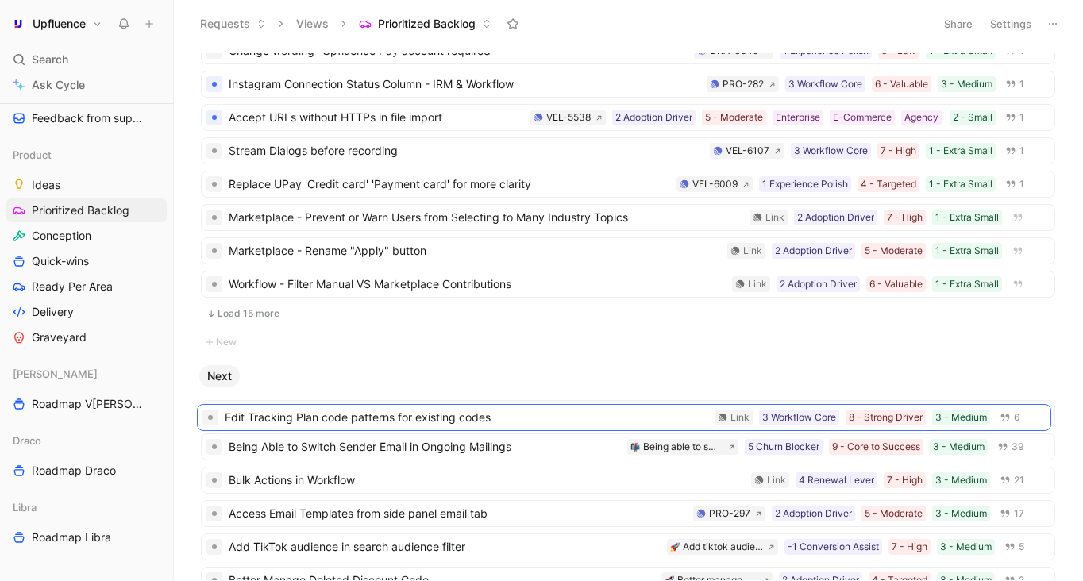
scroll to position [252, 0]
drag, startPoint x: 397, startPoint y: 65, endPoint x: 395, endPoint y: 414, distance: 349.3
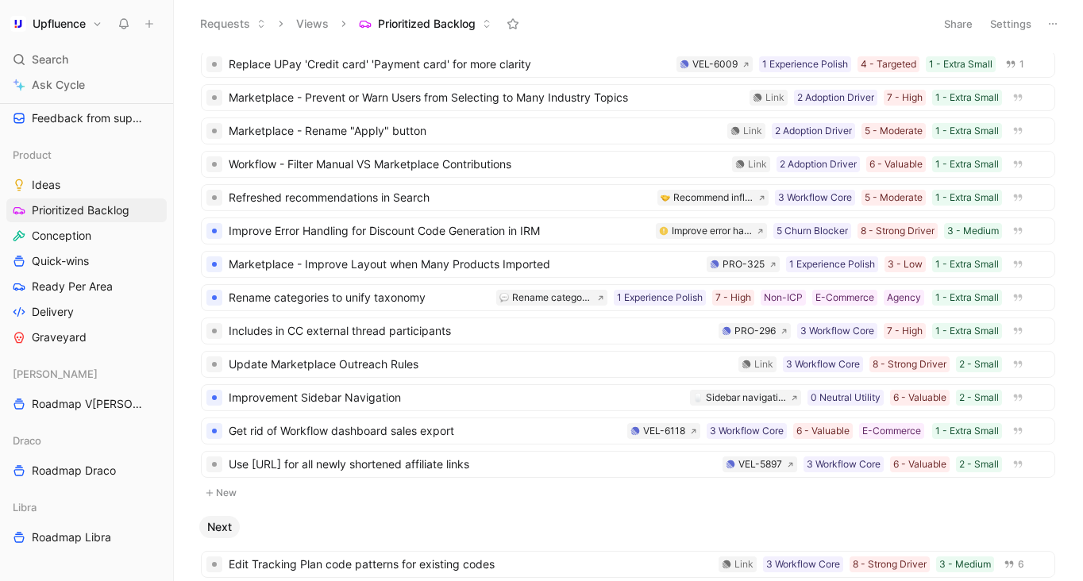
scroll to position [398, 0]
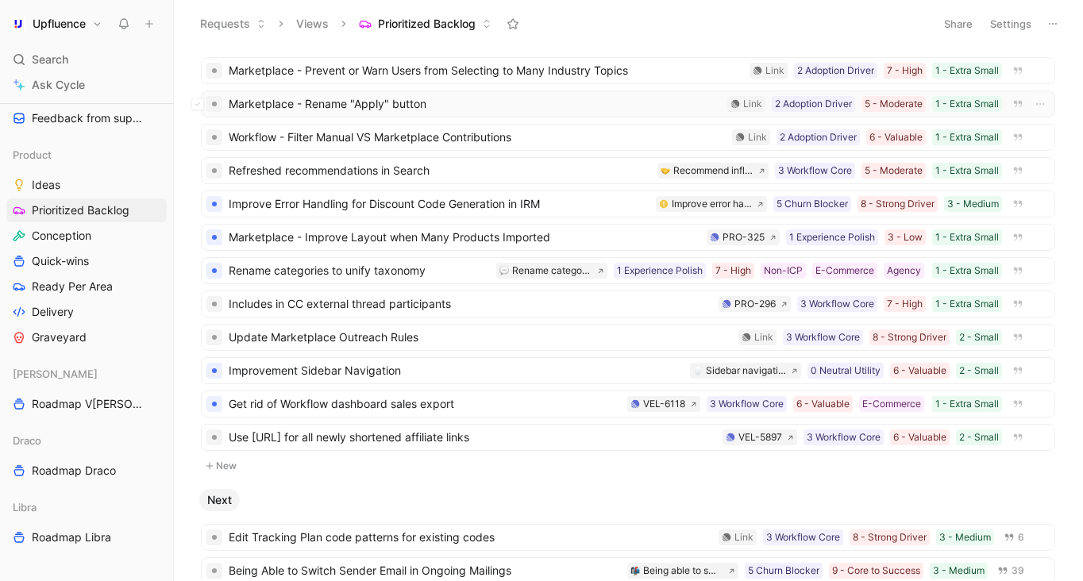
click at [588, 106] on span "Marketplace - Rename "Apply" button" at bounding box center [475, 103] width 492 height 19
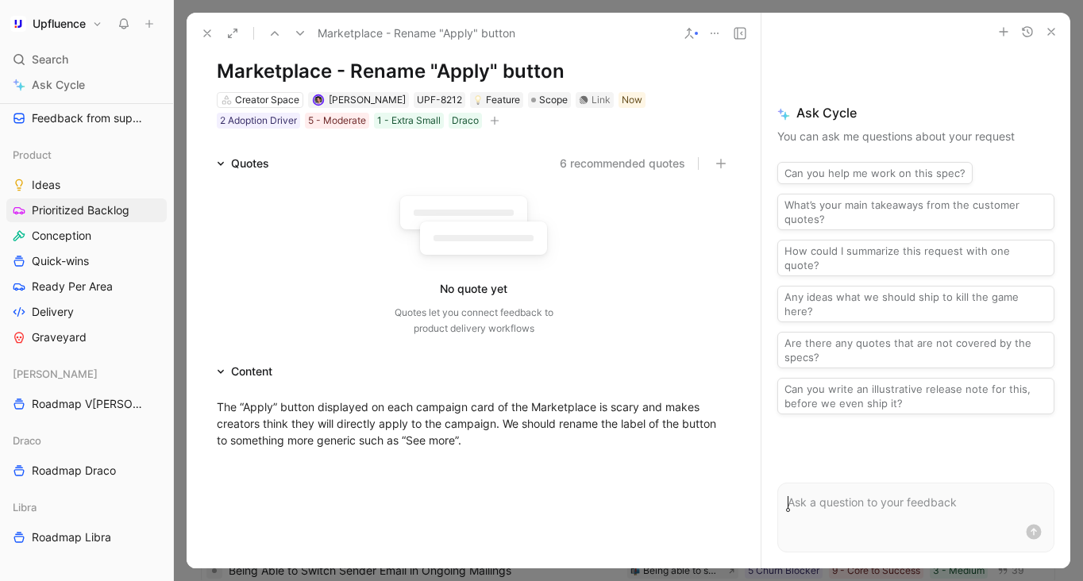
scroll to position [49, 0]
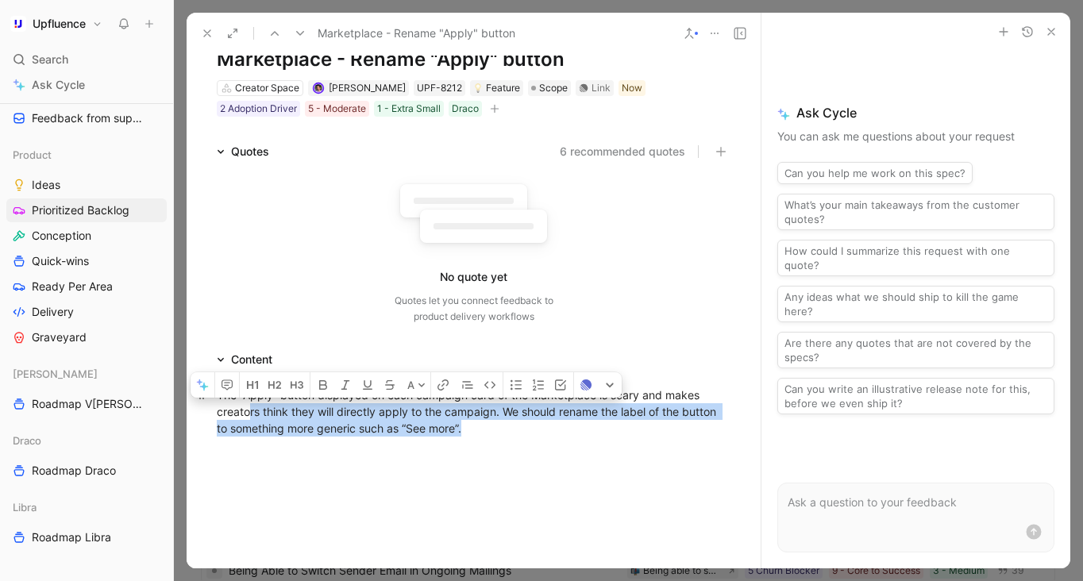
drag, startPoint x: 490, startPoint y: 427, endPoint x: 249, endPoint y: 407, distance: 241.3
click at [249, 407] on div "The “Apply” button displayed on each campaign card of the Marketplace is scary …" at bounding box center [474, 412] width 514 height 50
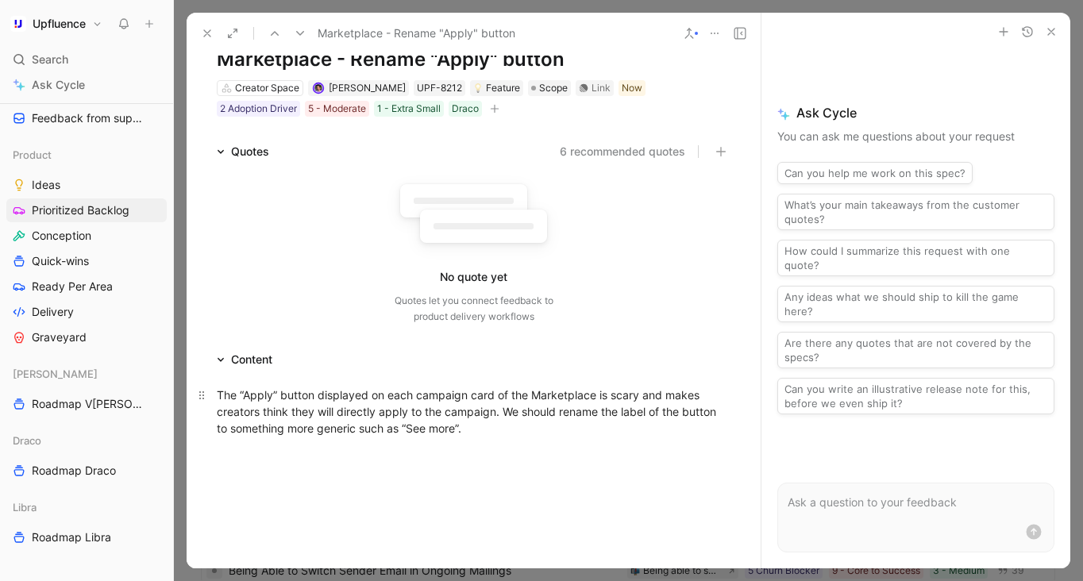
click at [358, 437] on p "The “Apply” button displayed on each campaign card of the Marketplace is scary …" at bounding box center [474, 412] width 574 height 60
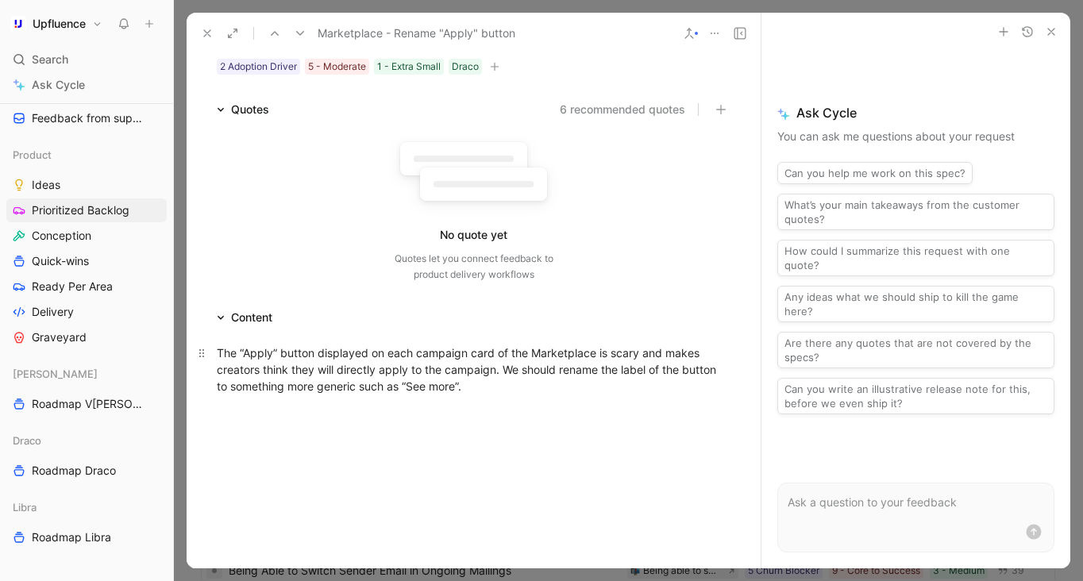
scroll to position [0, 0]
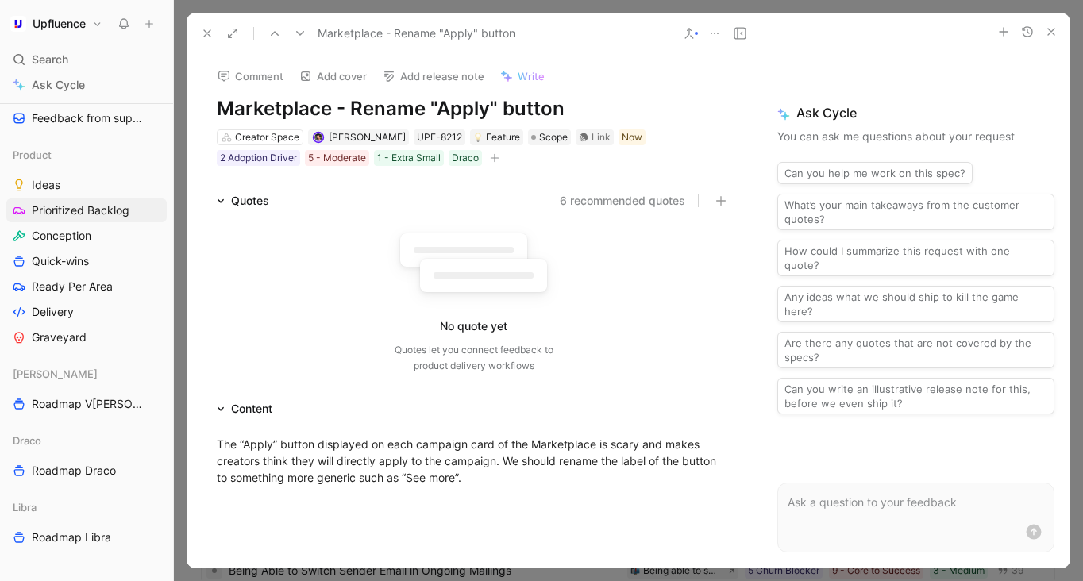
click at [202, 36] on icon at bounding box center [207, 33] width 13 height 13
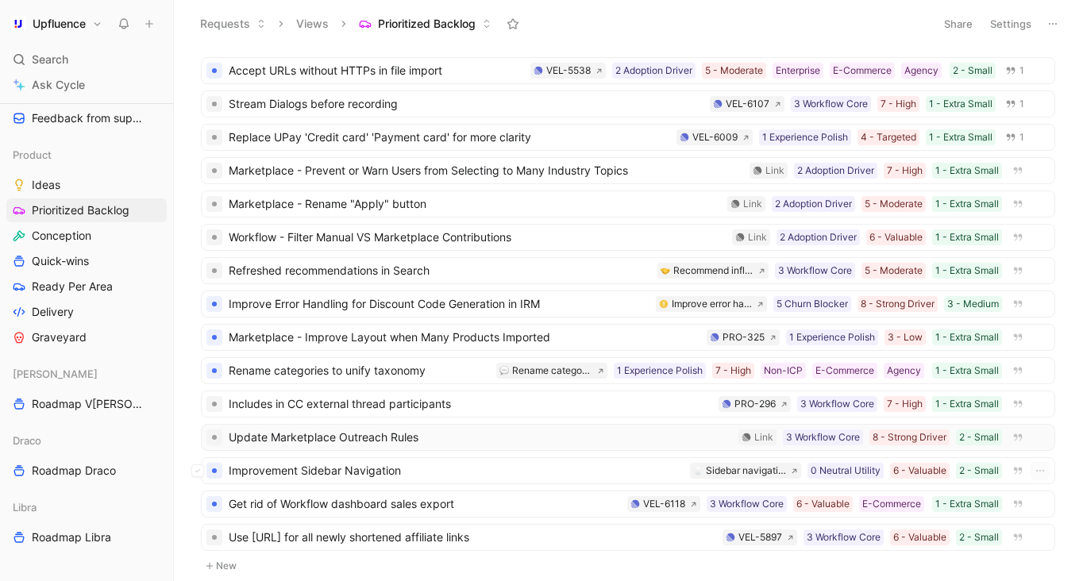
scroll to position [353, 0]
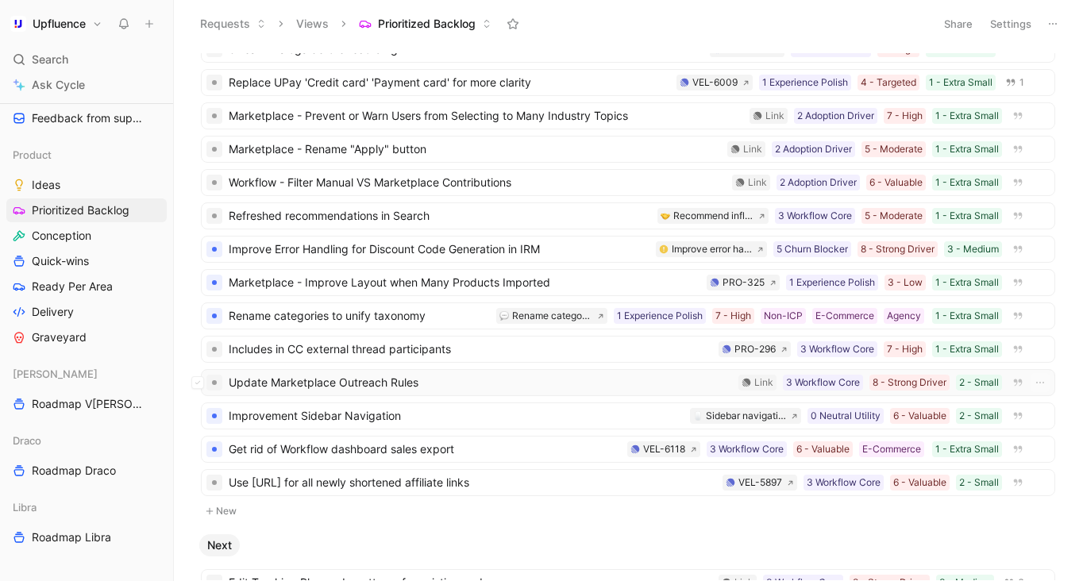
click at [503, 384] on span "Update Marketplace Outreach Rules" at bounding box center [480, 382] width 503 height 19
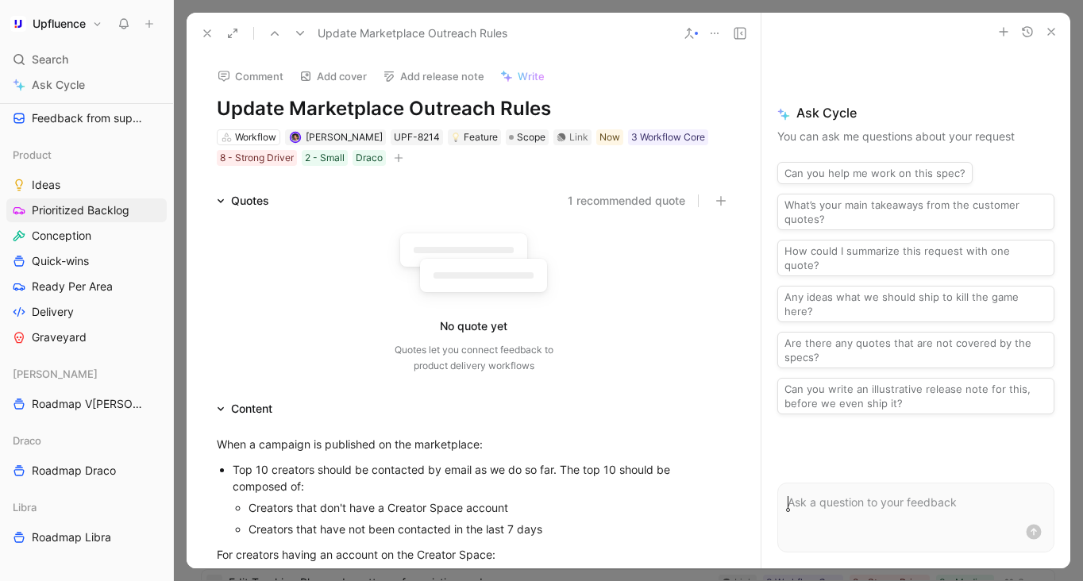
click at [272, 110] on h1 "Update Marketplace Outreach Rules" at bounding box center [474, 108] width 514 height 25
click at [548, 105] on h1 "Delete Marketplace Outreach Rules" at bounding box center [474, 108] width 514 height 25
click at [403, 101] on h1 "Delete Marketplace Outreach Rules" at bounding box center [474, 108] width 514 height 25
click at [329, 162] on div "2 - Small" at bounding box center [325, 158] width 40 height 16
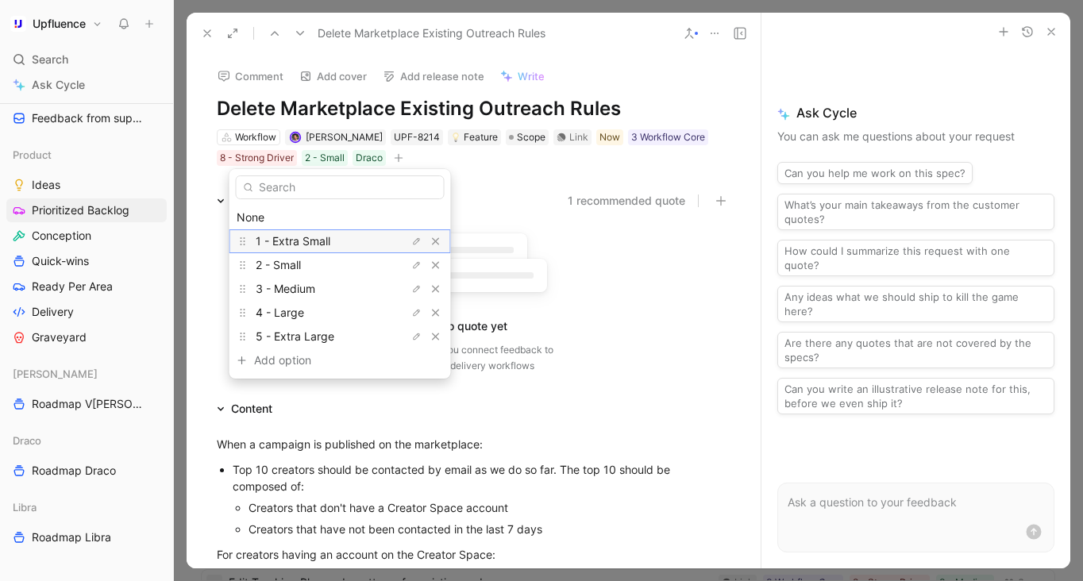
click at [352, 237] on div "1 - Extra Small" at bounding box center [315, 241] width 119 height 19
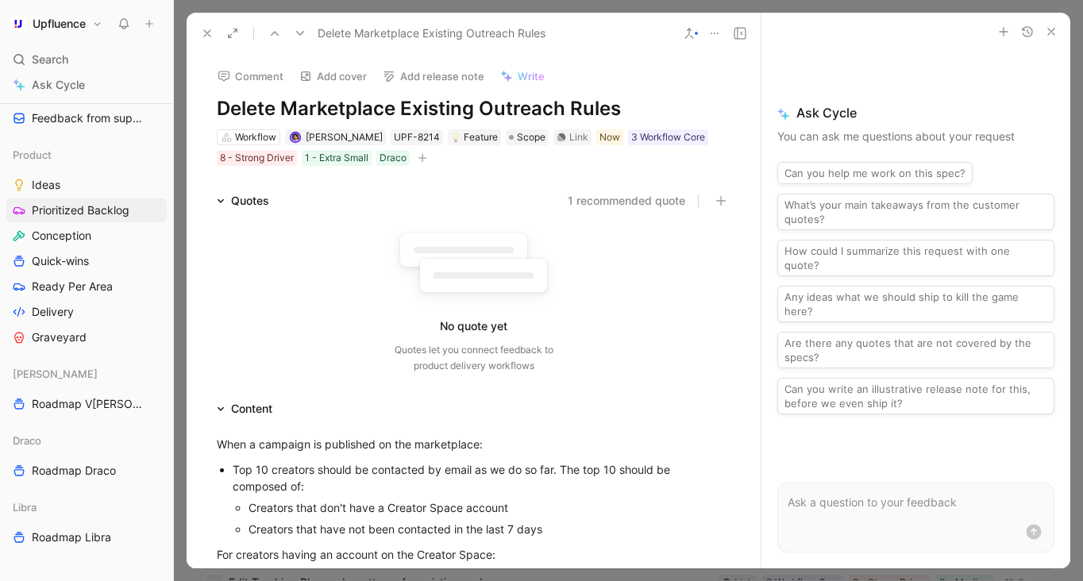
click at [583, 103] on h1 "Delete Marketplace Existing Outreach Rules" at bounding box center [474, 108] width 514 height 25
click at [536, 280] on rect at bounding box center [483, 275] width 127 height 33
click at [205, 30] on icon at bounding box center [207, 33] width 13 height 13
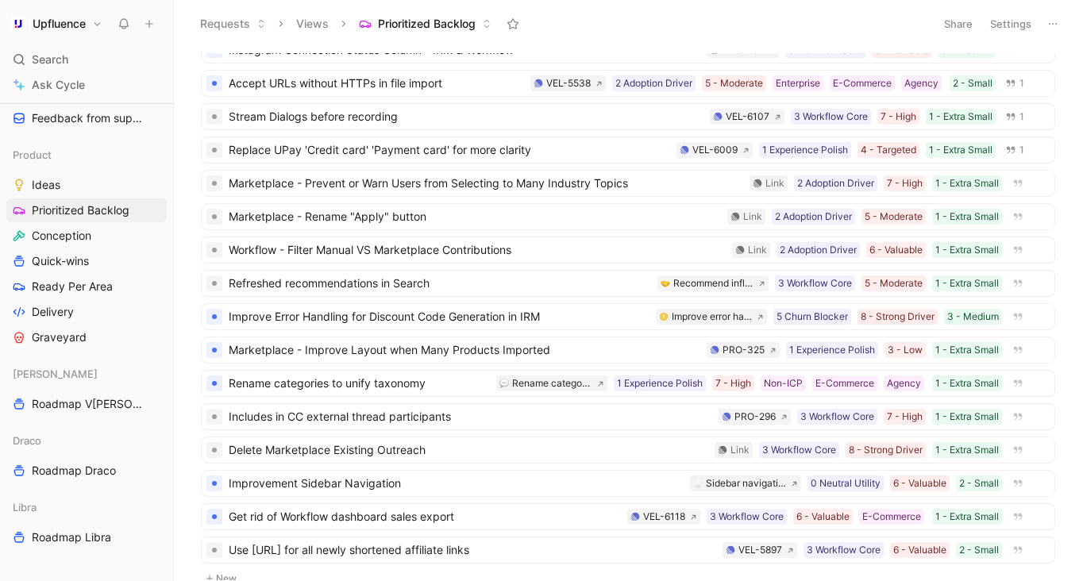
scroll to position [106, 0]
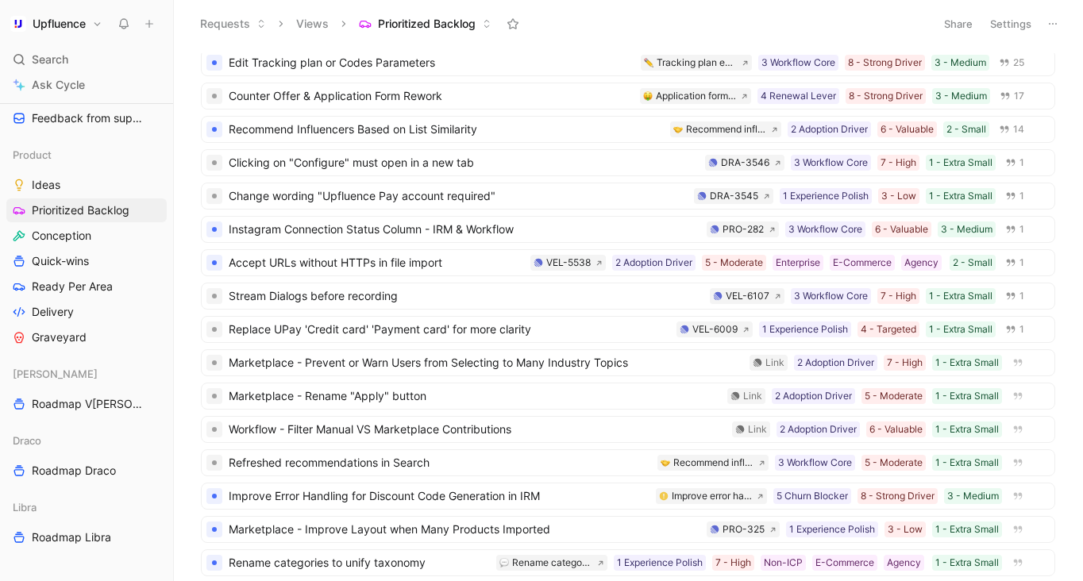
click at [1019, 26] on button "Settings" at bounding box center [1011, 24] width 56 height 22
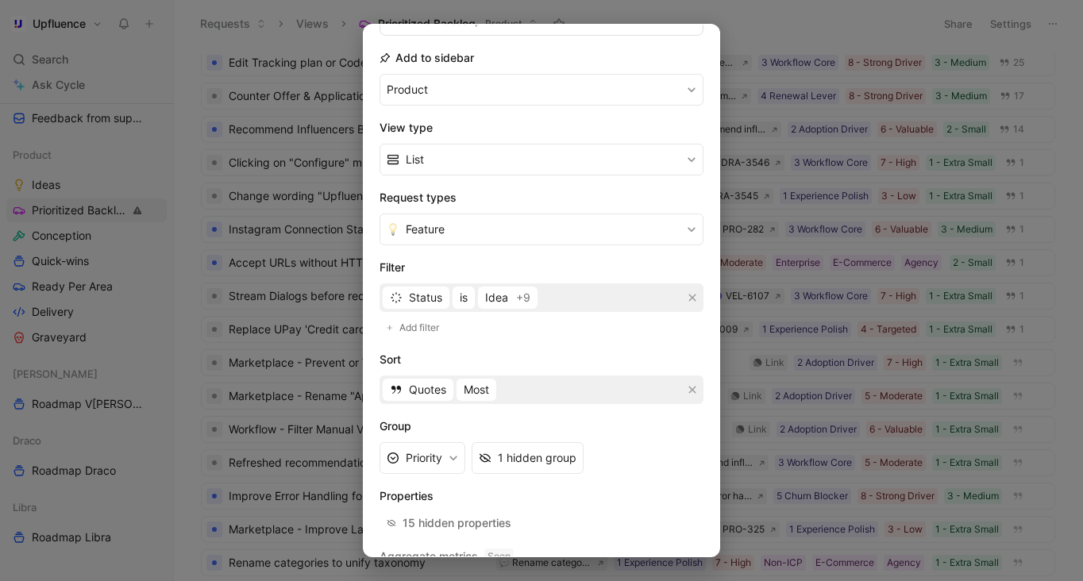
scroll to position [222, 0]
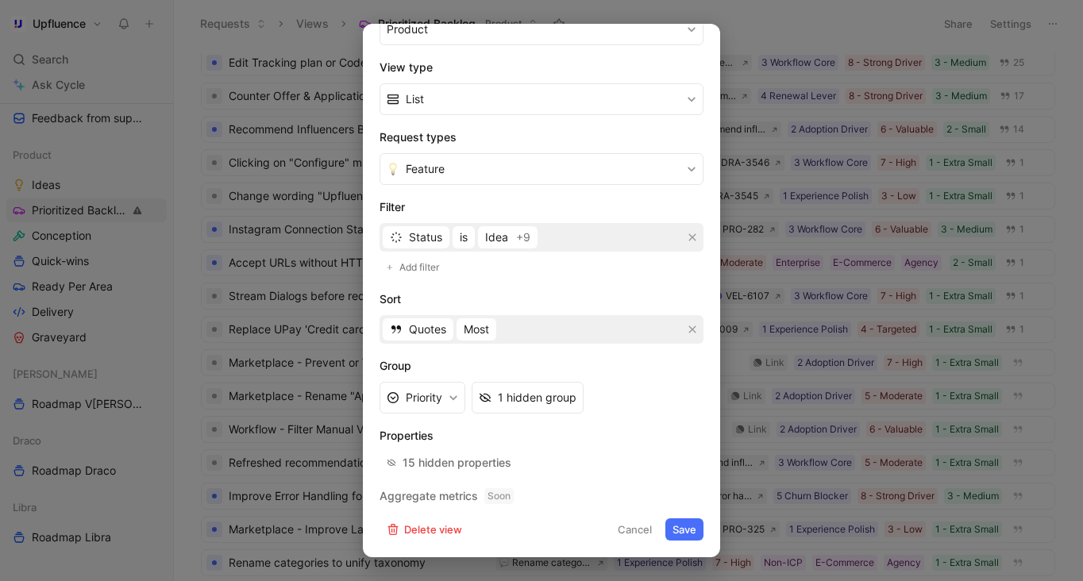
click at [641, 532] on button "Cancel" at bounding box center [634, 529] width 48 height 22
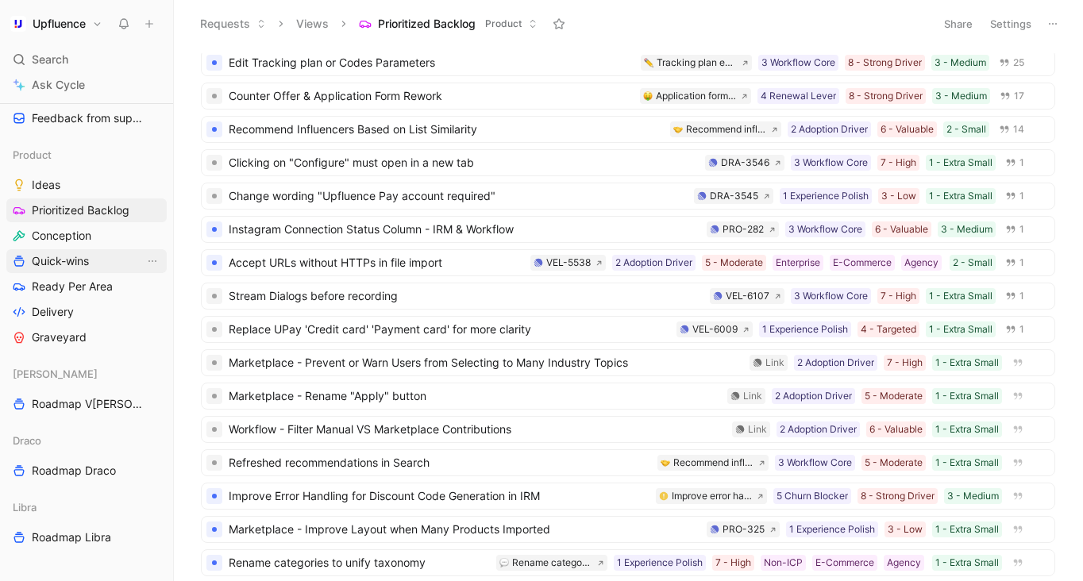
click at [110, 265] on link "Quick-wins" at bounding box center [86, 261] width 160 height 24
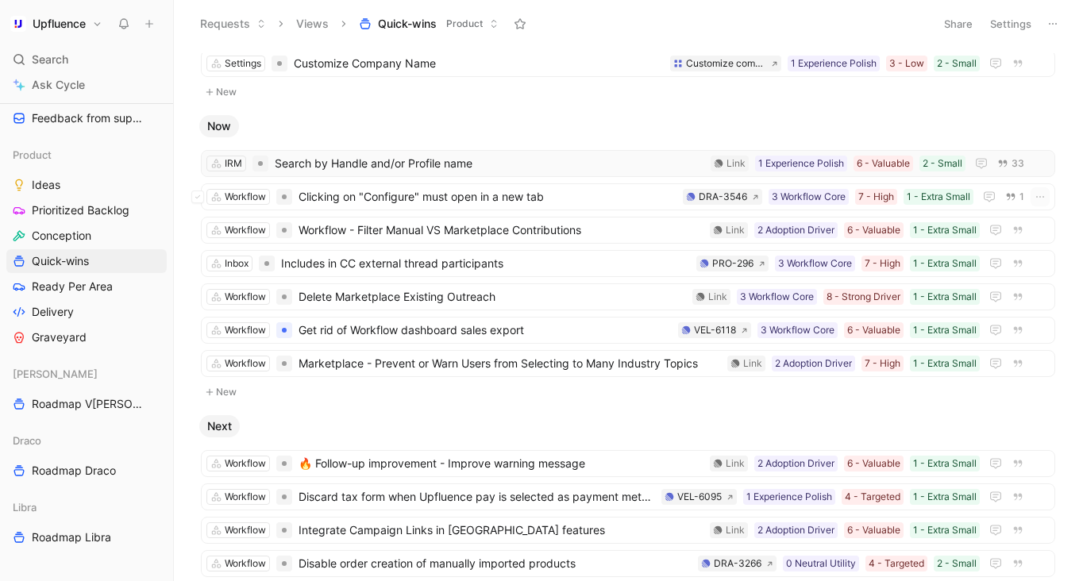
scroll to position [76, 0]
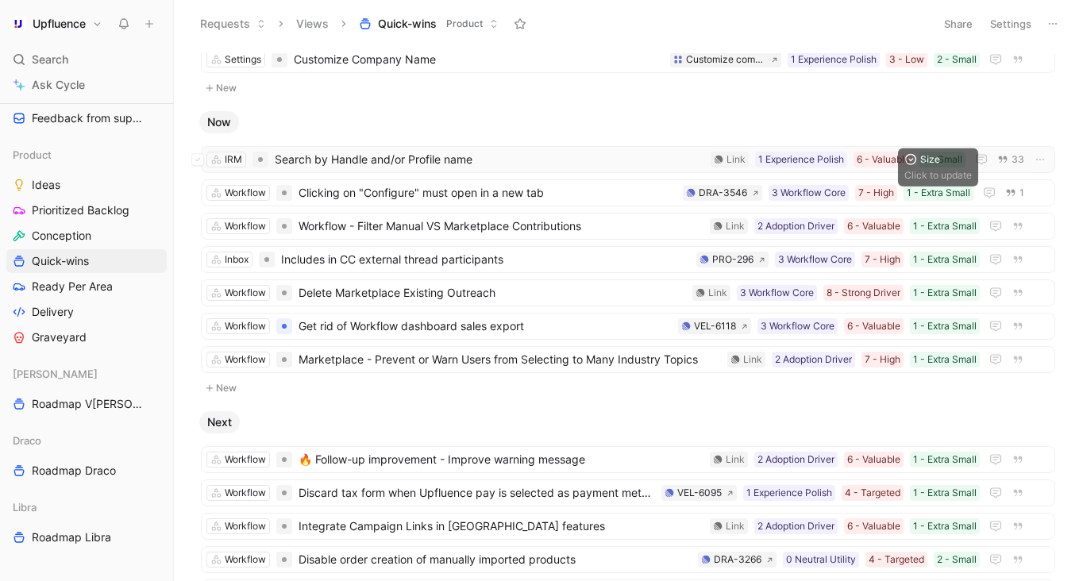
click at [945, 160] on div "2 - Small" at bounding box center [942, 160] width 40 height 16
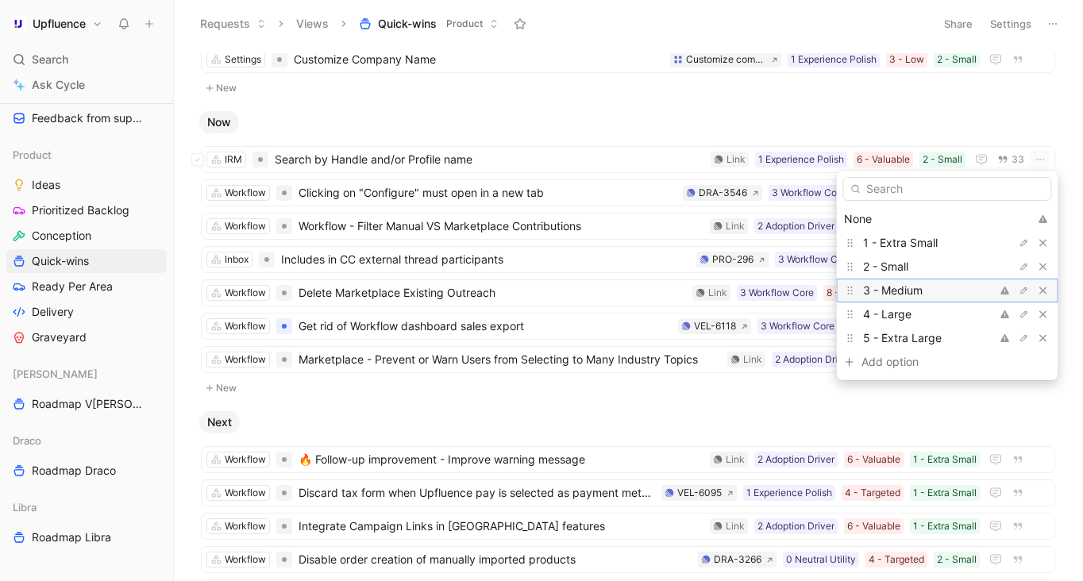
click at [910, 287] on span "3 - Medium" at bounding box center [893, 289] width 60 height 13
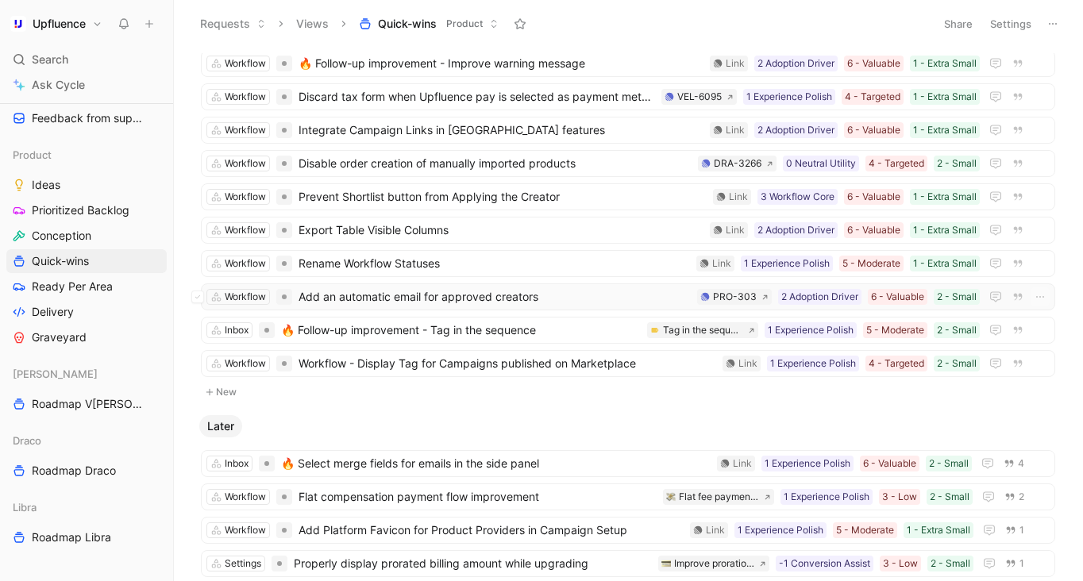
scroll to position [441, 0]
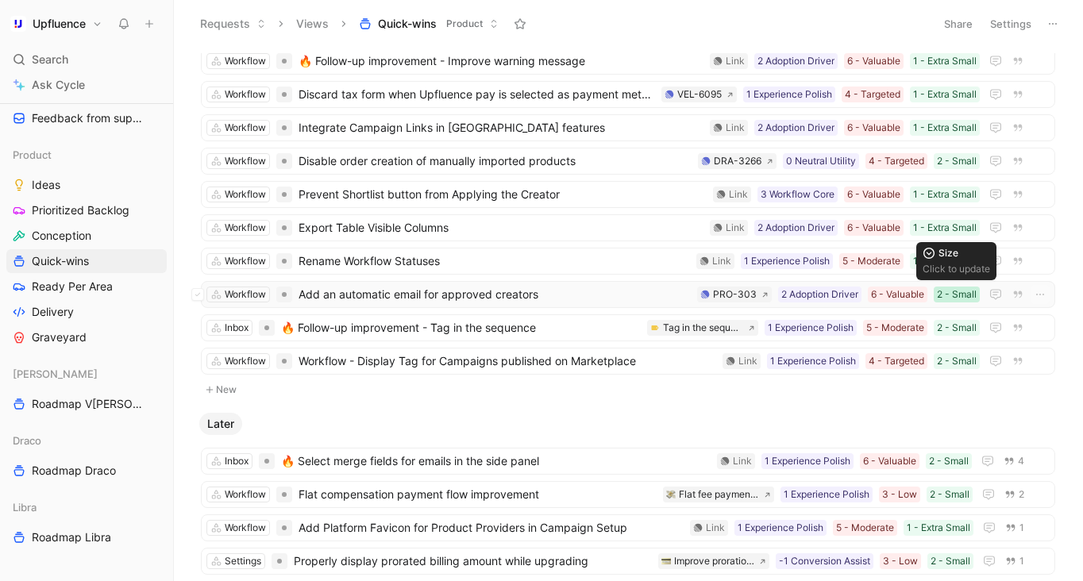
click at [962, 292] on div "2 - Small" at bounding box center [957, 295] width 40 height 16
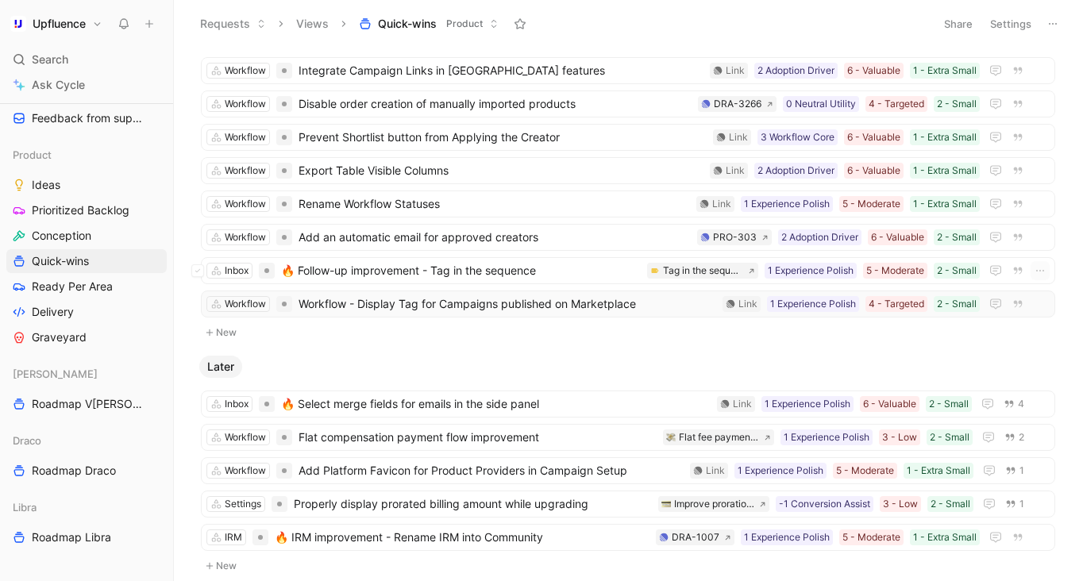
scroll to position [495, 0]
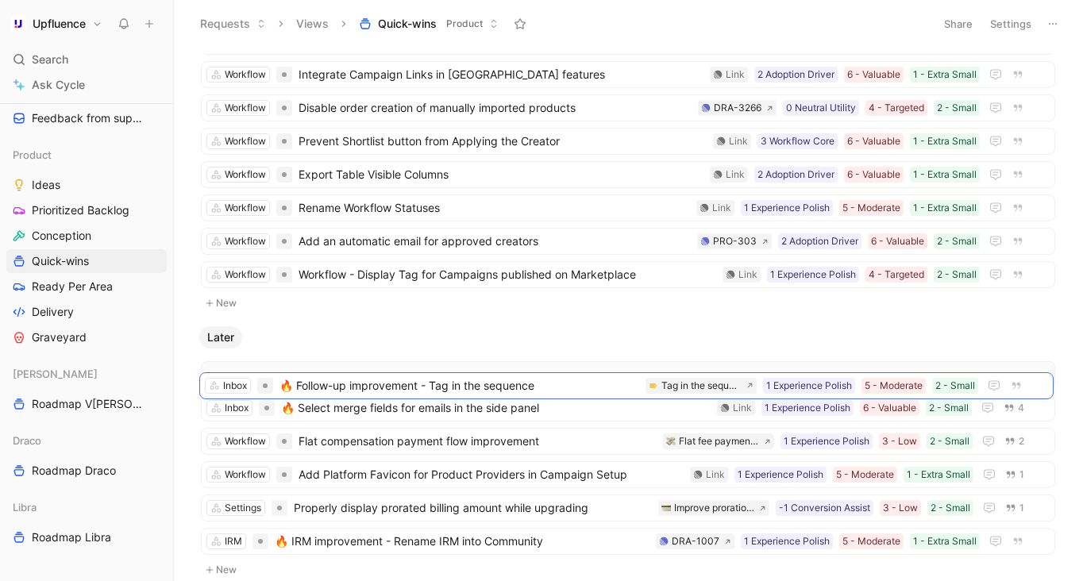
drag, startPoint x: 590, startPoint y: 279, endPoint x: 588, endPoint y: 387, distance: 108.0
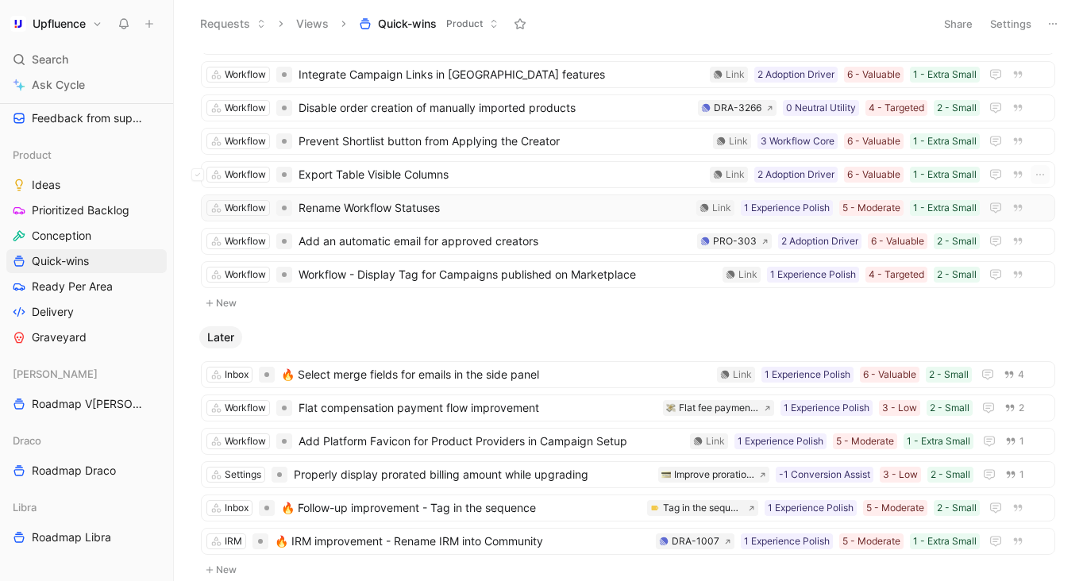
scroll to position [445, 0]
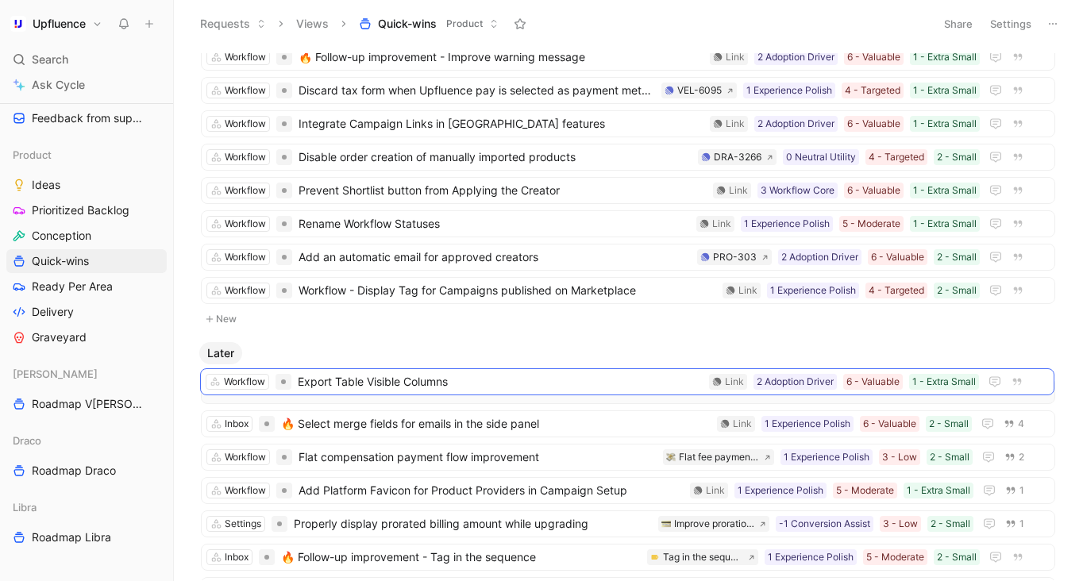
drag, startPoint x: 571, startPoint y: 229, endPoint x: 569, endPoint y: 391, distance: 161.1
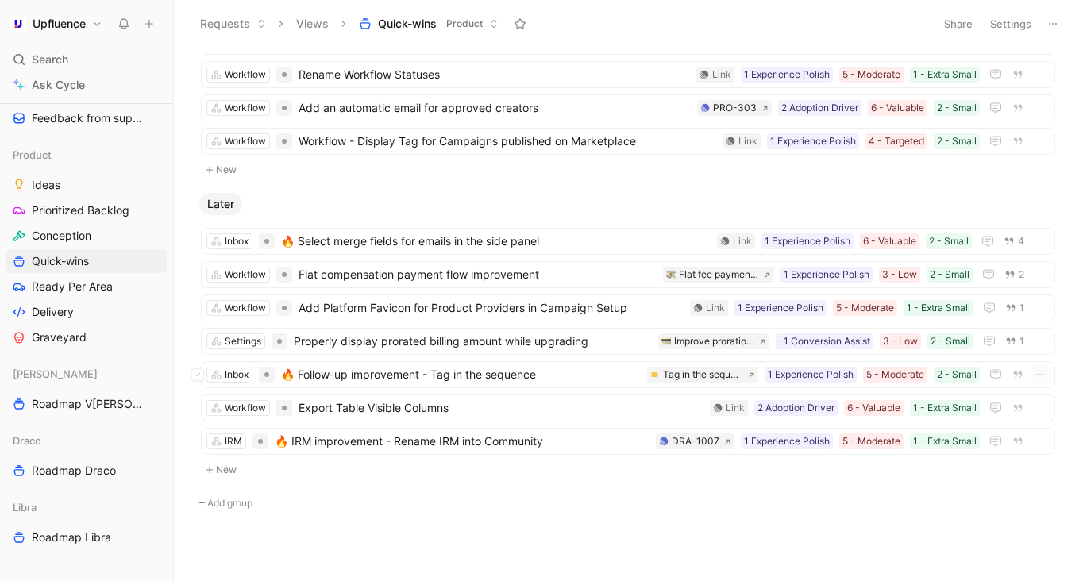
scroll to position [606, 0]
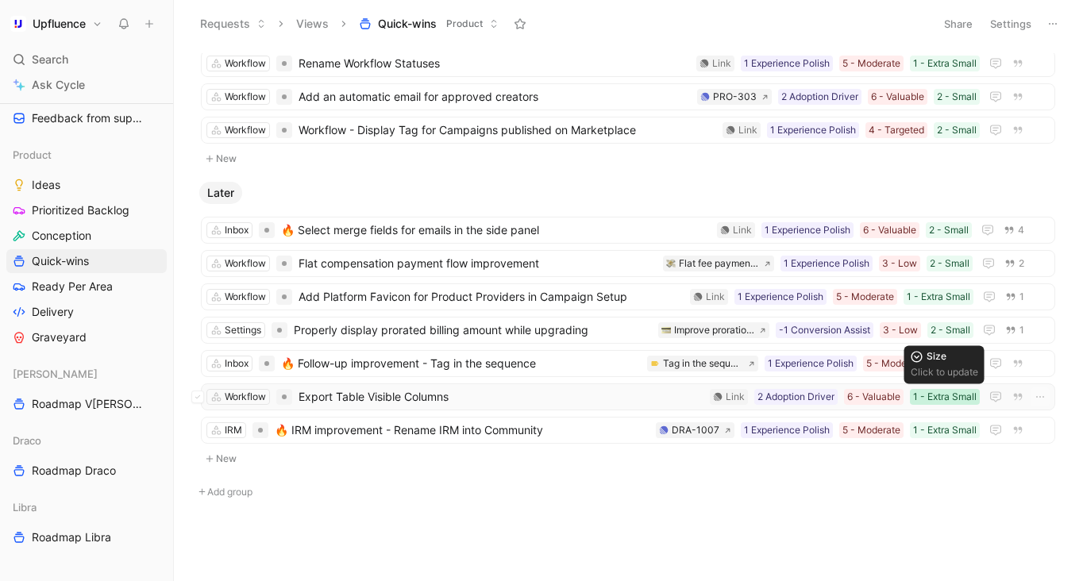
click at [930, 401] on div "1 - Extra Small" at bounding box center [945, 397] width 64 height 16
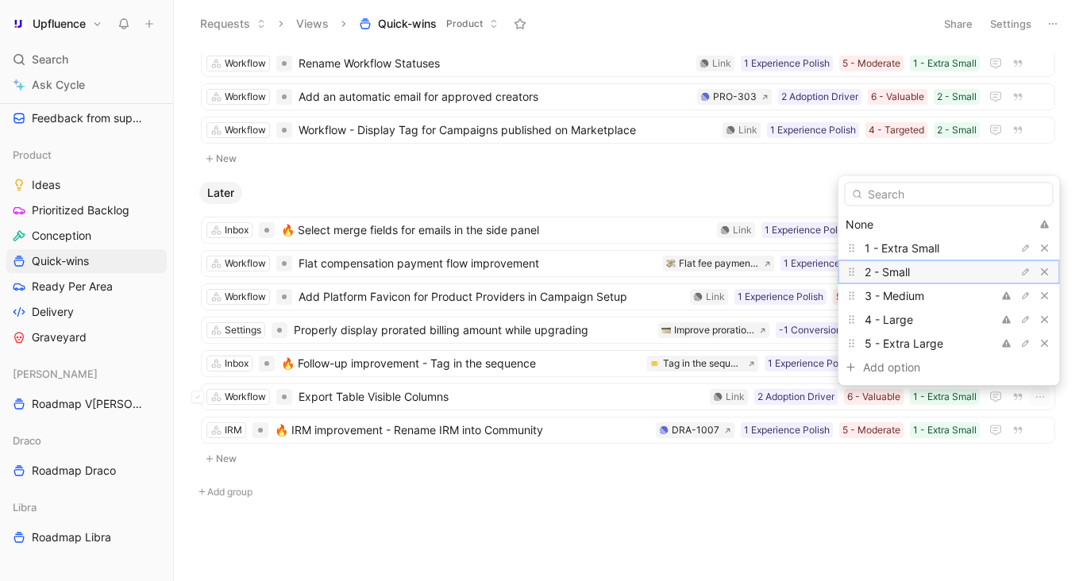
click at [899, 275] on span "2 - Small" at bounding box center [886, 271] width 45 height 13
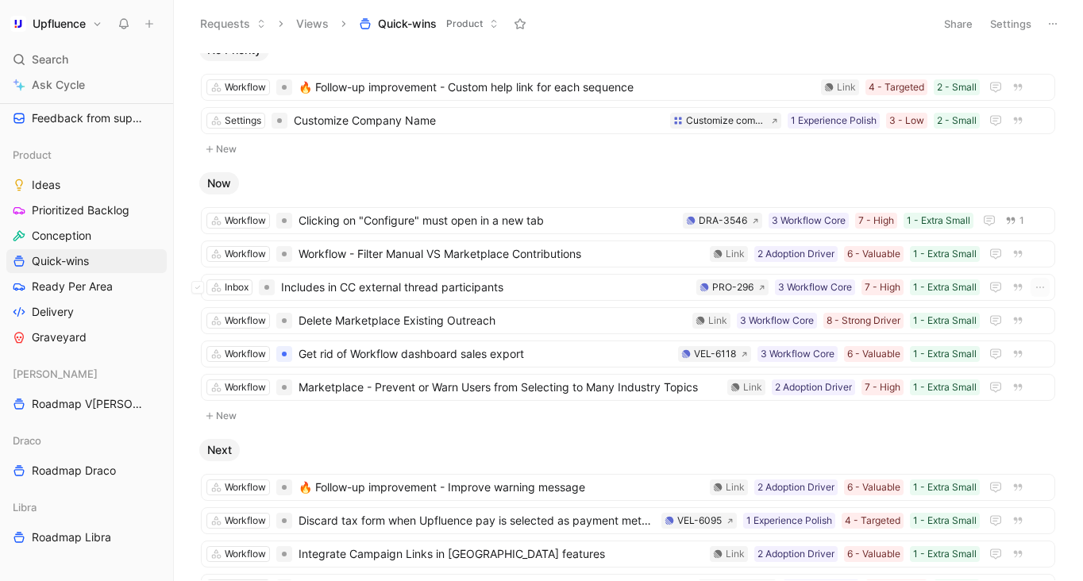
scroll to position [19, 0]
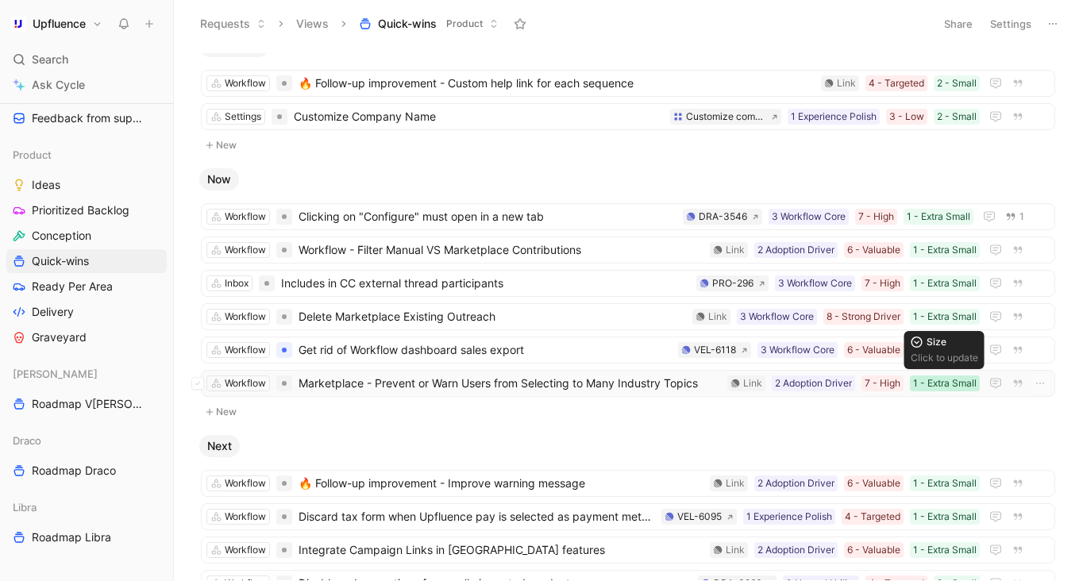
click at [940, 378] on div "1 - Extra Small" at bounding box center [945, 383] width 64 height 16
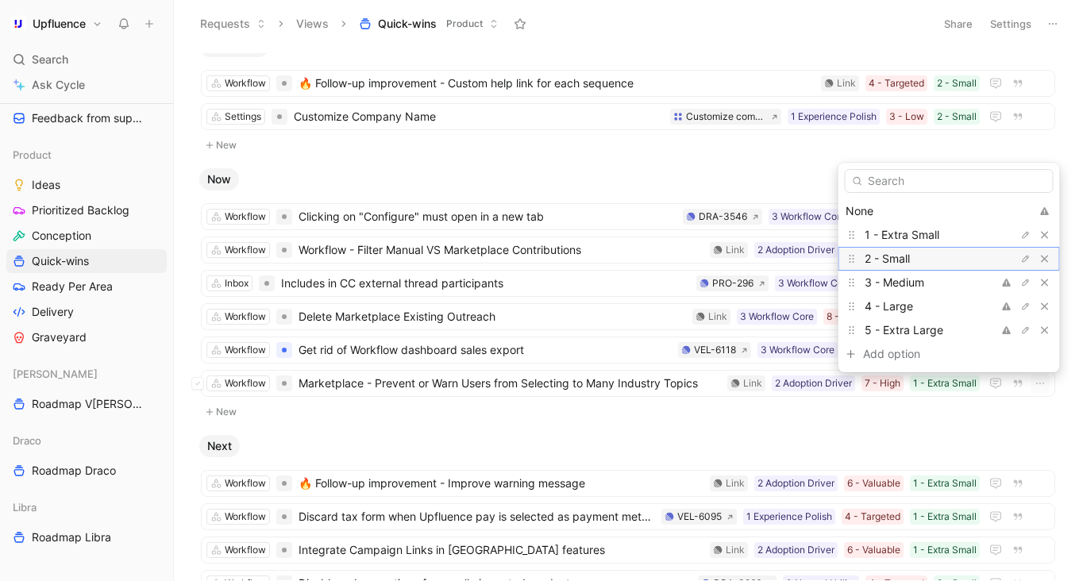
click at [902, 260] on span "2 - Small" at bounding box center [886, 258] width 45 height 13
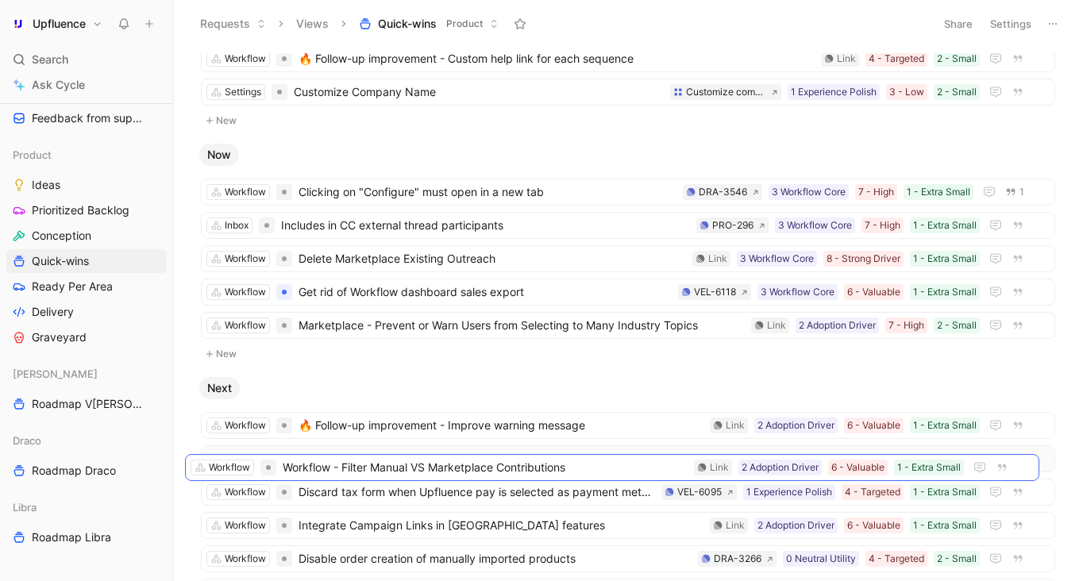
scroll to position [45, 0]
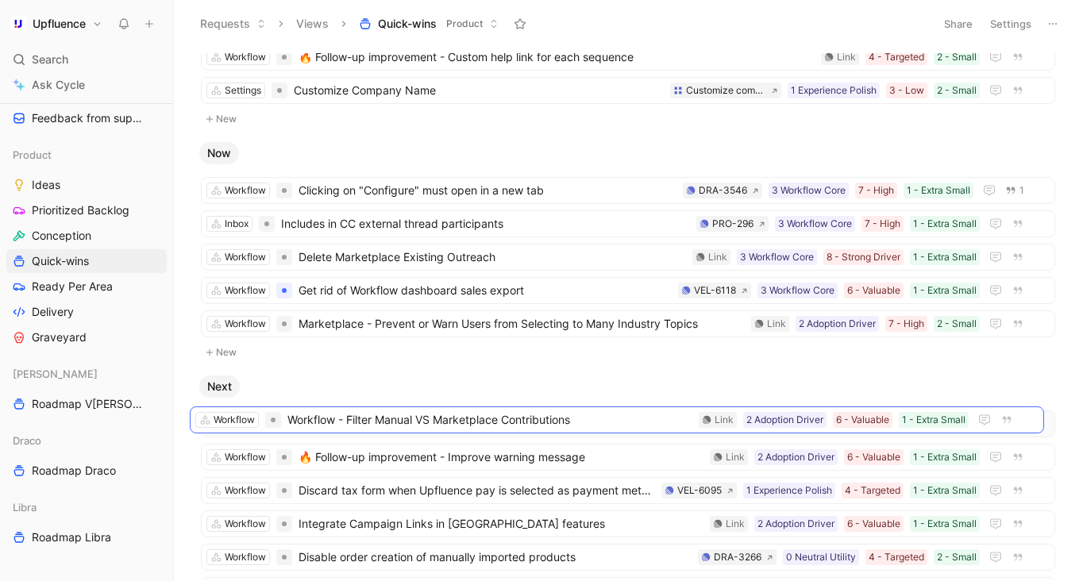
drag, startPoint x: 566, startPoint y: 249, endPoint x: 555, endPoint y: 418, distance: 169.4
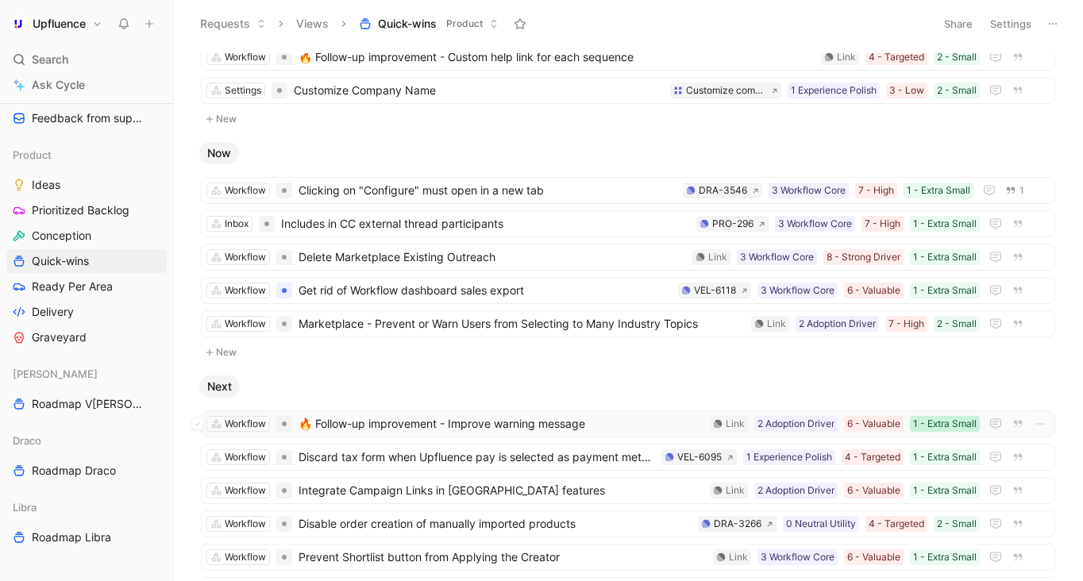
click at [938, 418] on div "1 - Extra Small" at bounding box center [945, 424] width 64 height 16
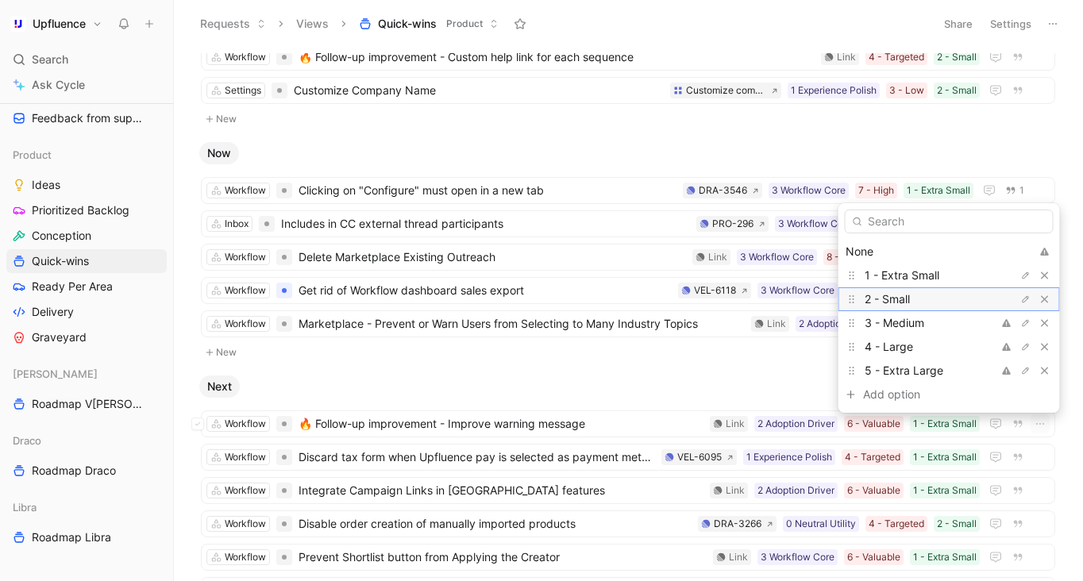
click at [903, 296] on span "2 - Small" at bounding box center [886, 298] width 45 height 13
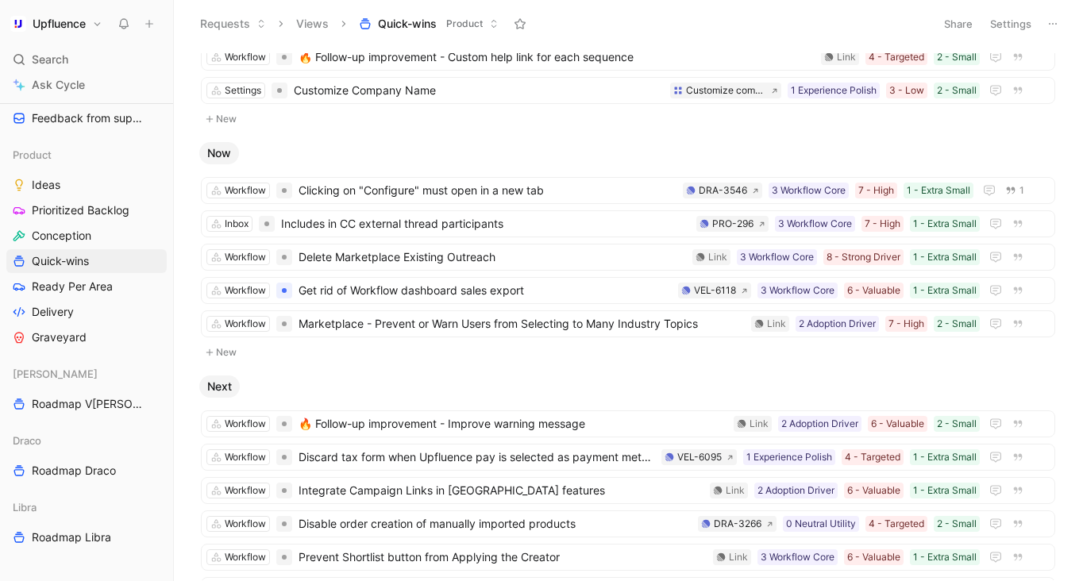
scroll to position [0, 0]
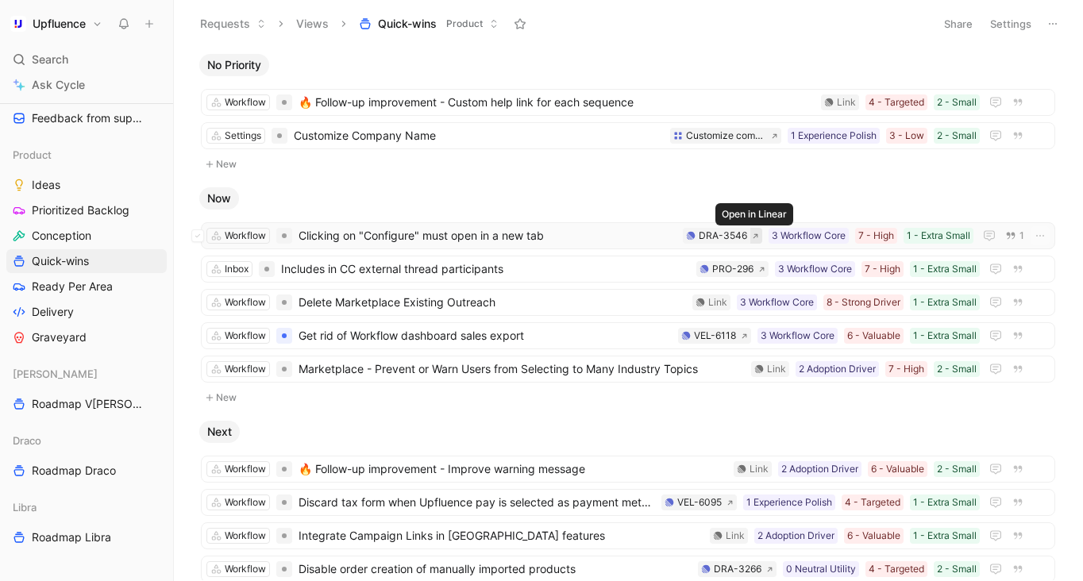
click at [760, 233] on button at bounding box center [756, 236] width 12 height 16
click at [94, 199] on link "Prioritized Backlog" at bounding box center [86, 210] width 160 height 24
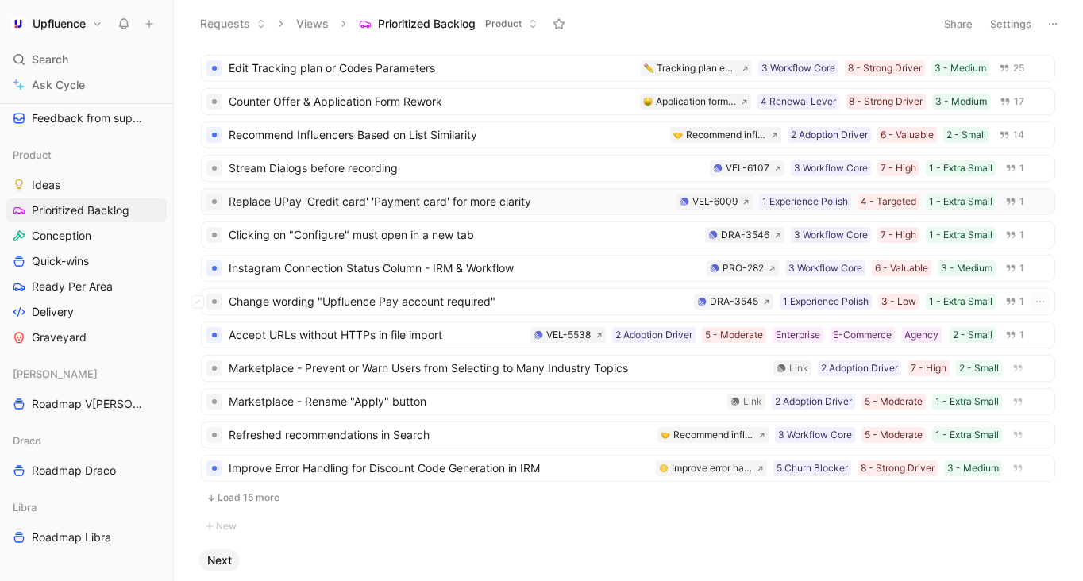
scroll to position [256, 0]
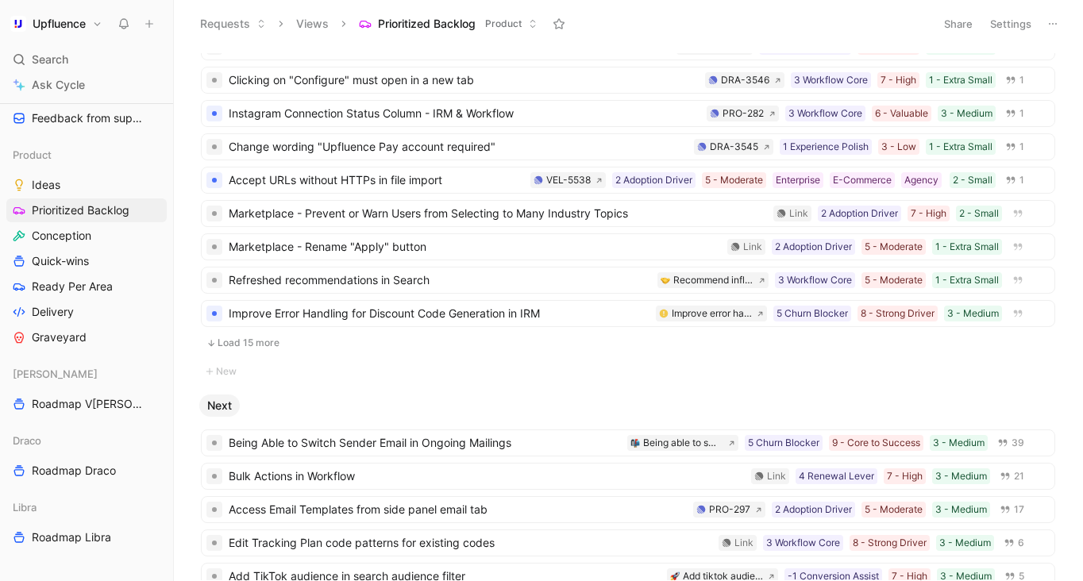
click at [337, 344] on button "Load 15 more" at bounding box center [628, 342] width 854 height 19
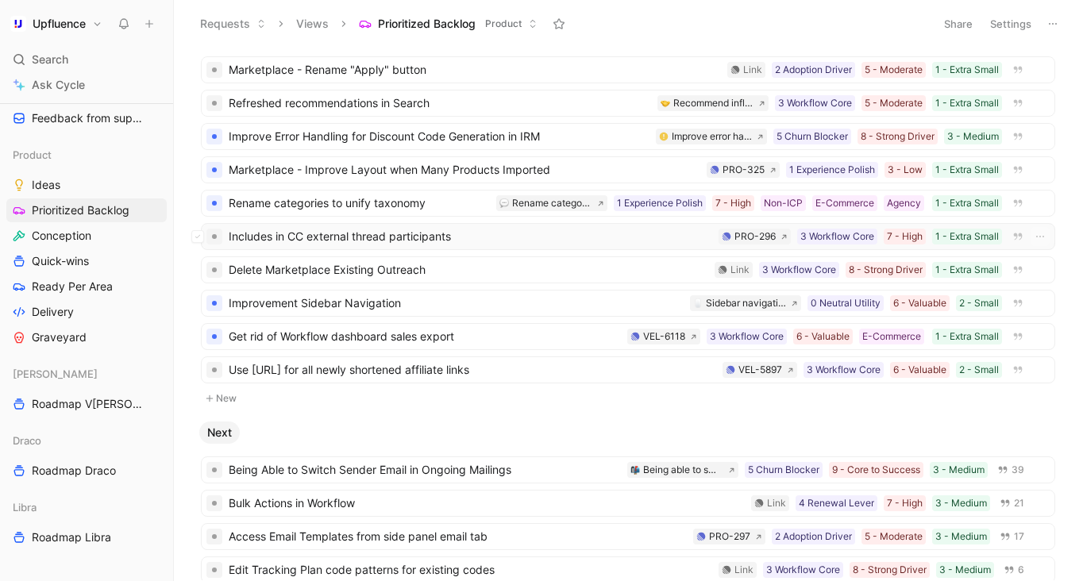
scroll to position [407, 0]
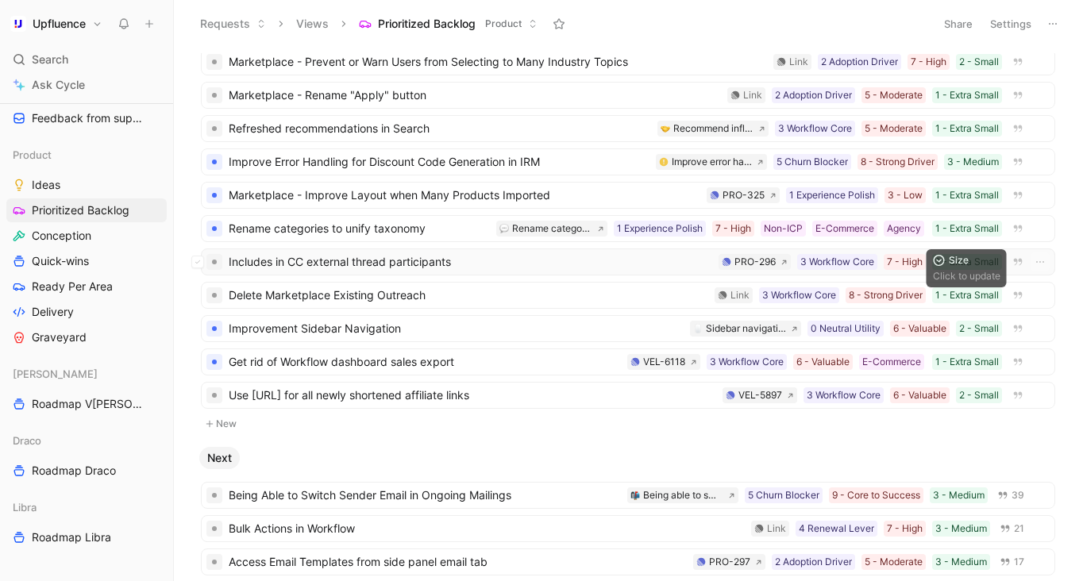
click at [974, 263] on div "1 - Extra Small" at bounding box center [967, 262] width 64 height 16
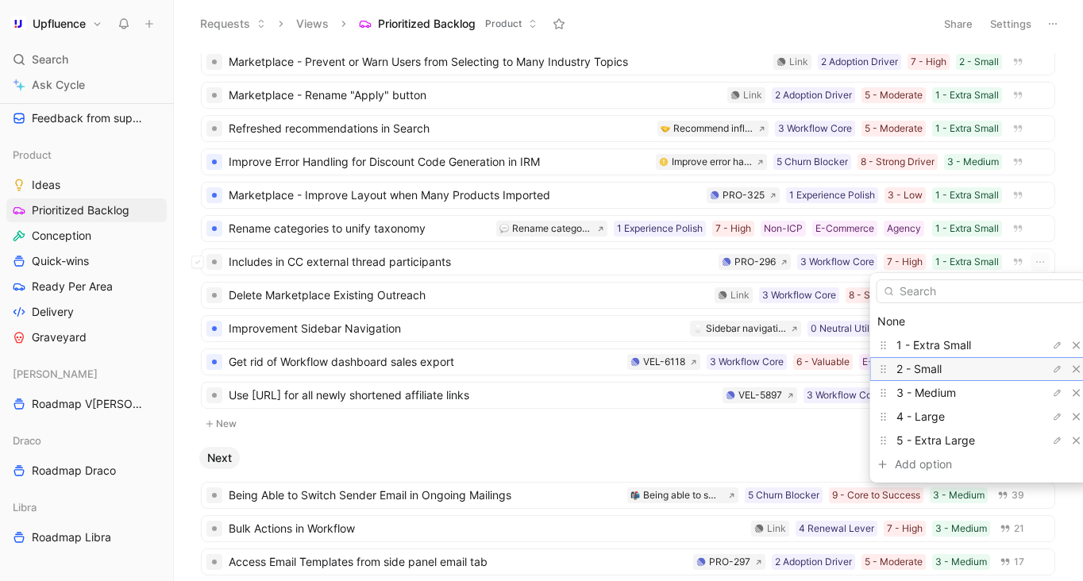
click at [961, 364] on div "2 - Small" at bounding box center [955, 369] width 119 height 19
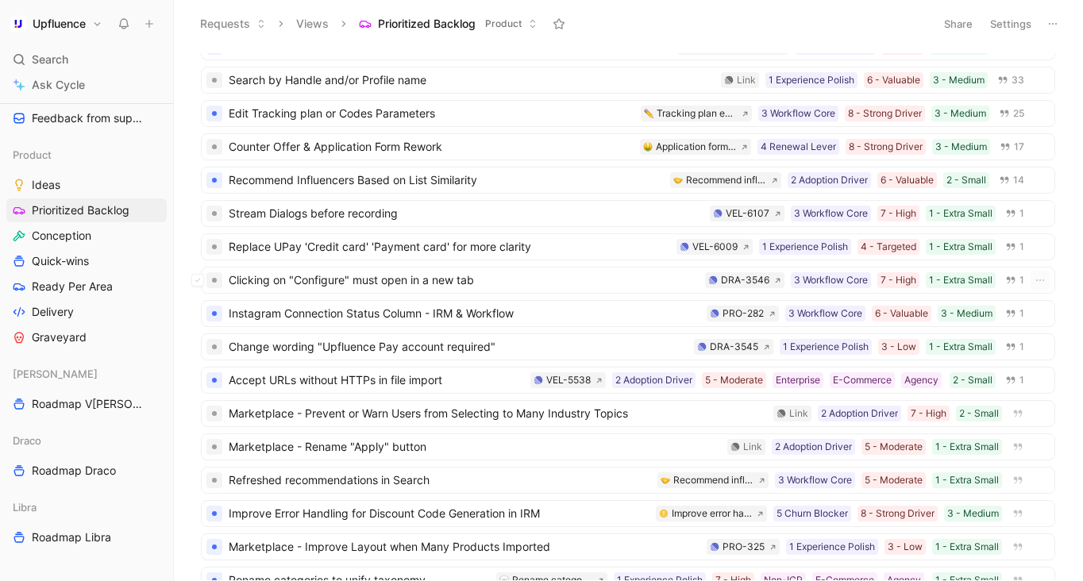
scroll to position [0, 0]
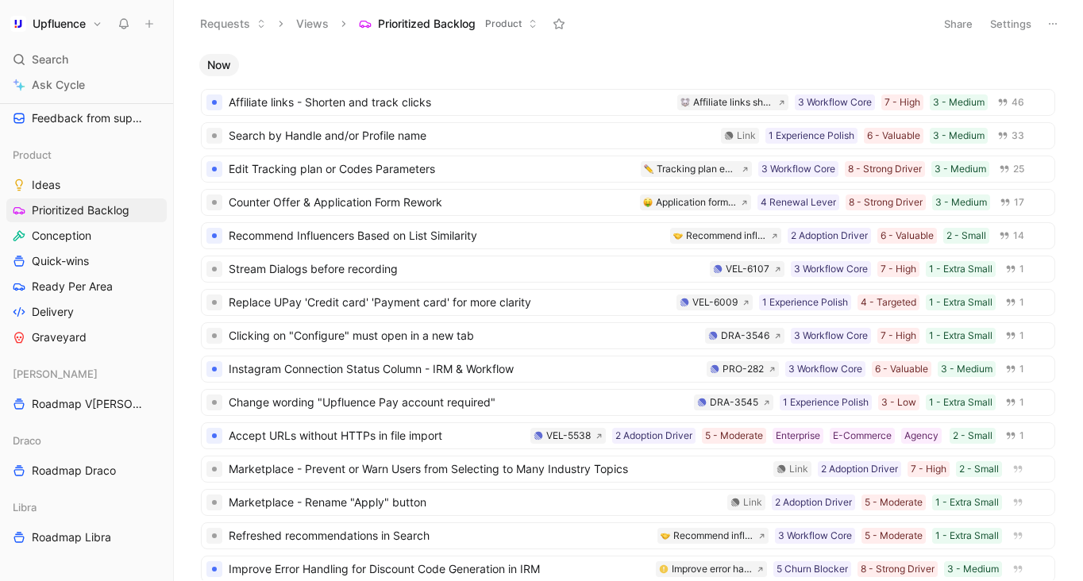
click at [964, 18] on button "Share" at bounding box center [958, 24] width 43 height 22
click at [1057, 29] on html "Upfluence Search ⌘ K Ask Cycle Workspace Home G then H Feedback G then F Reques…" at bounding box center [541, 290] width 1083 height 581
click at [1054, 27] on icon at bounding box center [1052, 23] width 13 height 13
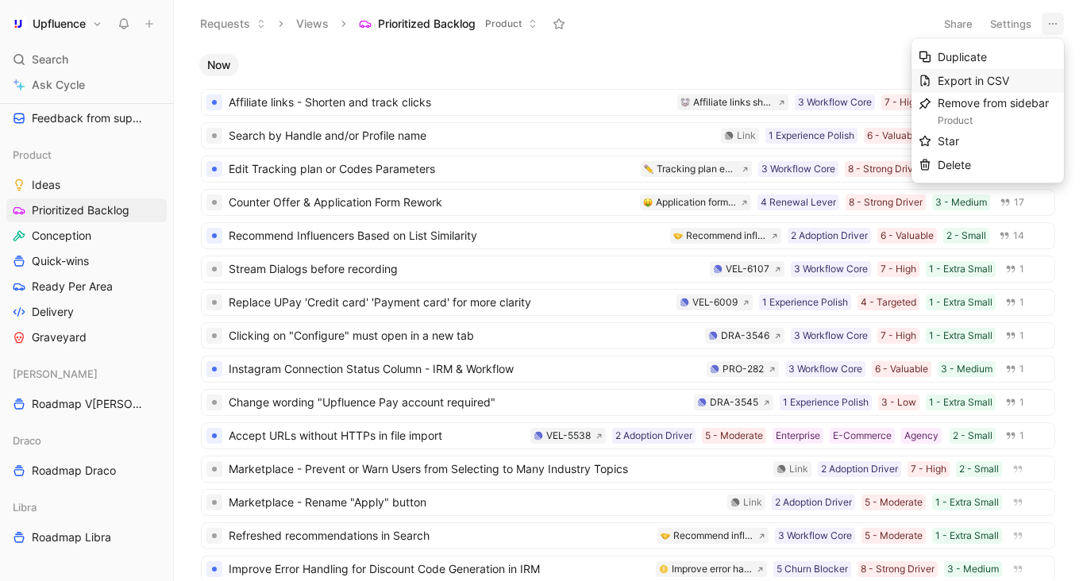
click at [1003, 75] on span "Export in CSV" at bounding box center [972, 80] width 71 height 13
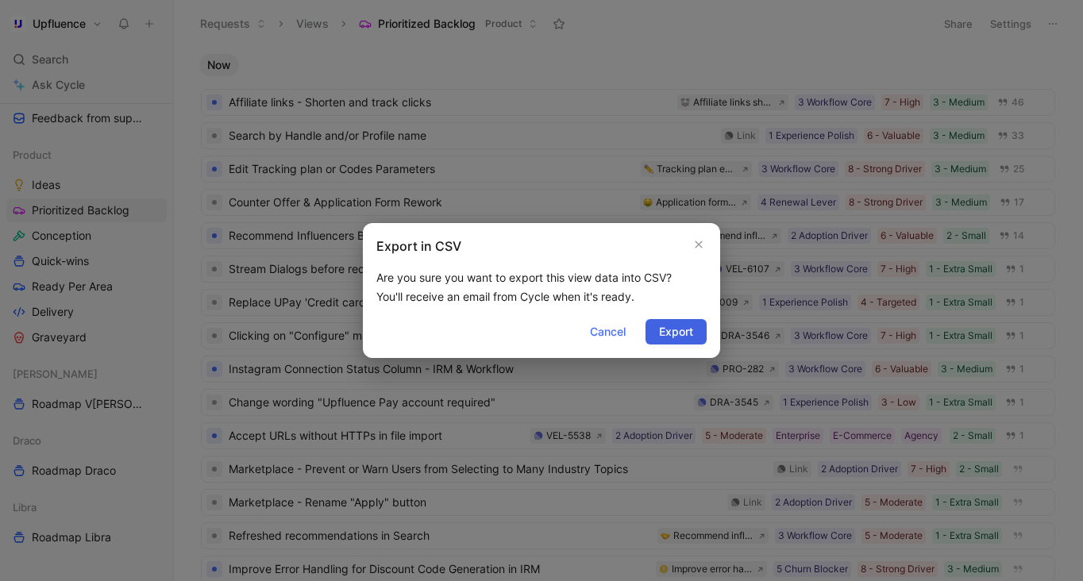
click at [683, 327] on span "Export" at bounding box center [676, 331] width 34 height 19
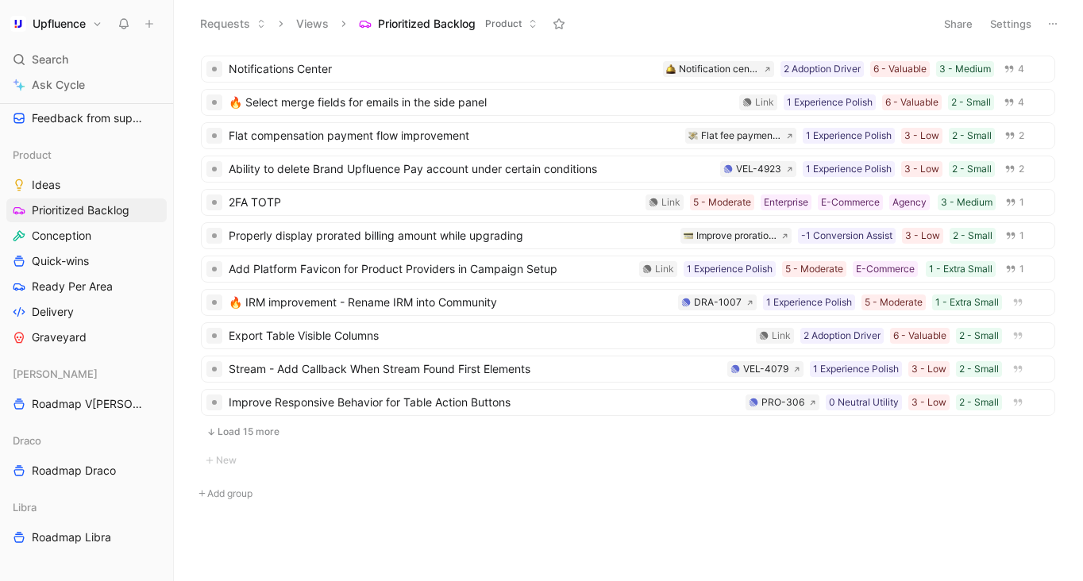
scroll to position [1566, 0]
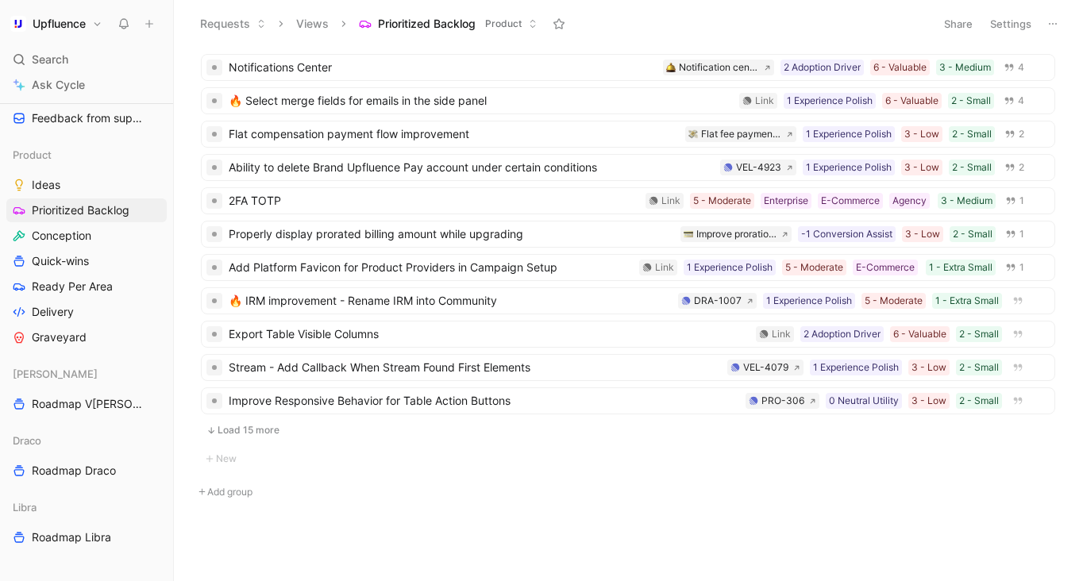
click at [260, 429] on button "Load 15 more" at bounding box center [628, 430] width 854 height 19
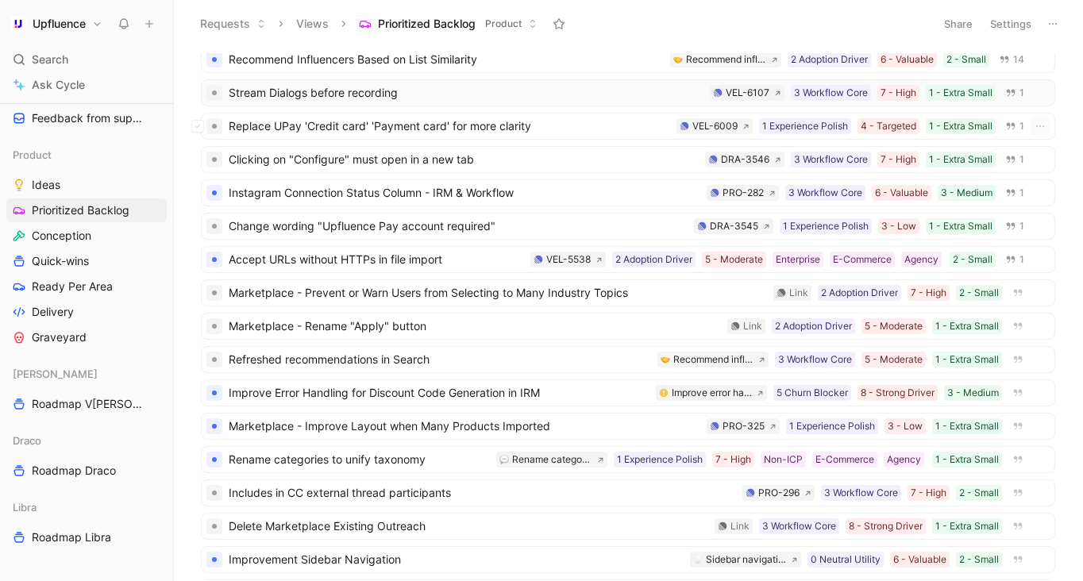
scroll to position [14, 0]
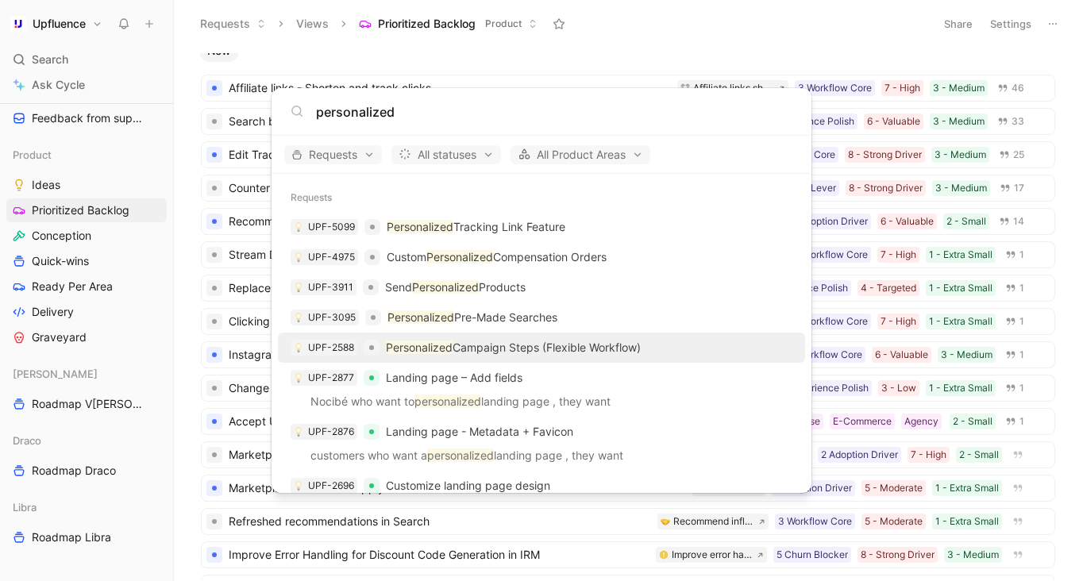
type input "personalized"
click at [599, 340] on p "Personalized Campaign Steps (Flexible Workflow)" at bounding box center [513, 347] width 255 height 19
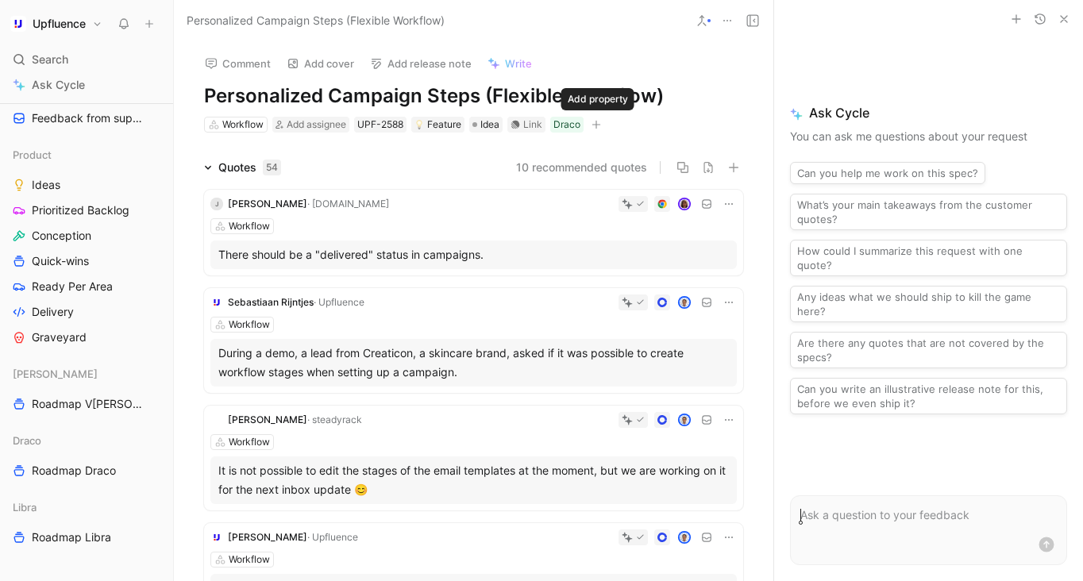
click at [599, 125] on icon "button" at bounding box center [596, 124] width 9 height 1
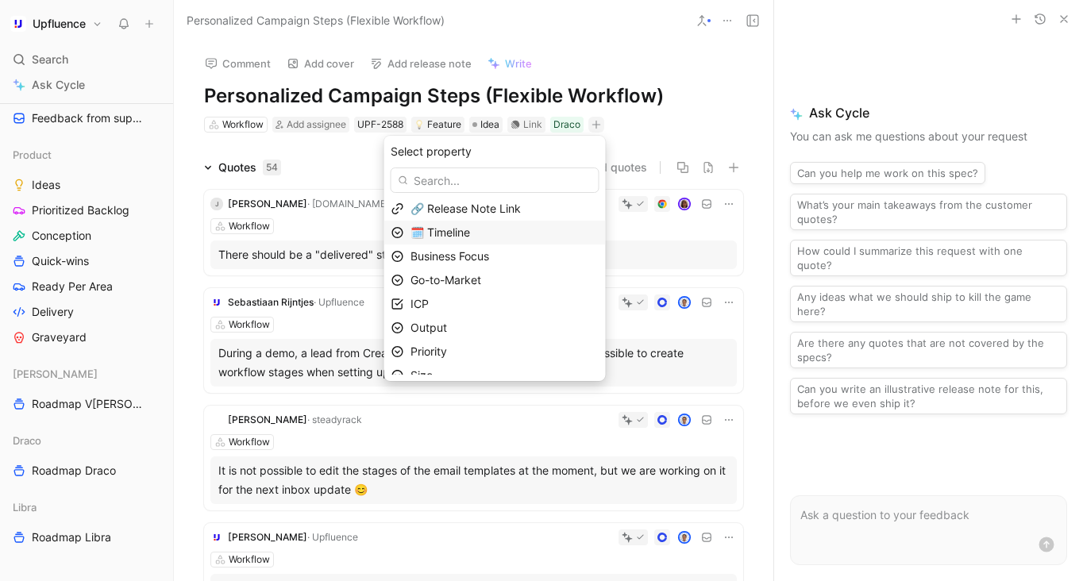
scroll to position [63, 0]
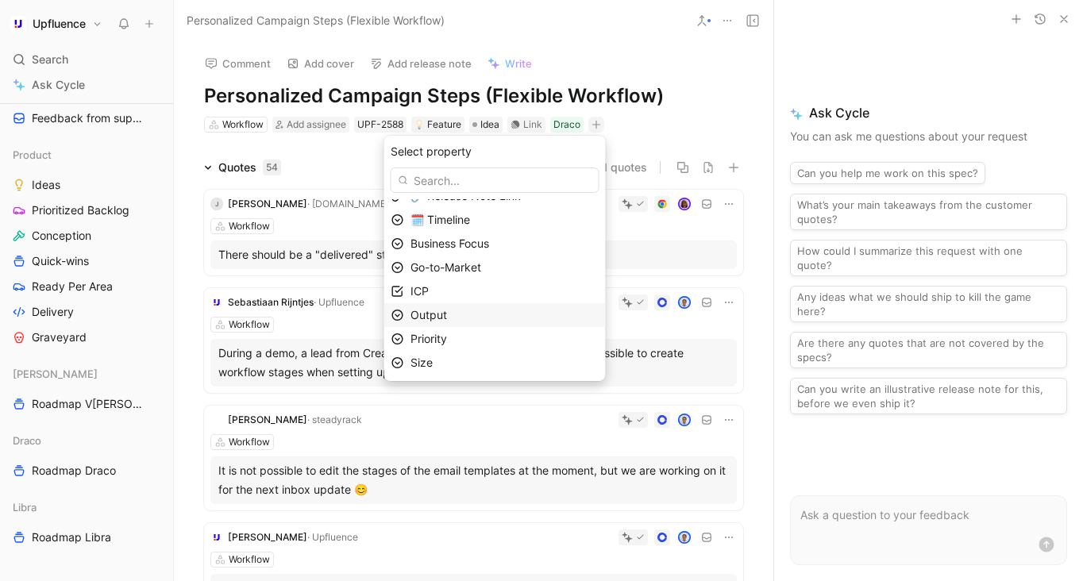
click at [492, 318] on div "Output" at bounding box center [504, 315] width 188 height 19
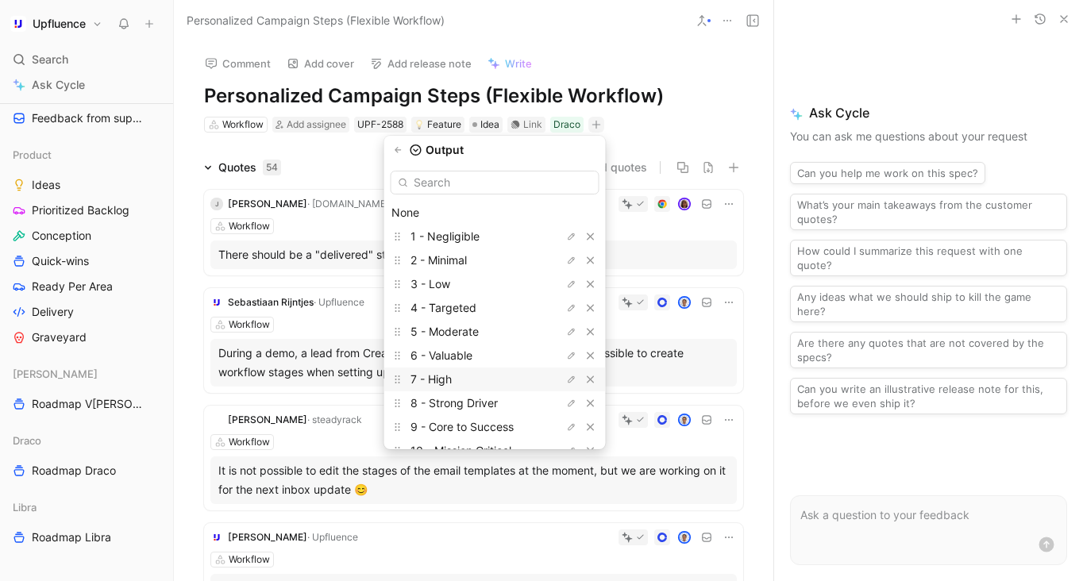
scroll to position [44, 0]
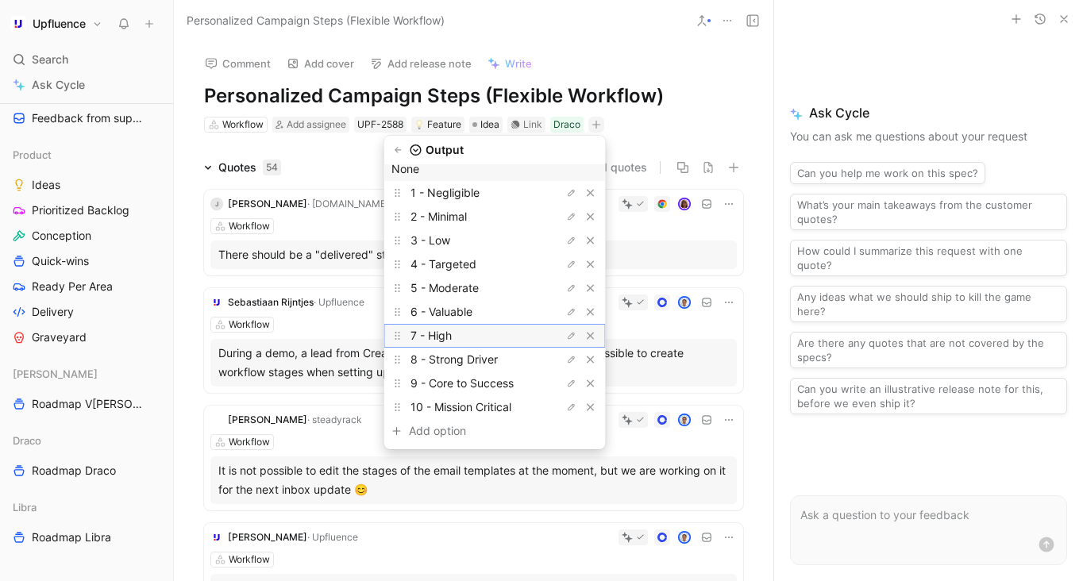
click at [499, 340] on div "7 - High" at bounding box center [469, 335] width 119 height 19
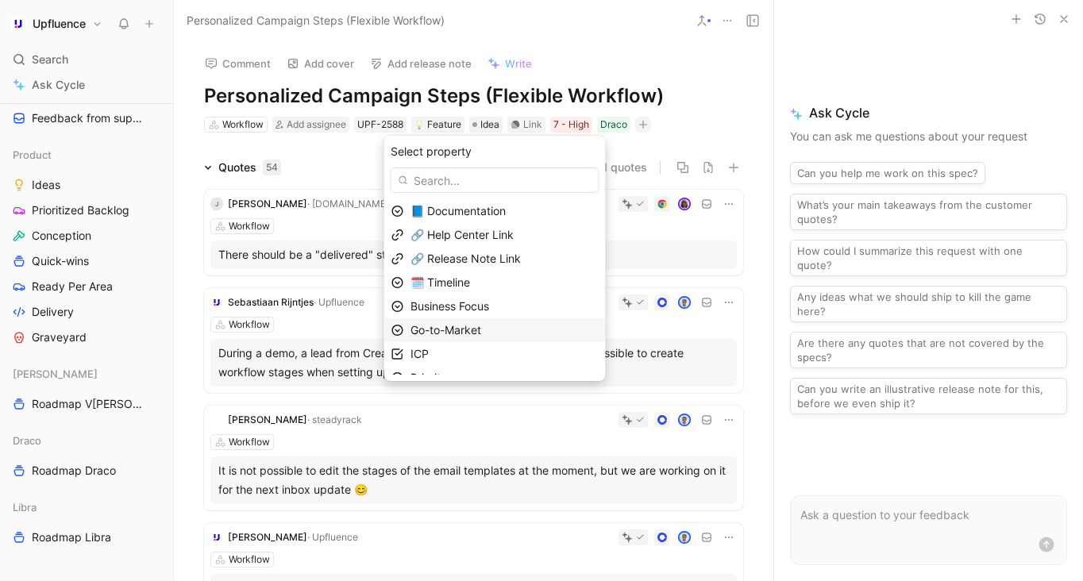
scroll to position [39, 0]
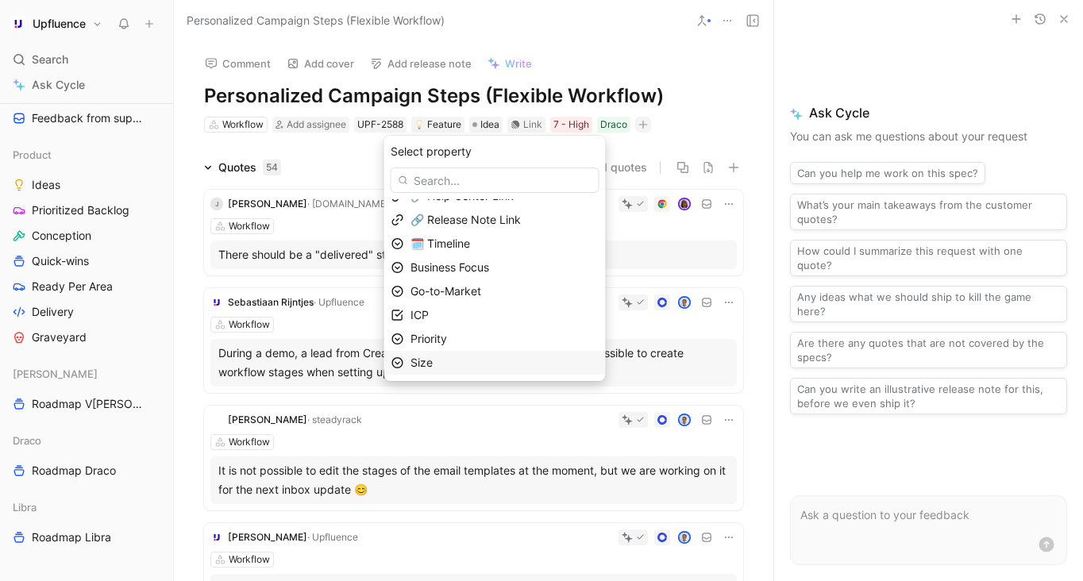
click at [469, 355] on div "Size" at bounding box center [504, 362] width 188 height 19
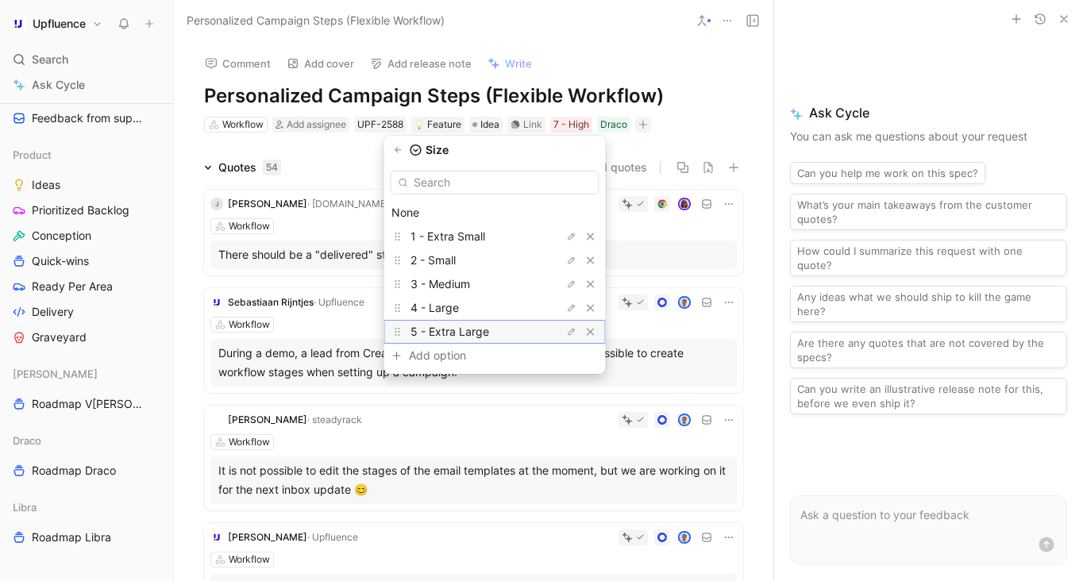
click at [489, 327] on span "5 - Extra Large" at bounding box center [449, 331] width 79 height 13
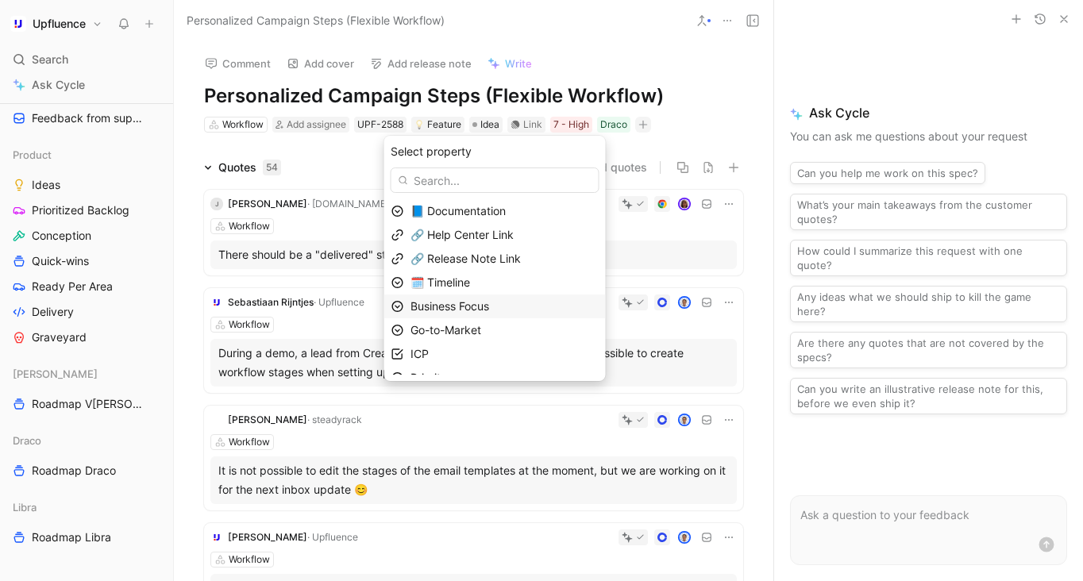
click at [489, 306] on span "Business Focus" at bounding box center [449, 305] width 79 height 13
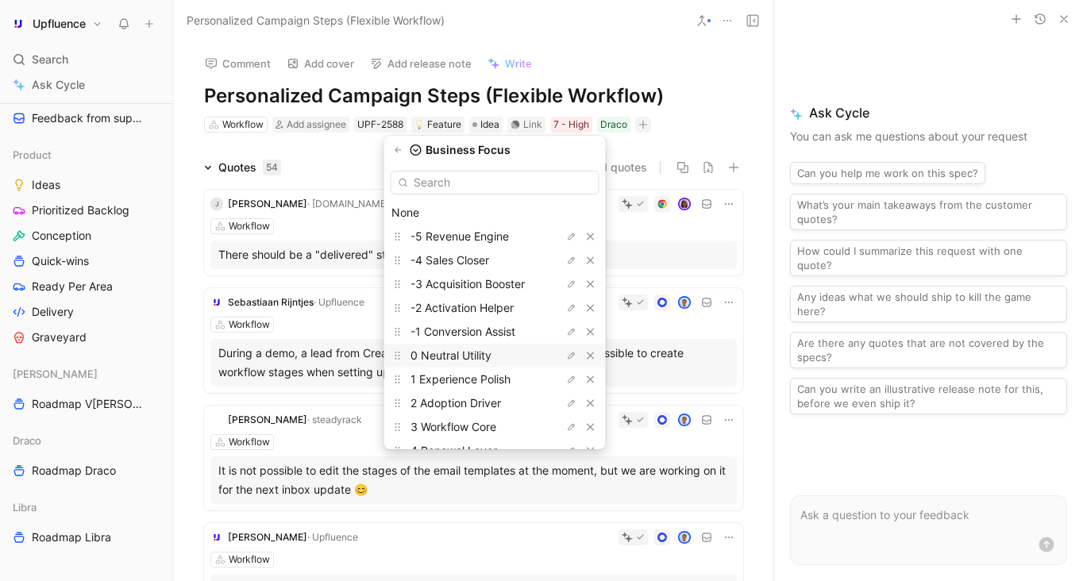
scroll to position [67, 0]
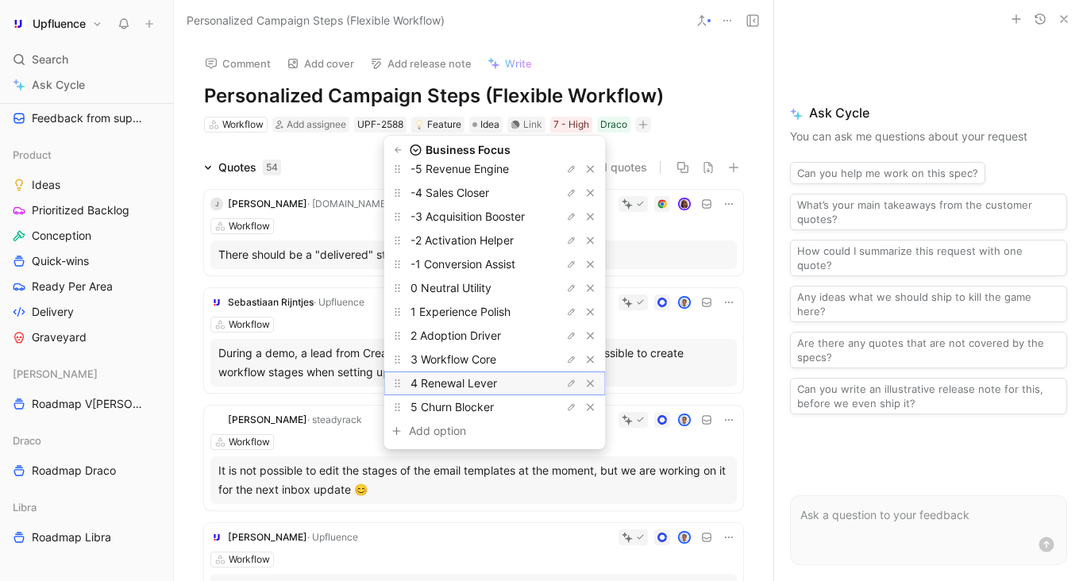
click at [491, 383] on span "4 Renewal Lever" at bounding box center [453, 382] width 87 height 13
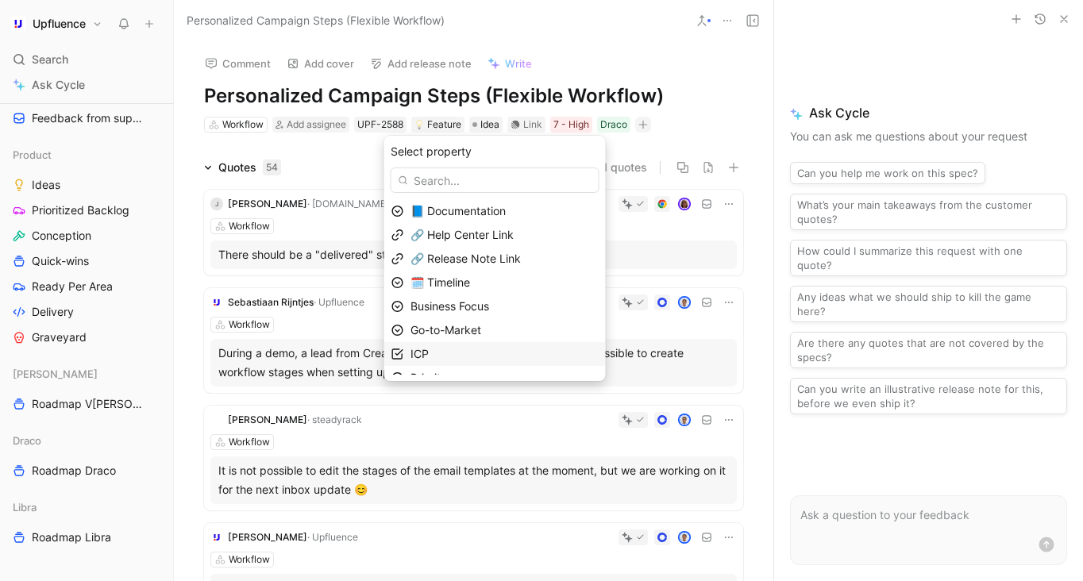
scroll to position [39, 0]
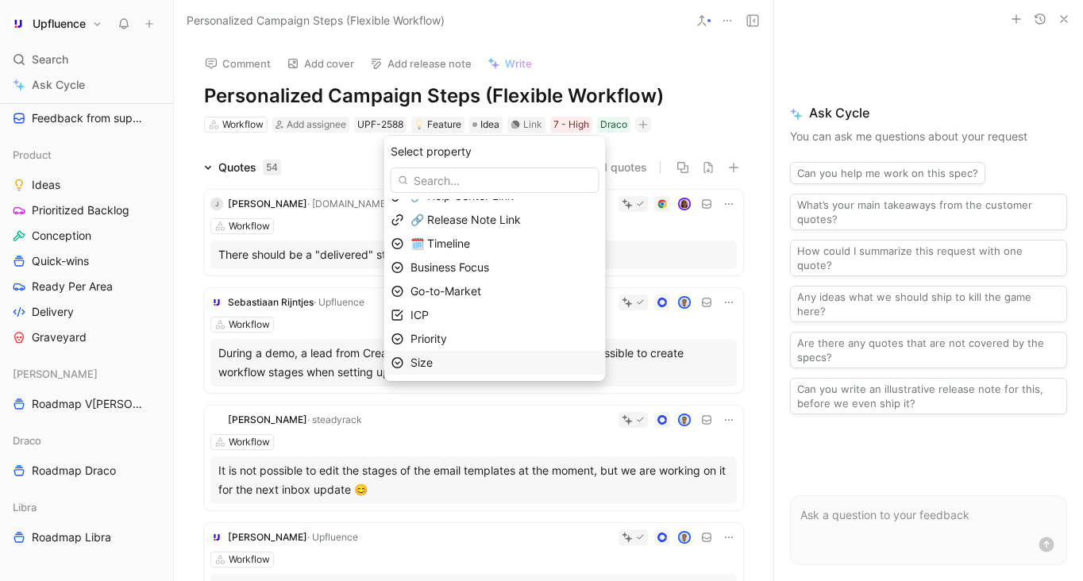
click at [494, 359] on div "Size" at bounding box center [504, 362] width 188 height 19
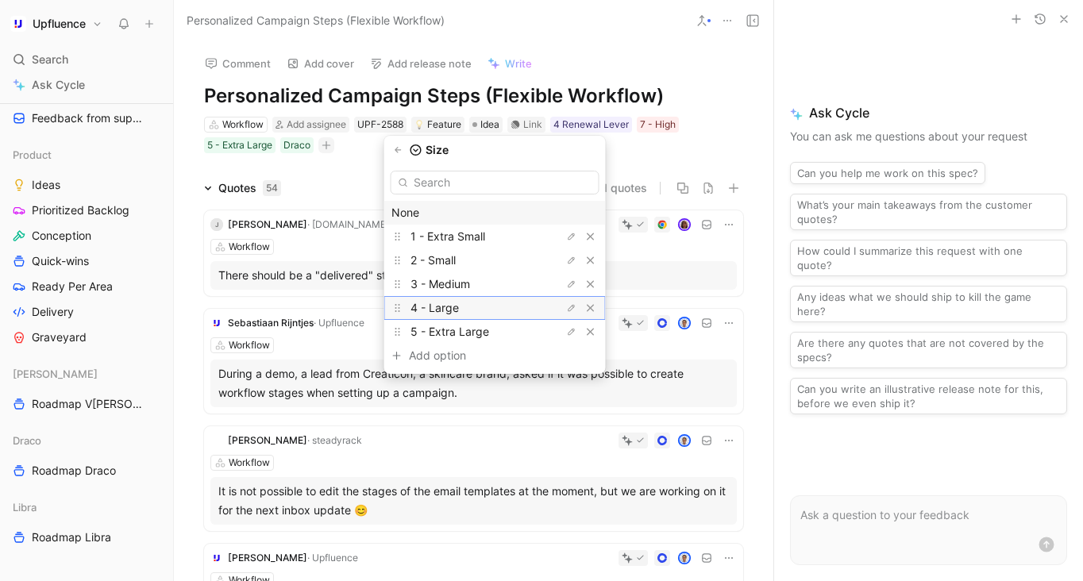
click at [492, 312] on div "4 - Large" at bounding box center [469, 307] width 119 height 19
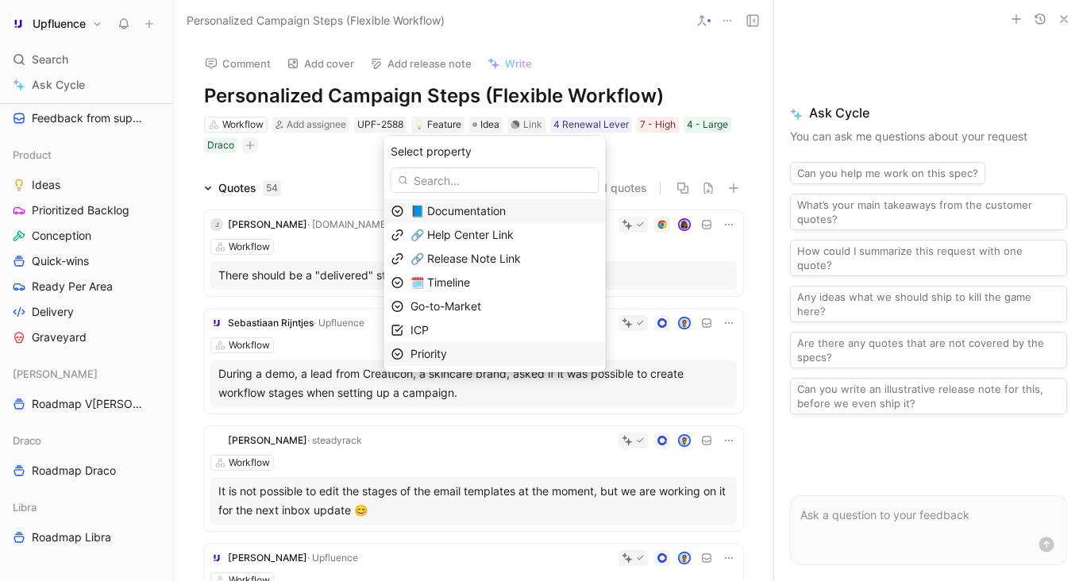
click at [478, 351] on div "Priority" at bounding box center [504, 353] width 188 height 19
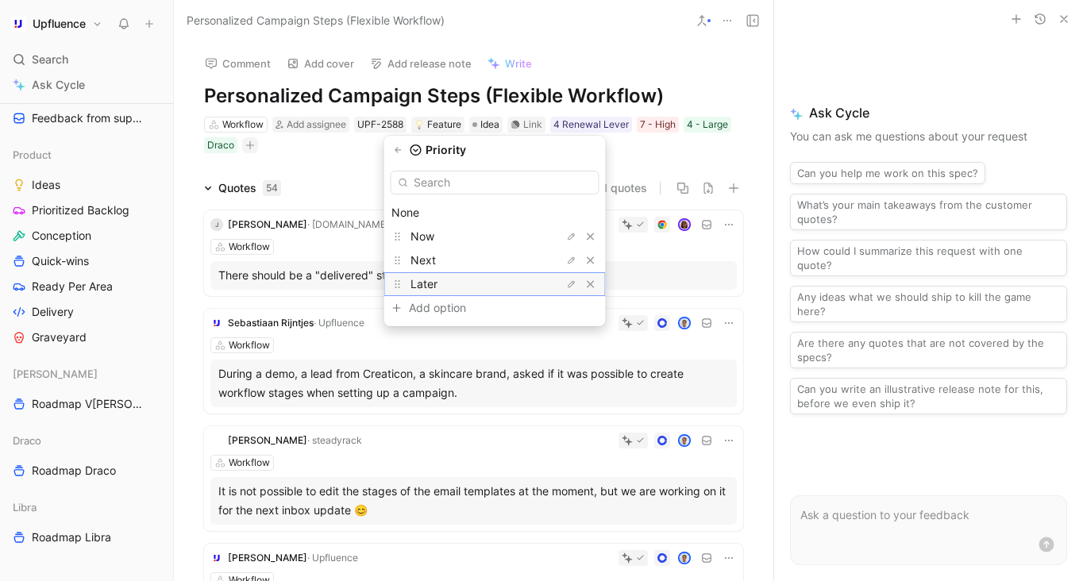
click at [475, 280] on div "Later" at bounding box center [469, 284] width 119 height 19
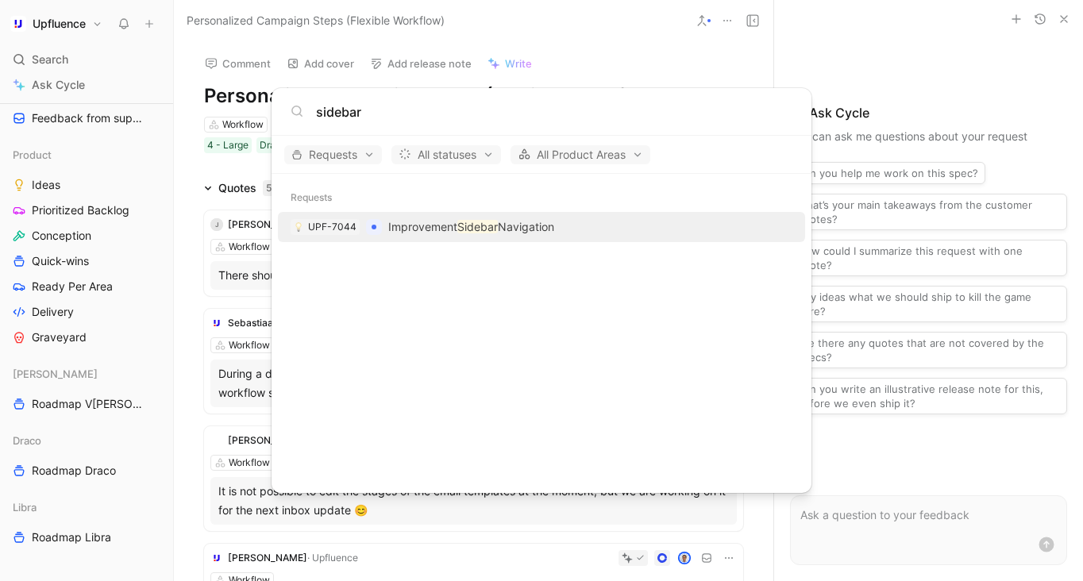
type input "sidebar"
click at [507, 222] on p "Improvement Sidebar Navigation" at bounding box center [471, 226] width 166 height 19
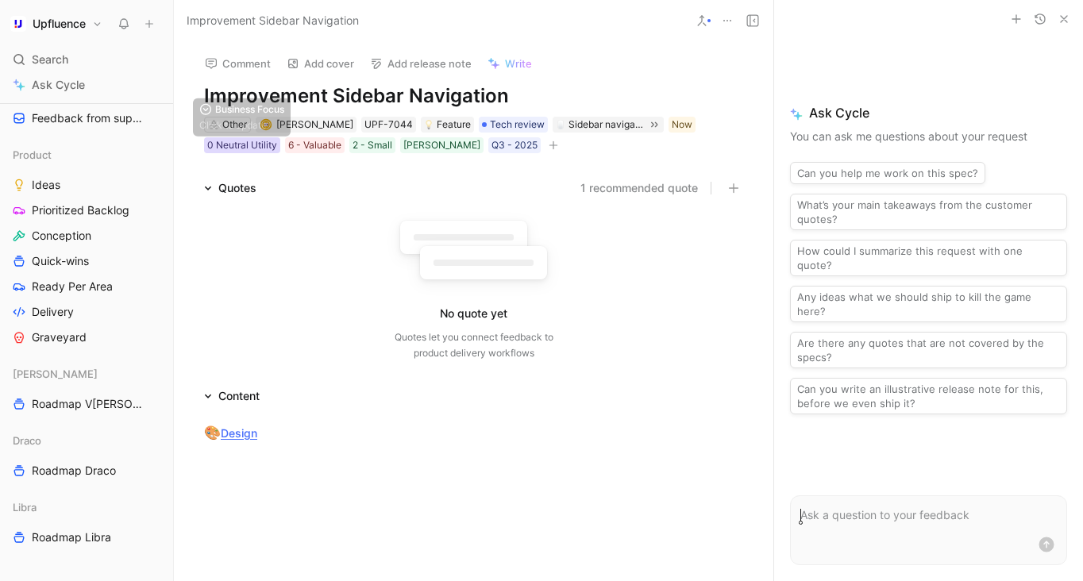
click at [264, 148] on div "0 Neutral Utility" at bounding box center [242, 145] width 70 height 16
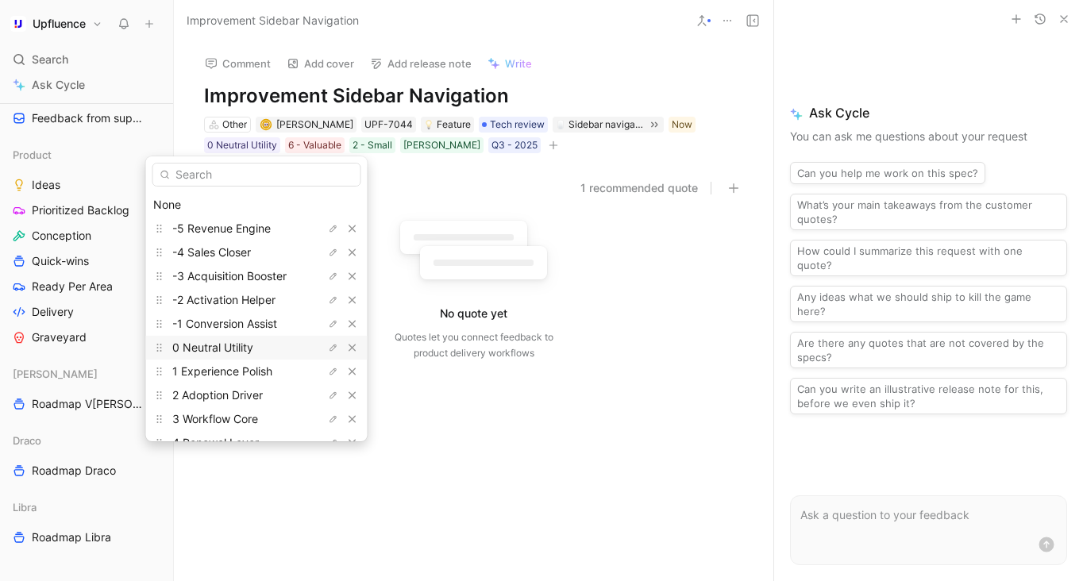
scroll to position [46, 0]
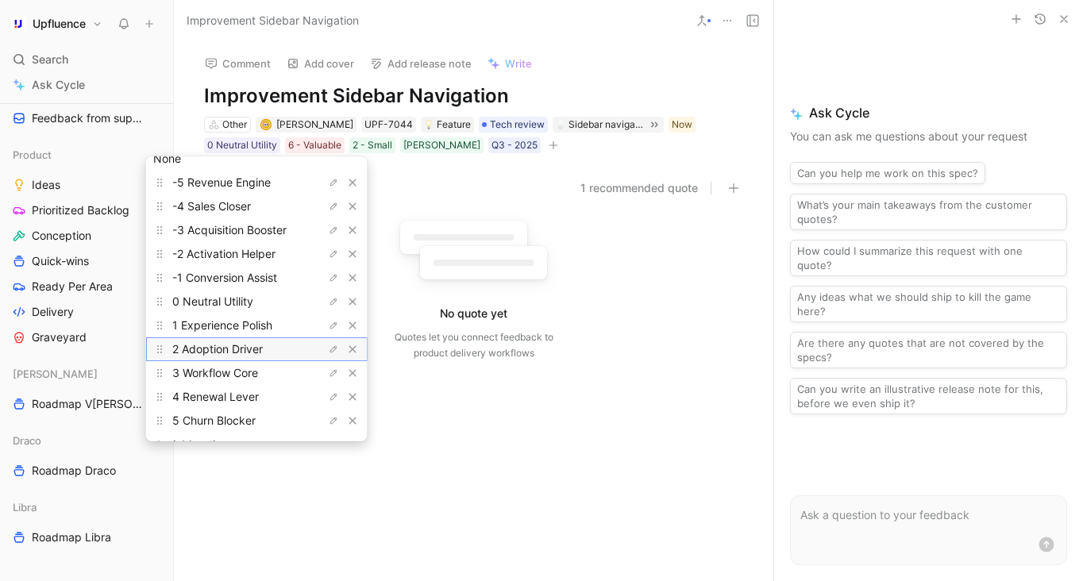
click at [248, 352] on span "2 Adoption Driver" at bounding box center [217, 348] width 90 height 13
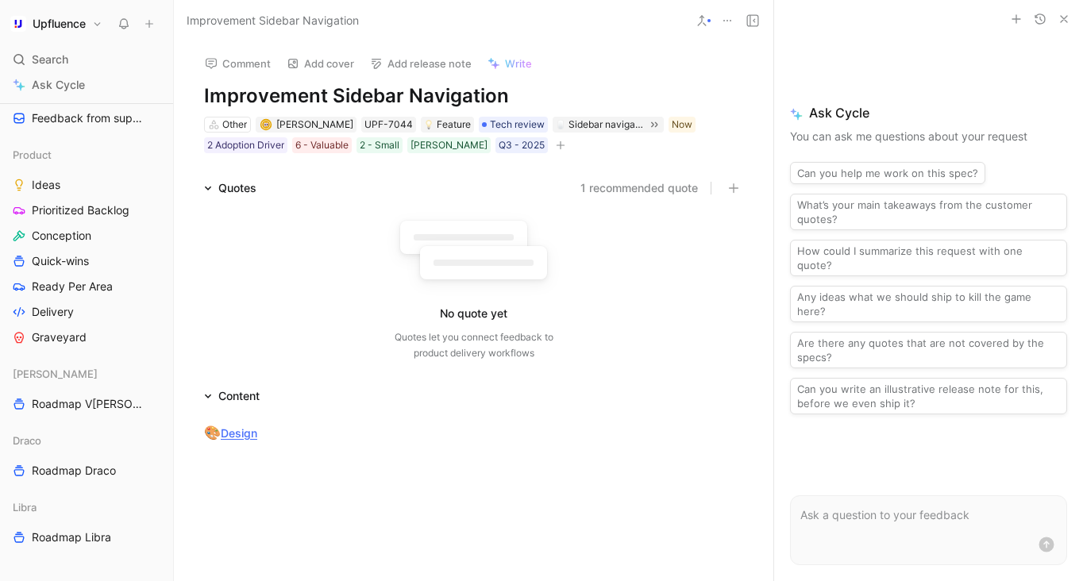
click at [517, 146] on div "Other [PERSON_NAME] UPF-7044 Feature Tech review Sidebar navigation improvement…" at bounding box center [473, 135] width 542 height 40
click at [556, 147] on icon "button" at bounding box center [561, 145] width 10 height 10
click at [322, 148] on div "6 - Valuable" at bounding box center [321, 145] width 53 height 16
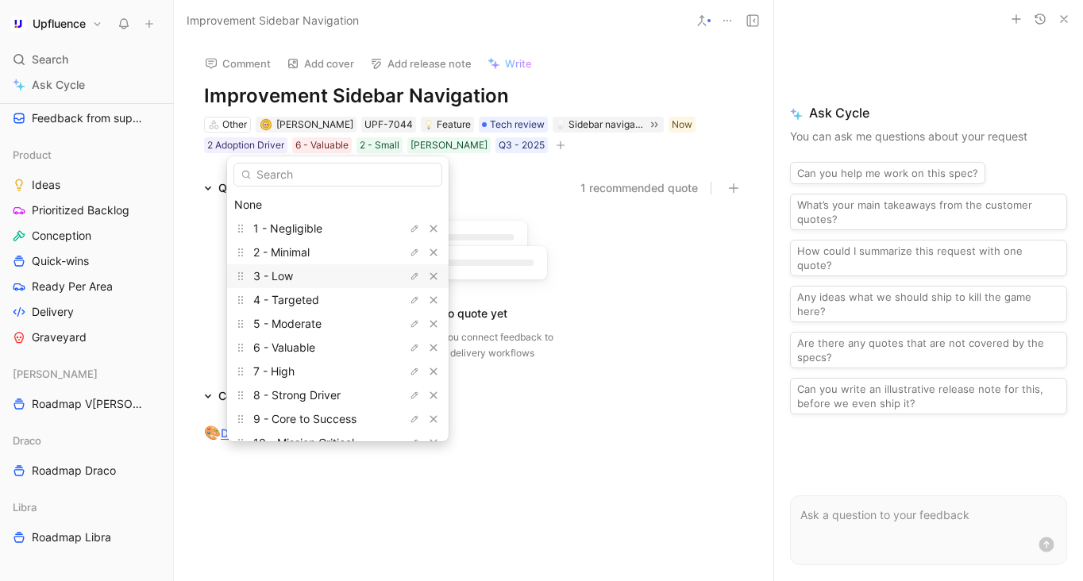
scroll to position [44, 0]
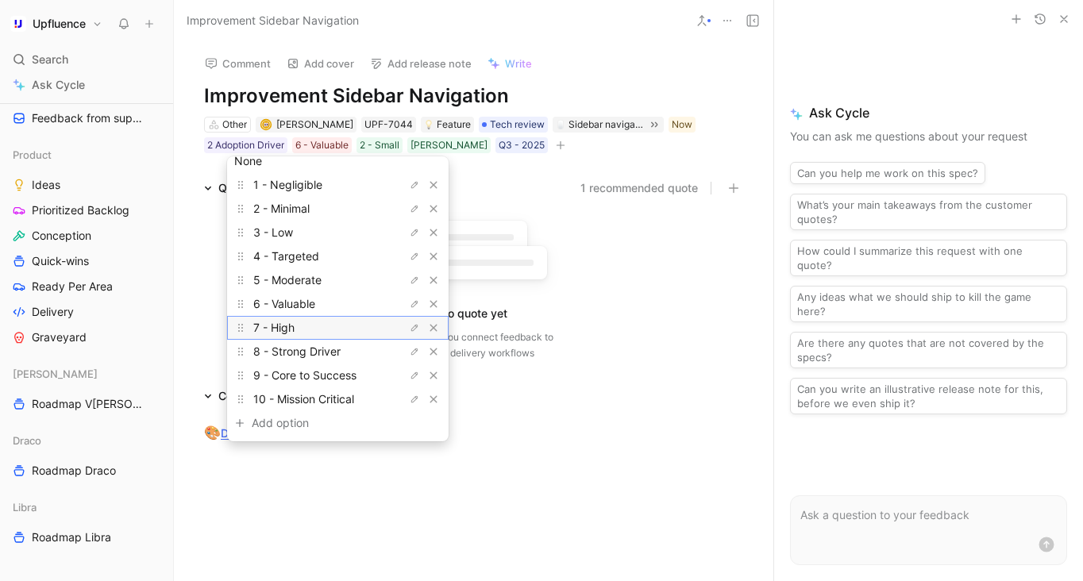
click at [324, 330] on div "7 - High" at bounding box center [312, 327] width 119 height 19
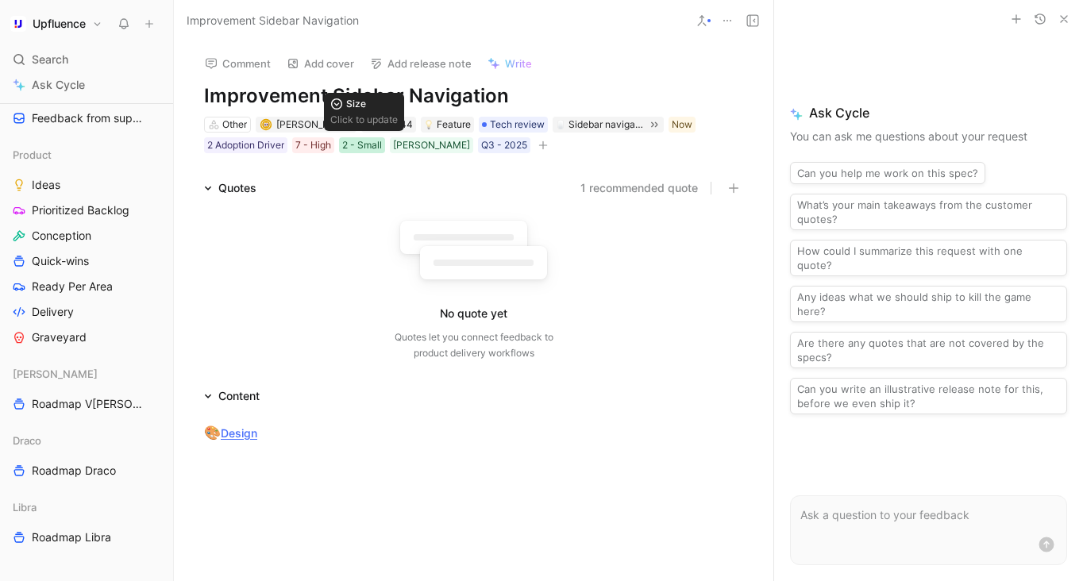
click at [375, 145] on div "2 - Small" at bounding box center [362, 145] width 40 height 16
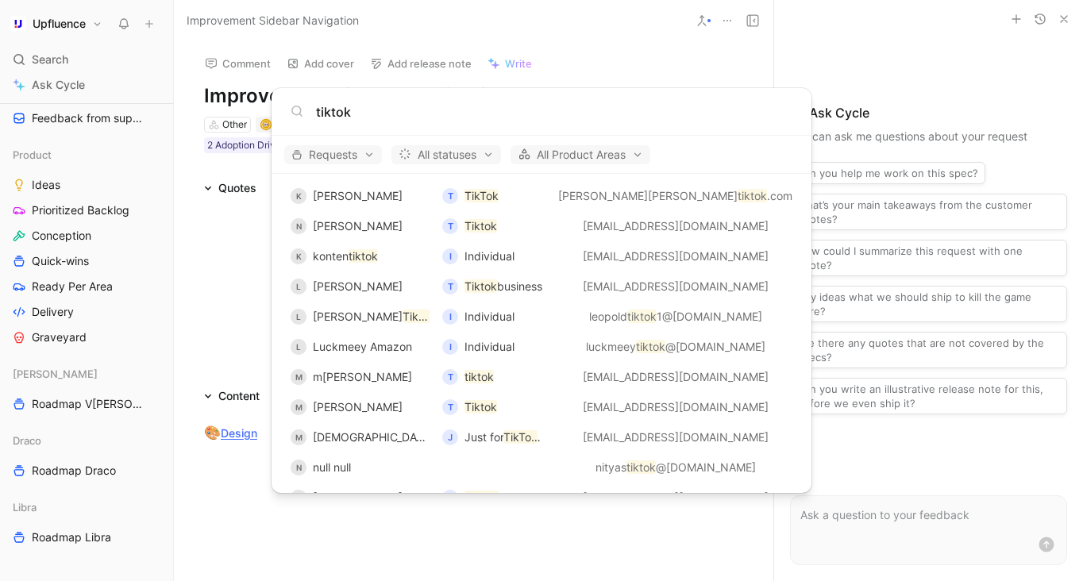
scroll to position [0, 0]
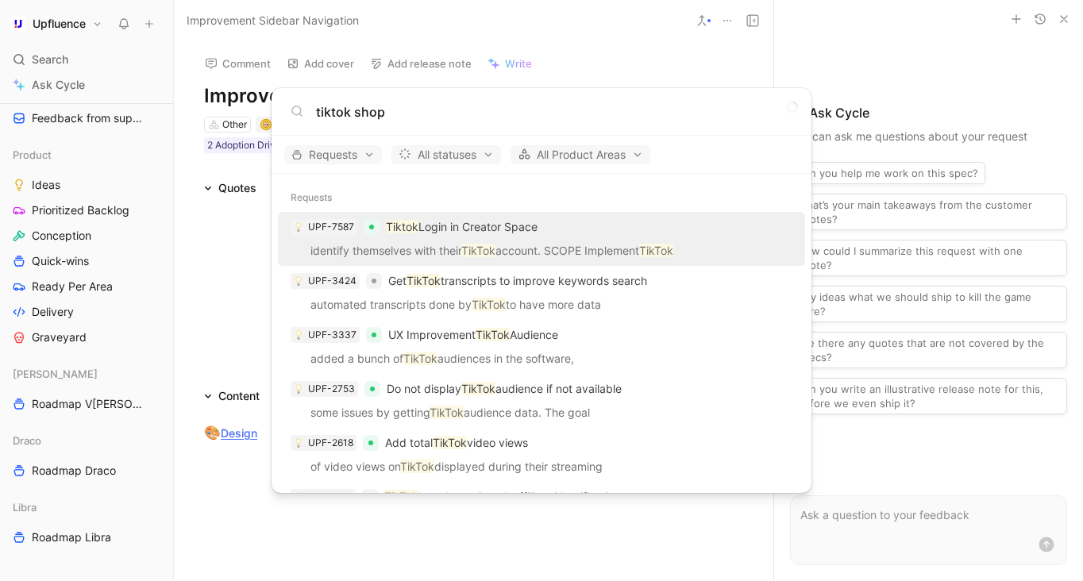
type input "tiktok shop"
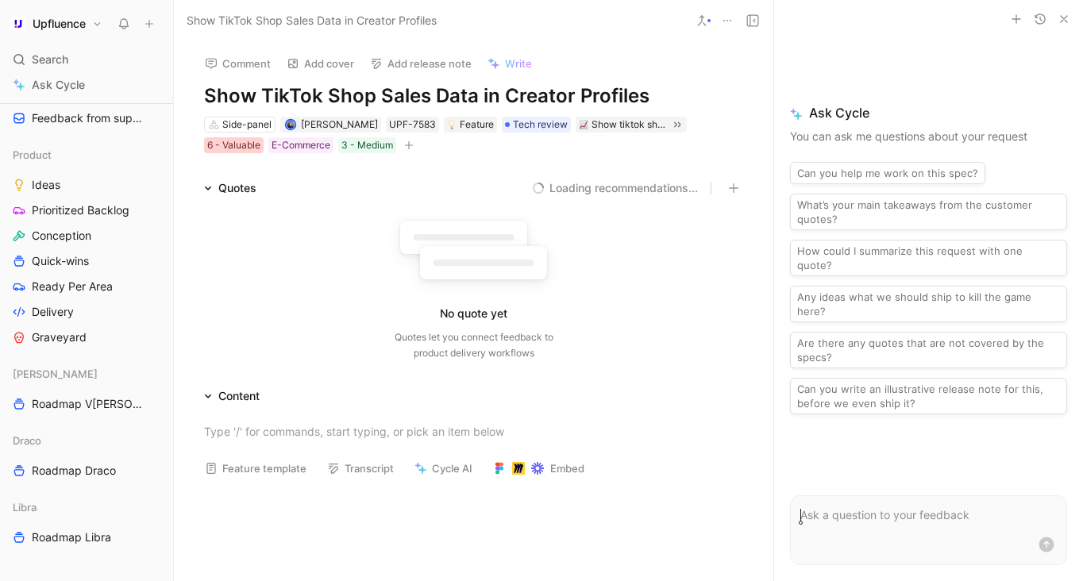
click at [224, 145] on div "6 - Valuable" at bounding box center [233, 145] width 53 height 16
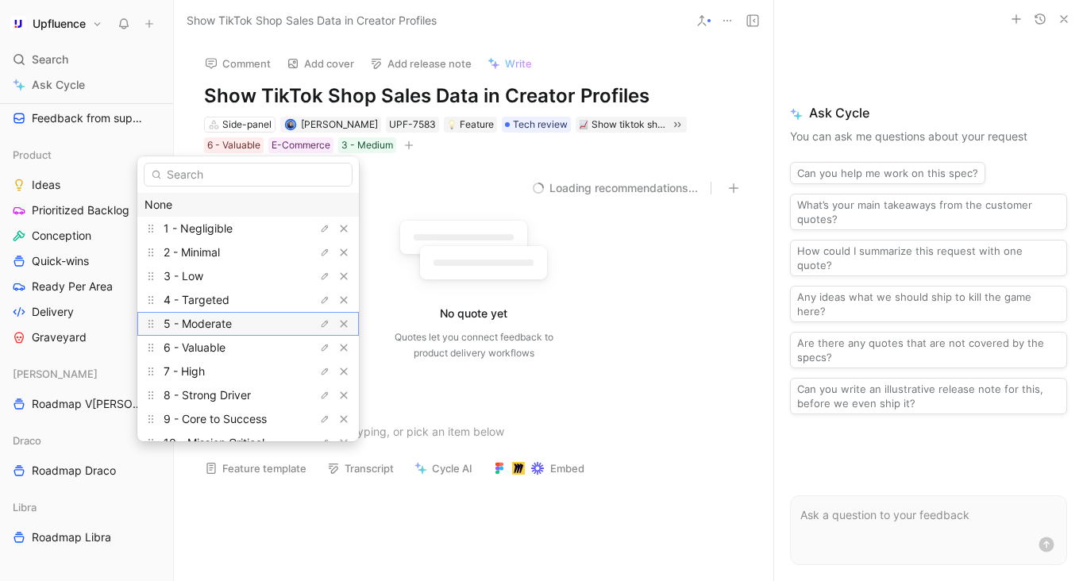
click at [247, 316] on div "5 - Moderate" at bounding box center [223, 323] width 119 height 19
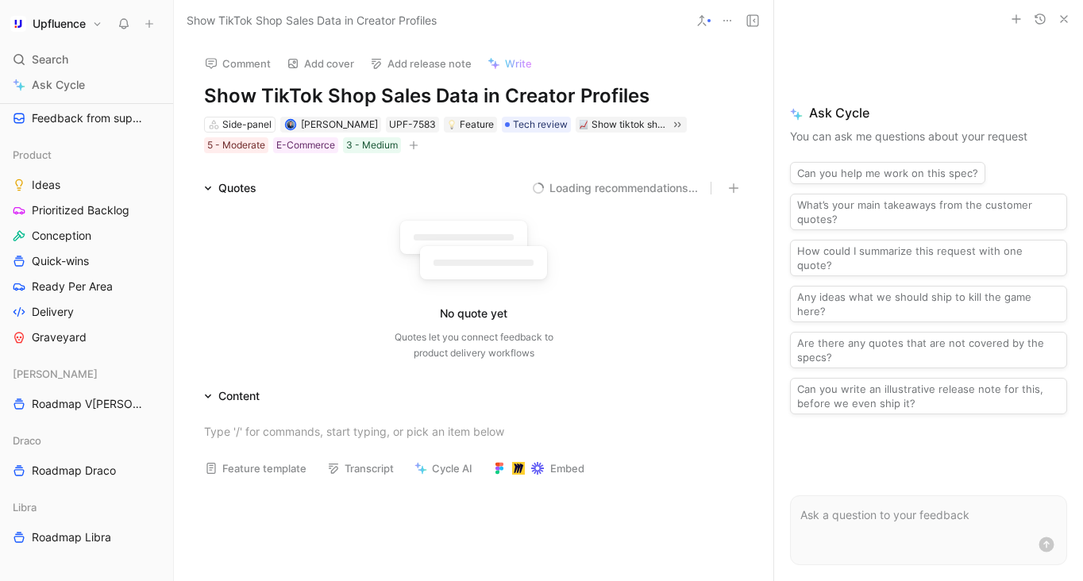
click at [414, 144] on icon "button" at bounding box center [414, 144] width 9 height 1
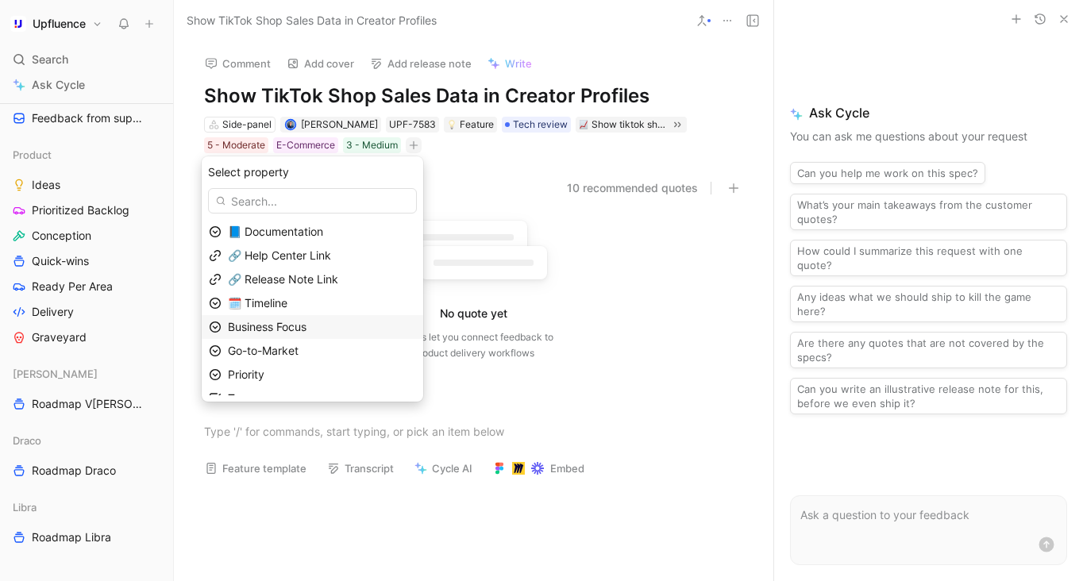
click at [348, 329] on div "Business Focus" at bounding box center [322, 327] width 188 height 19
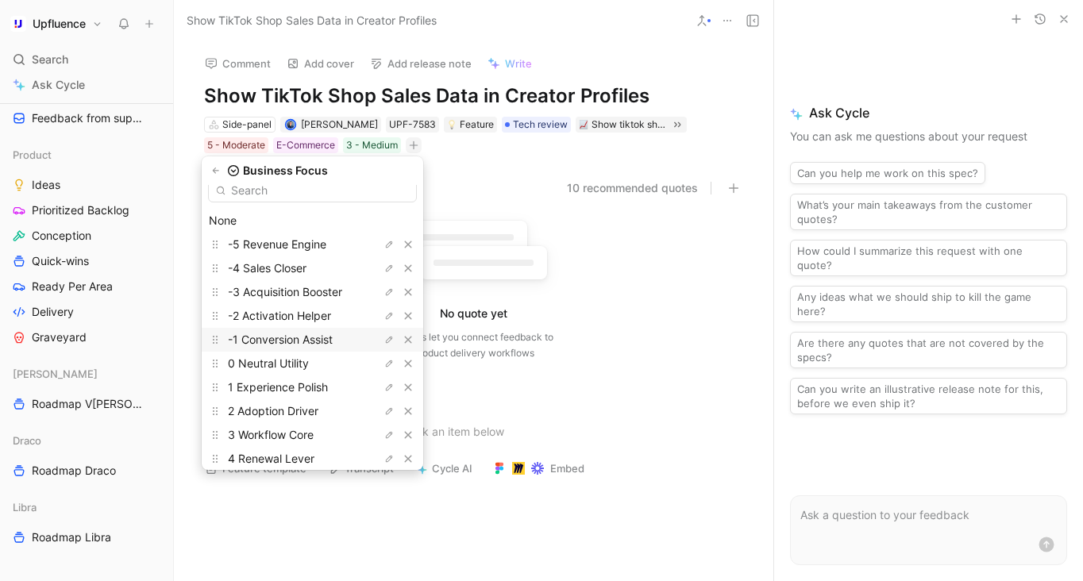
scroll to position [13, 0]
click at [331, 313] on span "-2 Activation Helper" at bounding box center [279, 314] width 103 height 13
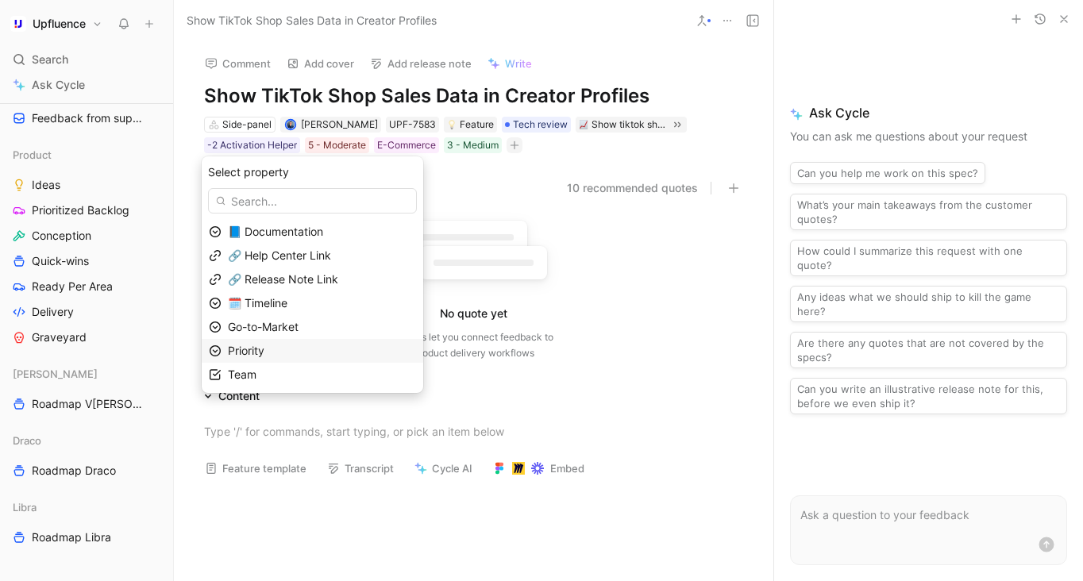
click at [321, 352] on div "Priority" at bounding box center [322, 350] width 188 height 19
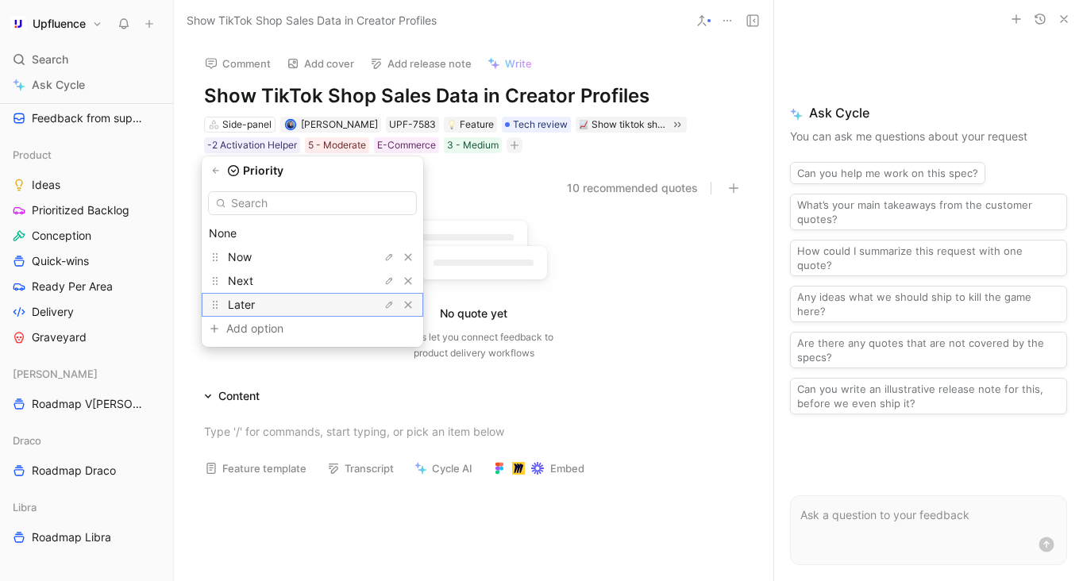
click at [302, 302] on div "Later" at bounding box center [287, 304] width 119 height 19
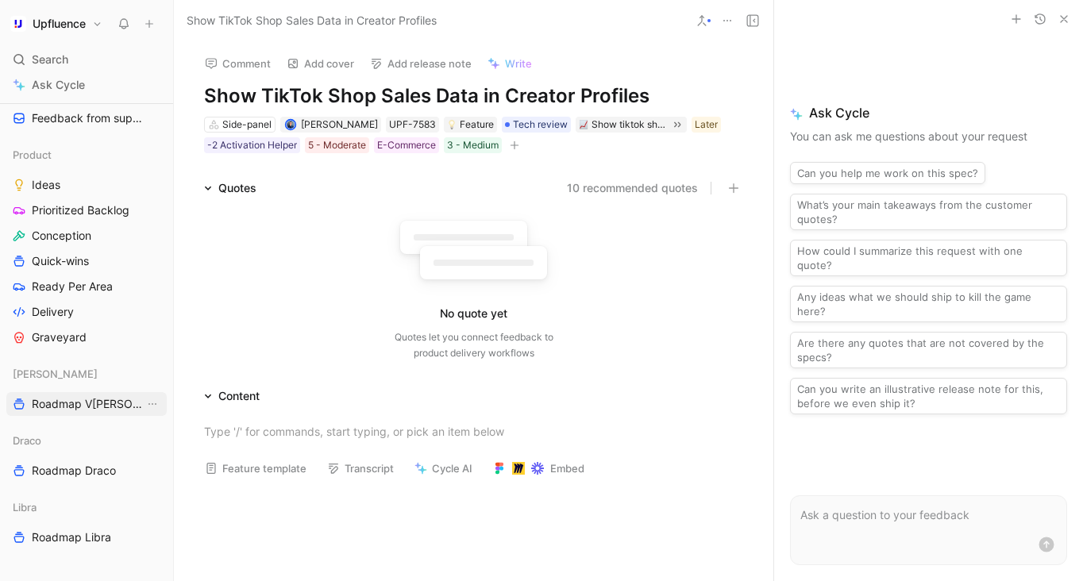
scroll to position [636, 0]
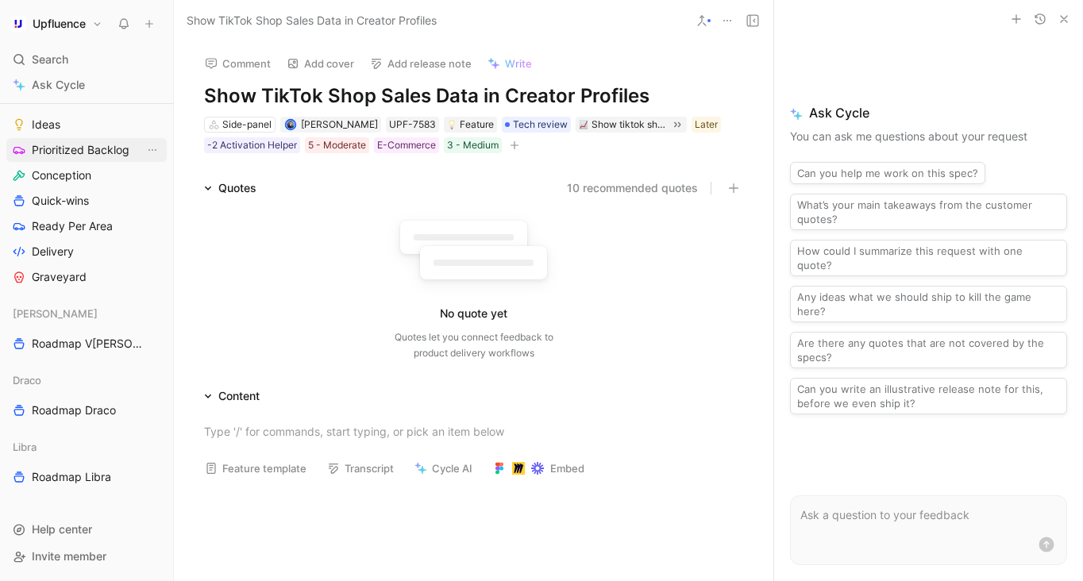
click at [88, 153] on span "Prioritized Backlog" at bounding box center [81, 150] width 98 height 16
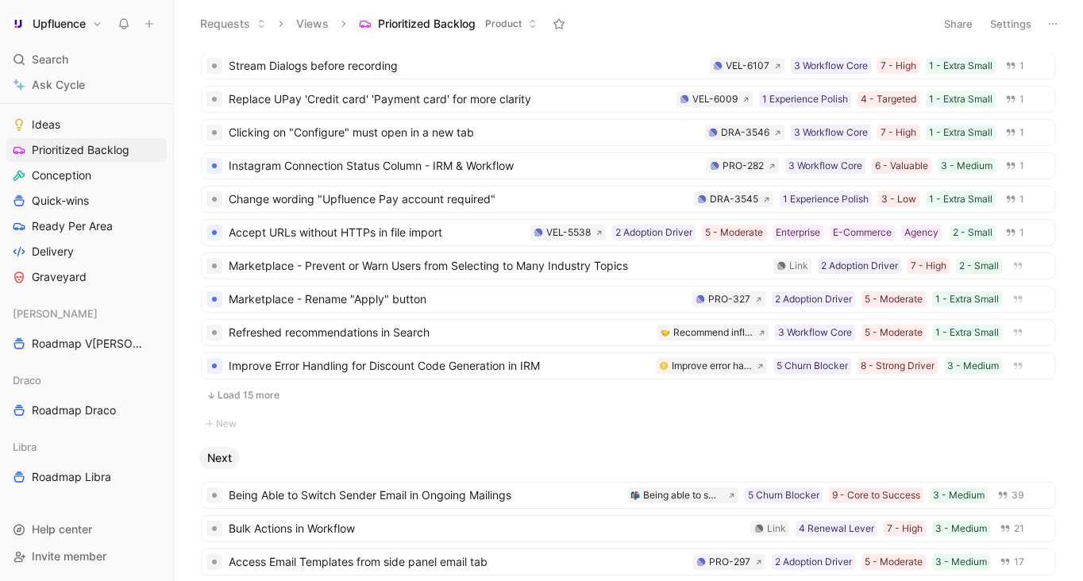
scroll to position [263, 0]
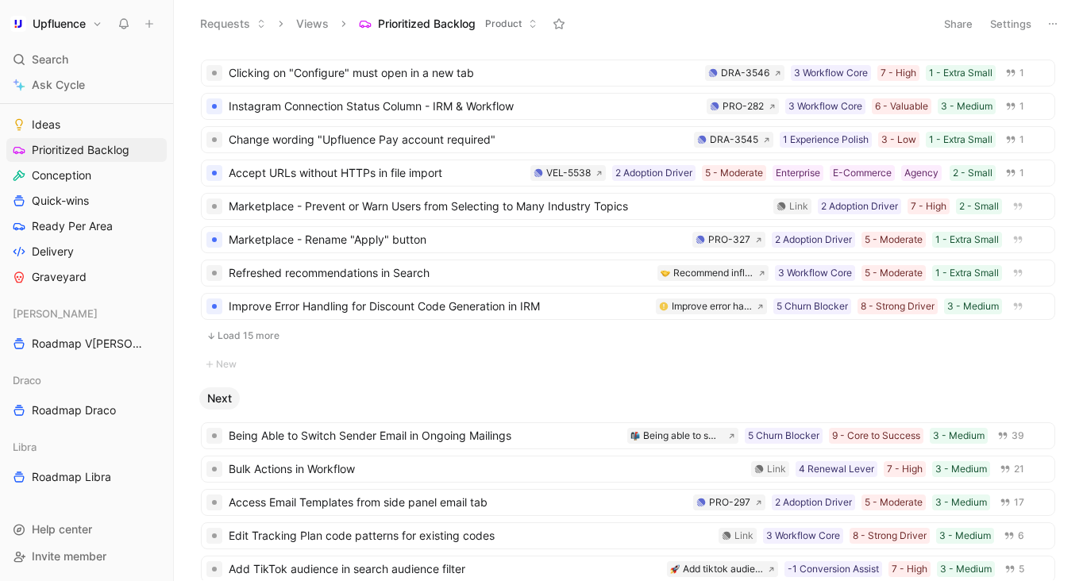
click at [509, 330] on button "Load 15 more" at bounding box center [628, 335] width 854 height 19
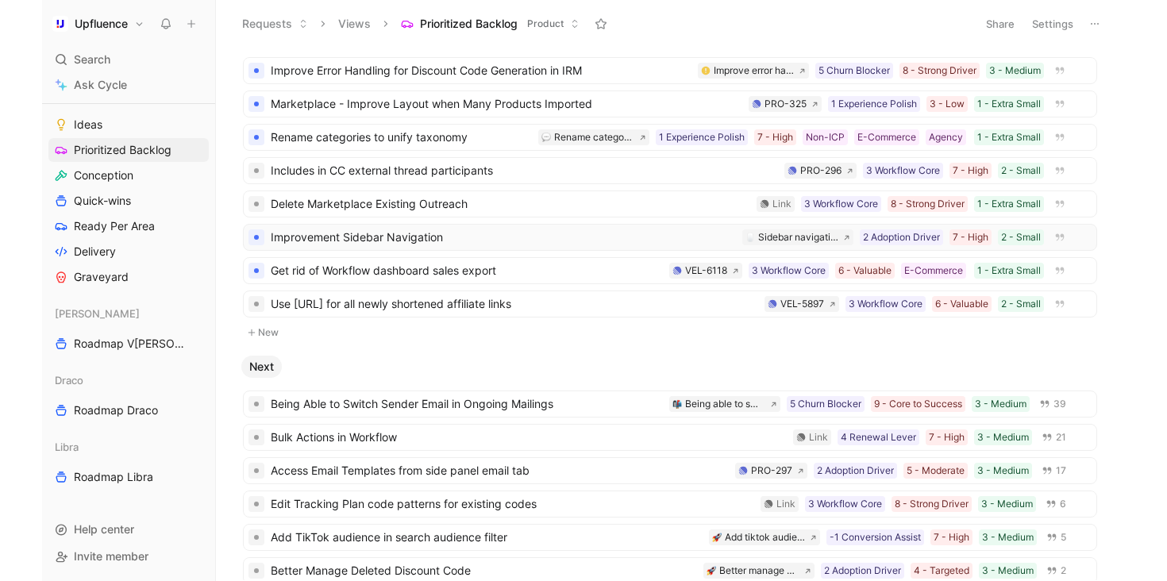
scroll to position [504, 0]
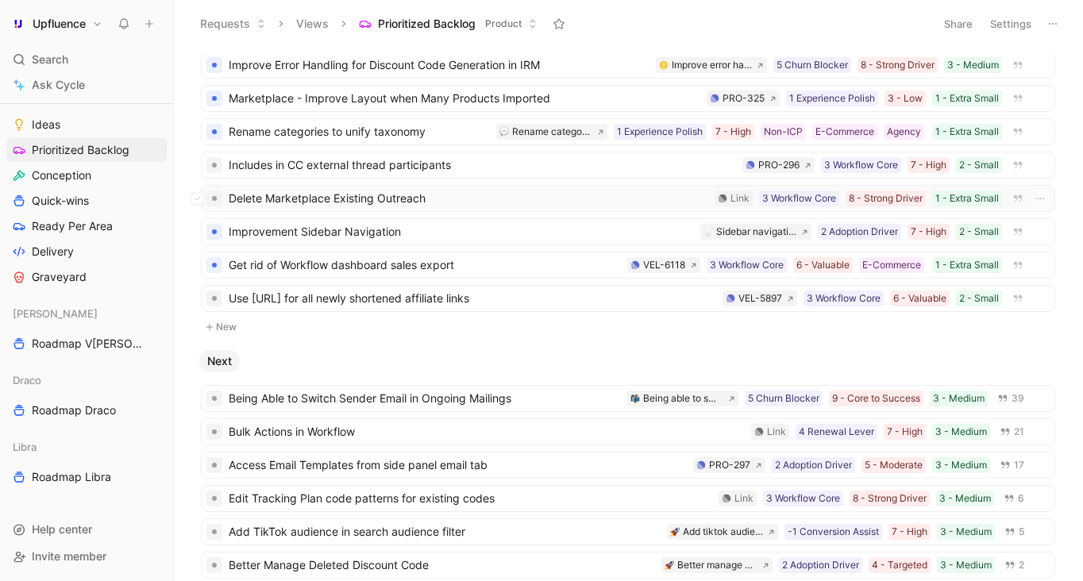
click at [625, 198] on span "Delete Marketplace Existing Outreach" at bounding box center [468, 198] width 479 height 19
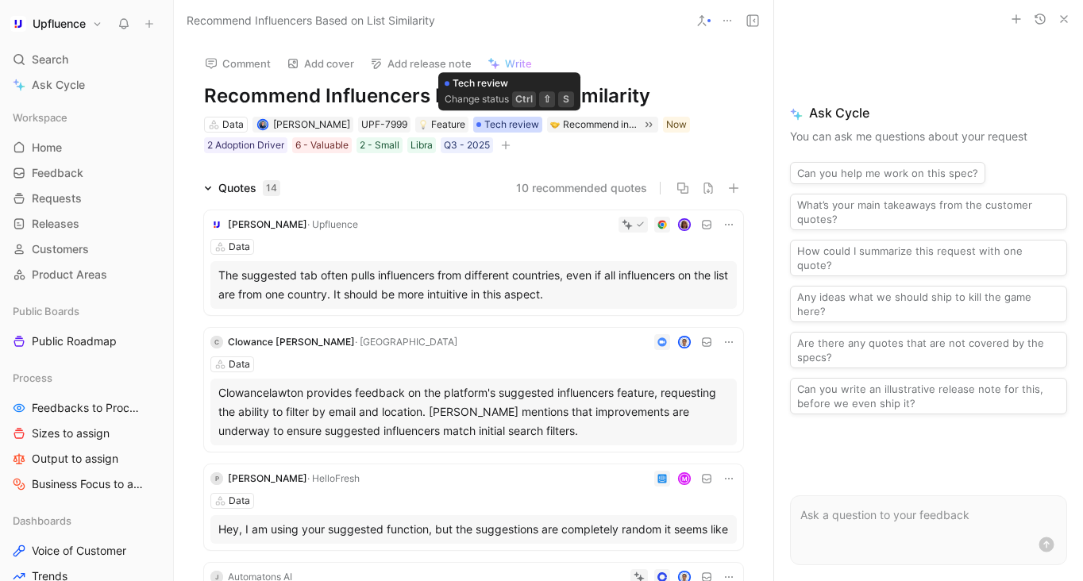
click at [501, 125] on span "Tech review" at bounding box center [511, 125] width 55 height 16
